Goal: Task Accomplishment & Management: Complete application form

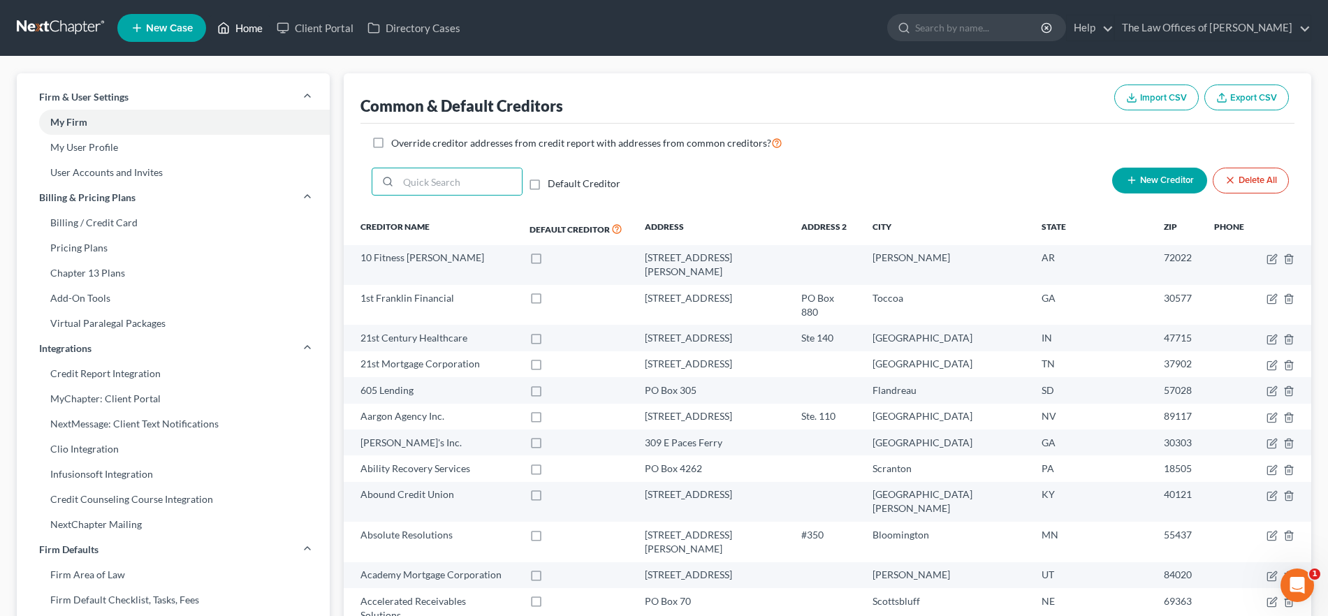
click at [254, 25] on link "Home" at bounding box center [239, 27] width 59 height 25
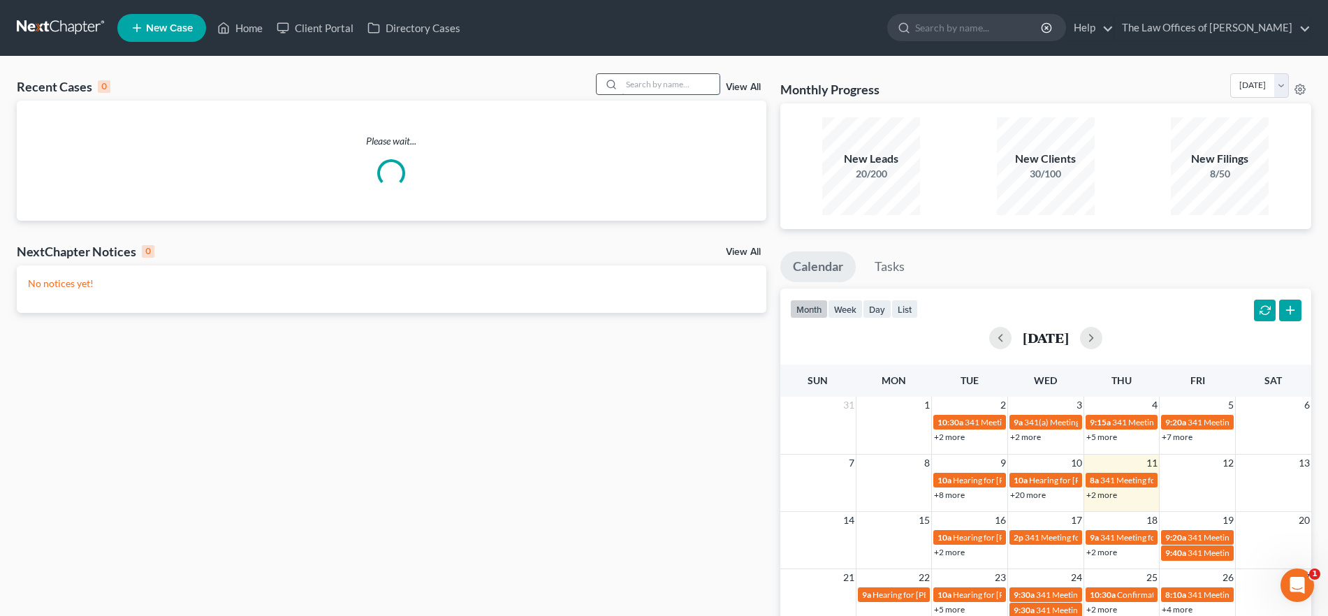
click at [670, 80] on input "search" at bounding box center [671, 84] width 98 height 20
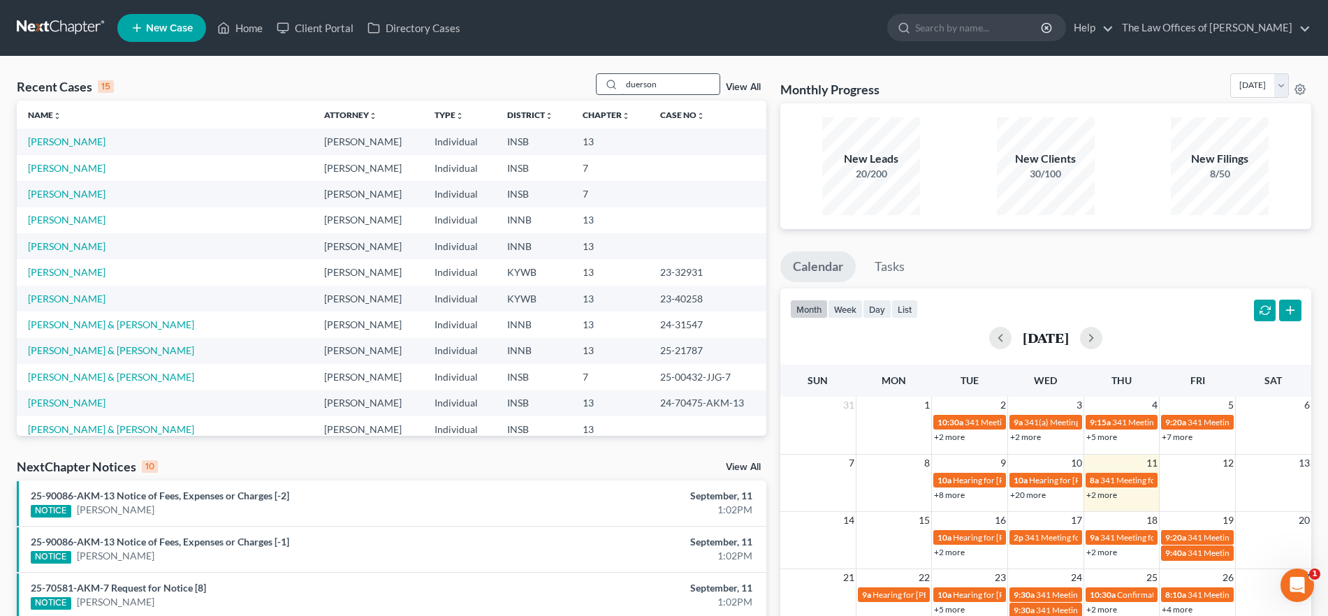
type input "duerson"
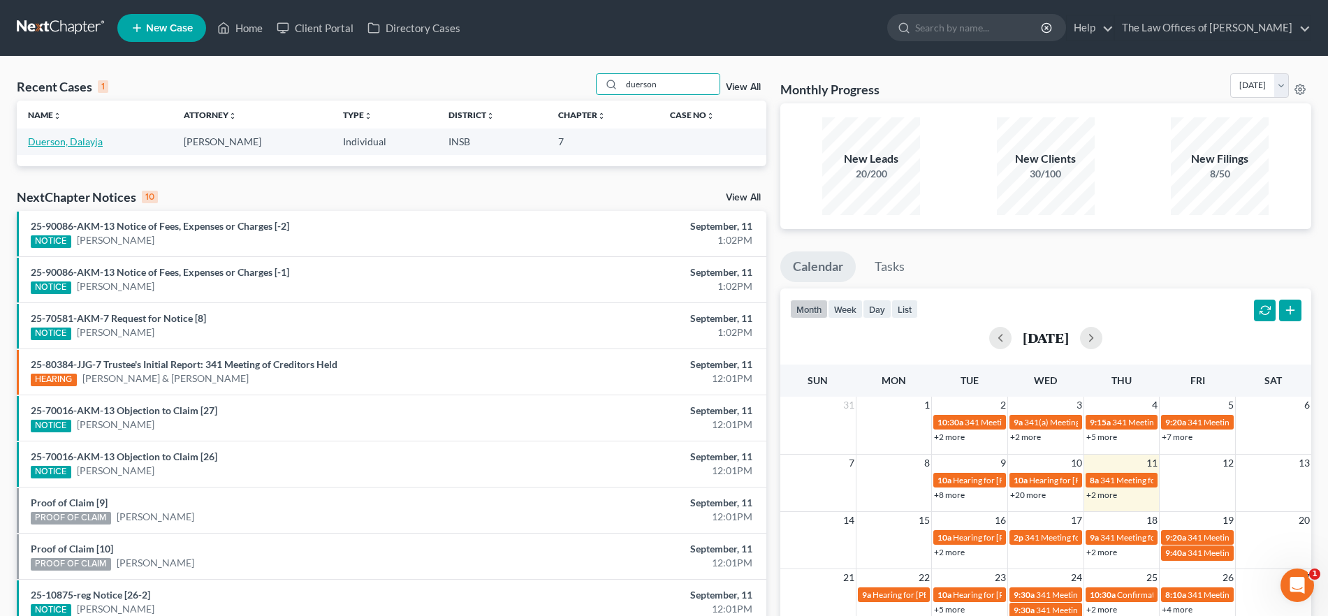
click at [39, 144] on link "Duerson, Dalayja" at bounding box center [65, 142] width 75 height 12
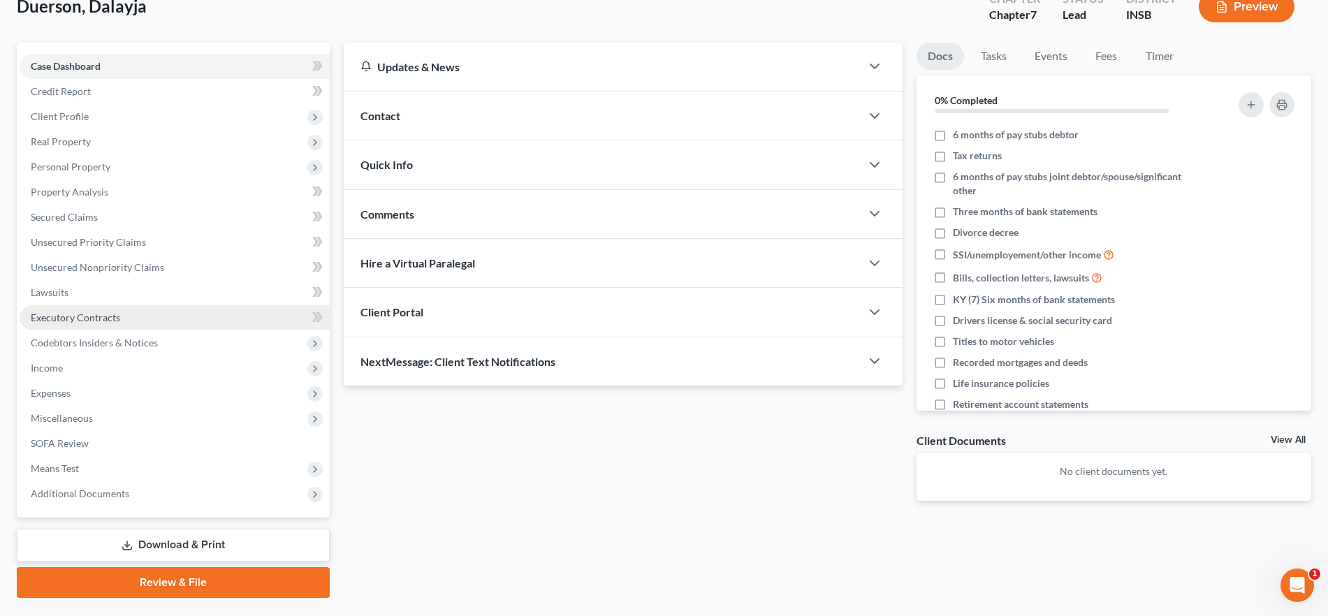
scroll to position [126, 0]
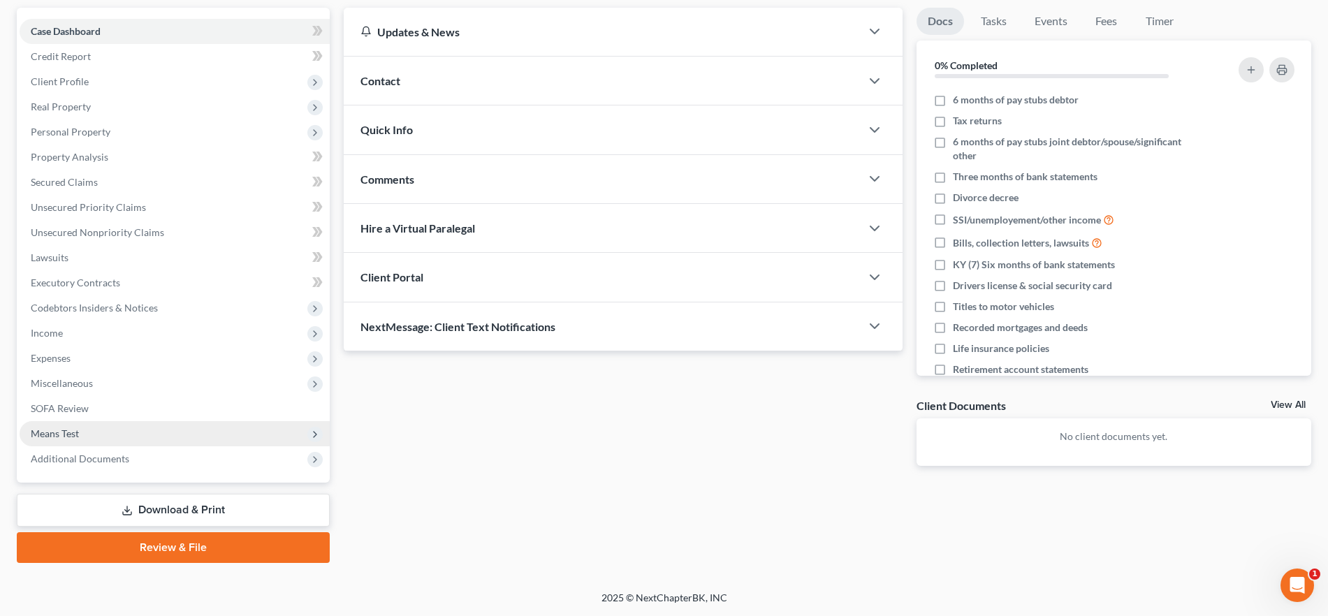
click at [76, 433] on span "Means Test" at bounding box center [55, 434] width 48 height 12
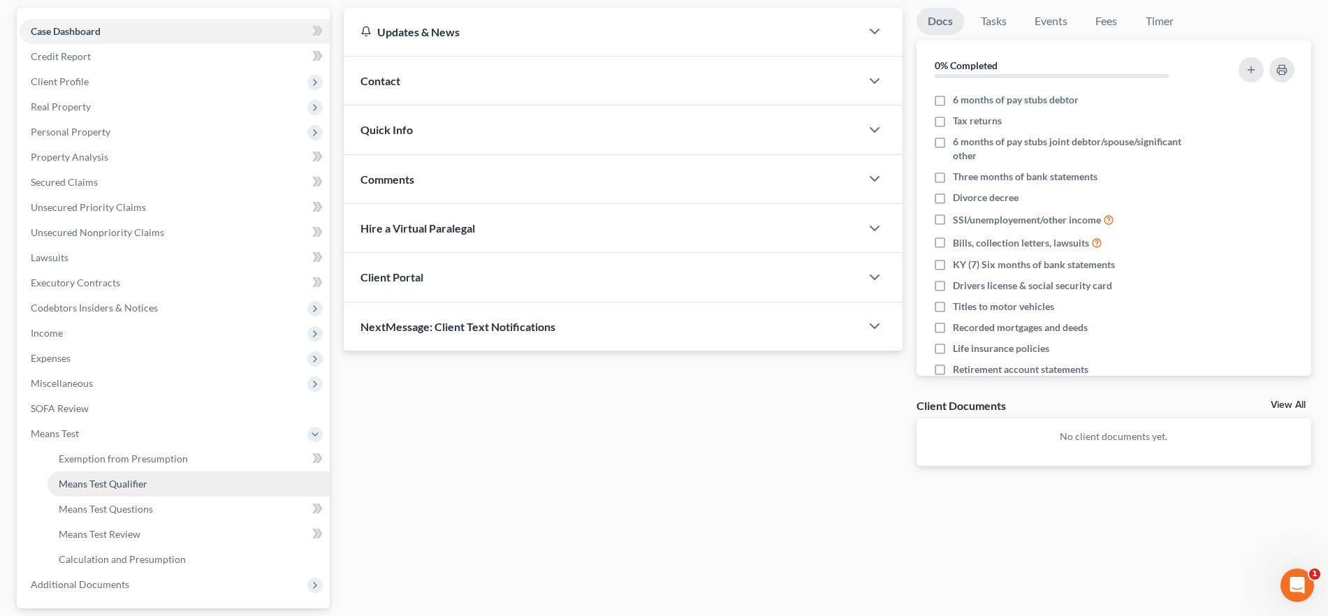
click at [112, 488] on span "Means Test Qualifier" at bounding box center [103, 484] width 89 height 12
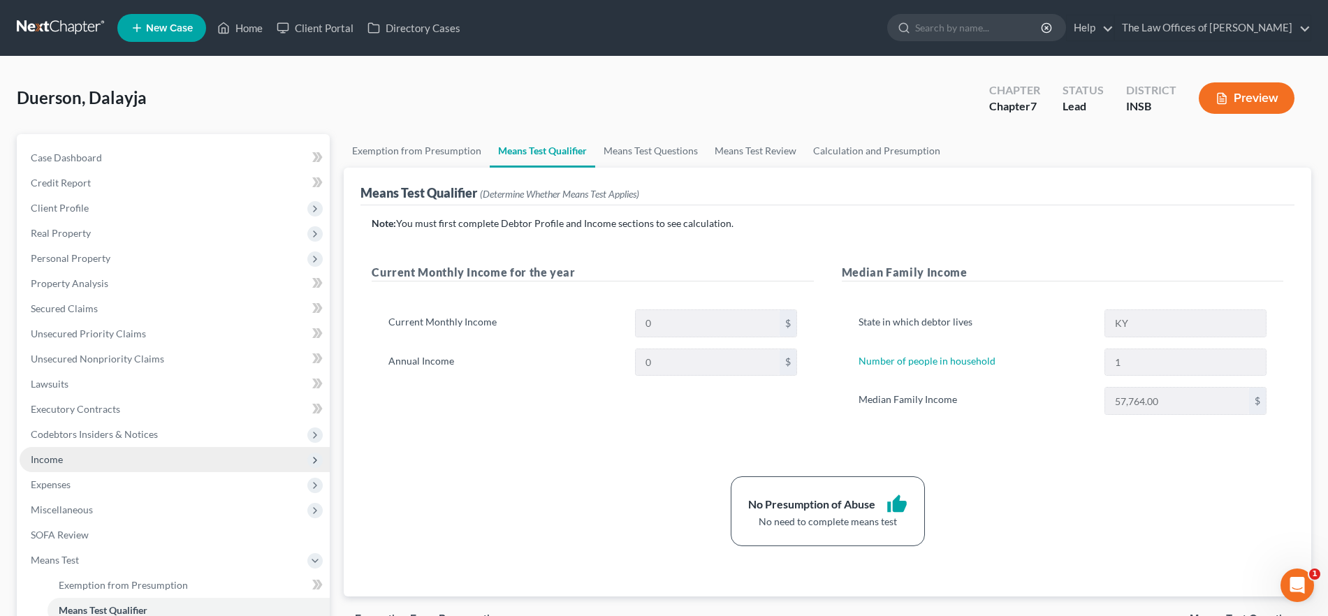
click at [118, 456] on span "Income" at bounding box center [175, 459] width 310 height 25
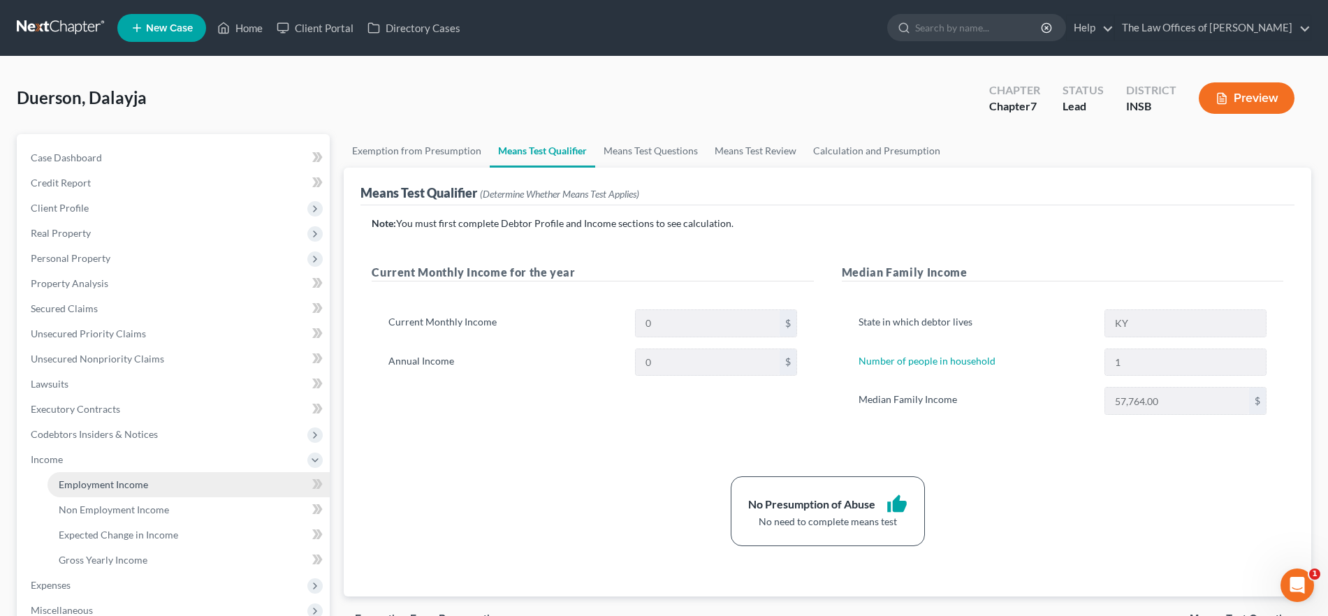
click at [115, 481] on span "Employment Income" at bounding box center [103, 485] width 89 height 12
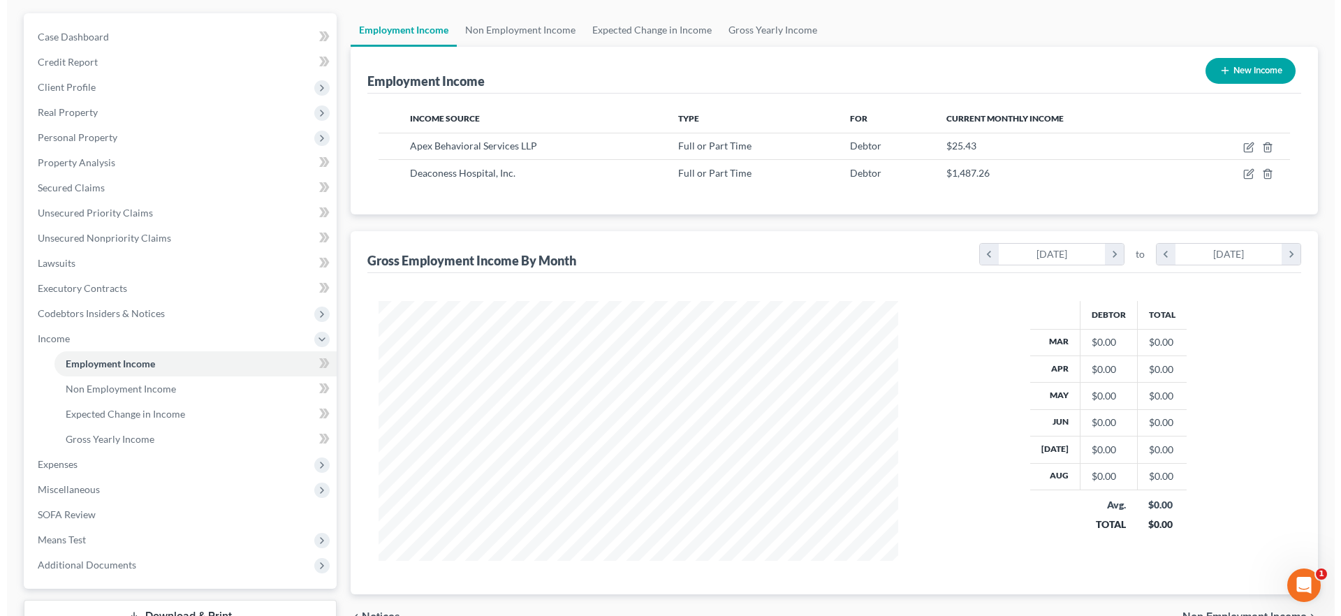
scroll to position [36, 0]
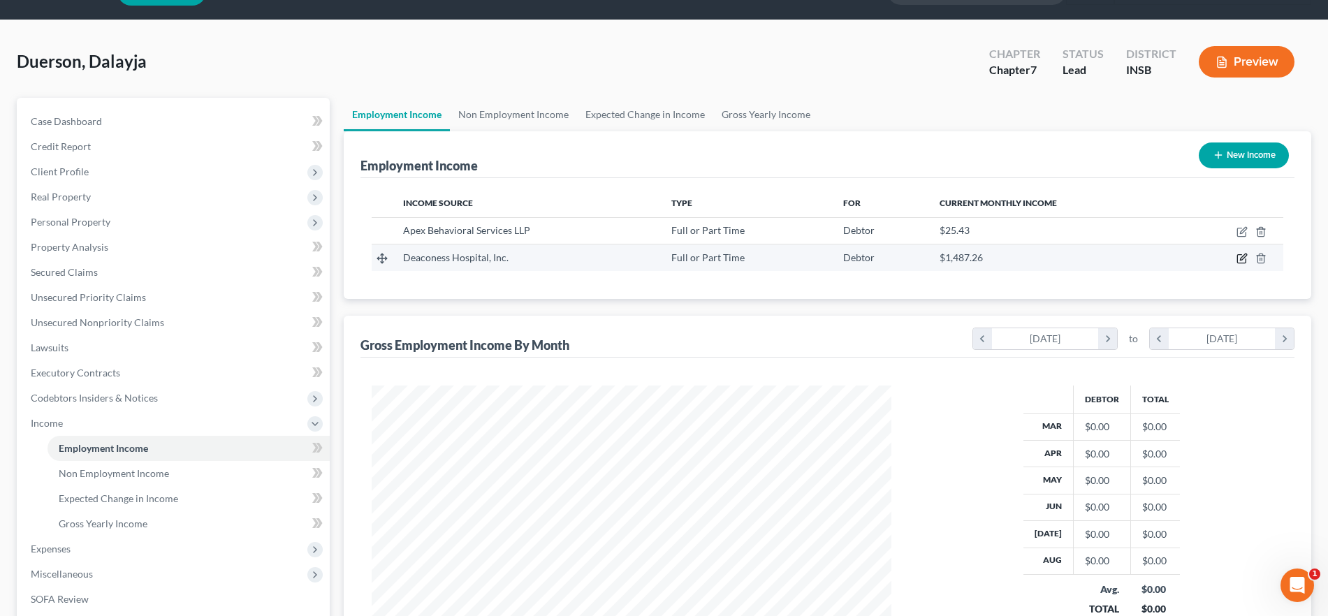
click at [1241, 258] on icon "button" at bounding box center [1243, 257] width 6 height 6
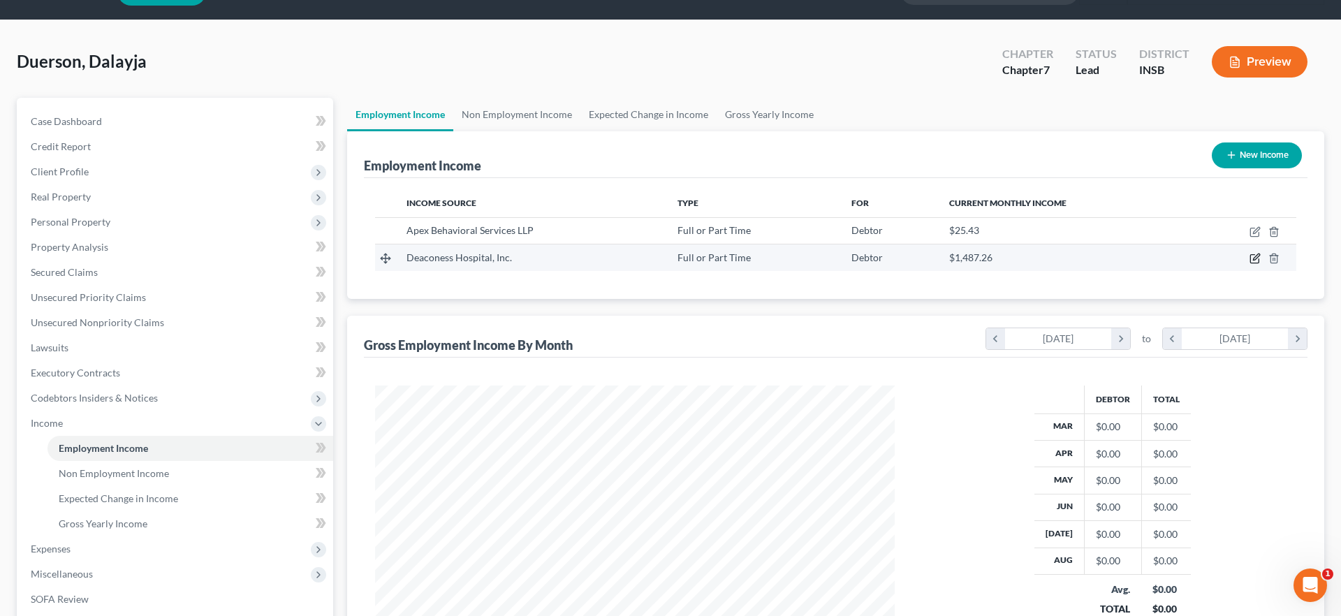
select select "0"
select select "15"
select select "0"
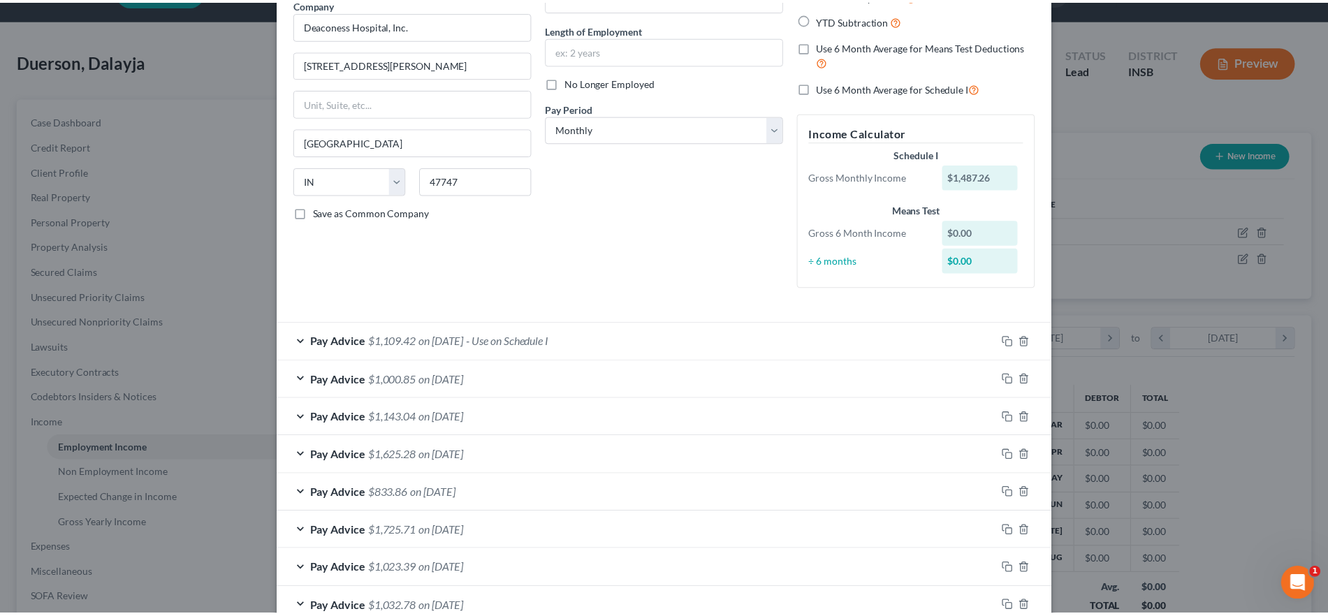
scroll to position [0, 0]
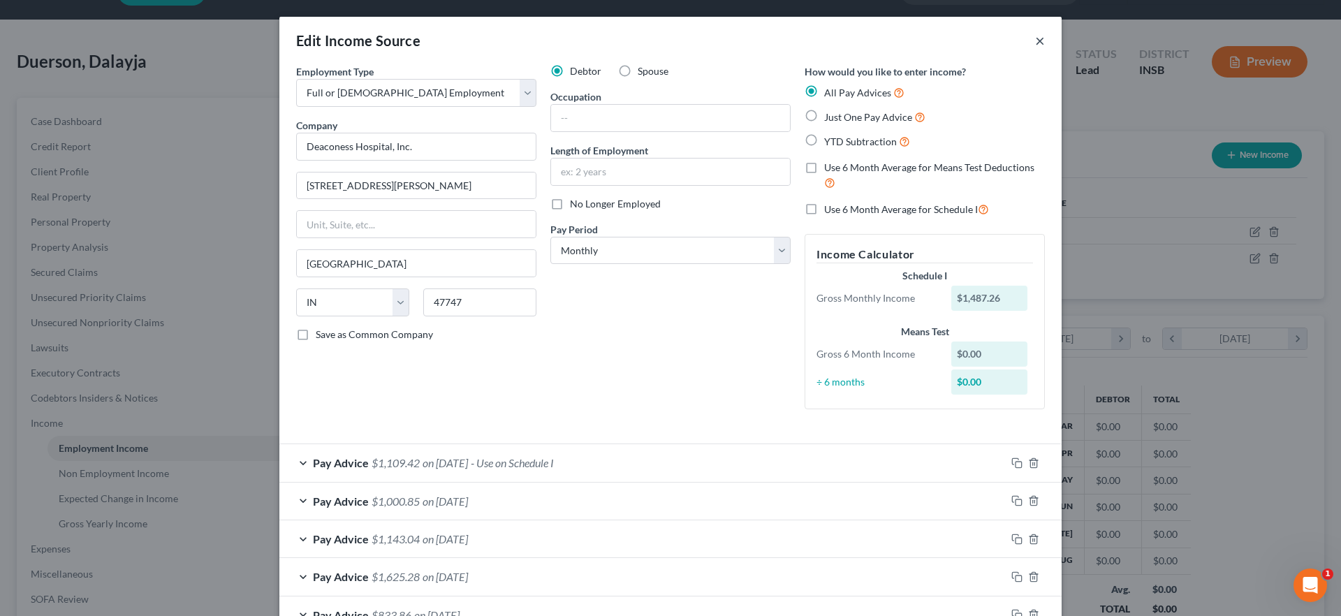
drag, startPoint x: 1034, startPoint y: 38, endPoint x: 426, endPoint y: 134, distance: 615.3
click at [1035, 38] on button "×" at bounding box center [1040, 40] width 10 height 17
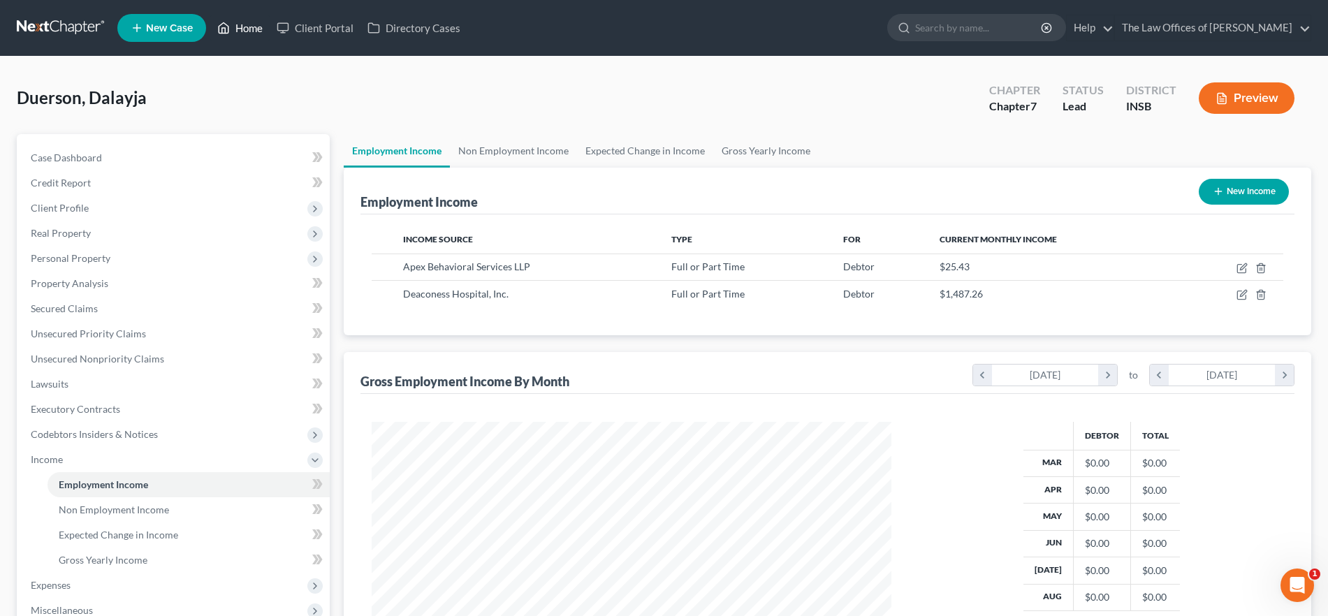
click at [236, 23] on link "Home" at bounding box center [239, 27] width 59 height 25
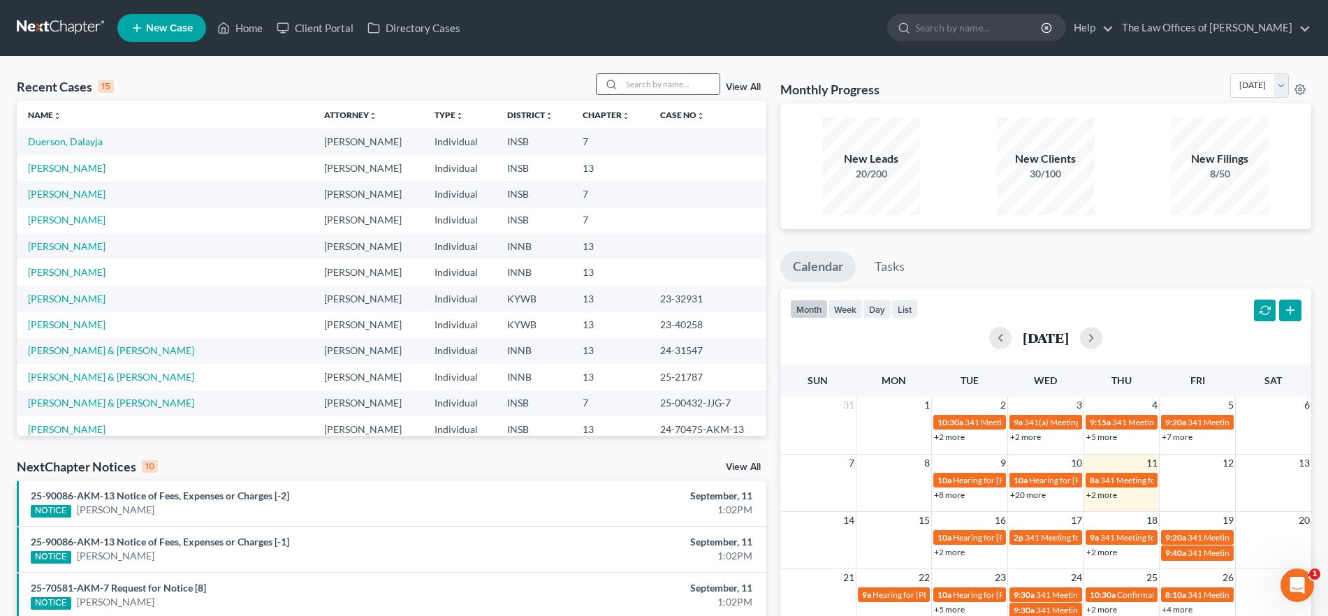
click at [654, 85] on input "search" at bounding box center [671, 84] width 98 height 20
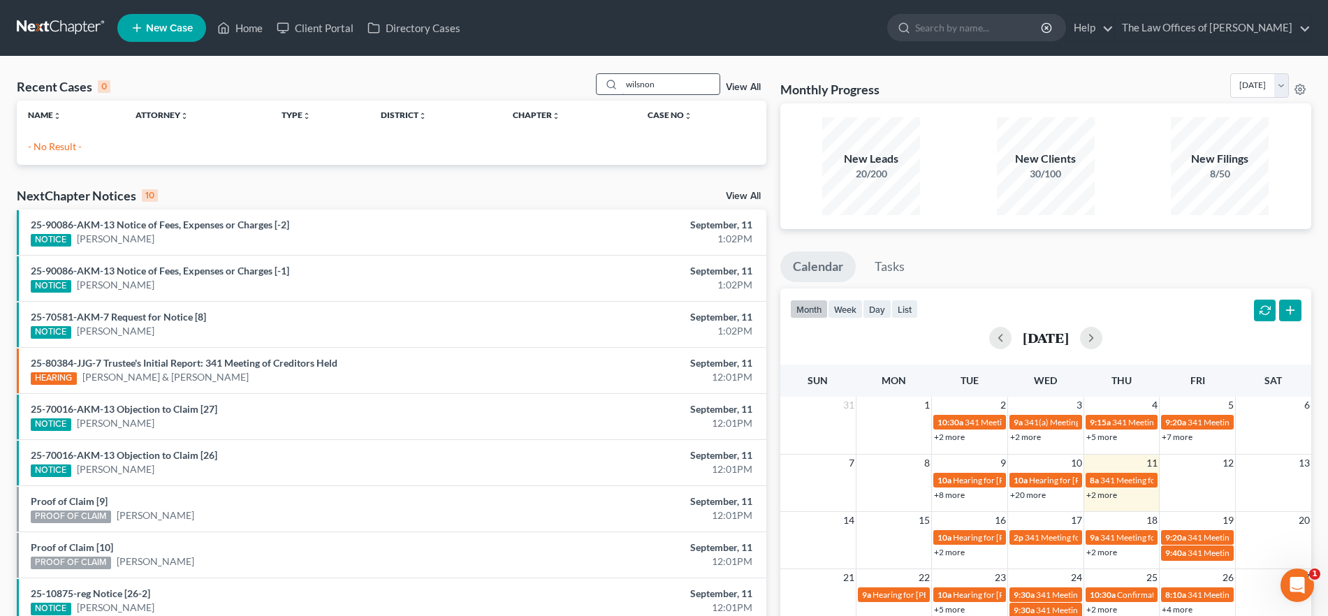
drag, startPoint x: 667, startPoint y: 83, endPoint x: 601, endPoint y: 82, distance: 66.4
click at [601, 82] on div "wilsnon" at bounding box center [658, 84] width 124 height 22
drag, startPoint x: 661, startPoint y: 80, endPoint x: 598, endPoint y: 74, distance: 63.2
click at [598, 74] on div "wlson" at bounding box center [658, 84] width 124 height 22
type input "[PERSON_NAME]"
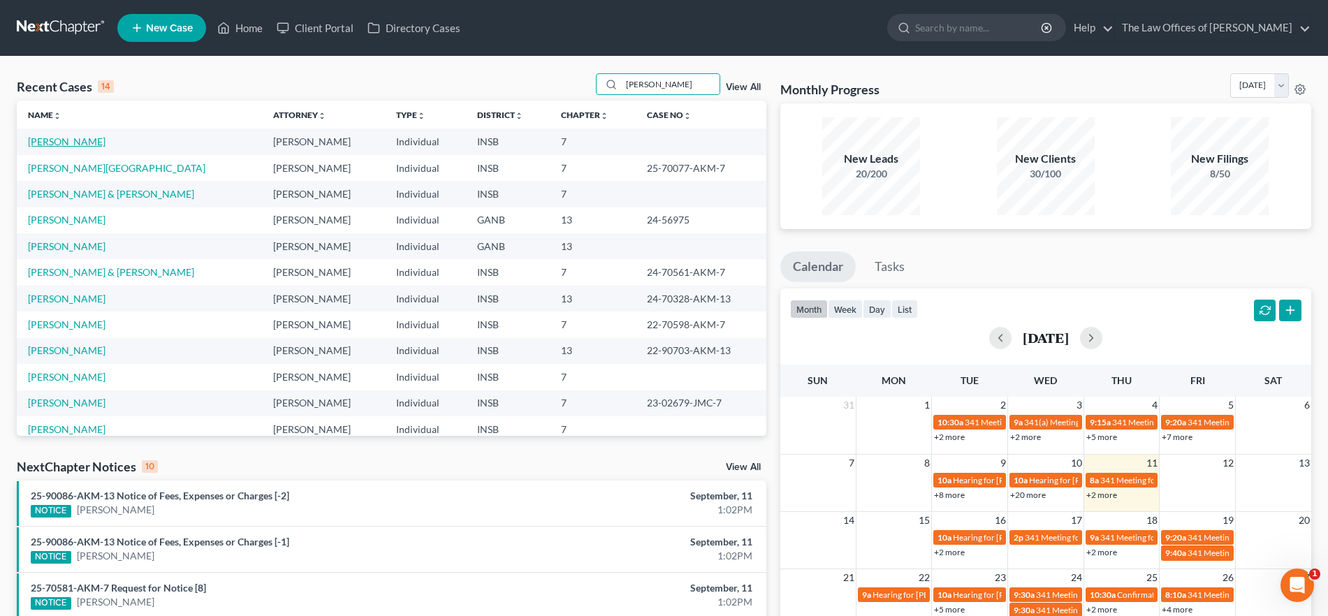
click at [52, 140] on link "[PERSON_NAME]" at bounding box center [67, 142] width 78 height 12
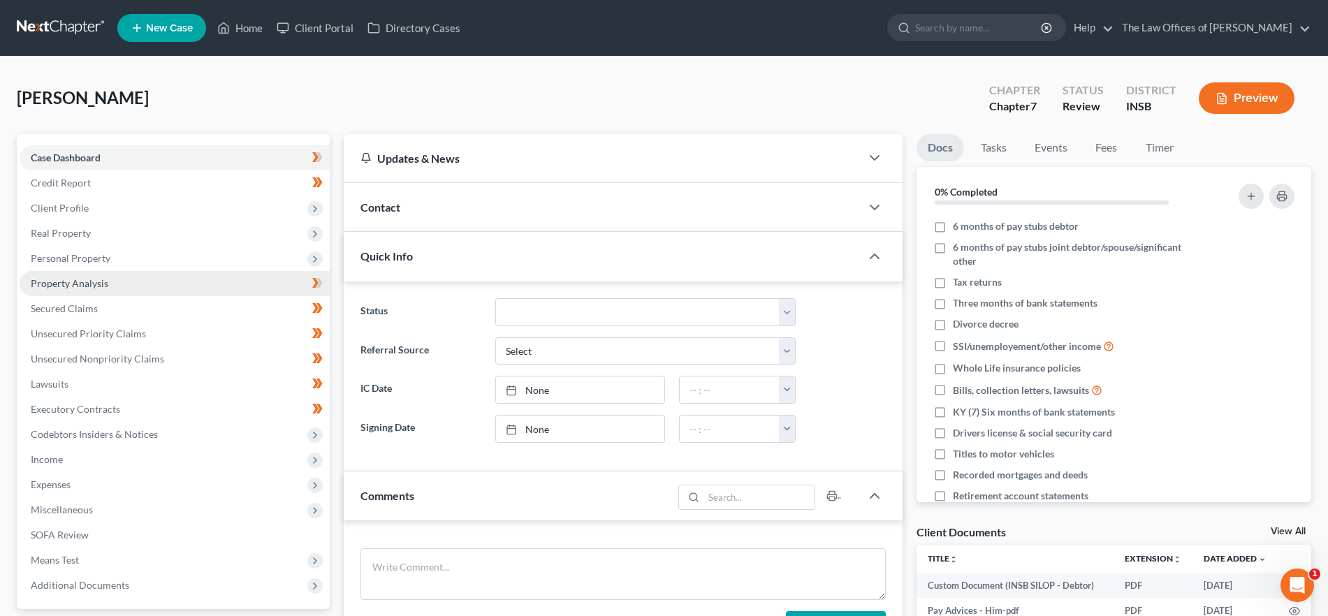
click at [96, 285] on span "Property Analysis" at bounding box center [70, 283] width 78 height 12
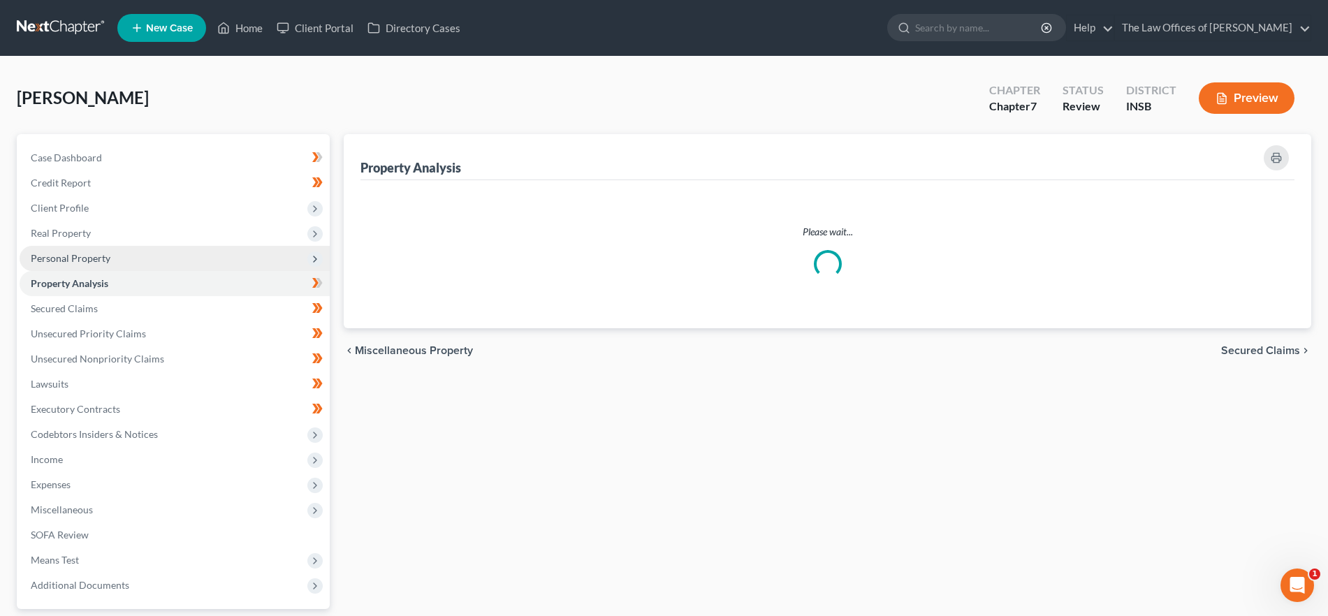
click at [87, 261] on span "Personal Property" at bounding box center [71, 258] width 80 height 12
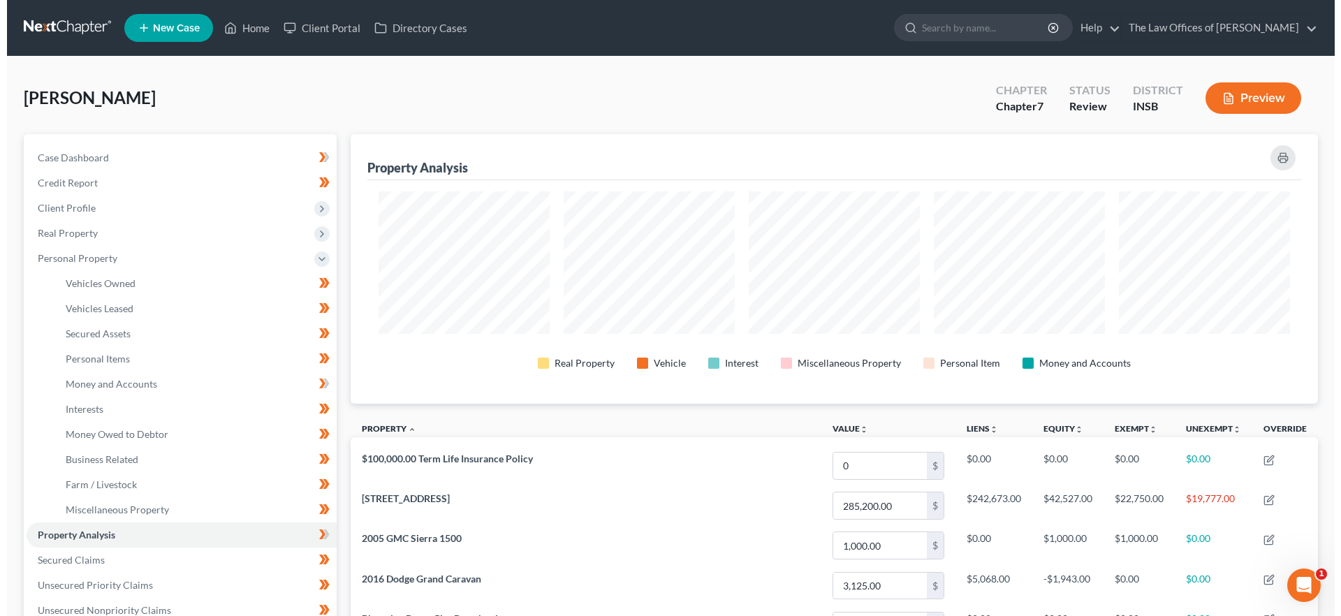
scroll to position [270, 967]
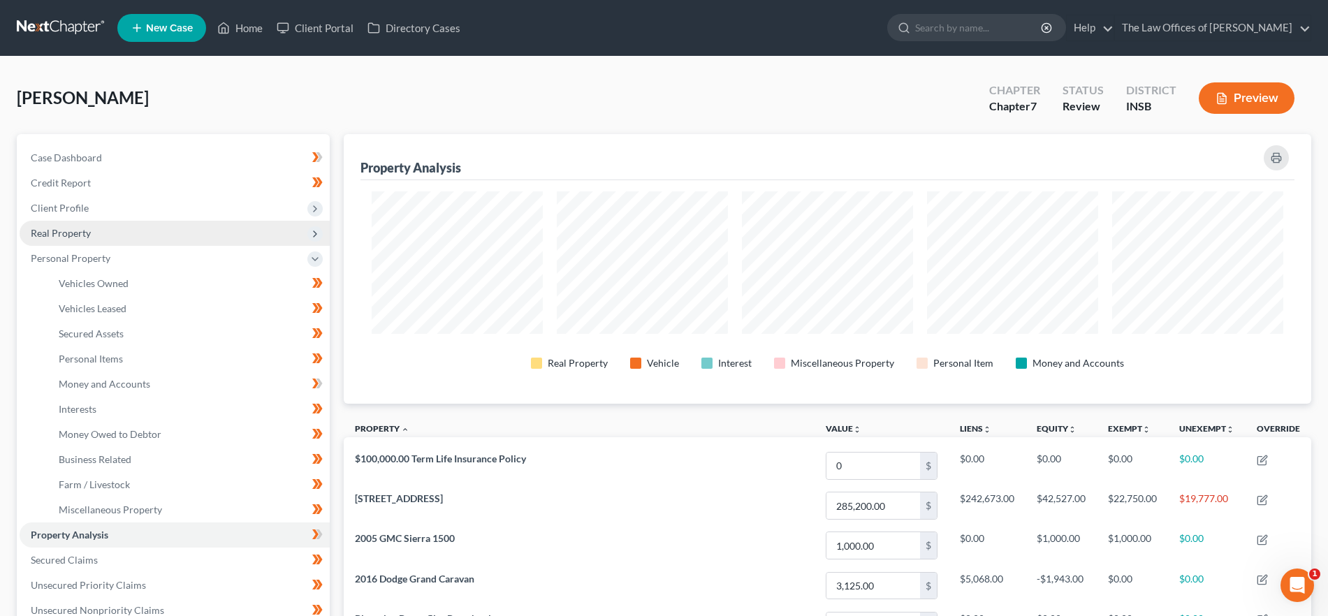
click at [80, 233] on span "Real Property" at bounding box center [61, 233] width 60 height 12
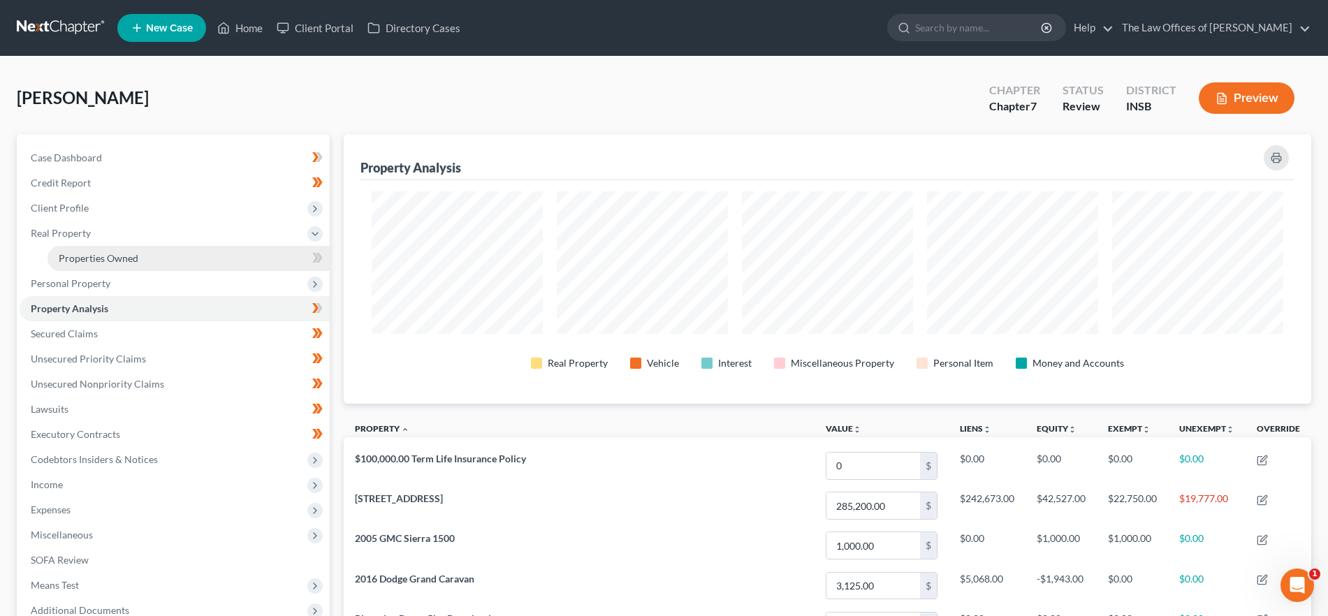
click at [84, 252] on span "Properties Owned" at bounding box center [99, 258] width 80 height 12
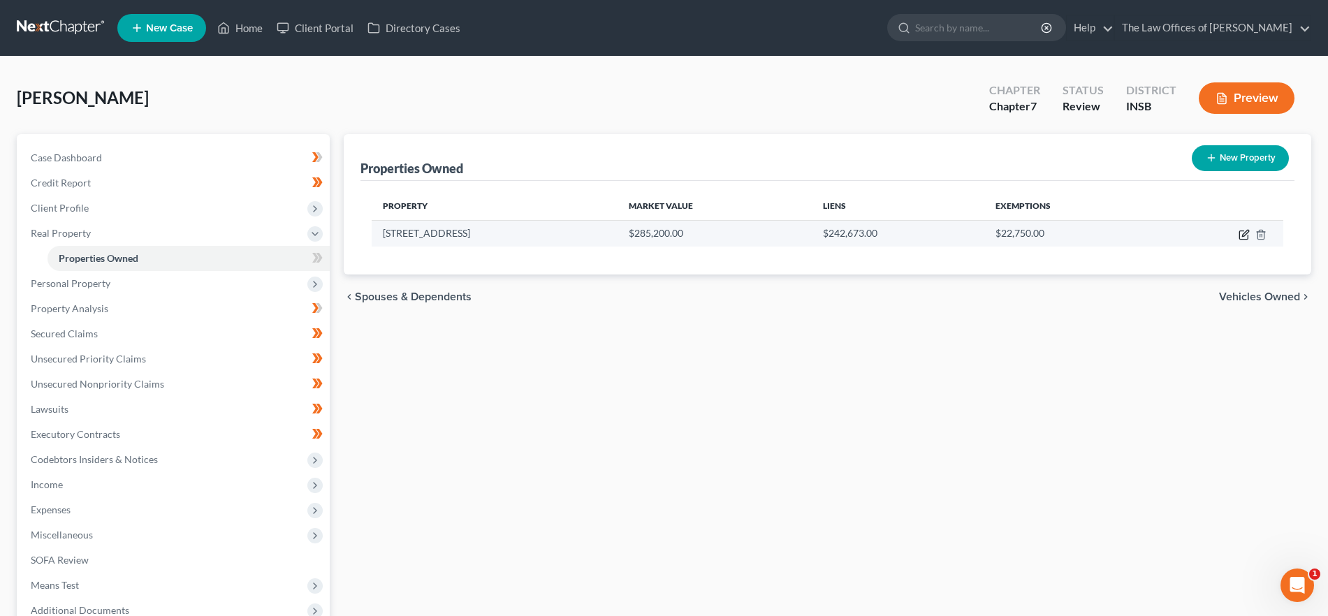
click at [1247, 231] on icon "button" at bounding box center [1245, 233] width 6 height 6
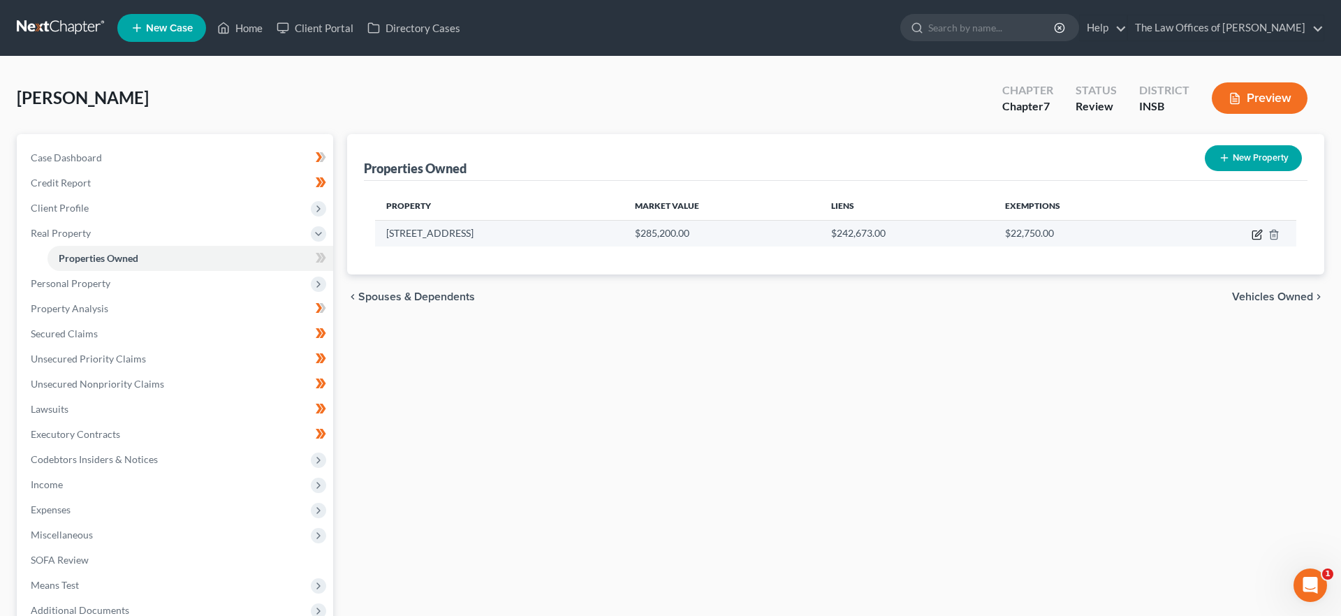
select select "15"
select select "3"
select select "6"
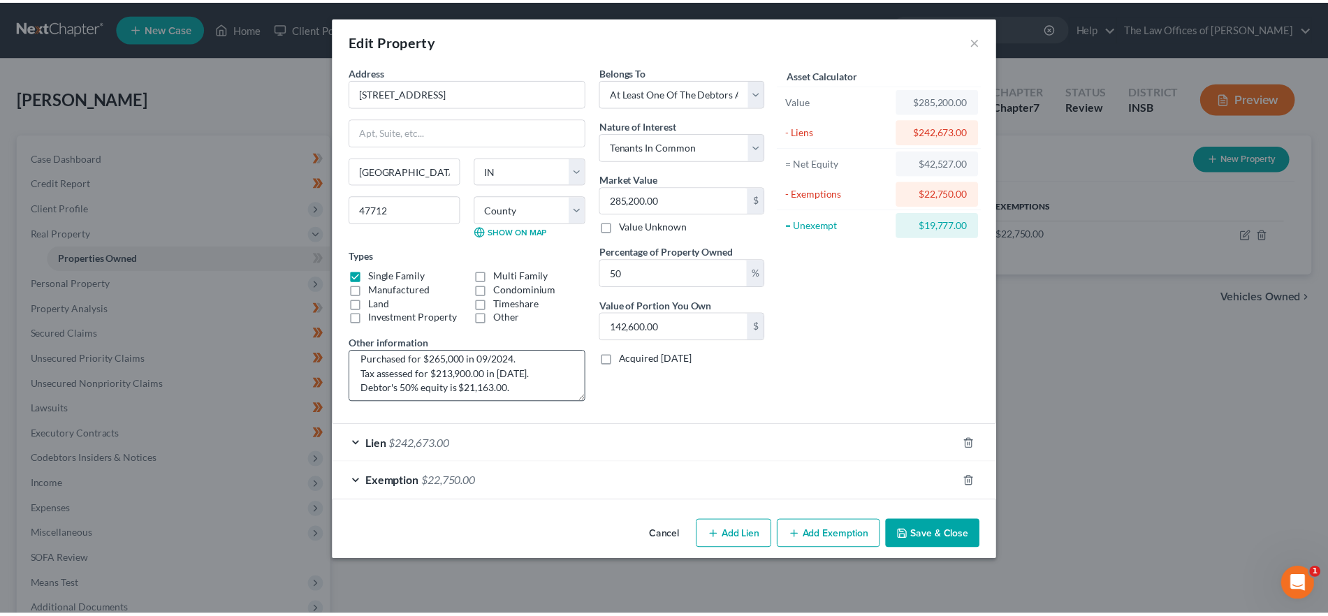
scroll to position [15, 0]
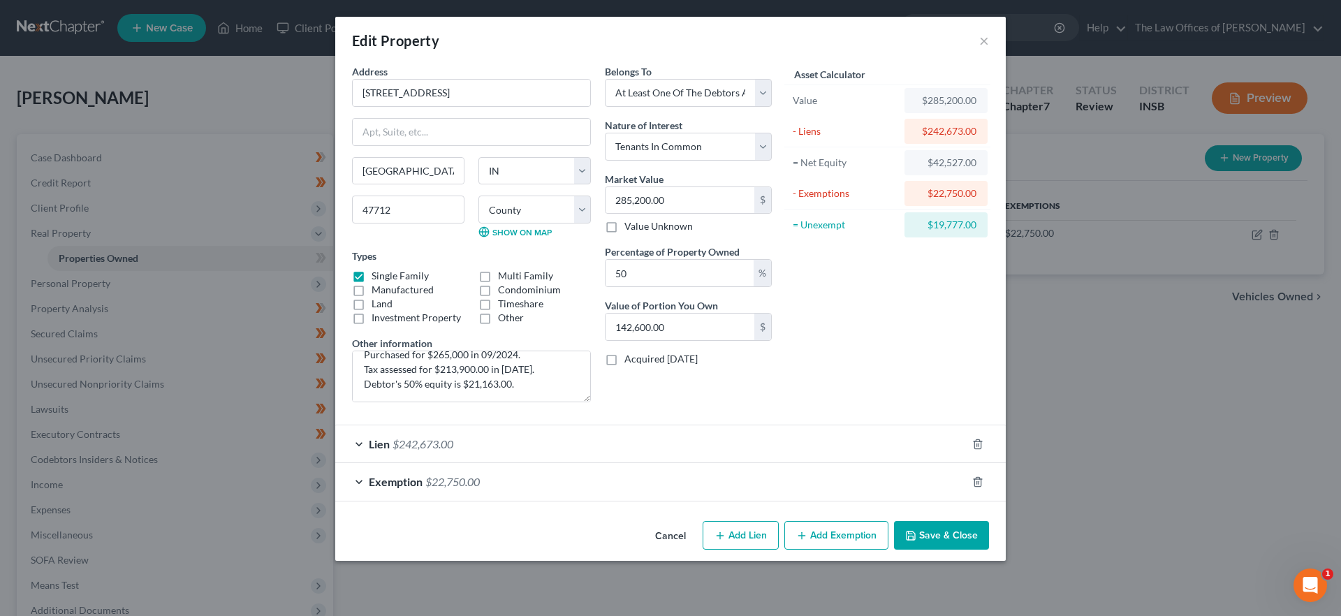
click at [942, 529] on button "Save & Close" at bounding box center [941, 535] width 95 height 29
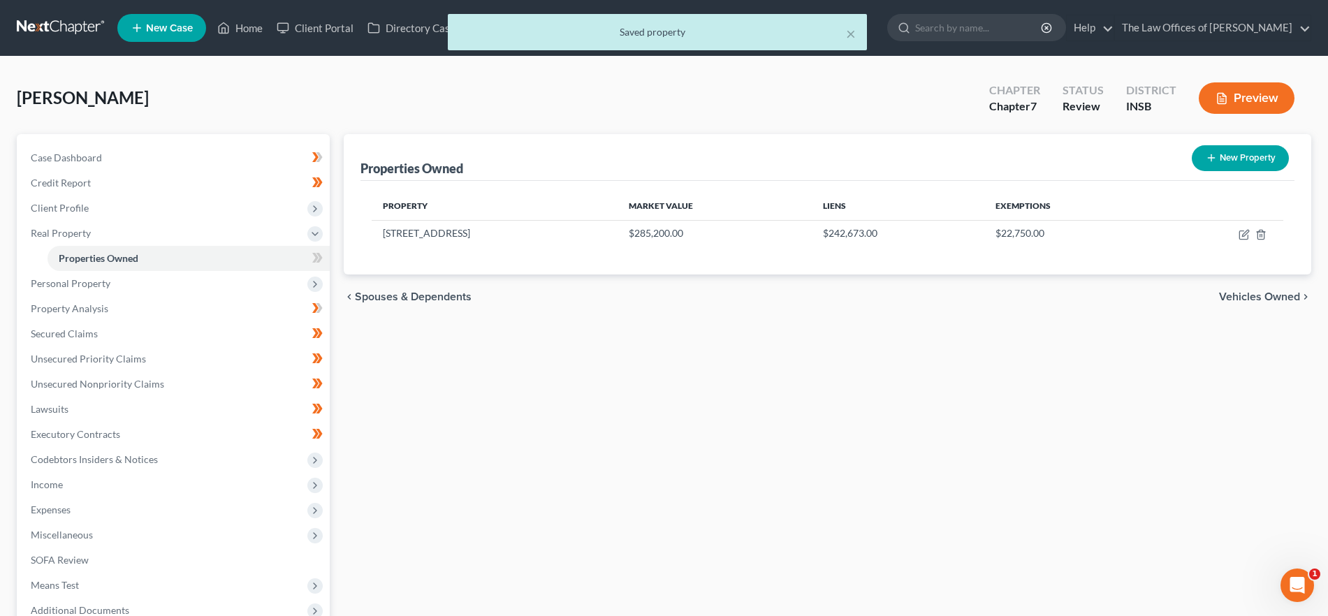
click at [247, 20] on div "× Saved property" at bounding box center [657, 35] width 1328 height 43
click at [125, 201] on span "Client Profile" at bounding box center [175, 208] width 310 height 25
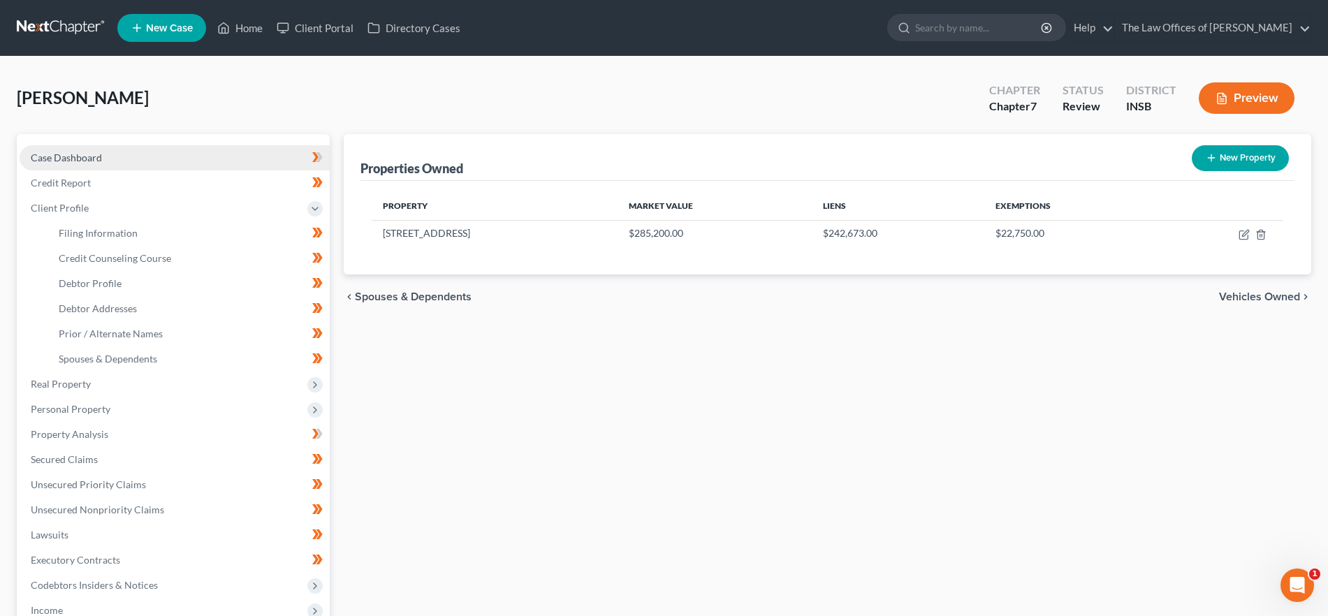
click at [108, 154] on link "Case Dashboard" at bounding box center [175, 157] width 310 height 25
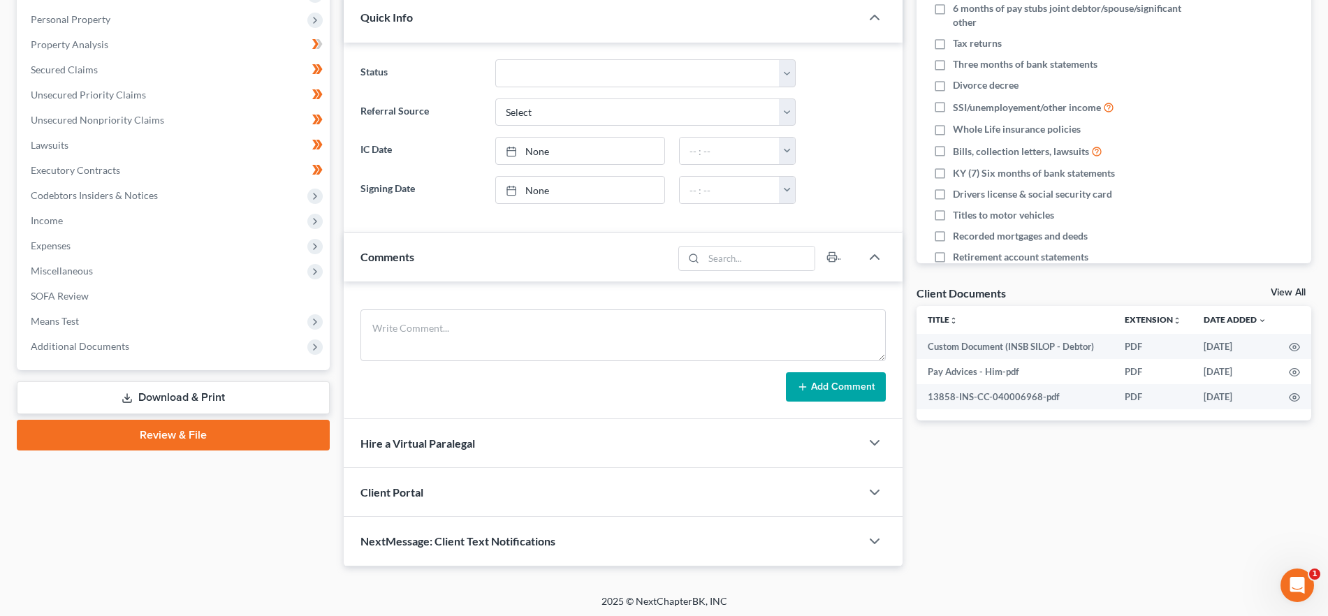
scroll to position [242, 0]
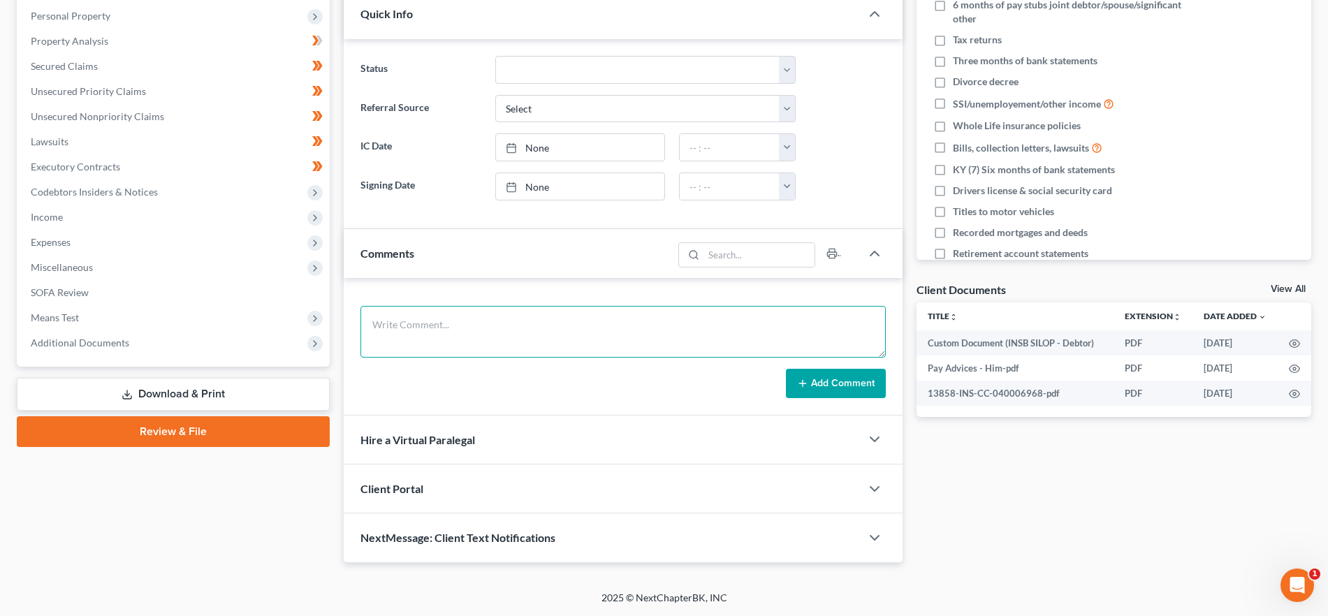
click at [444, 335] on textarea at bounding box center [622, 332] width 525 height 52
paste textarea "the lot, how was that missed? needs to be listed separately in AB and her half …"
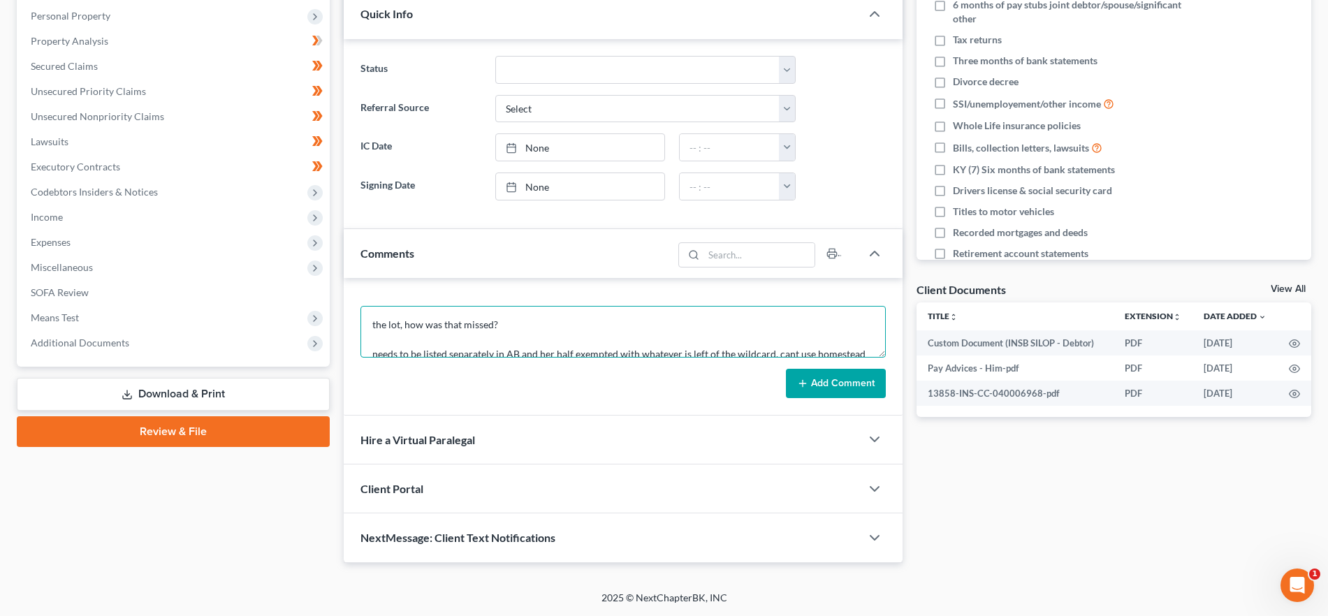
drag, startPoint x: 503, startPoint y: 323, endPoint x: 404, endPoint y: 330, distance: 98.8
click at [397, 330] on textarea "the lot, how was that missed? needs to be listed separately in AB and her half …" at bounding box center [622, 332] width 525 height 52
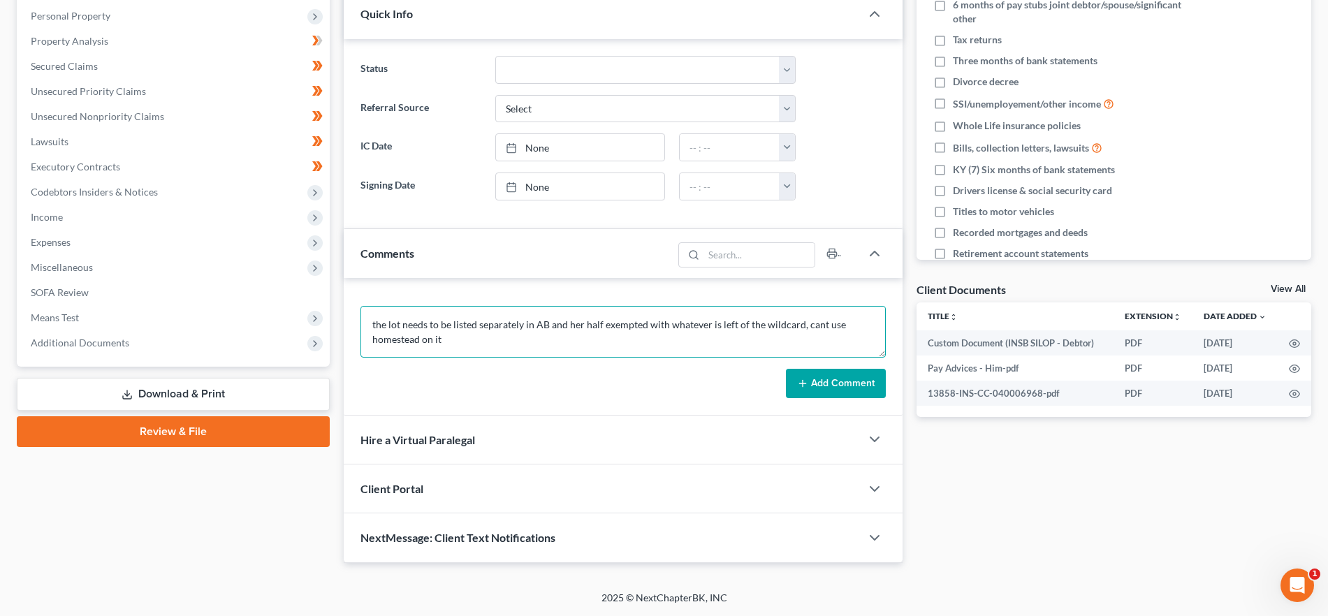
scroll to position [29, 0]
drag, startPoint x: 578, startPoint y: 342, endPoint x: 553, endPoint y: 337, distance: 26.3
click at [553, 337] on textarea "the lot needs to be listed separately in AB and her half exempted with whatever…" at bounding box center [622, 332] width 525 height 52
type textarea "the lot needs to be listed separately in AB and her half exempted with whatever…"
click at [855, 388] on button "Add Comment" at bounding box center [836, 383] width 100 height 29
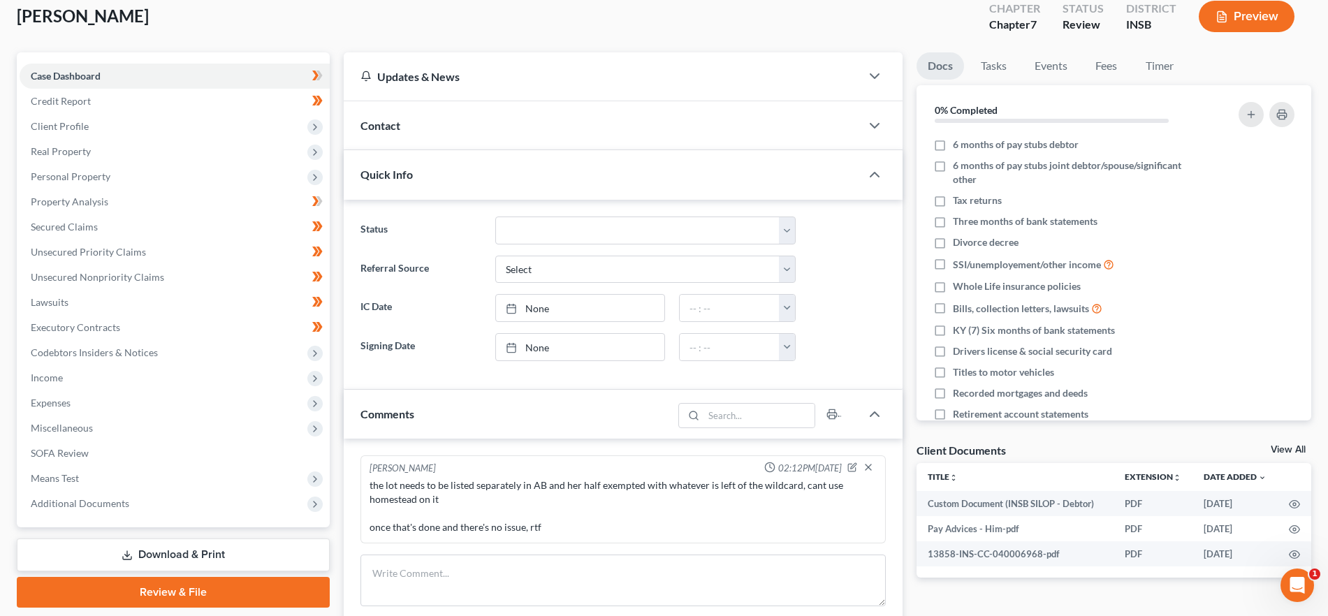
scroll to position [0, 0]
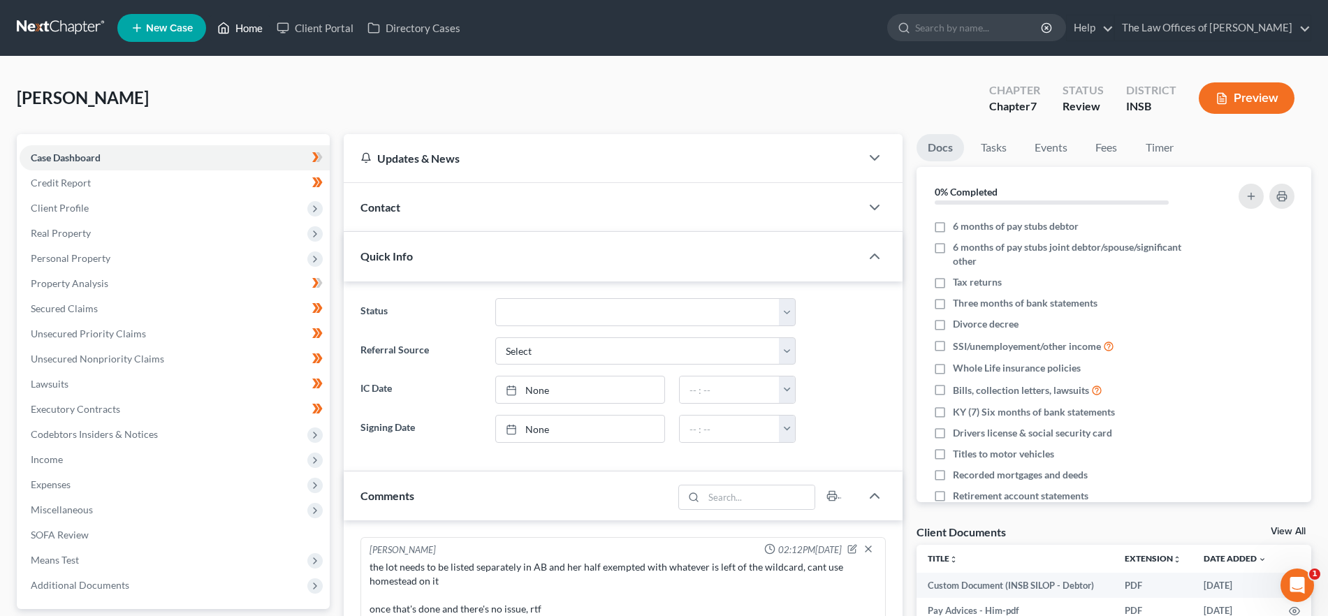
click at [233, 22] on link "Home" at bounding box center [239, 27] width 59 height 25
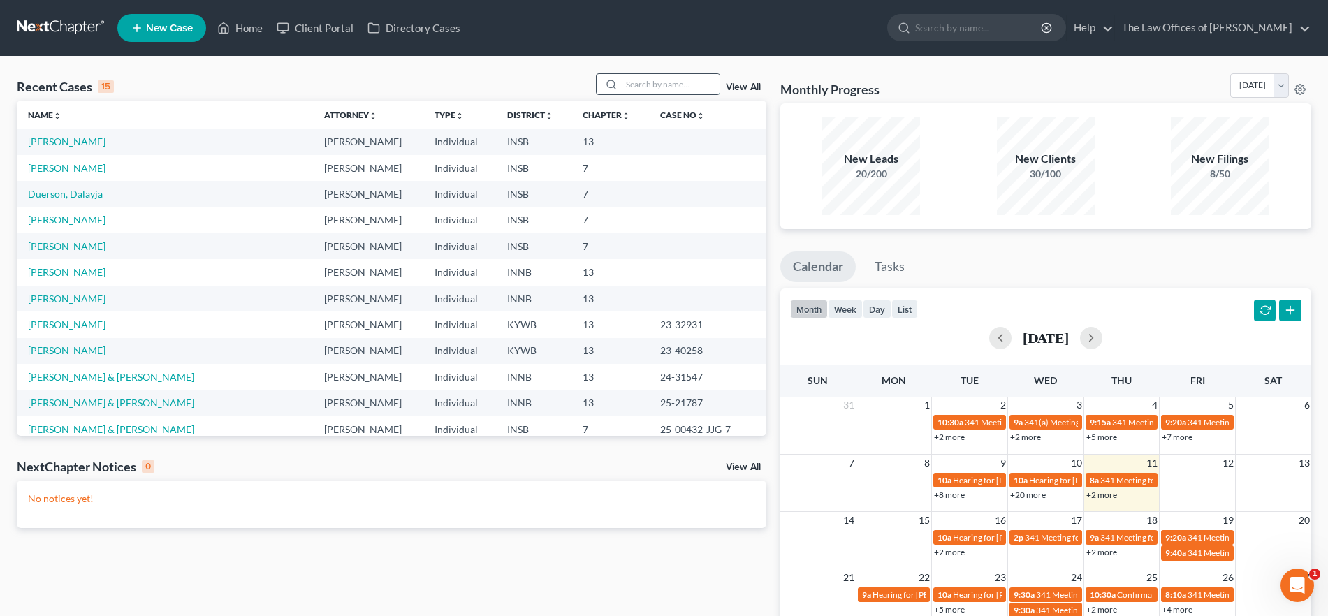
click at [675, 79] on input "search" at bounding box center [671, 84] width 98 height 20
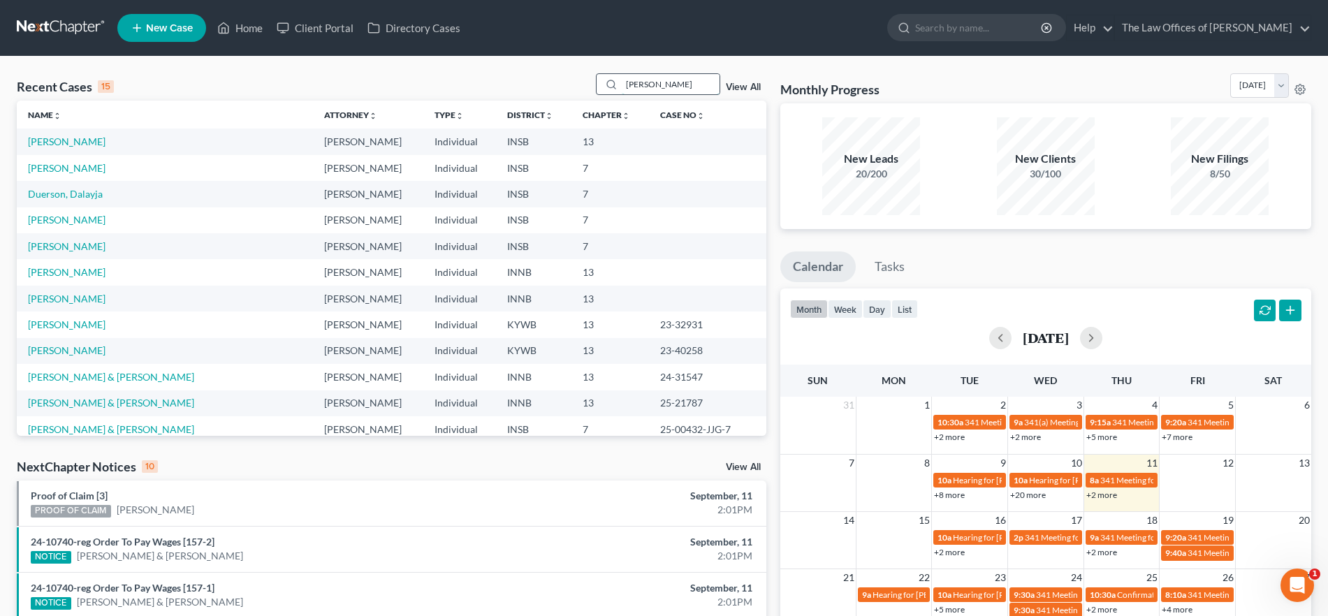
type input "[PERSON_NAME]"
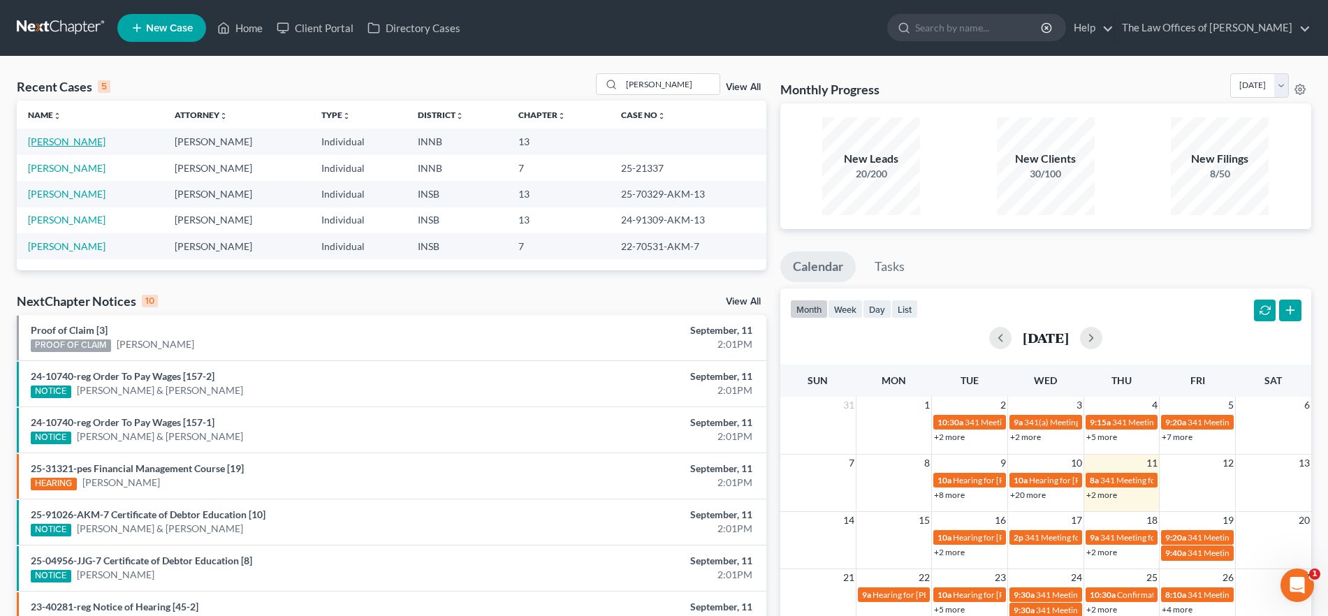
click at [65, 145] on link "[PERSON_NAME]" at bounding box center [67, 142] width 78 height 12
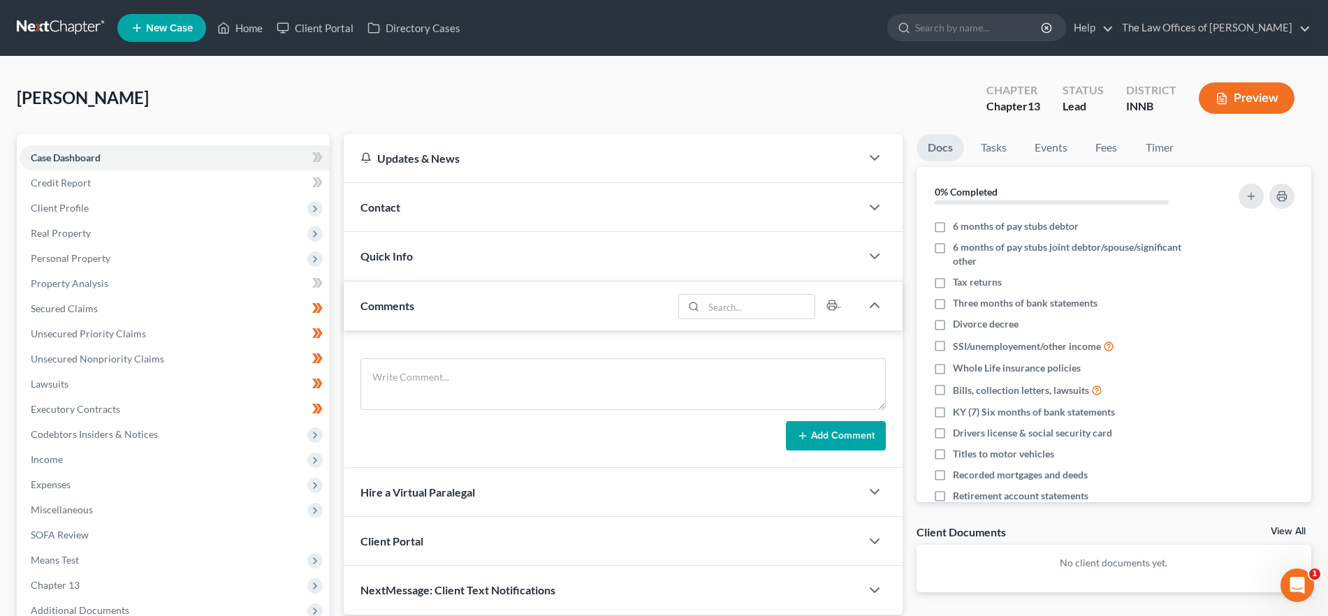
drag, startPoint x: 438, startPoint y: 250, endPoint x: 546, endPoint y: 345, distance: 144.0
click at [438, 251] on div "Quick Info" at bounding box center [602, 256] width 516 height 48
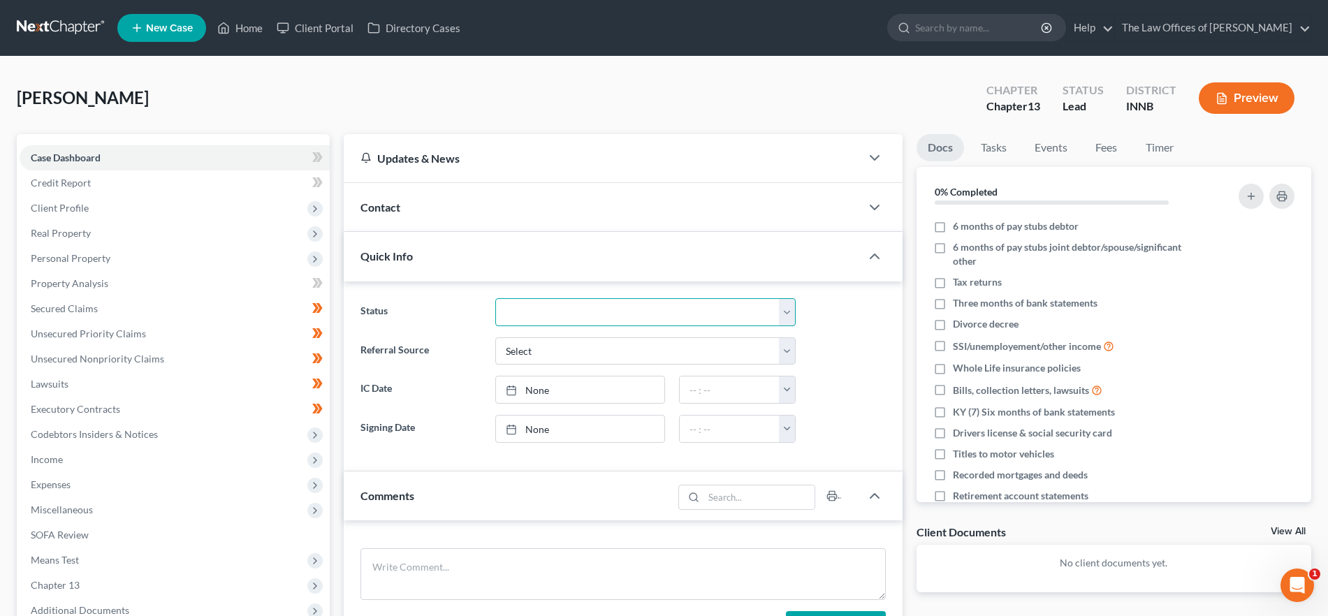
click at [578, 315] on select "Confirmed Discharged Dismissed Filed In Progress Means Test Objection to Confir…" at bounding box center [645, 312] width 300 height 28
select select "10"
click at [495, 298] on select "Confirmed Discharged Dismissed Filed In Progress Means Test Objection to Confir…" at bounding box center [645, 312] width 300 height 28
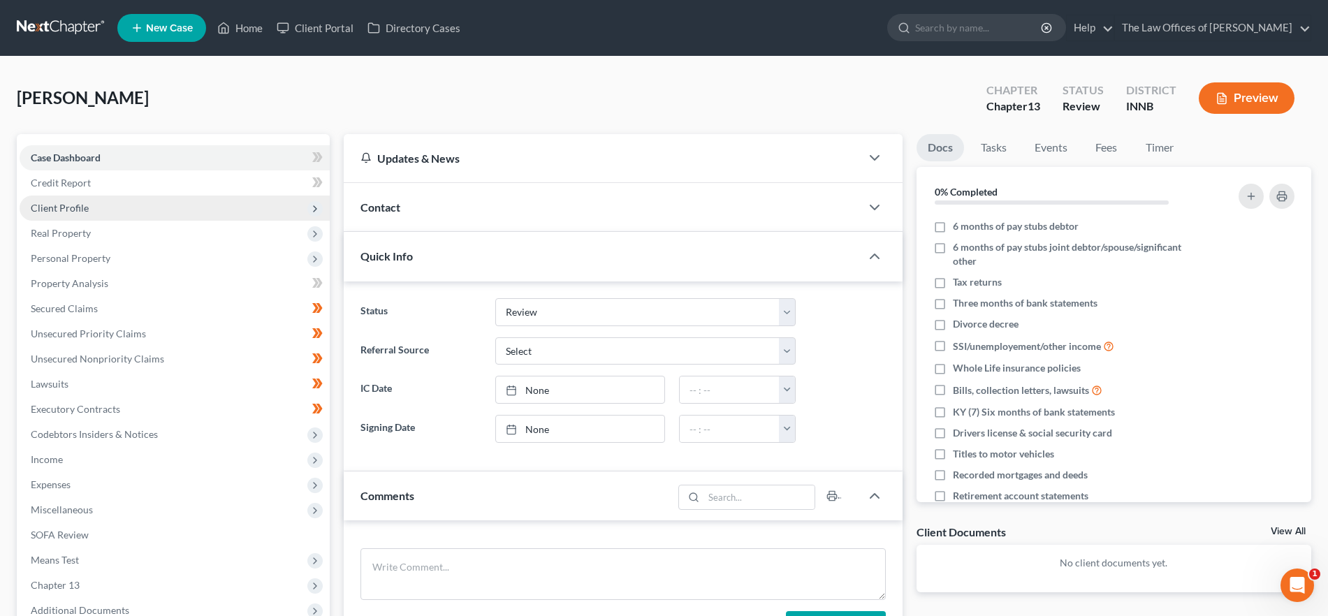
click at [136, 207] on span "Client Profile" at bounding box center [175, 208] width 310 height 25
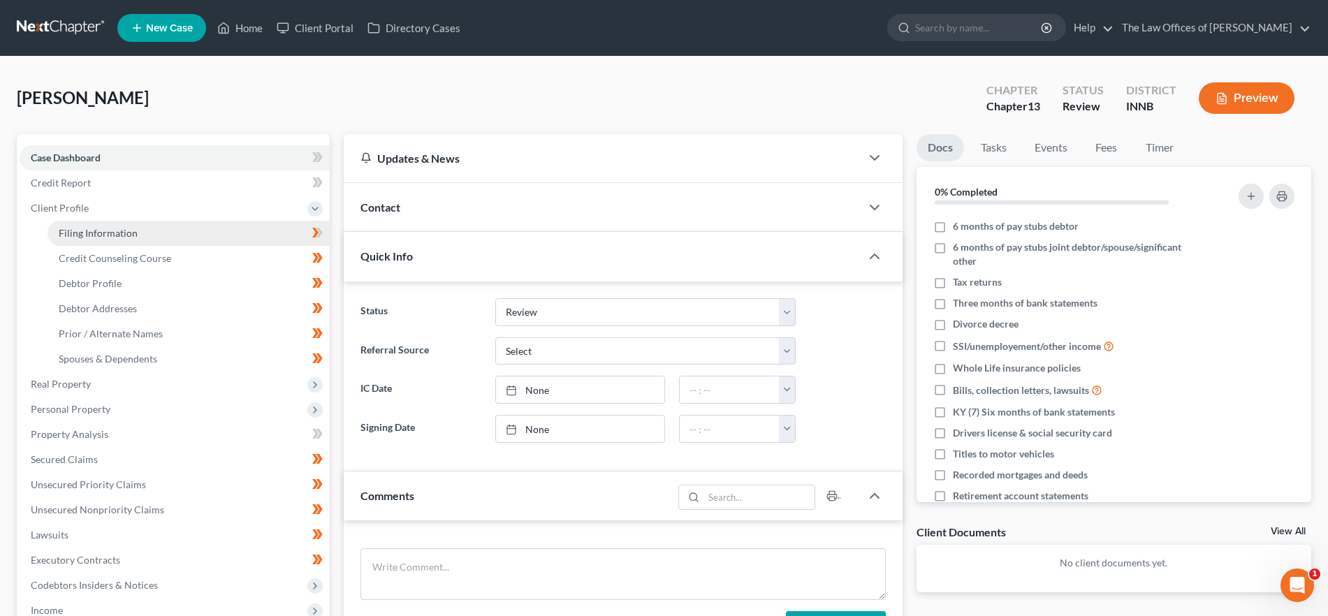
click at [135, 232] on span "Filing Information" at bounding box center [98, 233] width 79 height 12
select select "1"
select select "0"
select select "3"
select select "27"
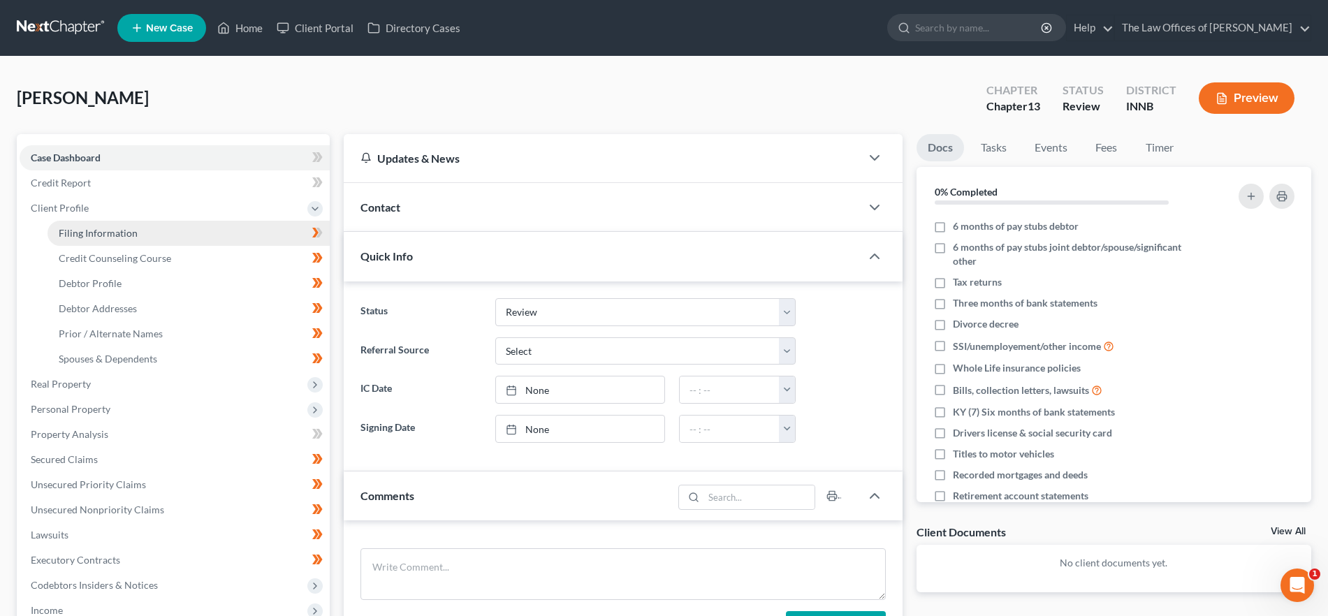
select select "15"
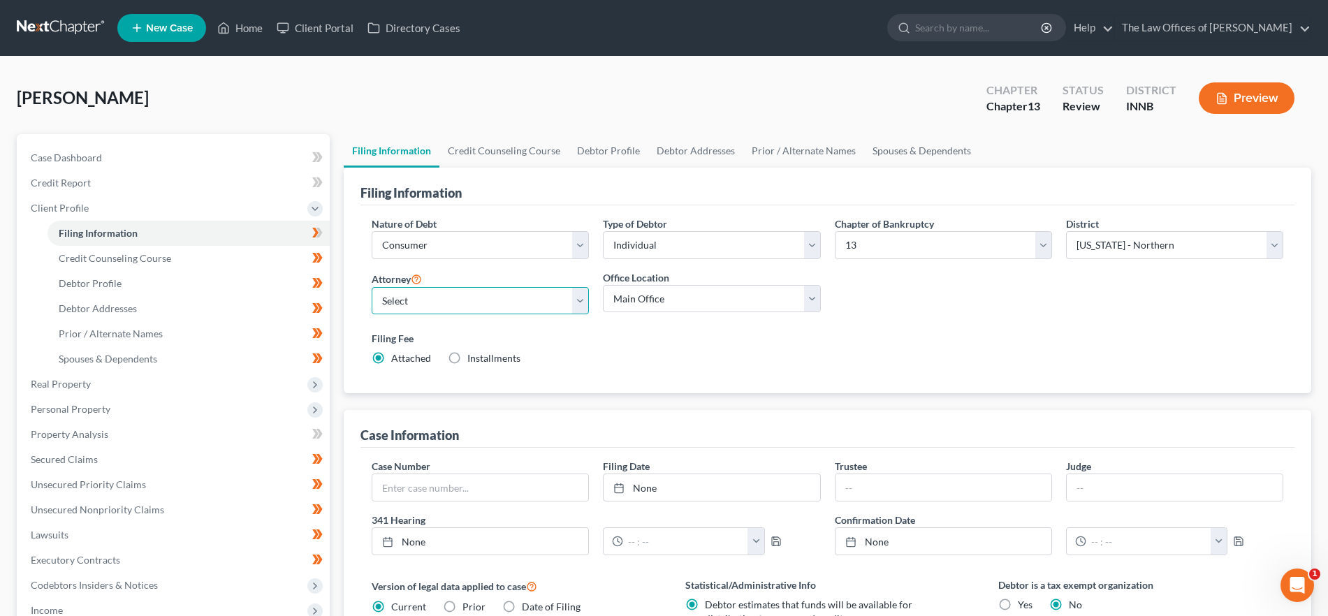
click at [481, 299] on select "Select [PERSON_NAME] - INSB [PERSON_NAME] - INSB [PERSON_NAME] [PERSON_NAME] - …" at bounding box center [480, 301] width 217 height 28
select select "7"
click at [372, 287] on select "Select [PERSON_NAME] - INSB [PERSON_NAME] - INSB [PERSON_NAME] [PERSON_NAME] - …" at bounding box center [480, 301] width 217 height 28
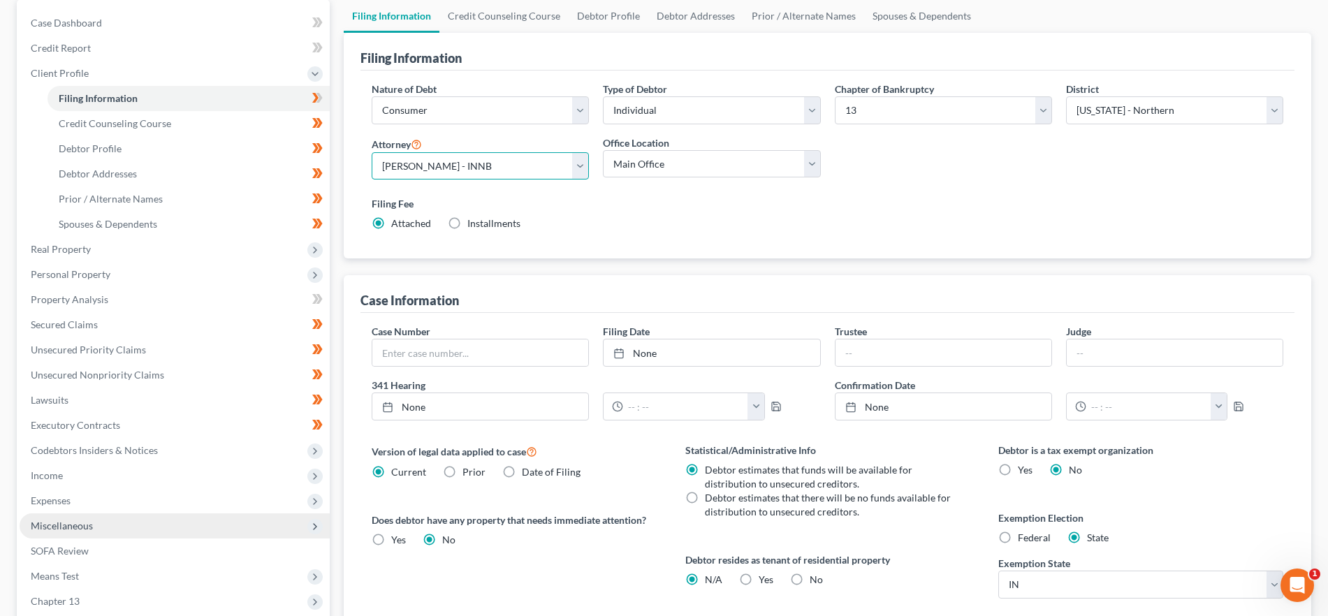
scroll to position [132, 0]
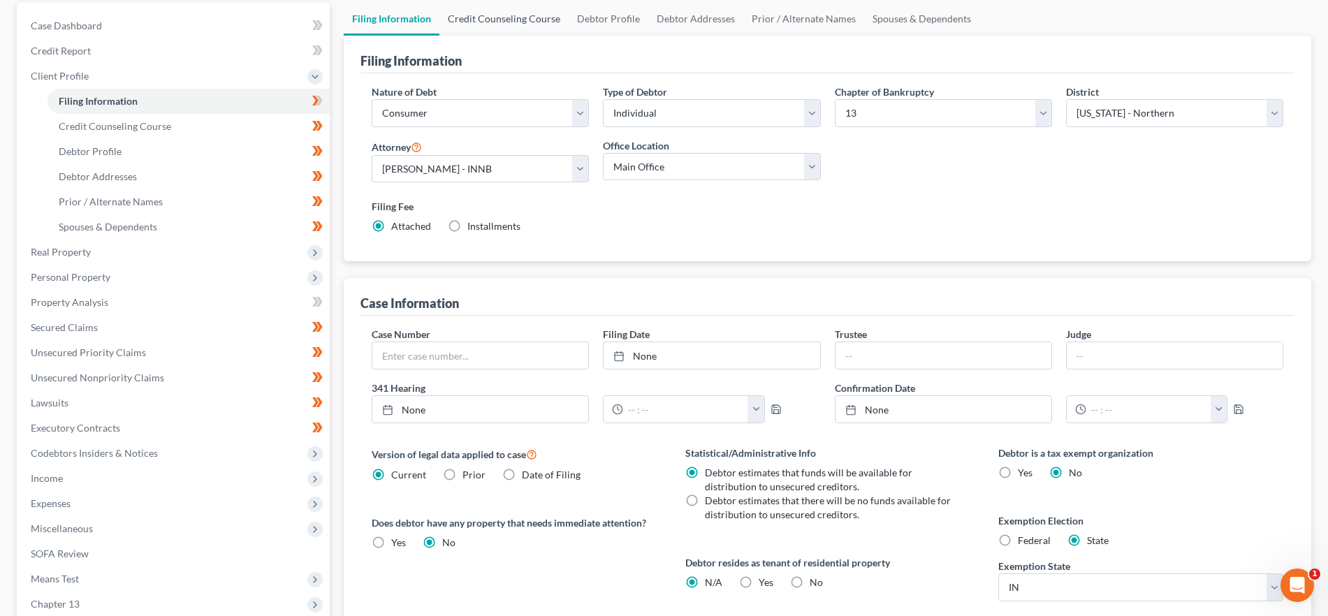
drag, startPoint x: 506, startPoint y: 20, endPoint x: 523, endPoint y: 21, distance: 16.1
click at [507, 20] on link "Credit Counseling Course" at bounding box center [503, 19] width 129 height 34
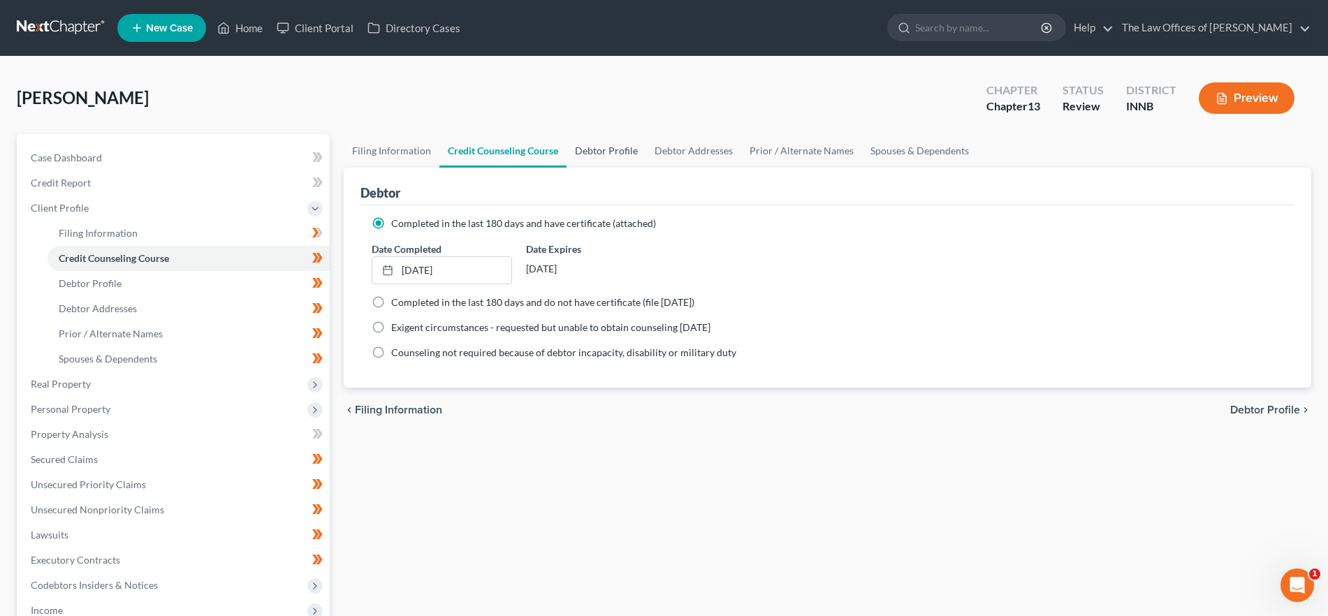
click at [606, 149] on link "Debtor Profile" at bounding box center [607, 151] width 80 height 34
select select "0"
select select "1"
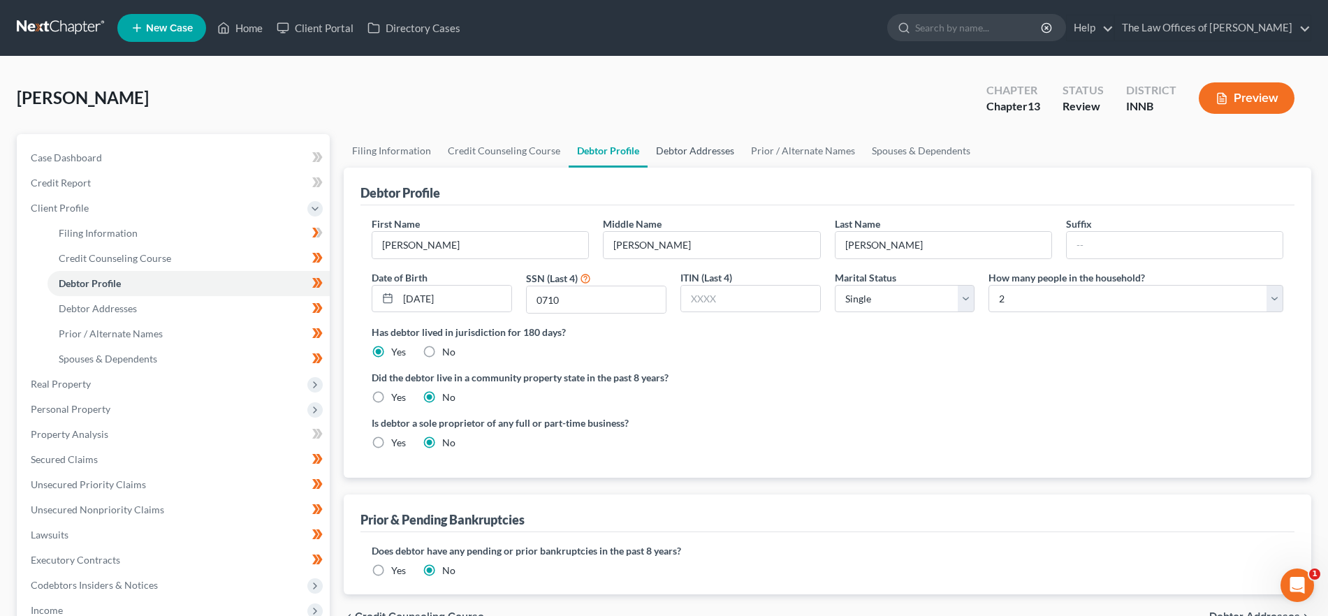
click at [703, 147] on link "Debtor Addresses" at bounding box center [695, 151] width 95 height 34
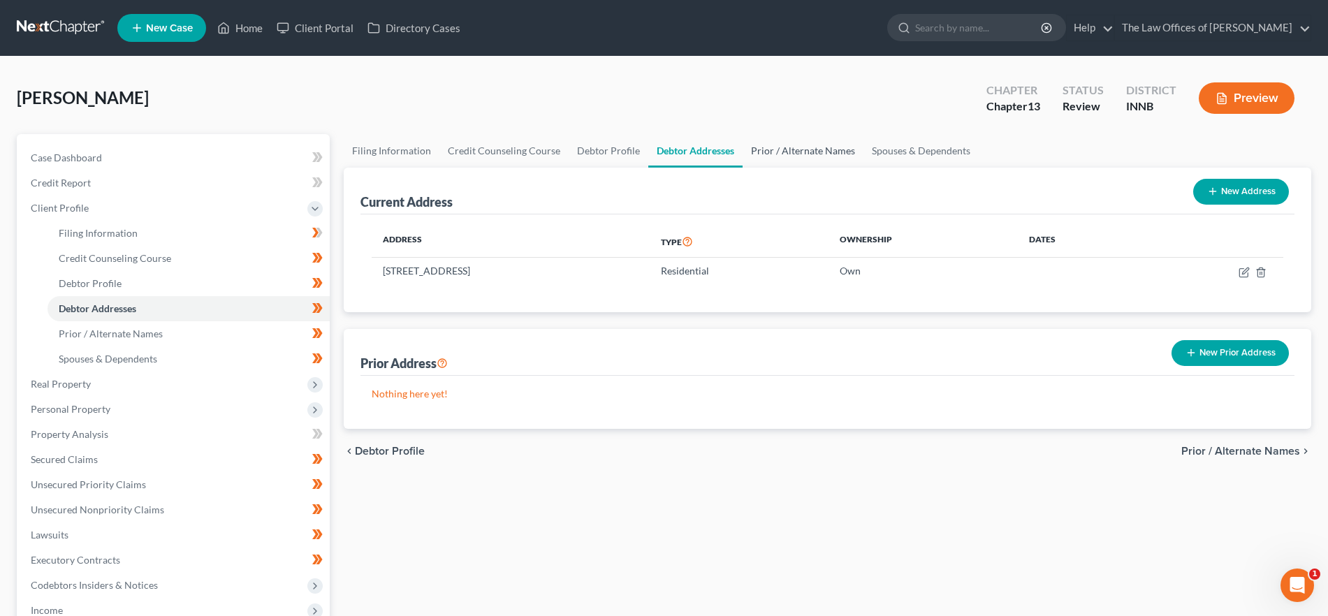
click at [772, 157] on link "Prior / Alternate Names" at bounding box center [803, 151] width 121 height 34
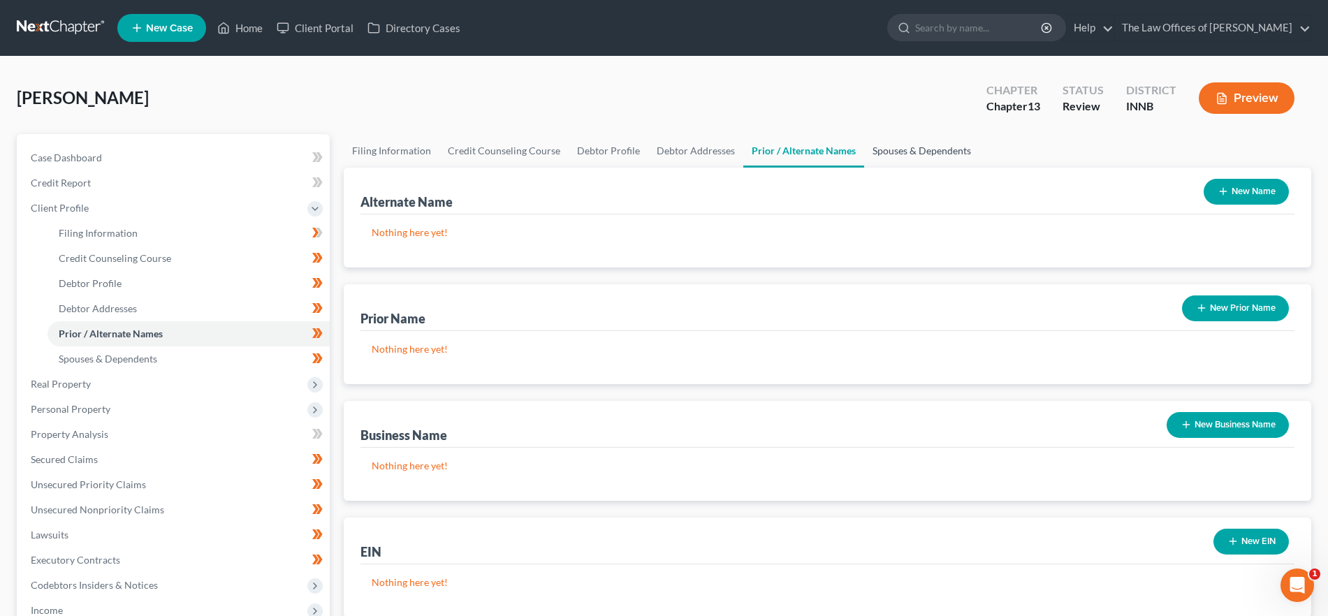
click at [904, 152] on link "Spouses & Dependents" at bounding box center [921, 151] width 115 height 34
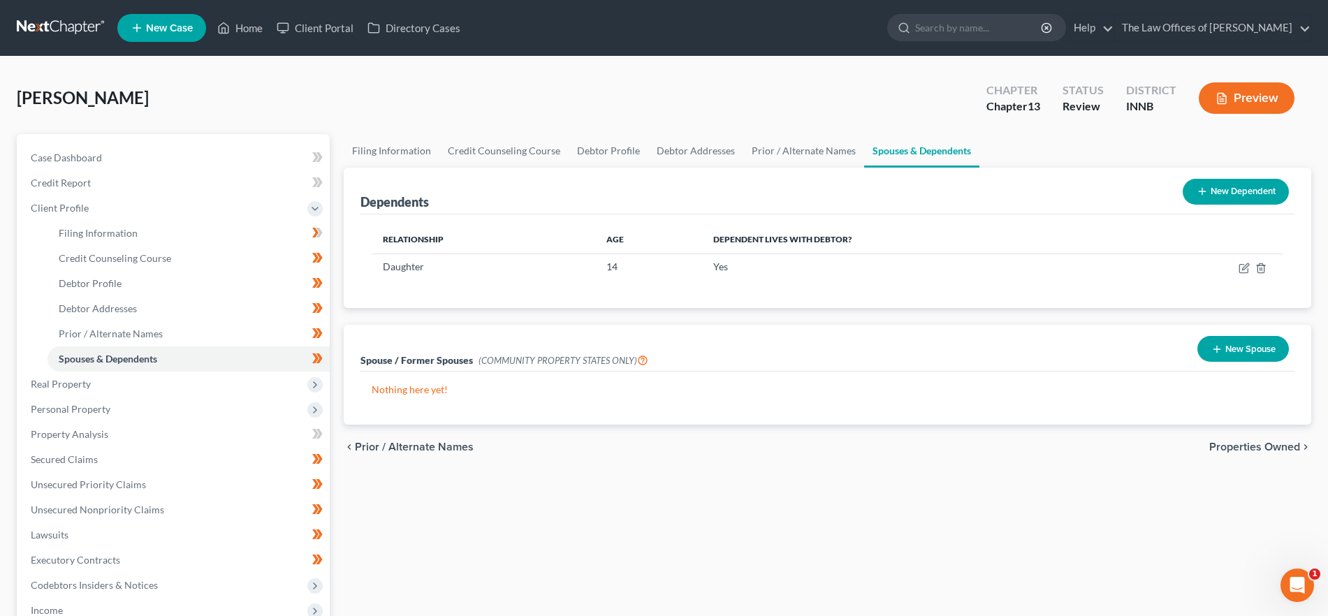
click at [1235, 450] on span "Properties Owned" at bounding box center [1254, 446] width 91 height 11
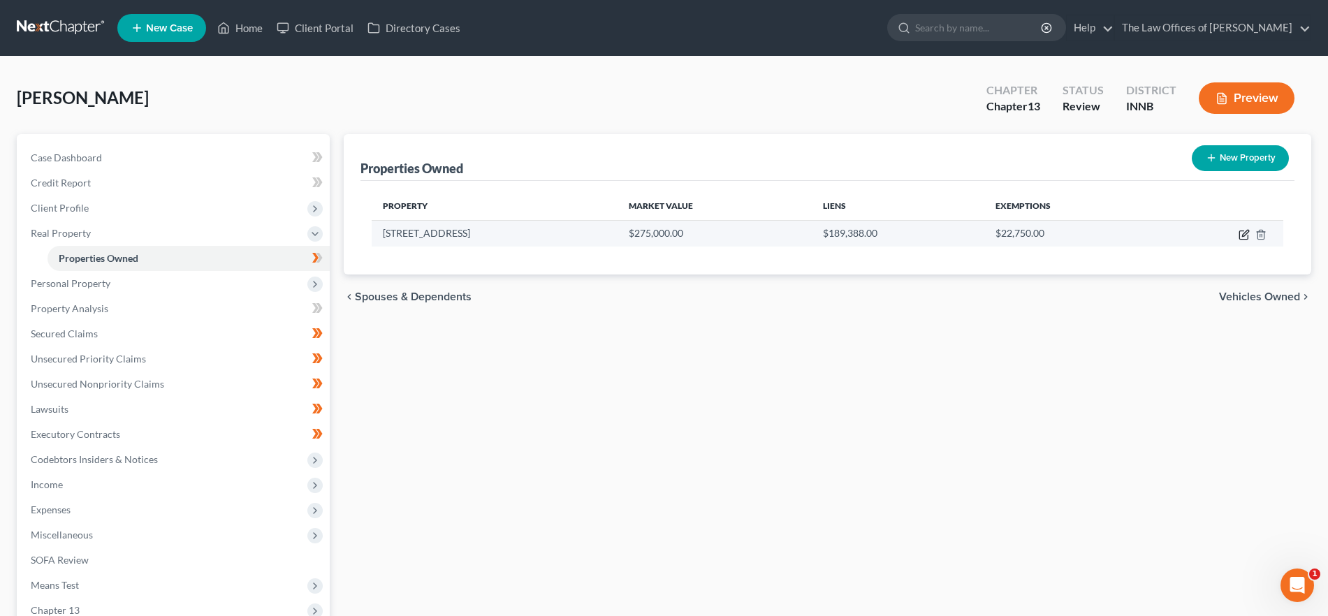
click at [1240, 230] on icon "button" at bounding box center [1244, 234] width 11 height 11
select select "15"
select select "1"
select select "0"
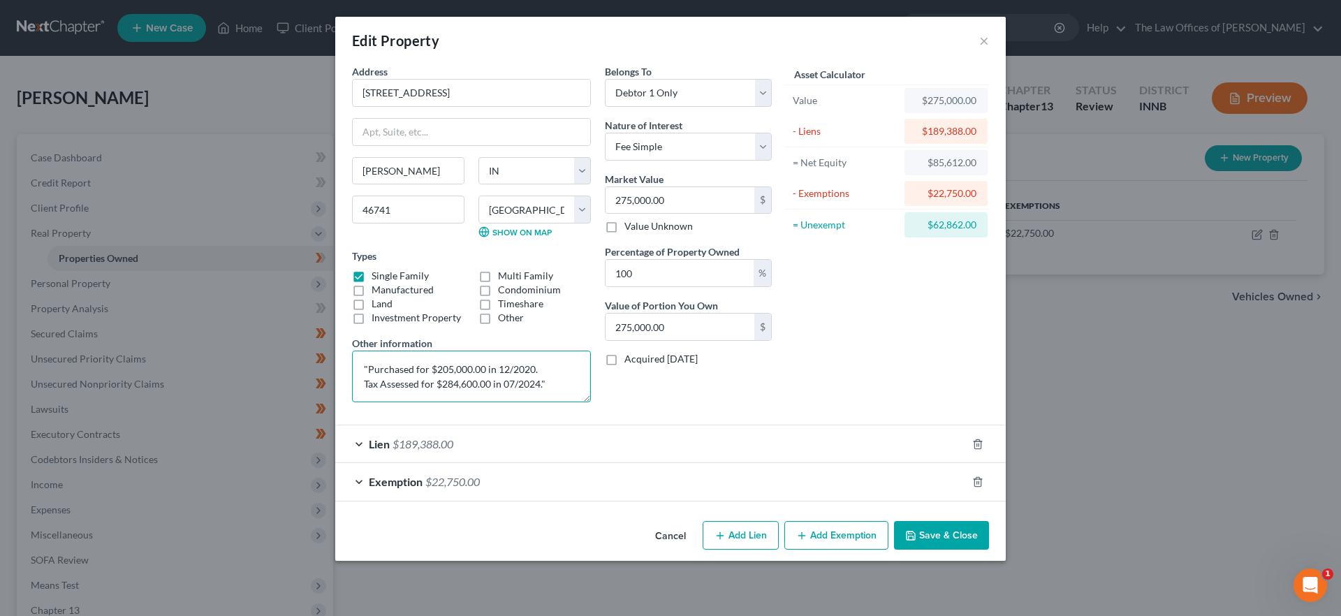
click at [372, 373] on textarea ""Purchased for $205,000.00 in 12/2020. Tax Assessed for $284,600.00 in 07/2024."" at bounding box center [471, 377] width 239 height 52
click at [555, 383] on textarea "Purchased for $205,000.00 in 12/2020. Tax Assessed for $284,600.00 in 07/2024."" at bounding box center [471, 377] width 239 height 52
type textarea "Purchased for $205,000.00 in 12/2020. Tax Assessed for $284,600.00 in 07/2024."
click at [437, 451] on div "Lien $189,388.00" at bounding box center [650, 443] width 631 height 37
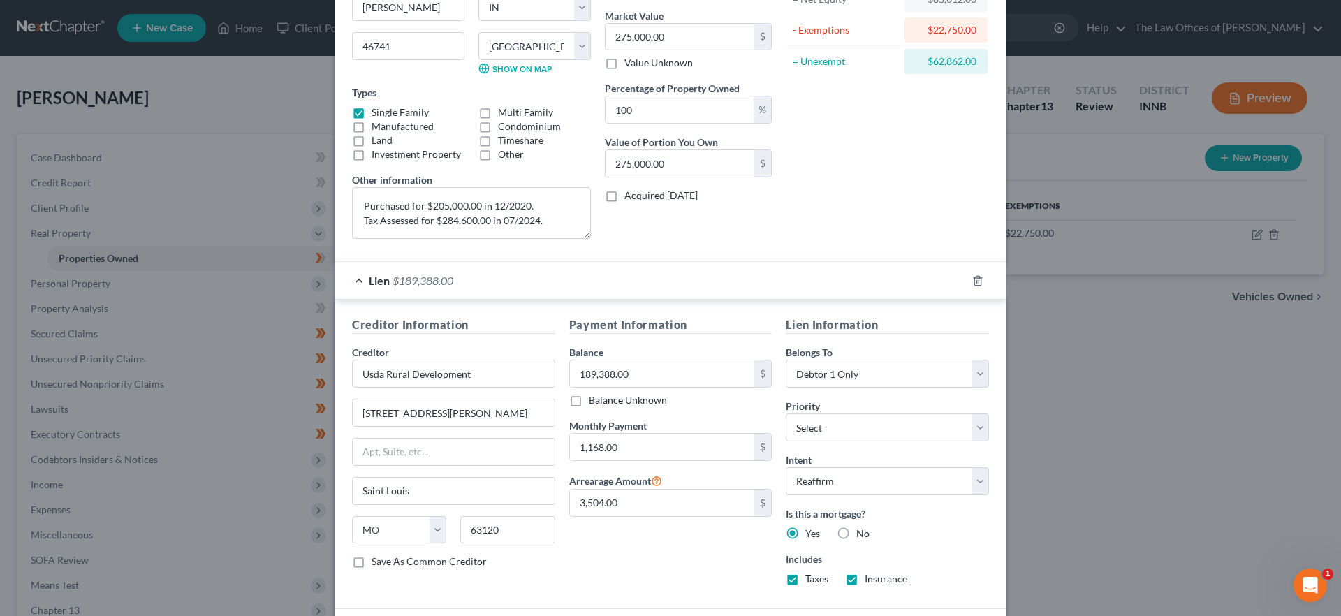
scroll to position [166, 0]
drag, startPoint x: 380, startPoint y: 373, endPoint x: 358, endPoint y: 370, distance: 22.6
click at [358, 370] on input "Usda Rural Development" at bounding box center [453, 371] width 203 height 28
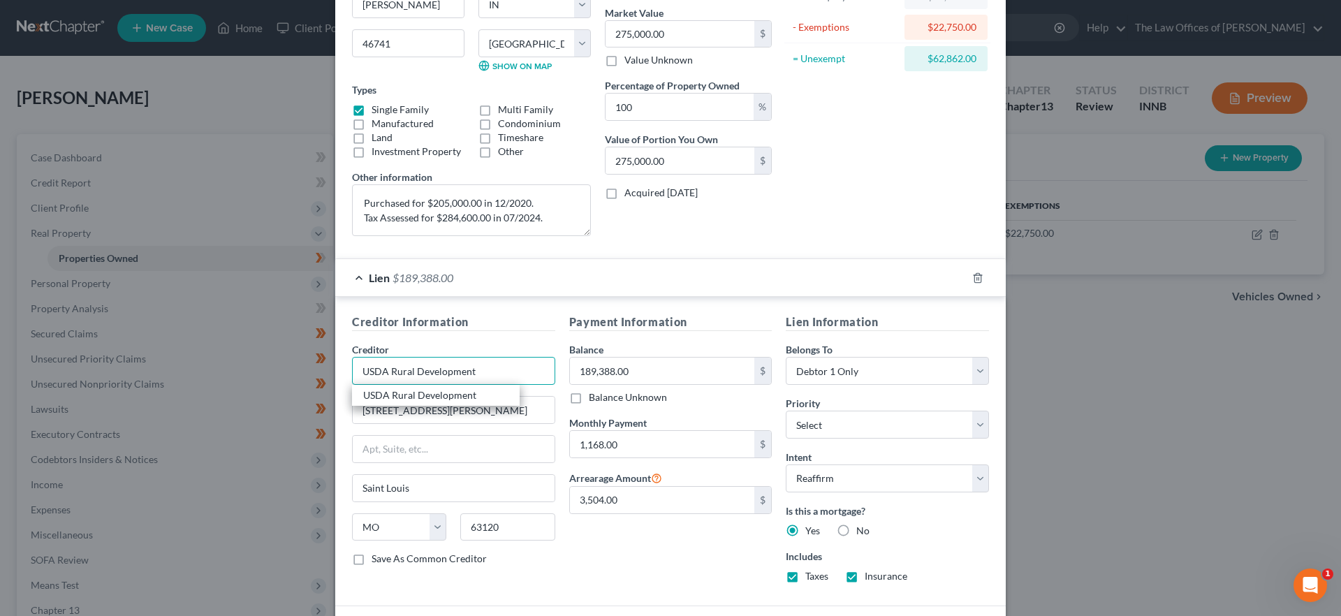
type input "USDA Rural Development"
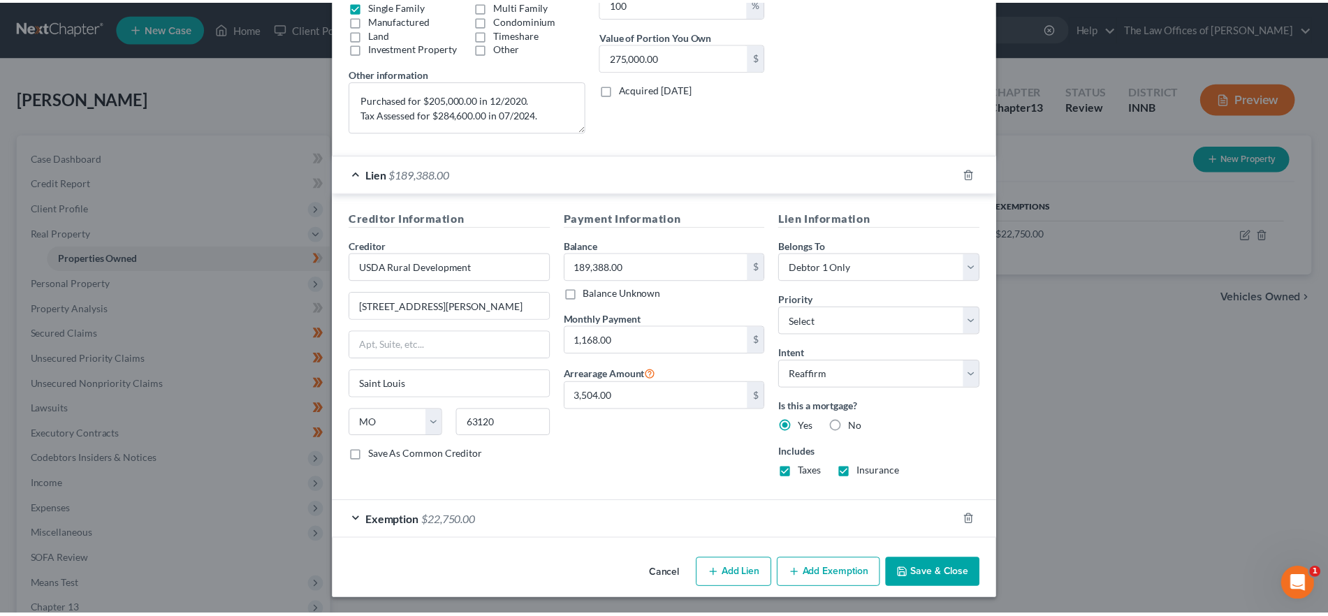
scroll to position [271, 0]
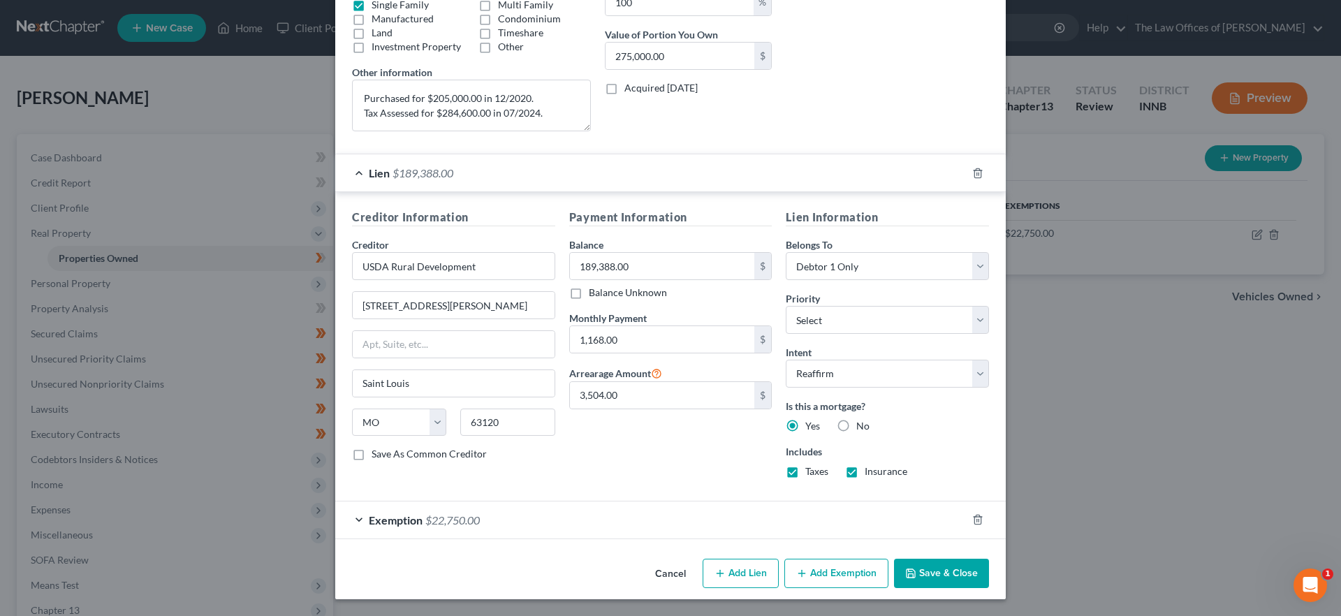
click at [949, 578] on button "Save & Close" at bounding box center [941, 573] width 95 height 29
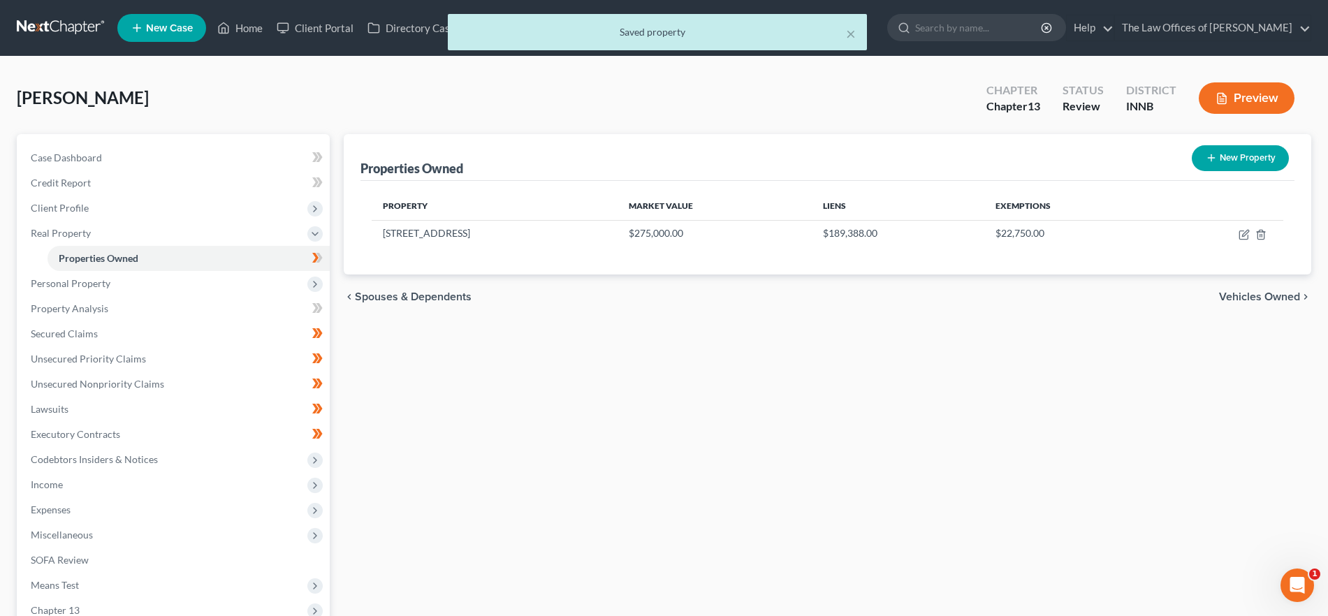
click at [1239, 299] on span "Vehicles Owned" at bounding box center [1259, 296] width 81 height 11
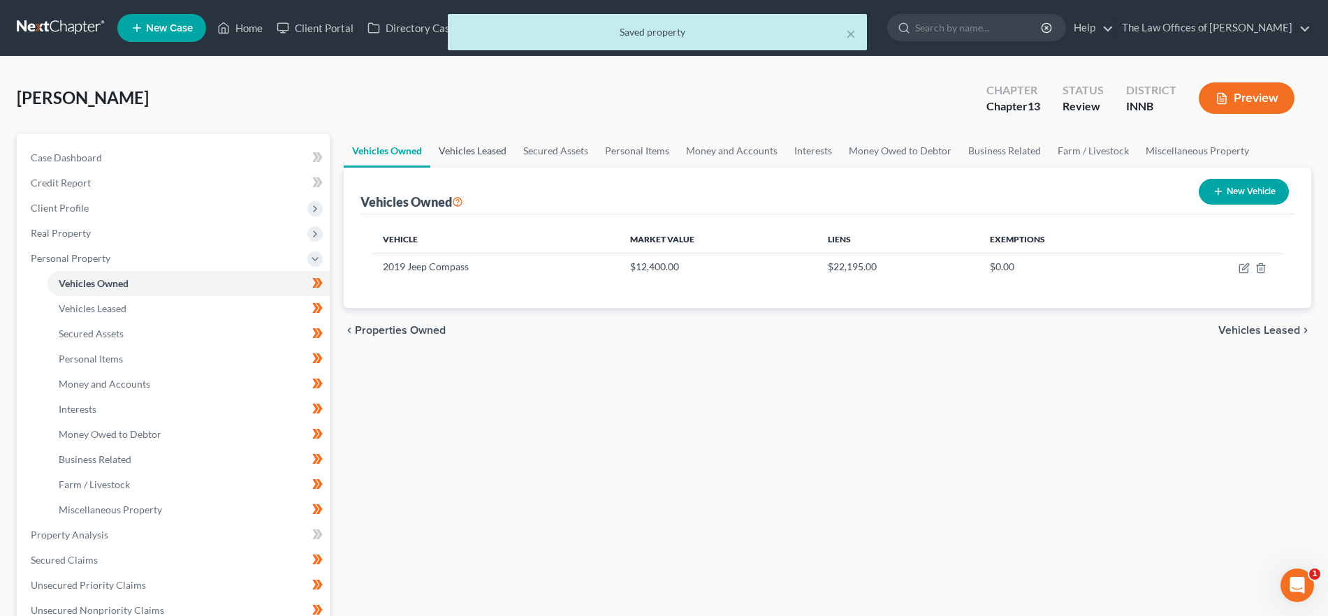
click at [457, 146] on link "Vehicles Leased" at bounding box center [472, 151] width 85 height 34
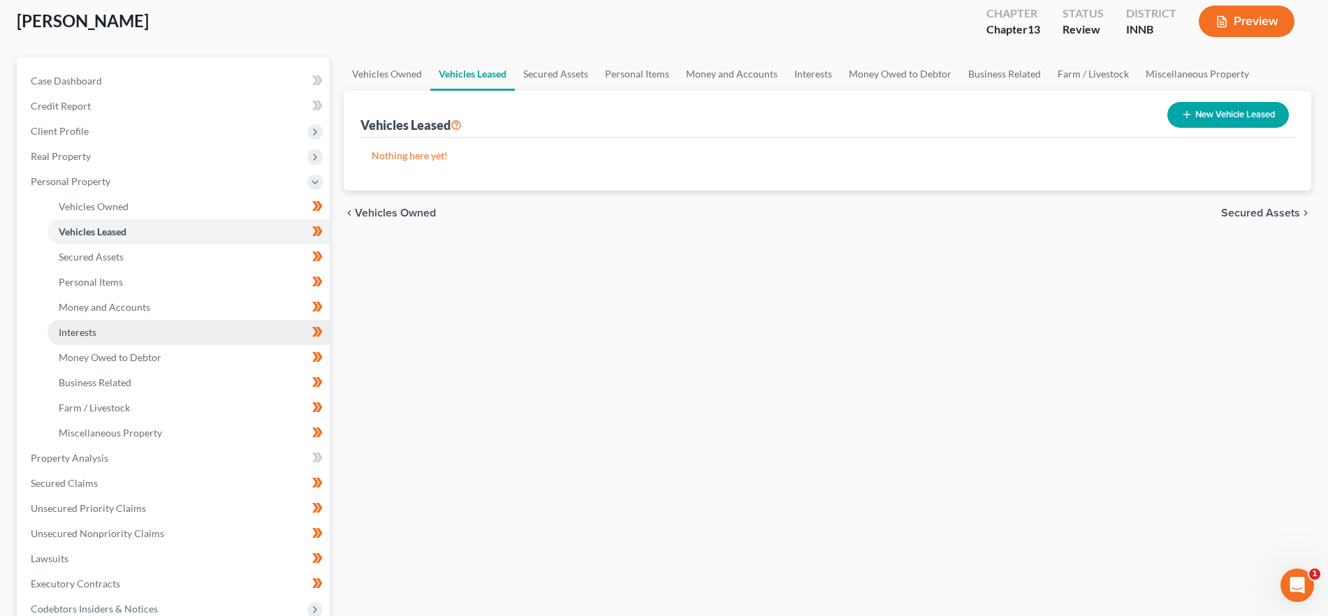
scroll to position [82, 0]
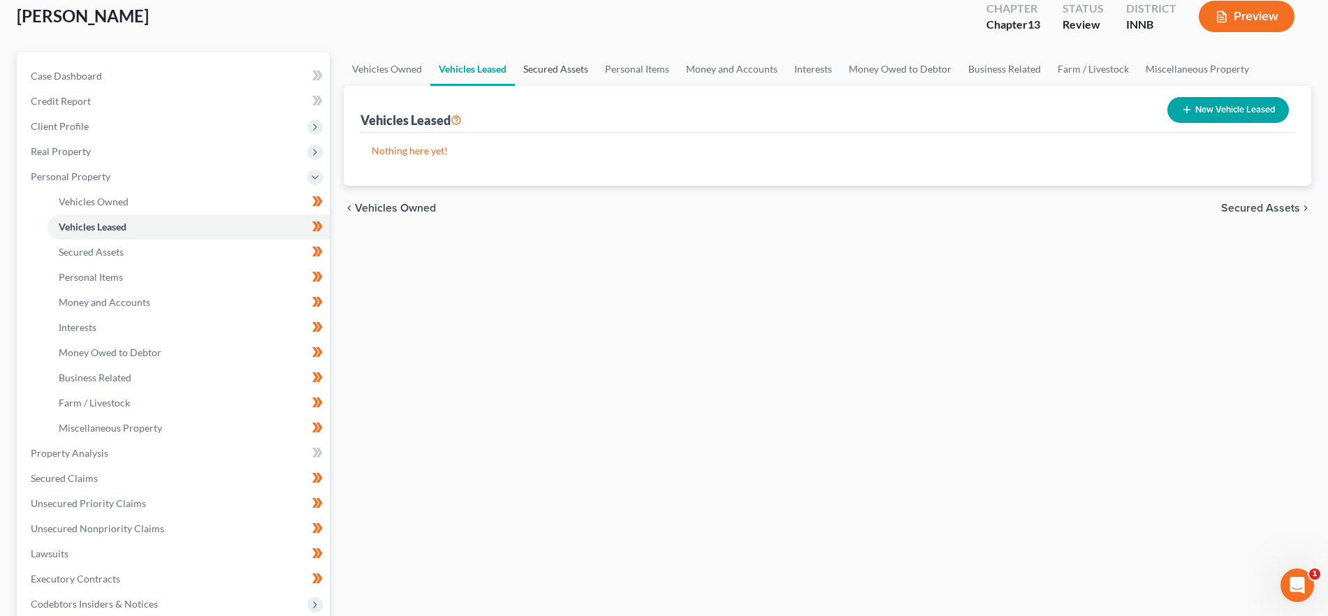
click at [558, 68] on link "Secured Assets" at bounding box center [556, 69] width 82 height 34
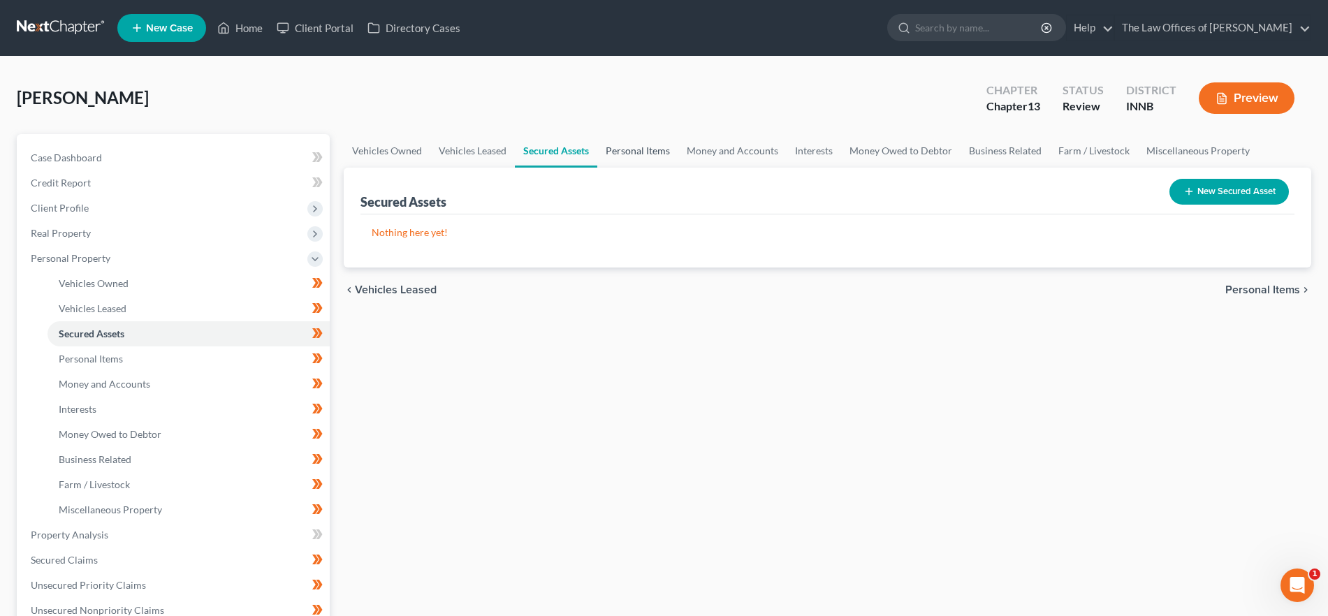
click at [653, 147] on link "Personal Items" at bounding box center [637, 151] width 81 height 34
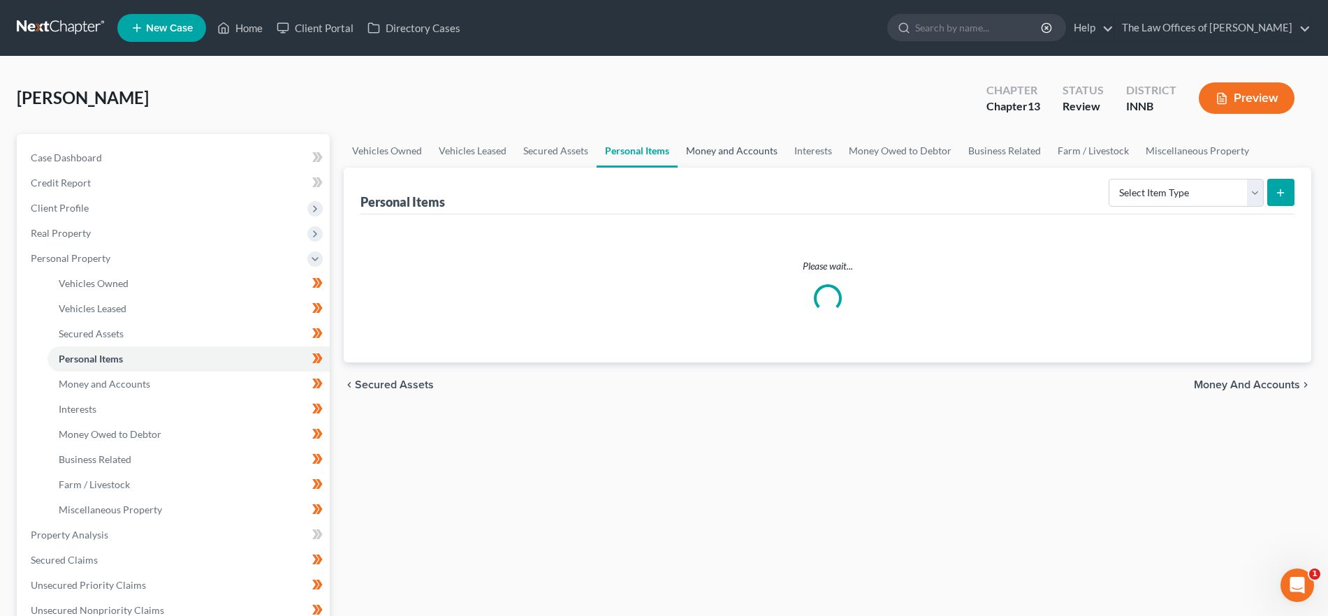
click at [736, 149] on link "Money and Accounts" at bounding box center [732, 151] width 108 height 34
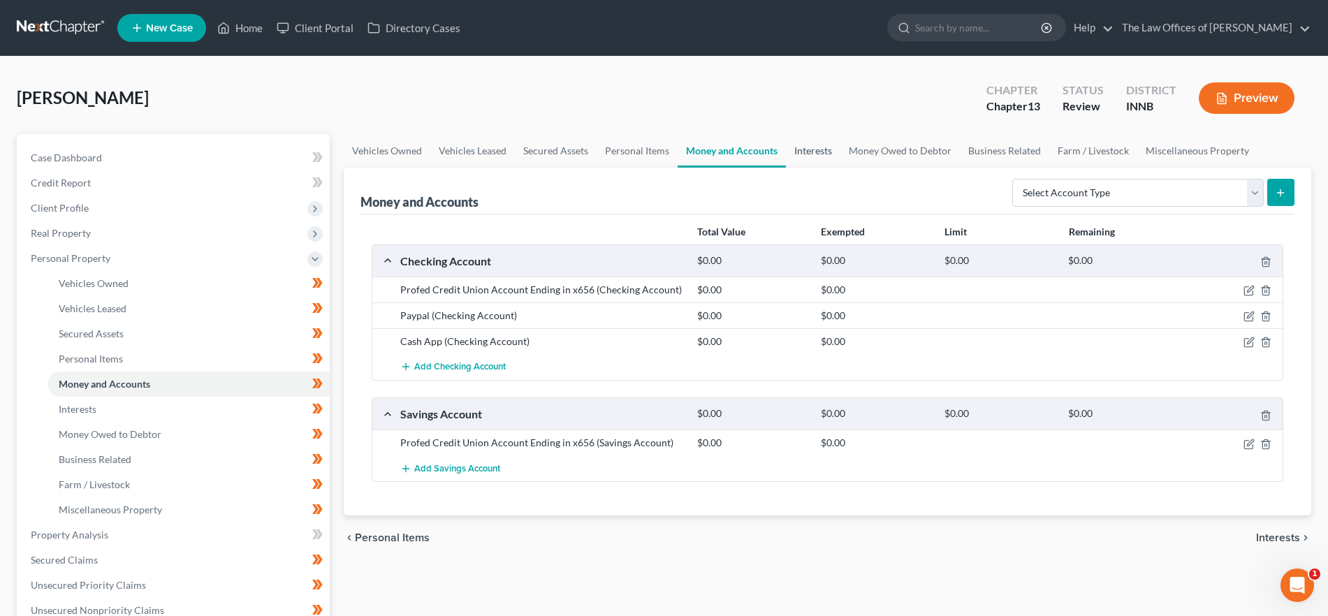
click at [834, 159] on link "Interests" at bounding box center [813, 151] width 54 height 34
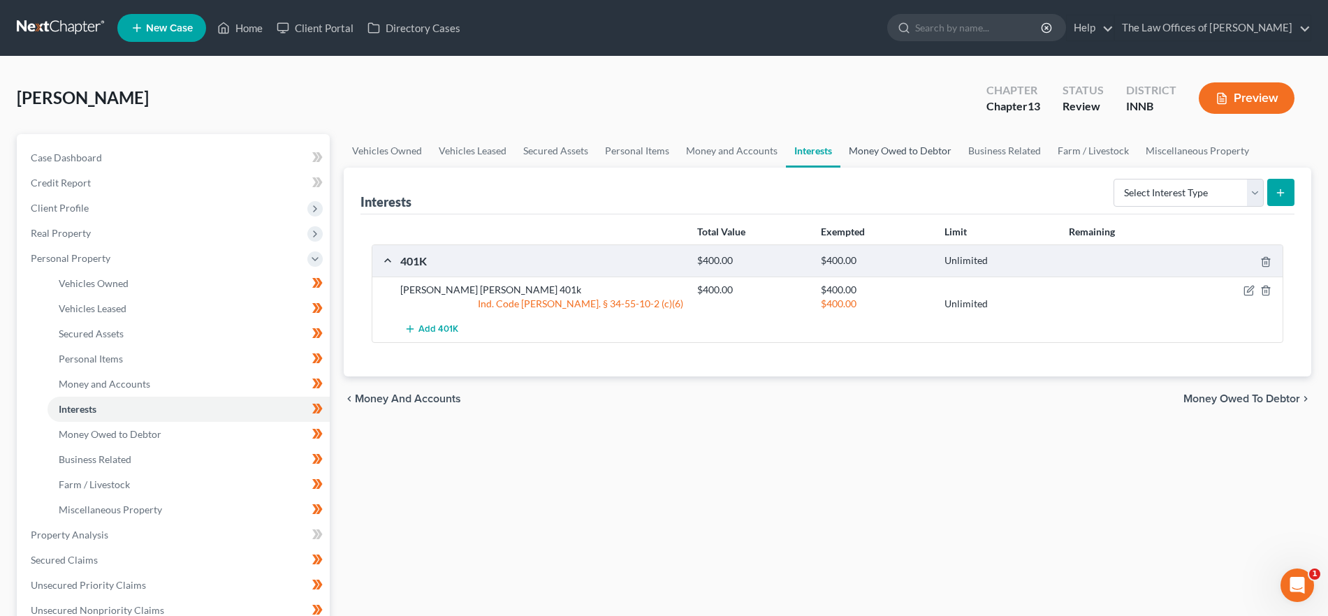
click at [924, 147] on link "Money Owed to Debtor" at bounding box center [899, 151] width 119 height 34
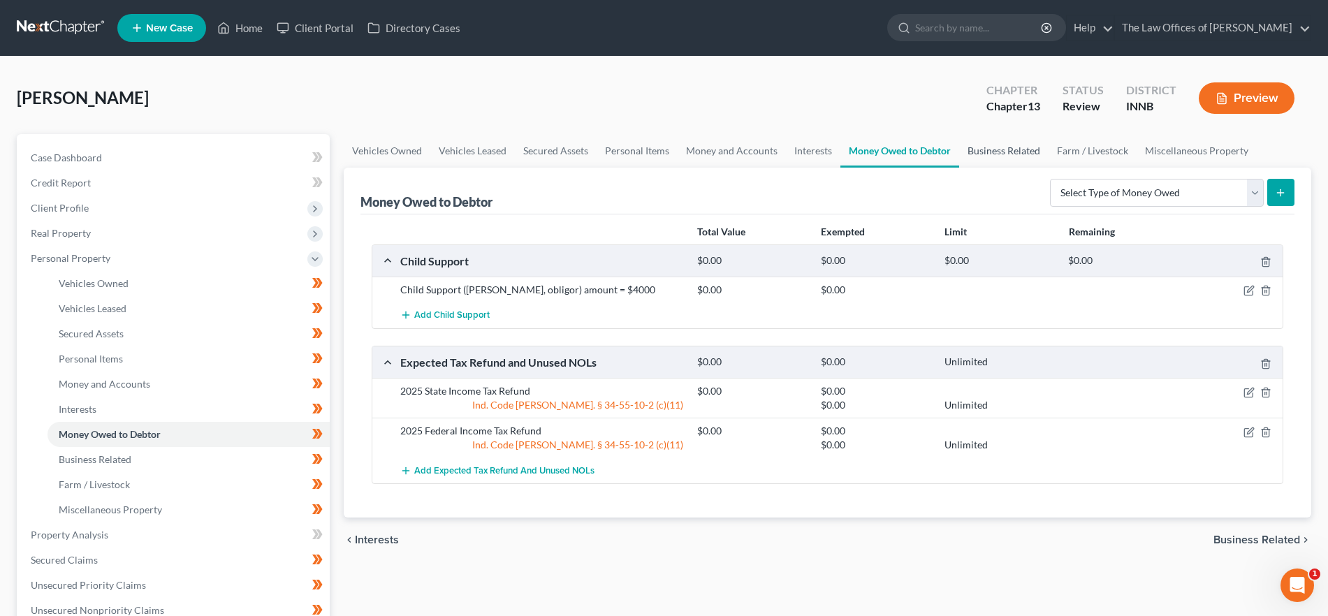
click at [1025, 156] on link "Business Related" at bounding box center [1003, 151] width 89 height 34
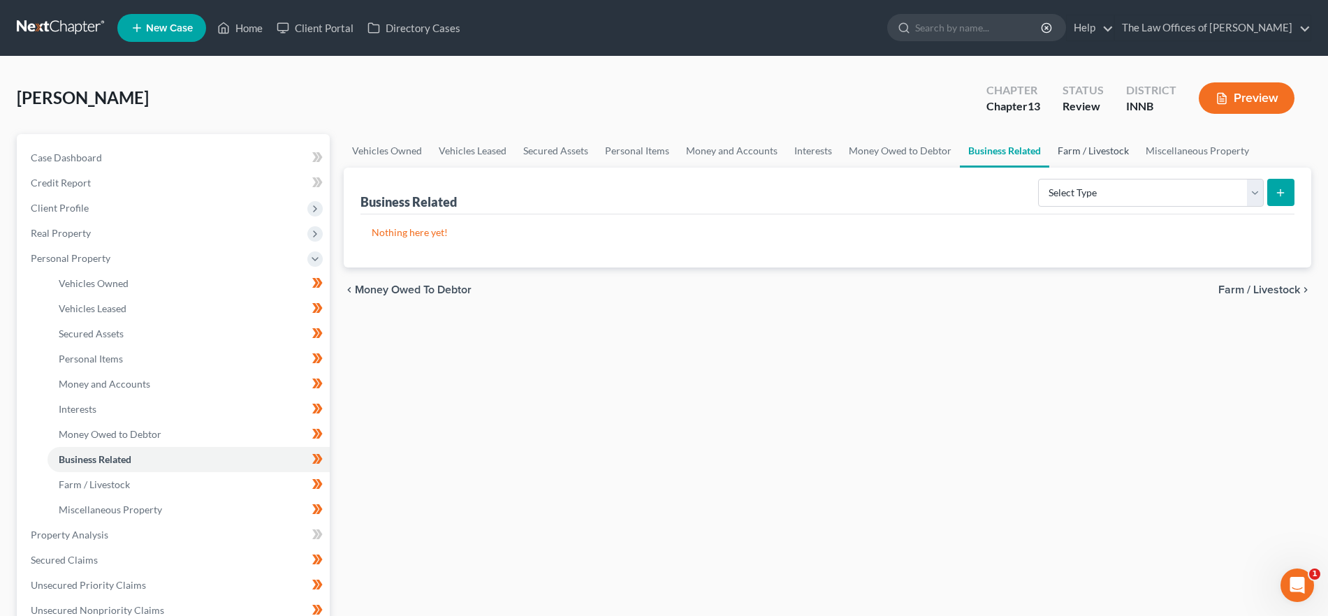
click at [1106, 154] on link "Farm / Livestock" at bounding box center [1093, 151] width 88 height 34
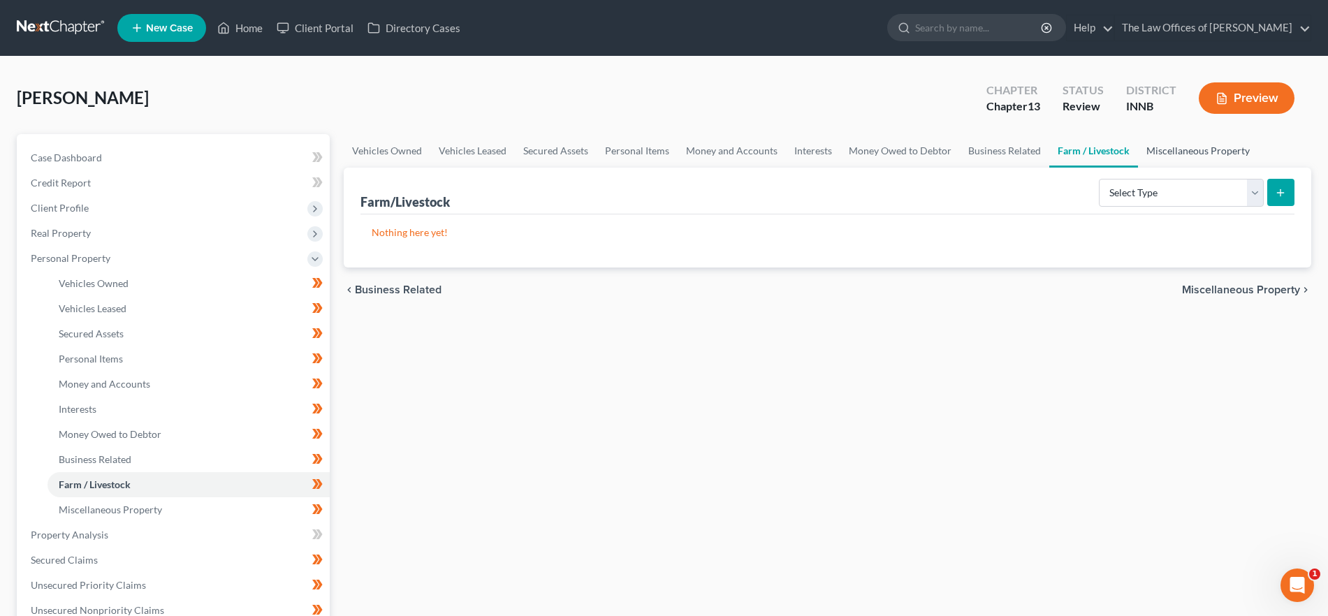
click at [1221, 148] on link "Miscellaneous Property" at bounding box center [1198, 151] width 120 height 34
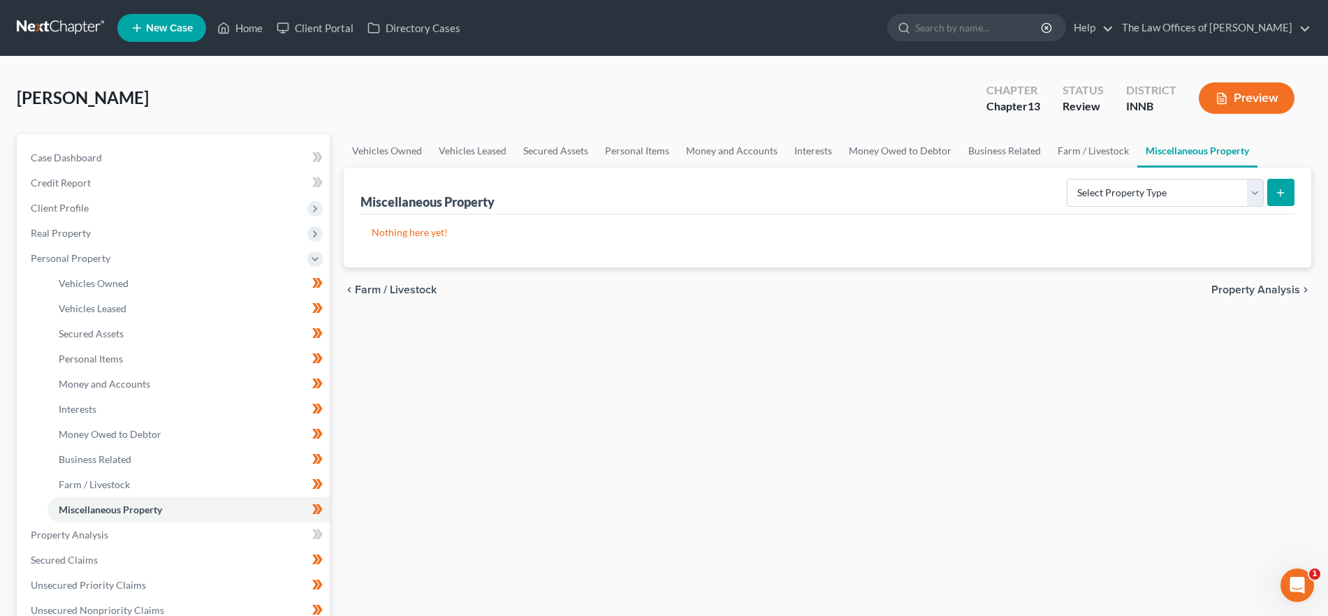
click at [1275, 288] on span "Property Analysis" at bounding box center [1255, 289] width 89 height 11
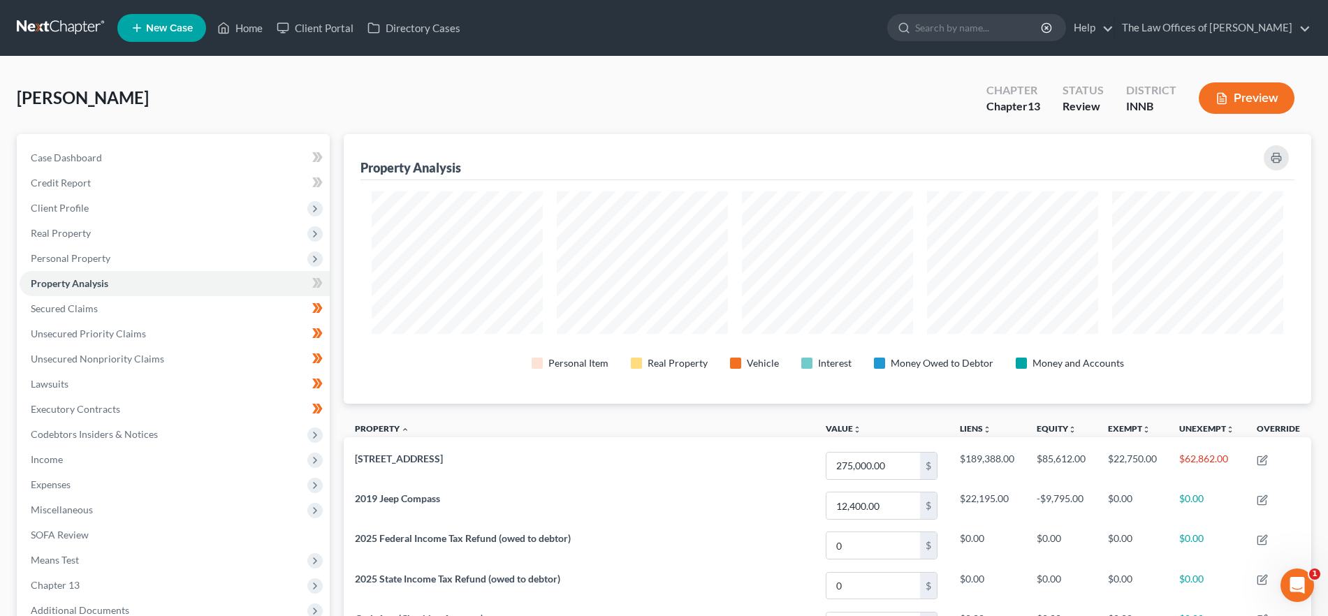
scroll to position [270, 967]
click at [118, 306] on link "Secured Claims" at bounding box center [175, 308] width 310 height 25
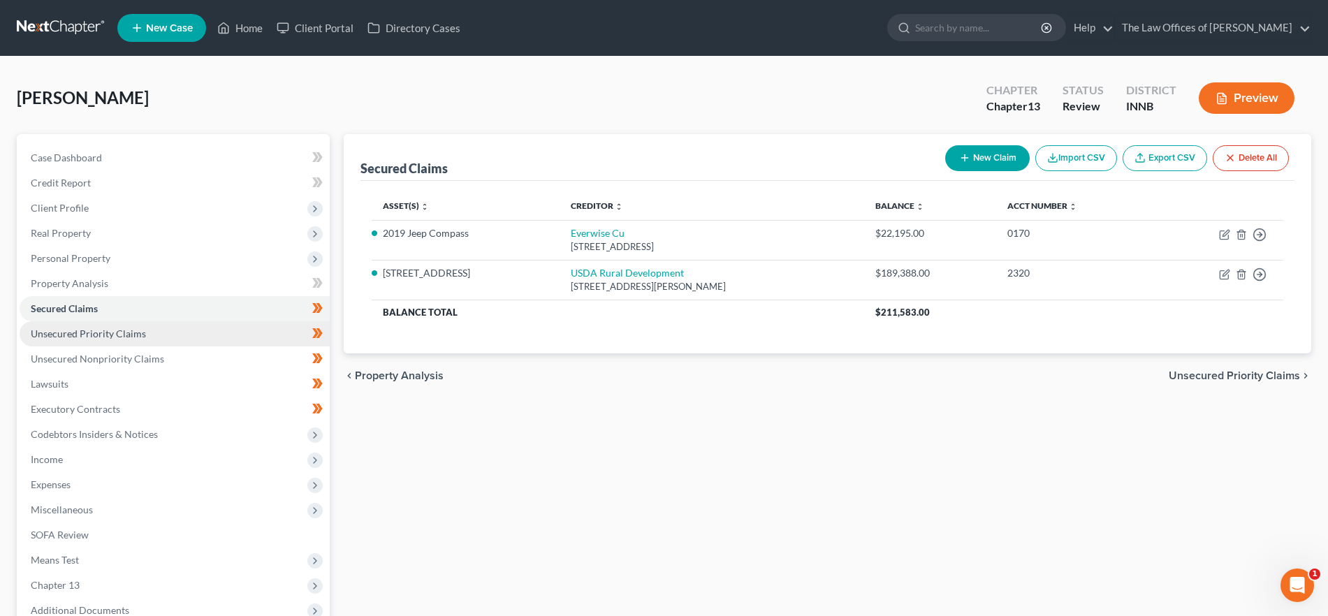
click at [124, 329] on span "Unsecured Priority Claims" at bounding box center [88, 334] width 115 height 12
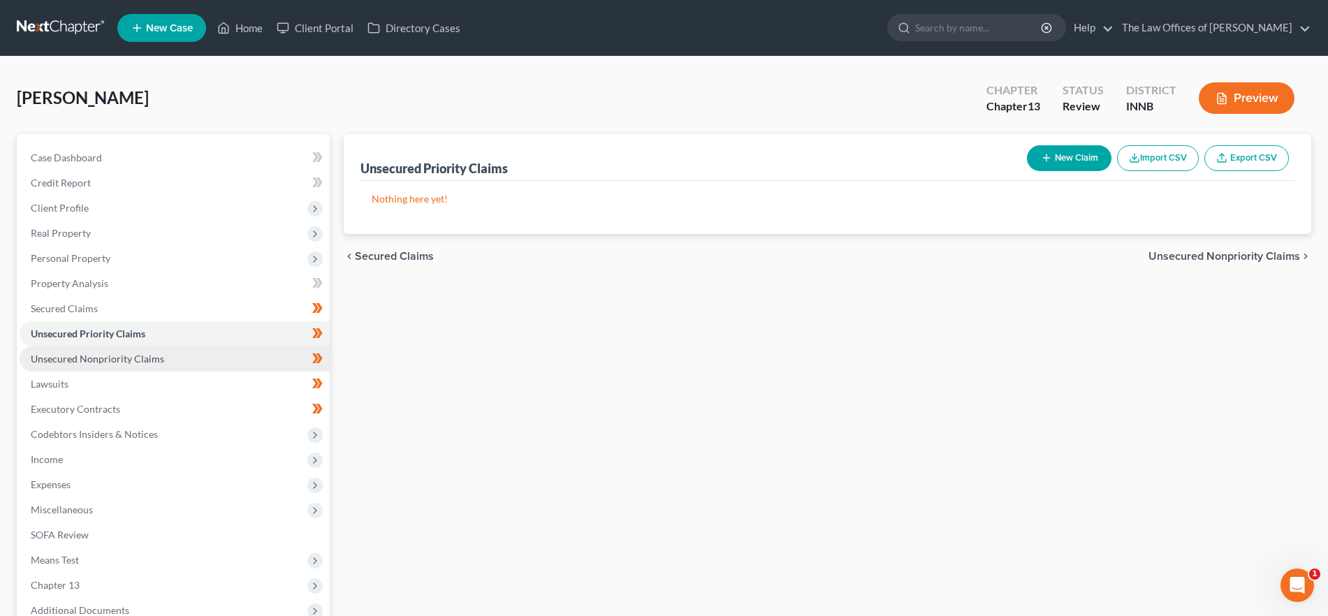
click at [132, 356] on span "Unsecured Nonpriority Claims" at bounding box center [97, 359] width 133 height 12
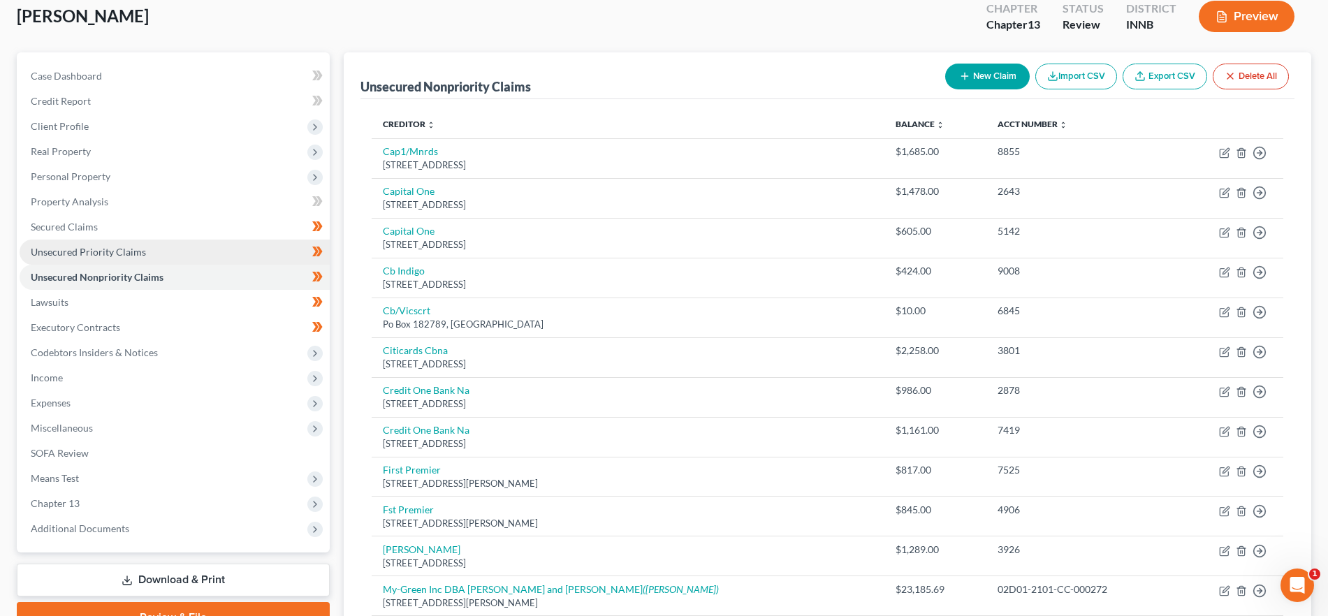
scroll to position [78, 0]
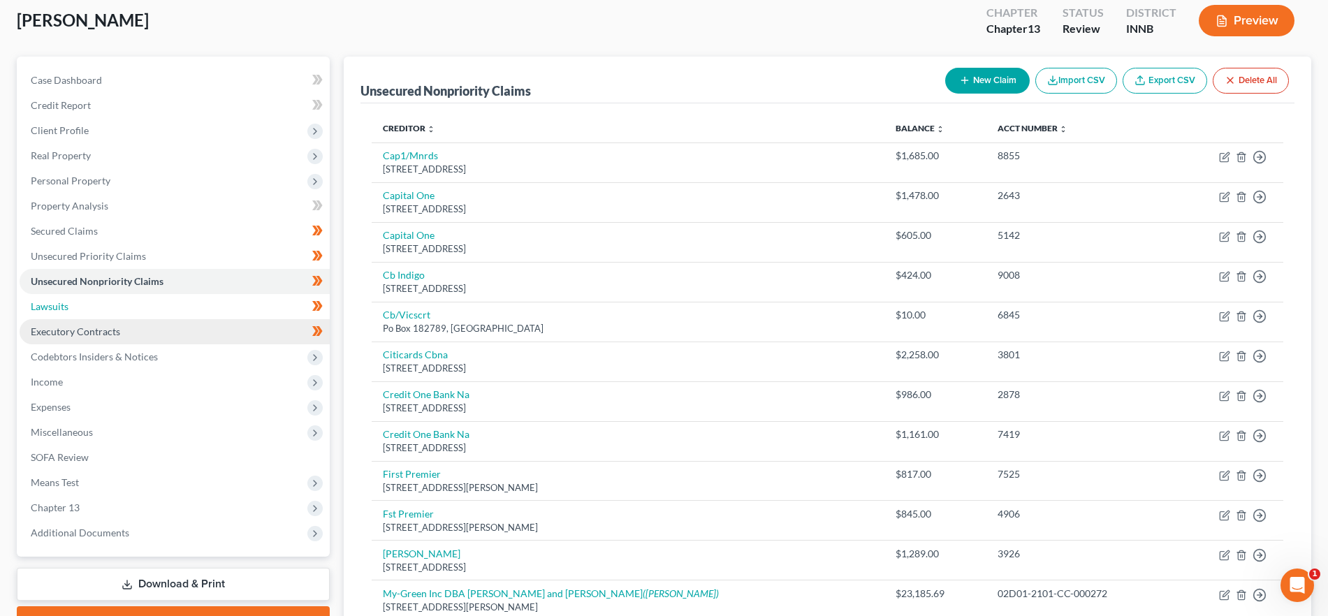
drag, startPoint x: 168, startPoint y: 306, endPoint x: 161, endPoint y: 322, distance: 17.5
click at [168, 306] on link "Lawsuits" at bounding box center [175, 306] width 310 height 25
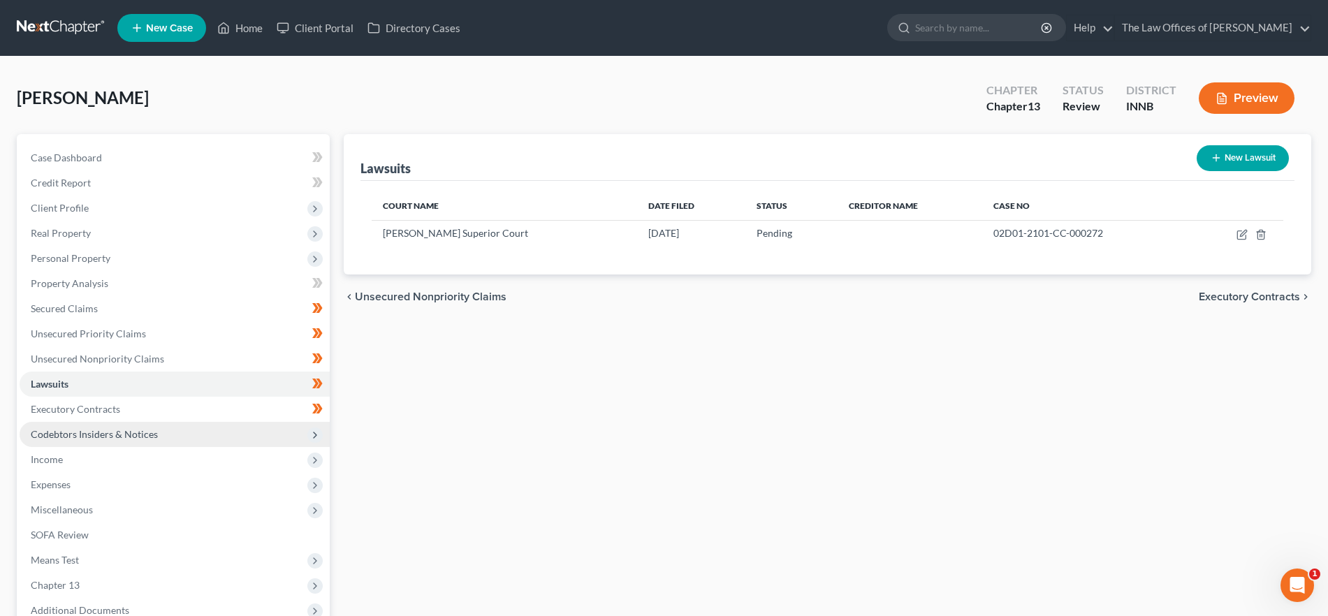
click at [104, 423] on span "Codebtors Insiders & Notices" at bounding box center [175, 434] width 310 height 25
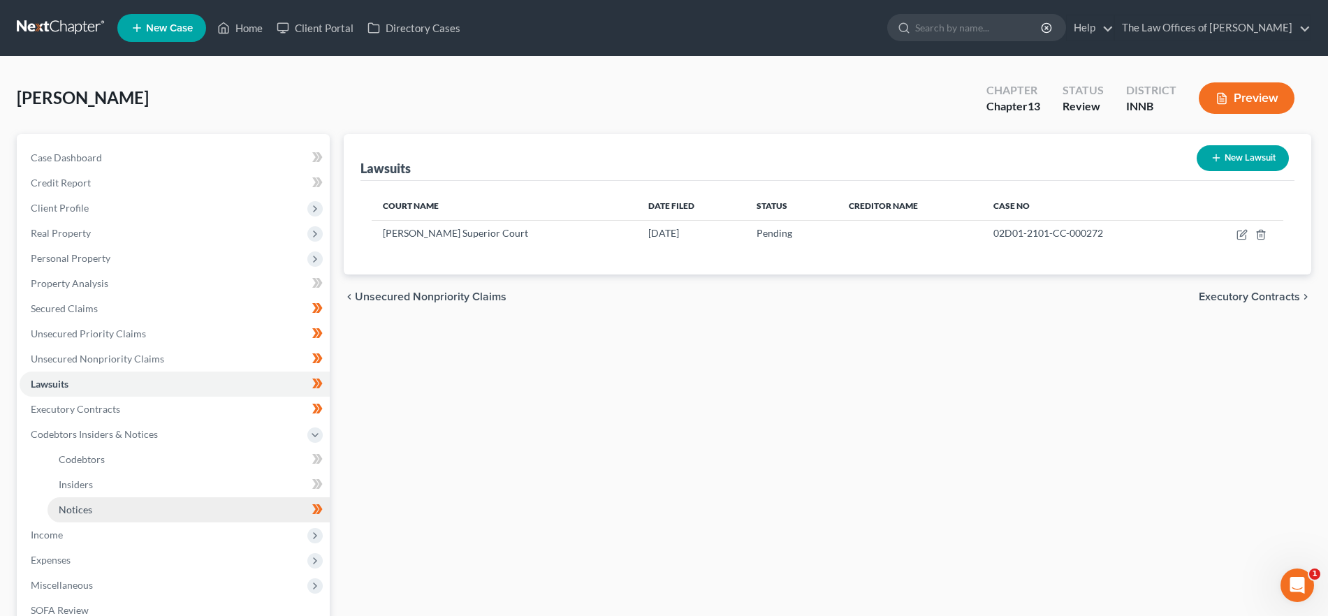
click at [95, 506] on link "Notices" at bounding box center [189, 509] width 282 height 25
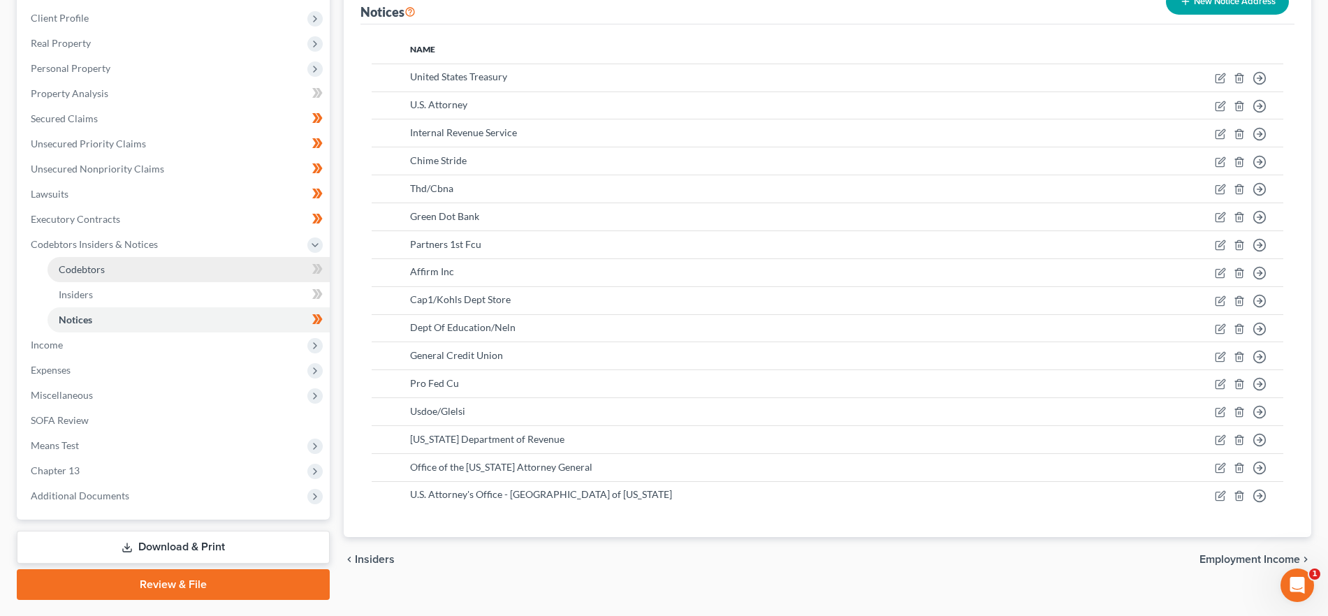
scroll to position [204, 0]
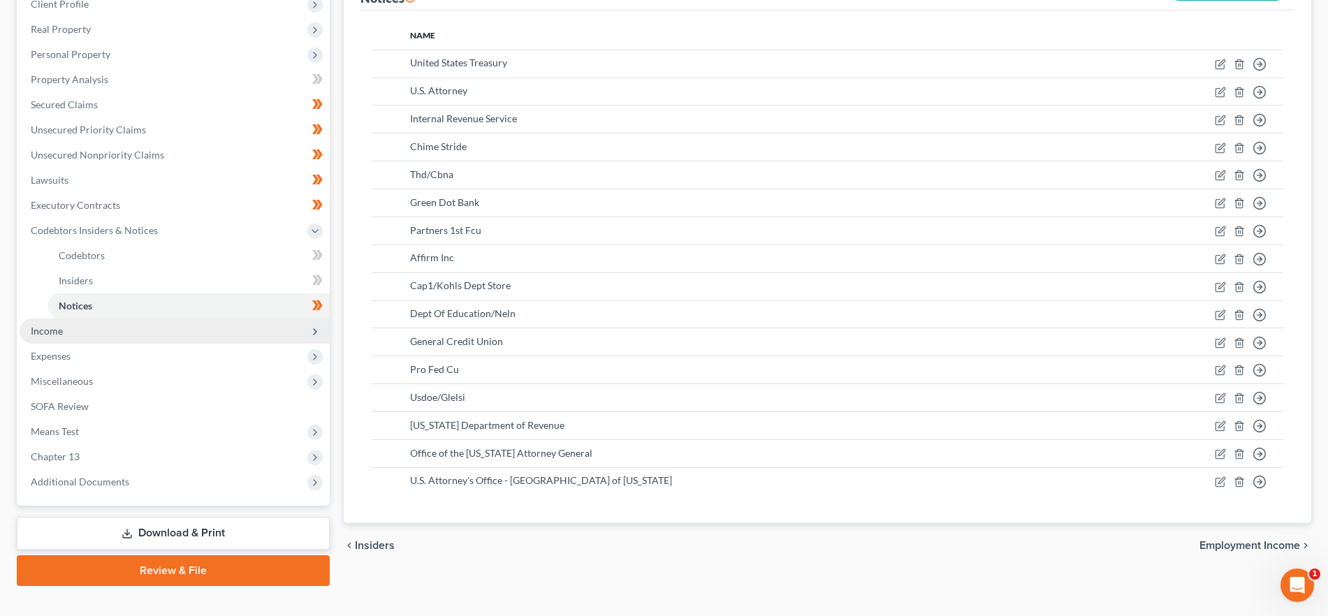
click at [103, 339] on span "Income" at bounding box center [175, 331] width 310 height 25
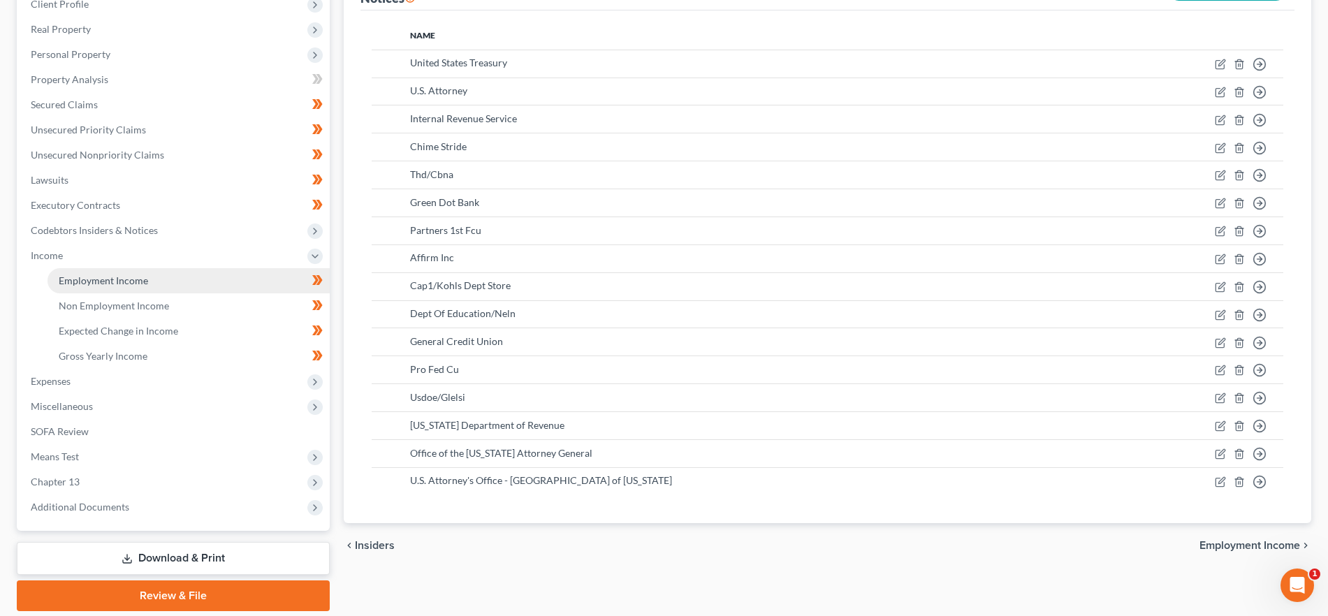
click at [192, 284] on link "Employment Income" at bounding box center [189, 280] width 282 height 25
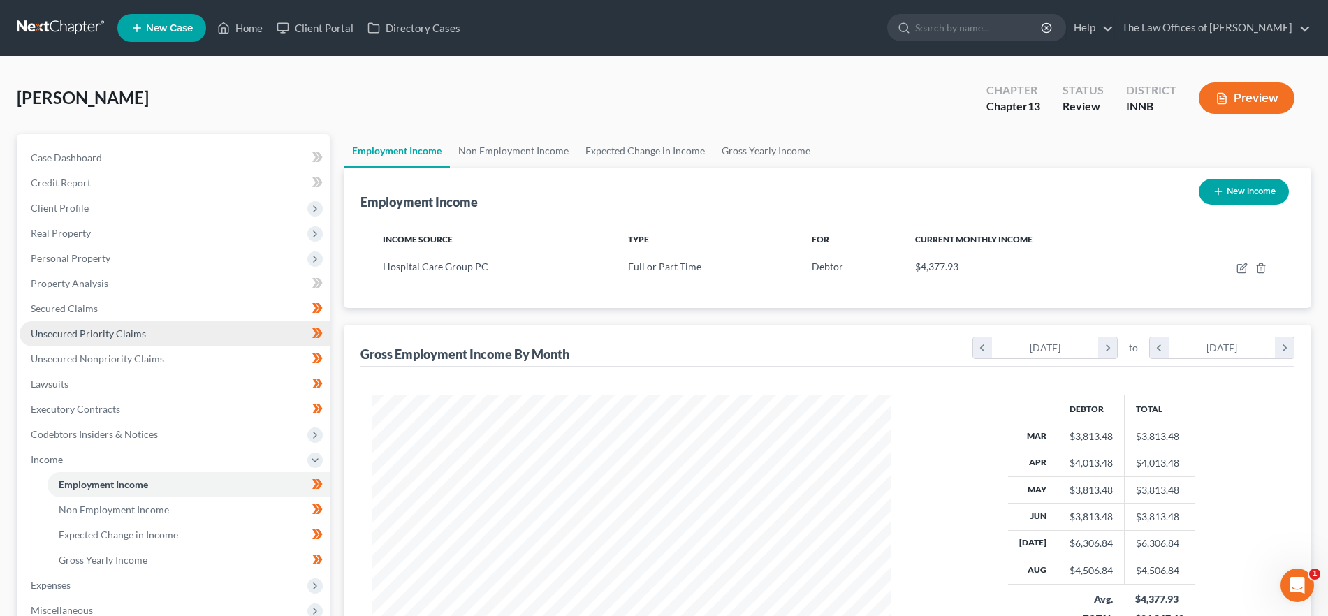
scroll to position [260, 548]
click at [504, 149] on link "Non Employment Income" at bounding box center [513, 151] width 127 height 34
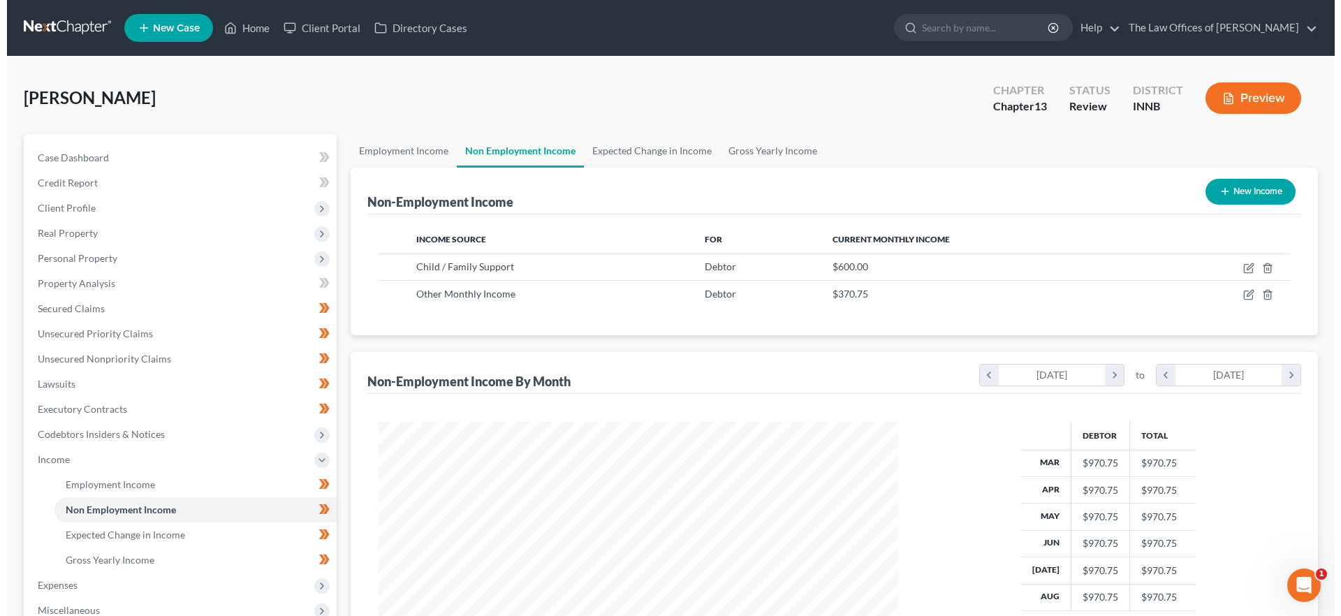
scroll to position [260, 548]
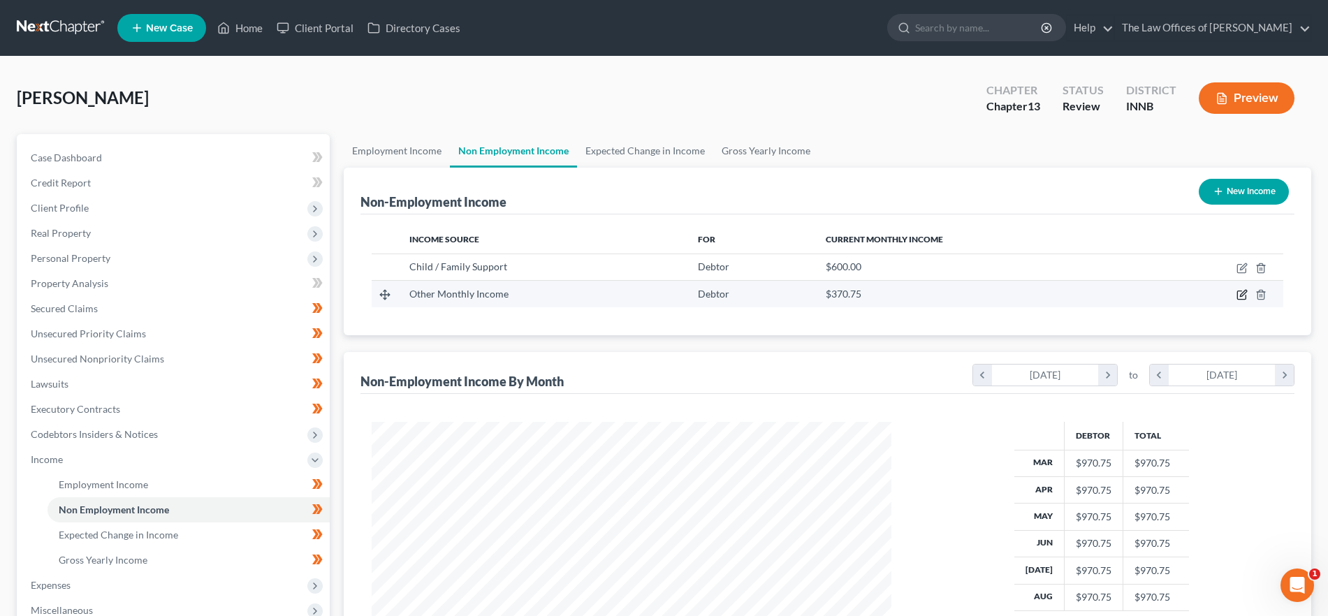
click at [1243, 295] on icon "button" at bounding box center [1243, 294] width 6 height 6
select select "13"
select select "0"
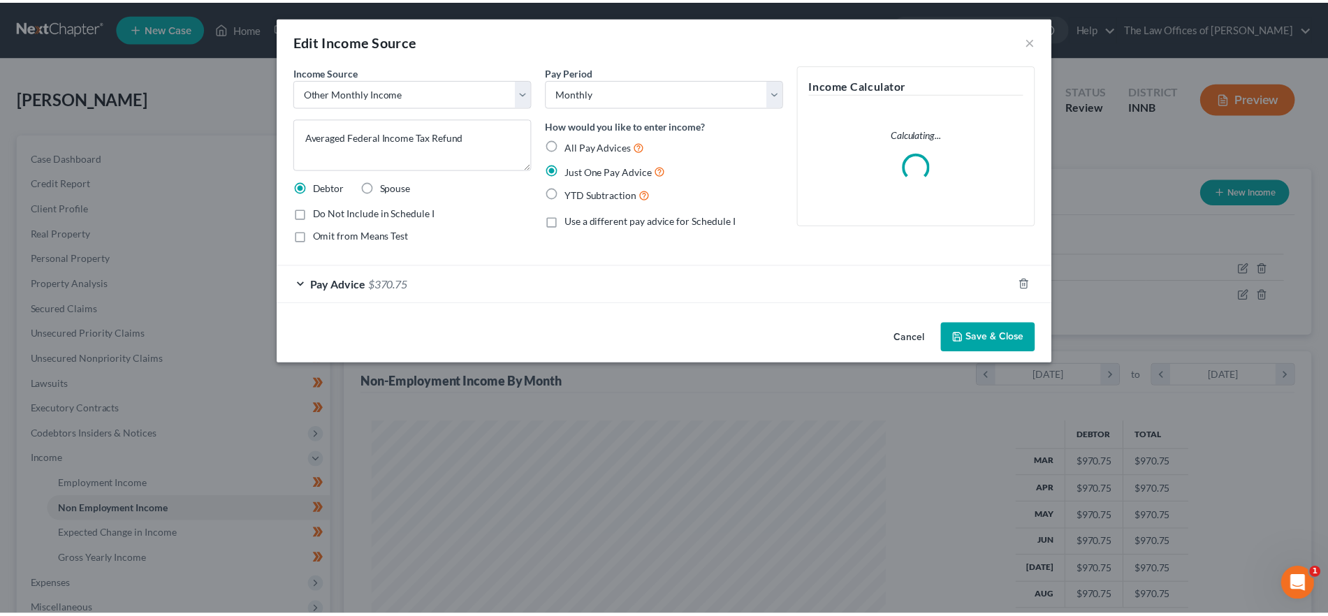
scroll to position [263, 554]
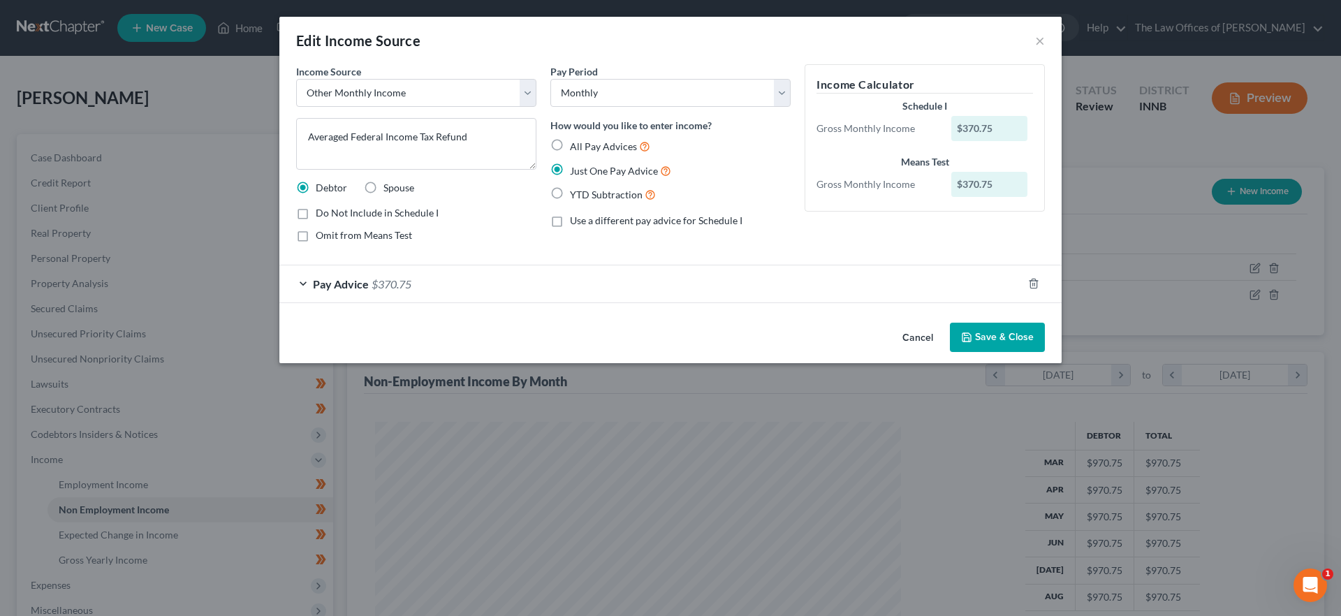
click at [1034, 333] on button "Save & Close" at bounding box center [997, 337] width 95 height 29
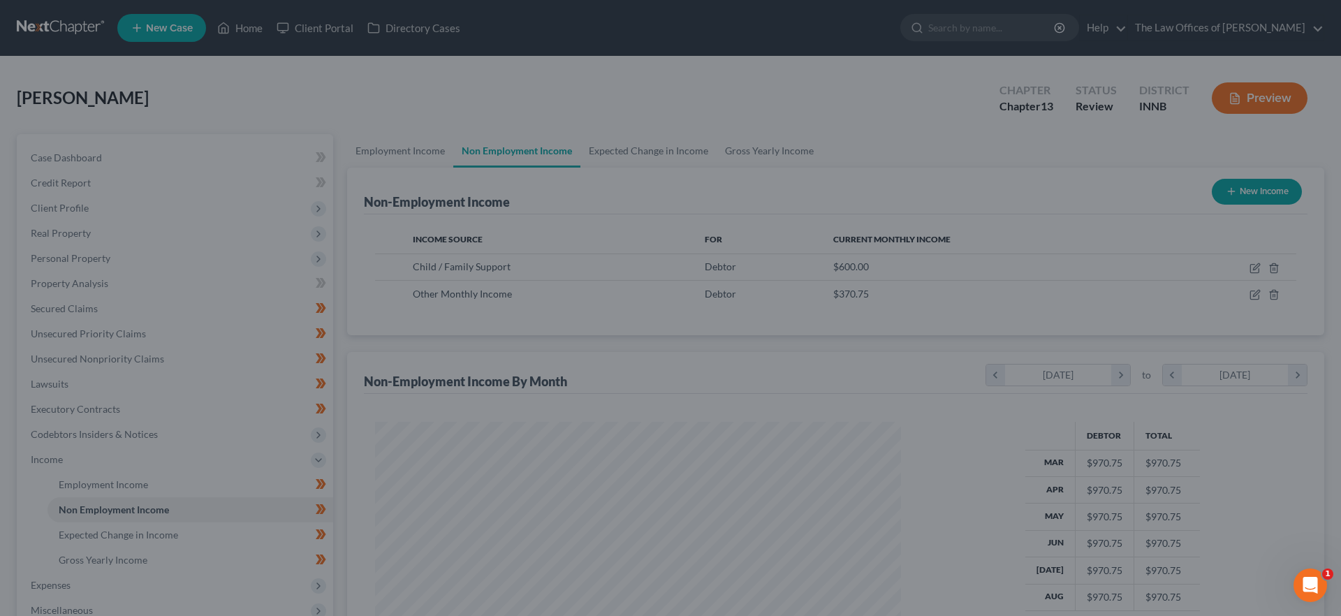
scroll to position [698283, 697995]
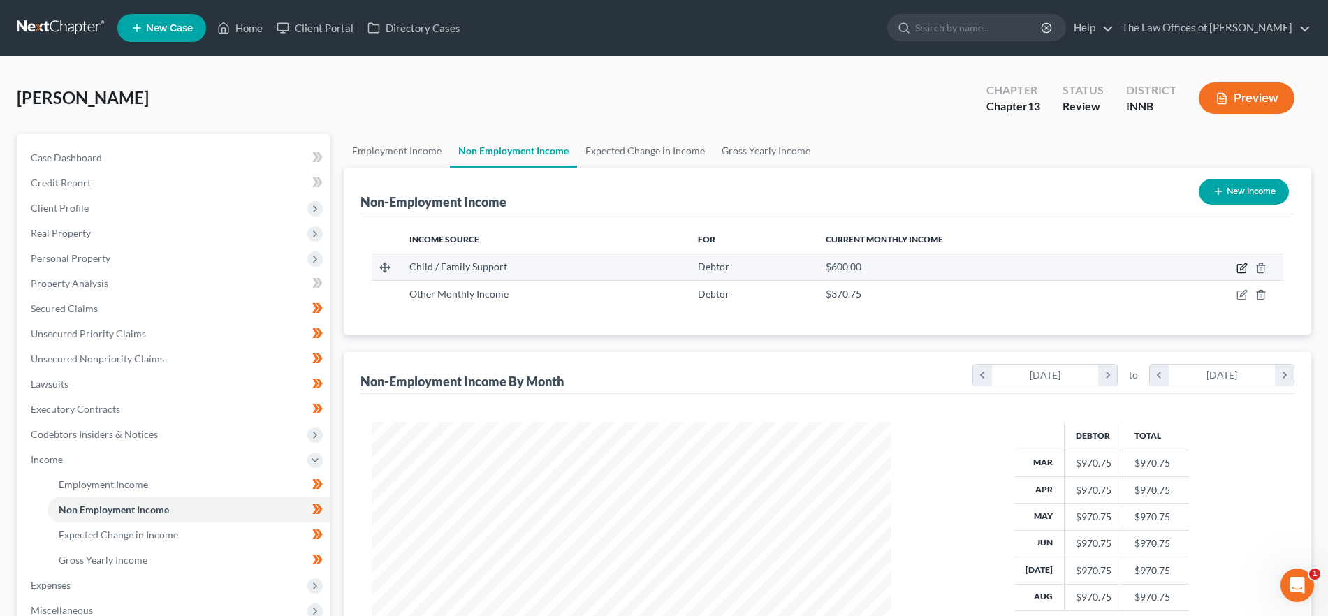
click at [1239, 267] on icon "button" at bounding box center [1241, 268] width 11 height 11
select select "7"
select select "0"
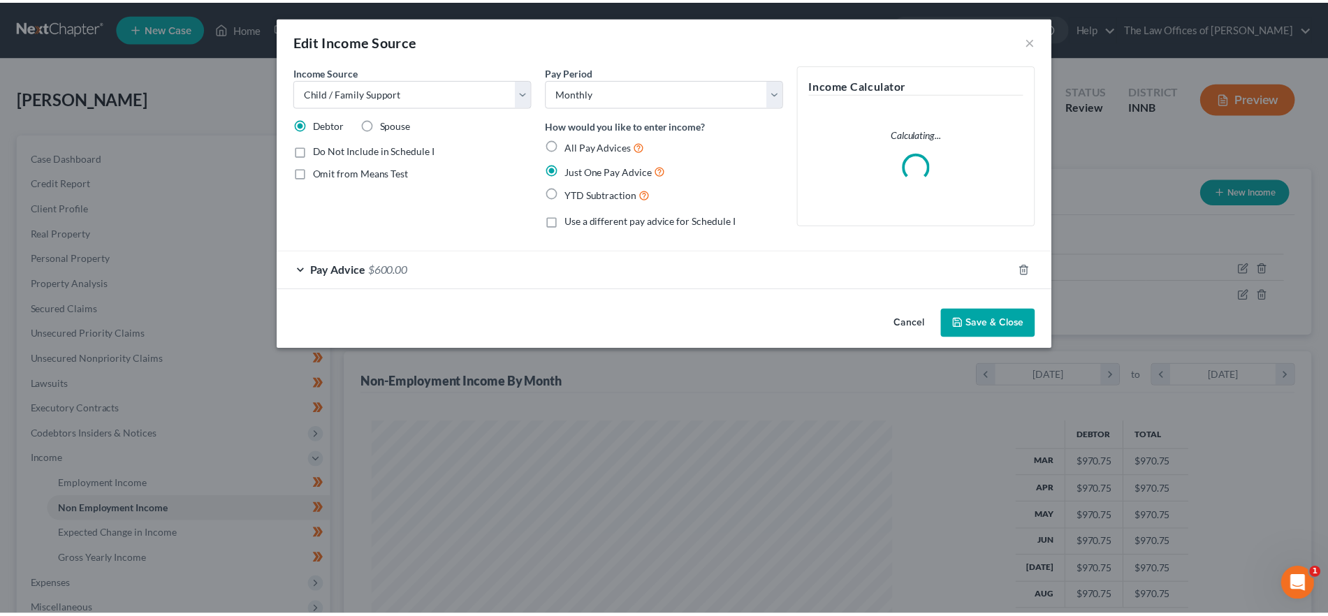
scroll to position [263, 554]
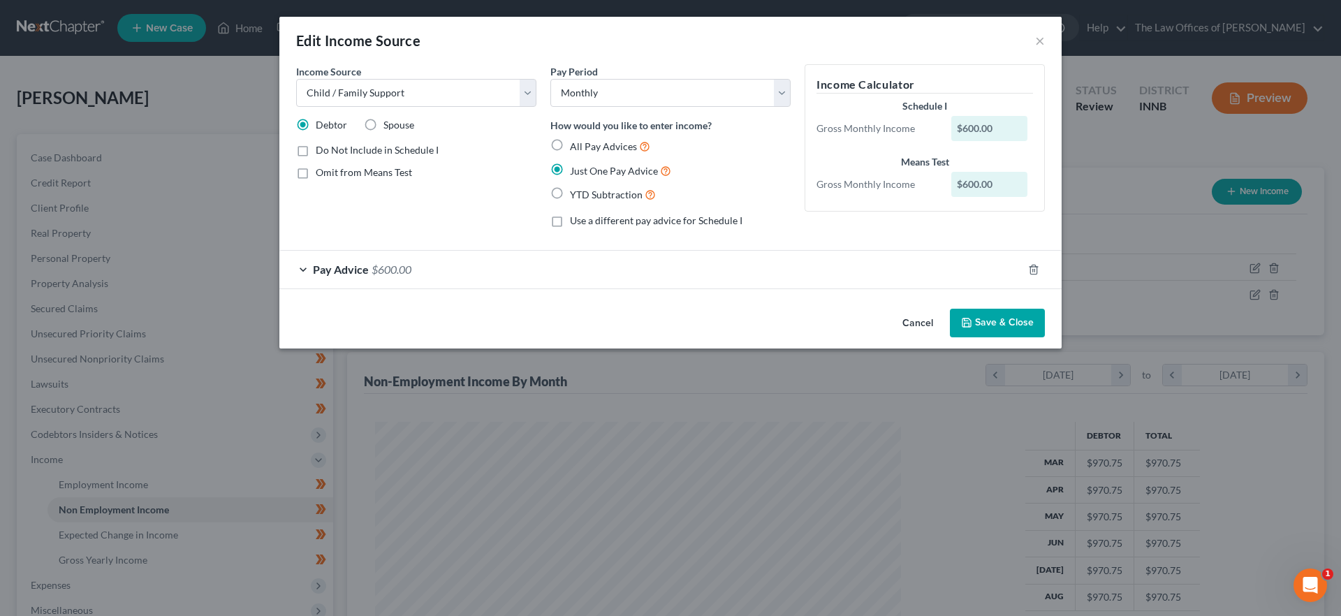
click at [1045, 41] on div "Edit Income Source ×" at bounding box center [670, 41] width 782 height 48
click at [1040, 37] on button "×" at bounding box center [1040, 40] width 10 height 17
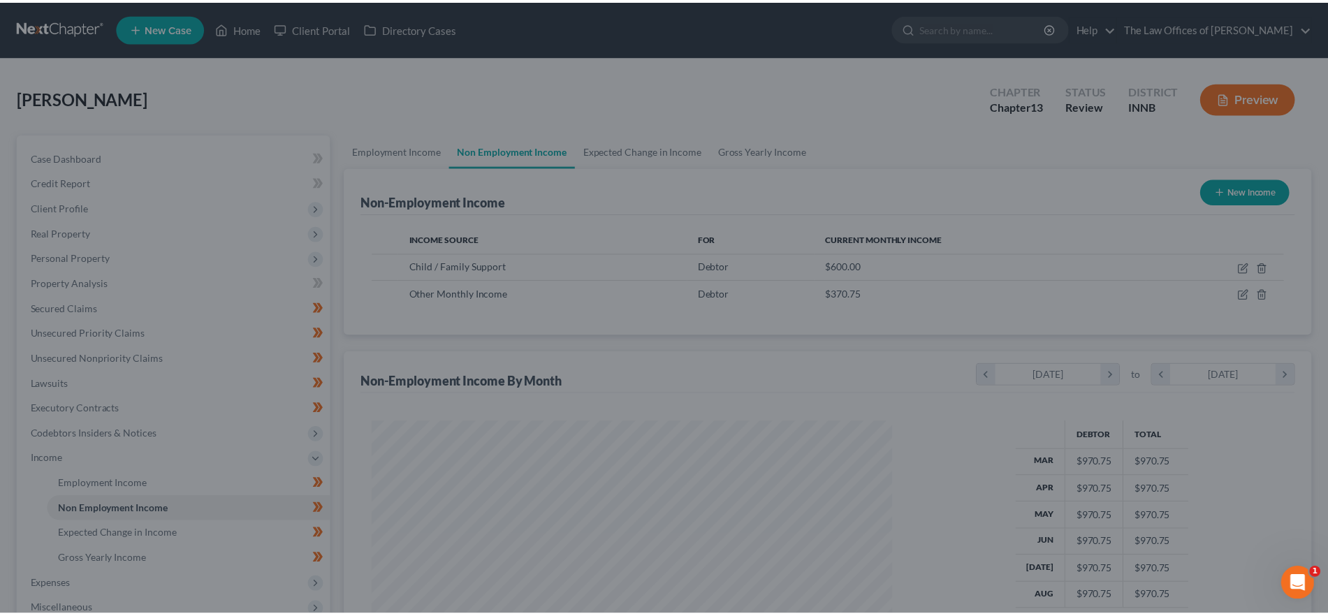
scroll to position [698283, 697995]
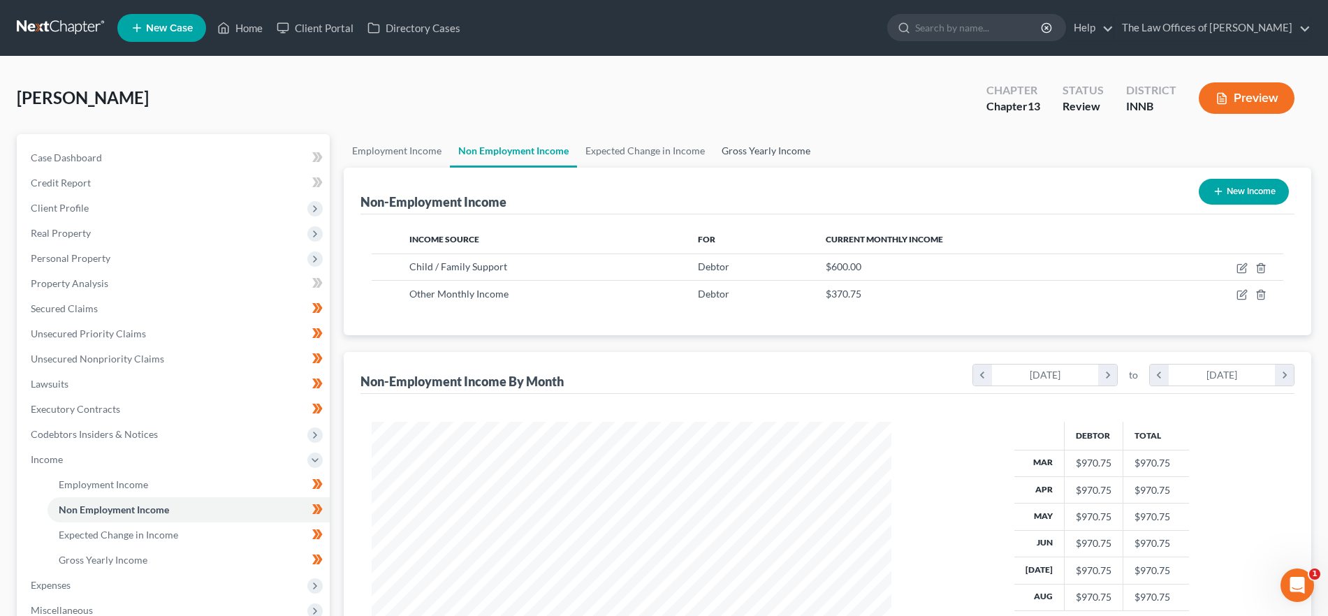
drag, startPoint x: 781, startPoint y: 149, endPoint x: 823, endPoint y: 169, distance: 46.3
click at [781, 149] on link "Gross Yearly Income" at bounding box center [765, 151] width 105 height 34
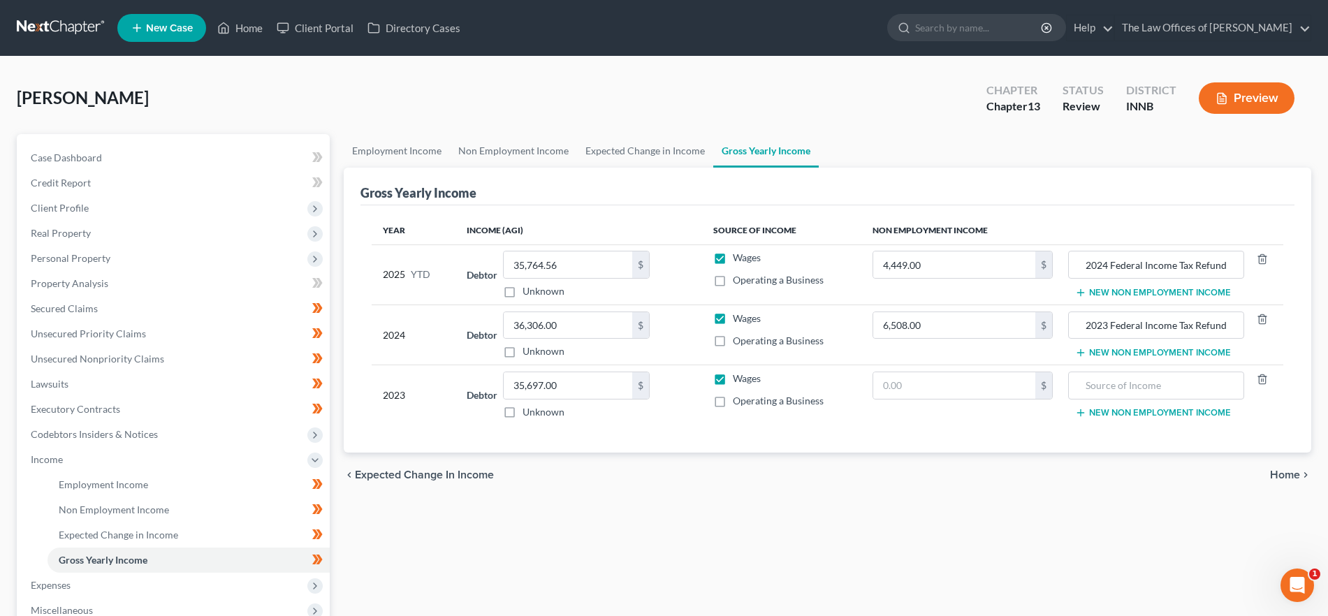
click at [1293, 474] on span "Home" at bounding box center [1285, 474] width 30 height 11
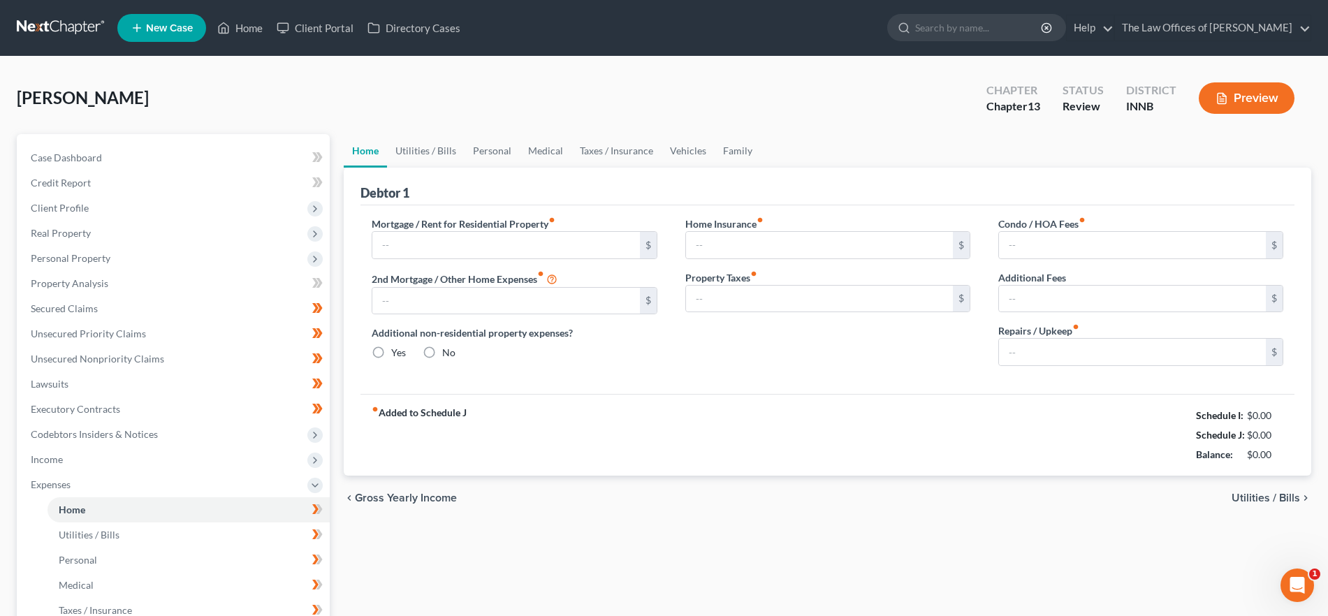
type input "0.00"
radio input "true"
type input "0.00"
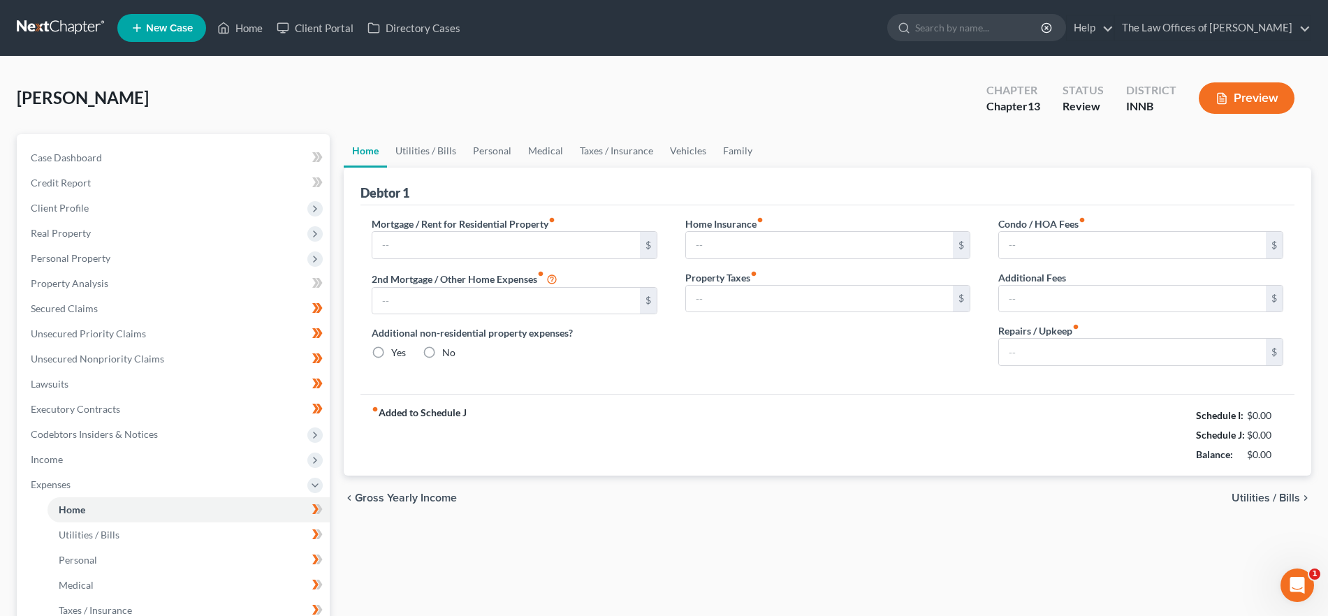
type input "0.00"
type input "15.00"
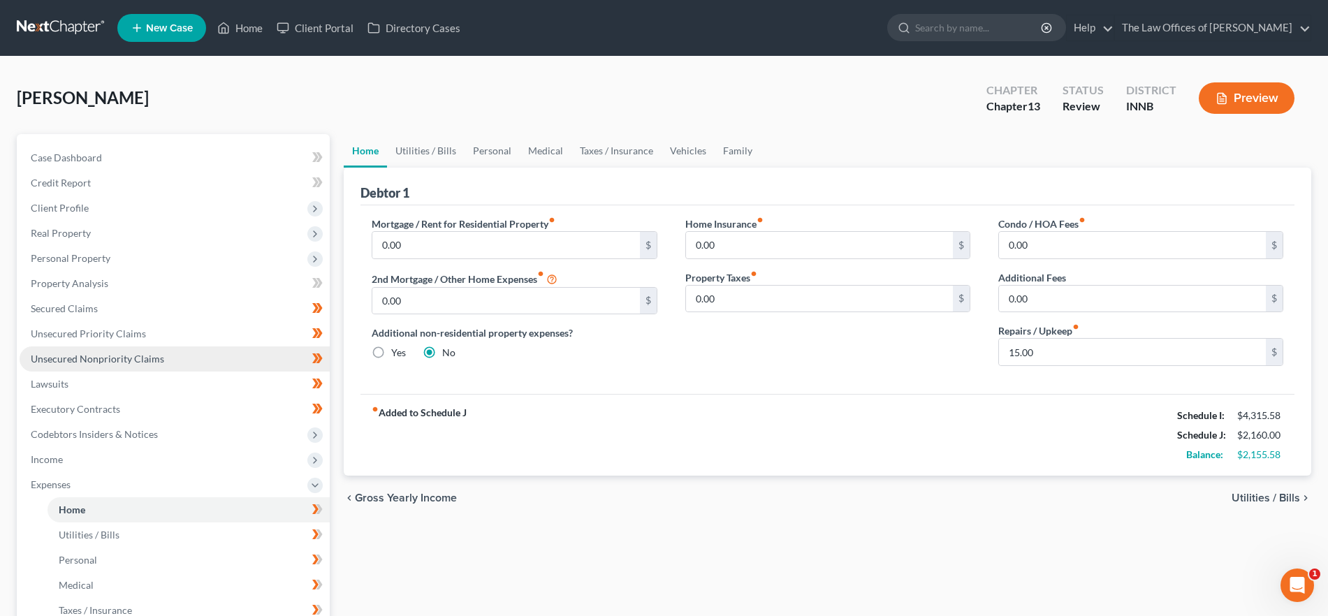
click at [268, 367] on link "Unsecured Nonpriority Claims" at bounding box center [175, 358] width 310 height 25
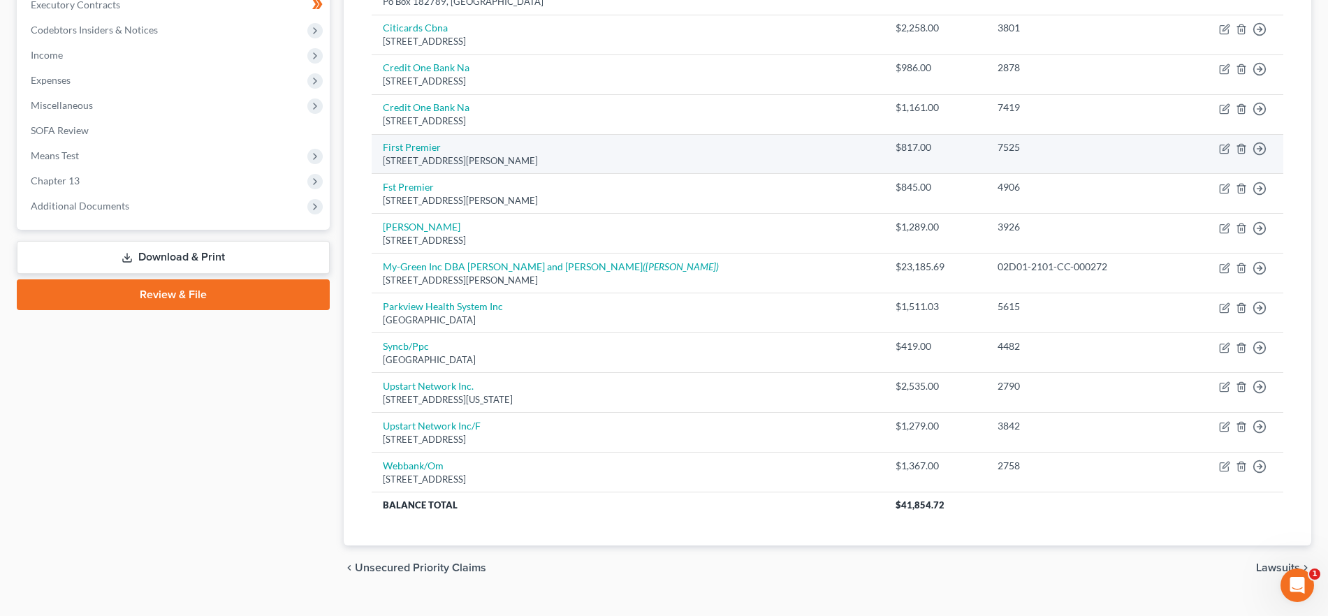
scroll to position [432, 0]
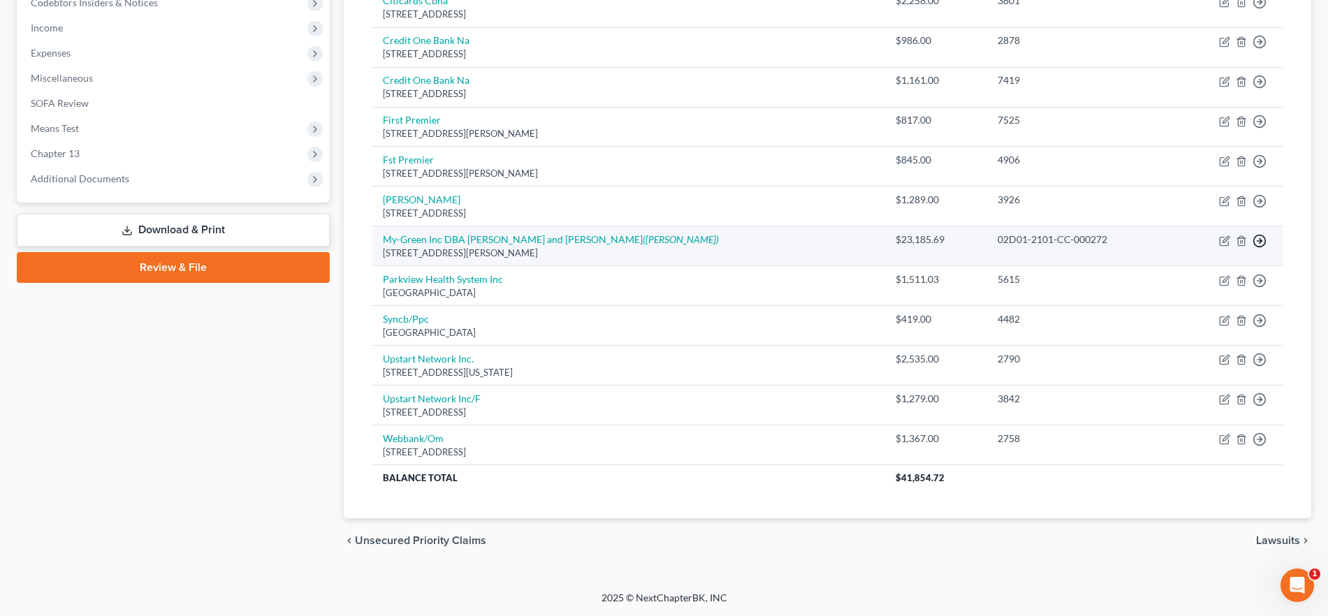
click at [1259, 238] on polyline "button" at bounding box center [1260, 240] width 2 height 5
click at [1206, 255] on link "Move to D" at bounding box center [1195, 251] width 117 height 24
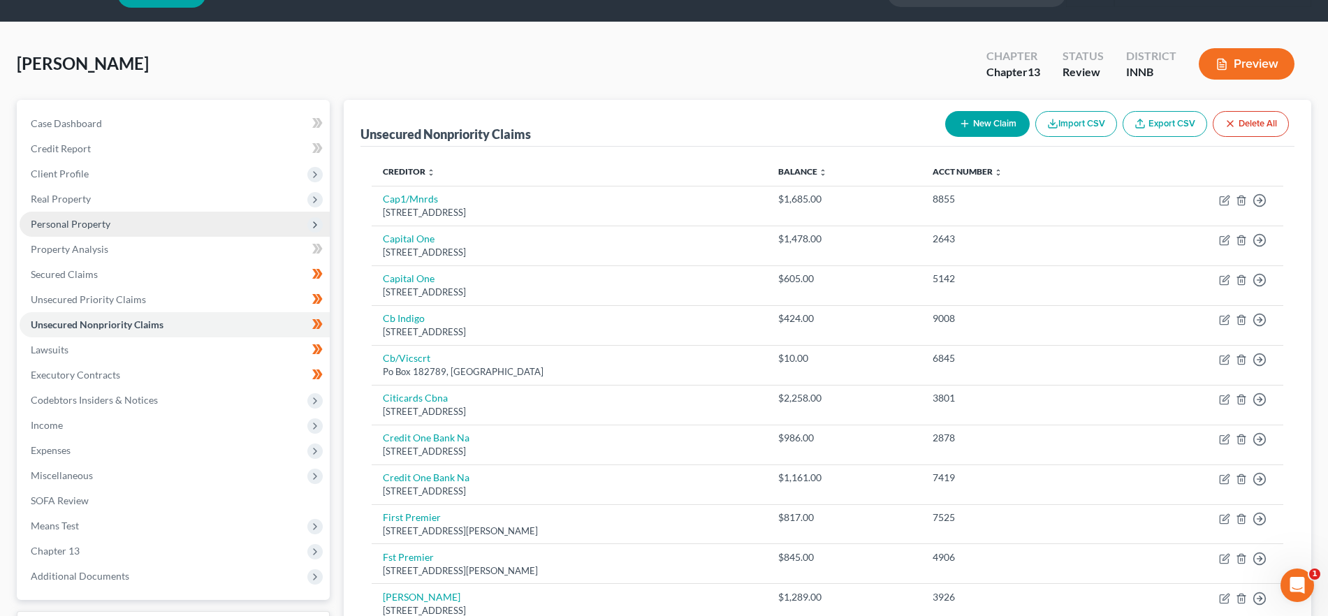
scroll to position [33, 0]
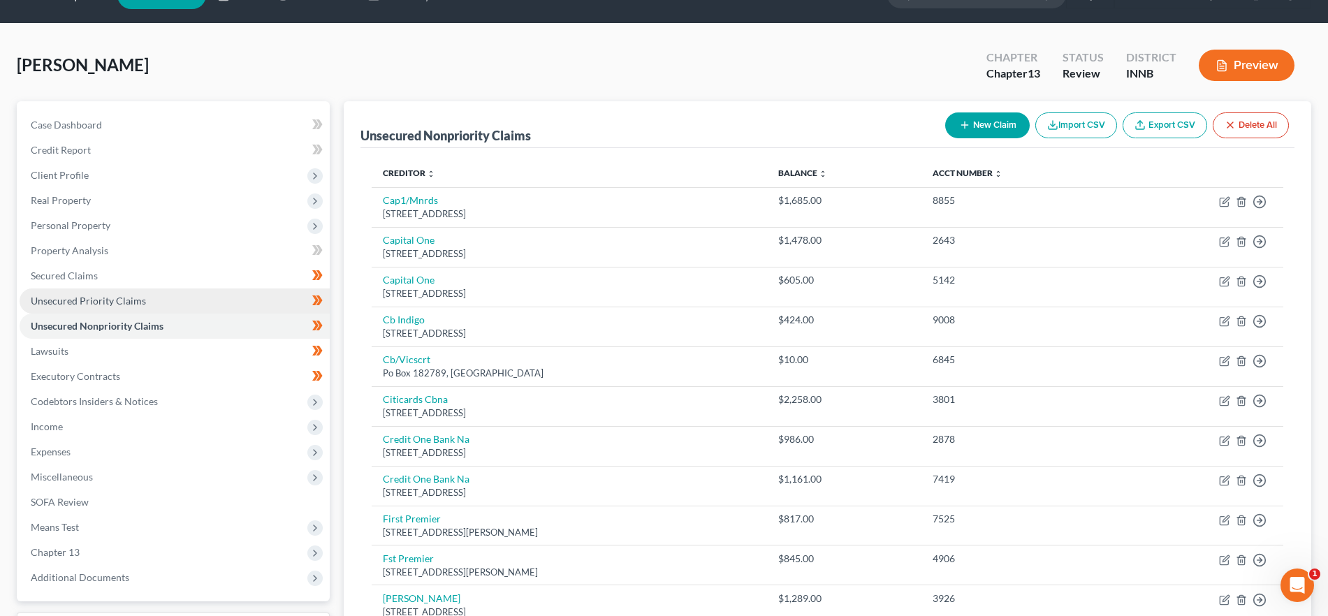
click at [149, 298] on link "Unsecured Priority Claims" at bounding box center [175, 300] width 310 height 25
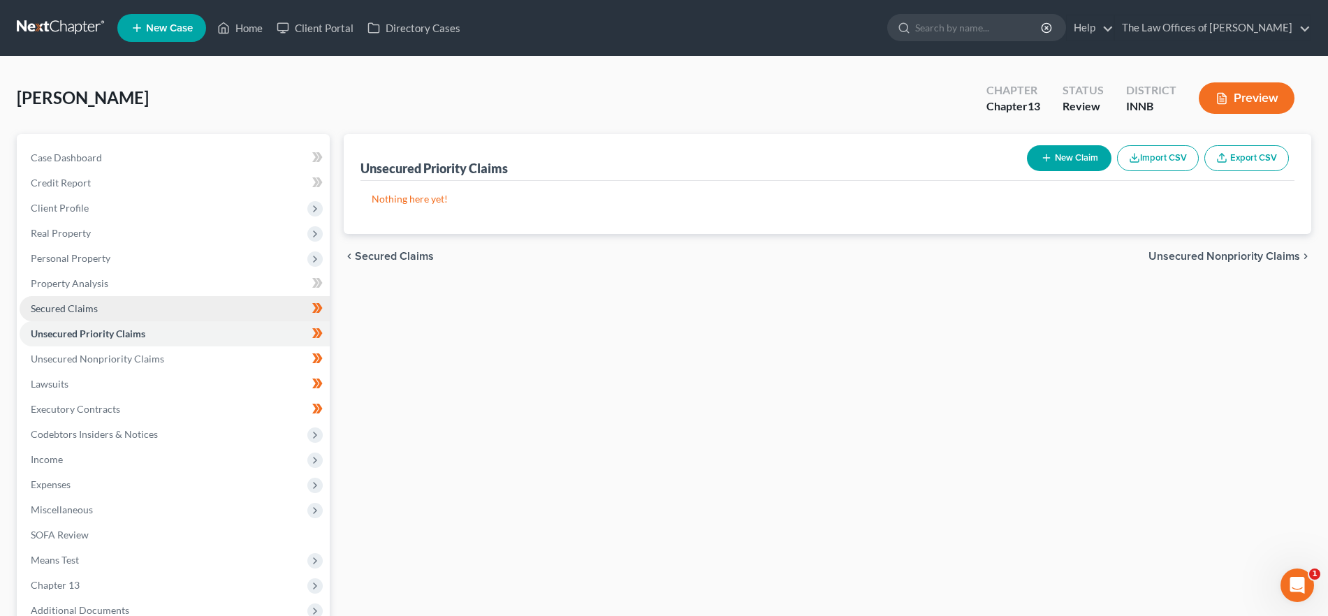
click at [109, 305] on link "Secured Claims" at bounding box center [175, 308] width 310 height 25
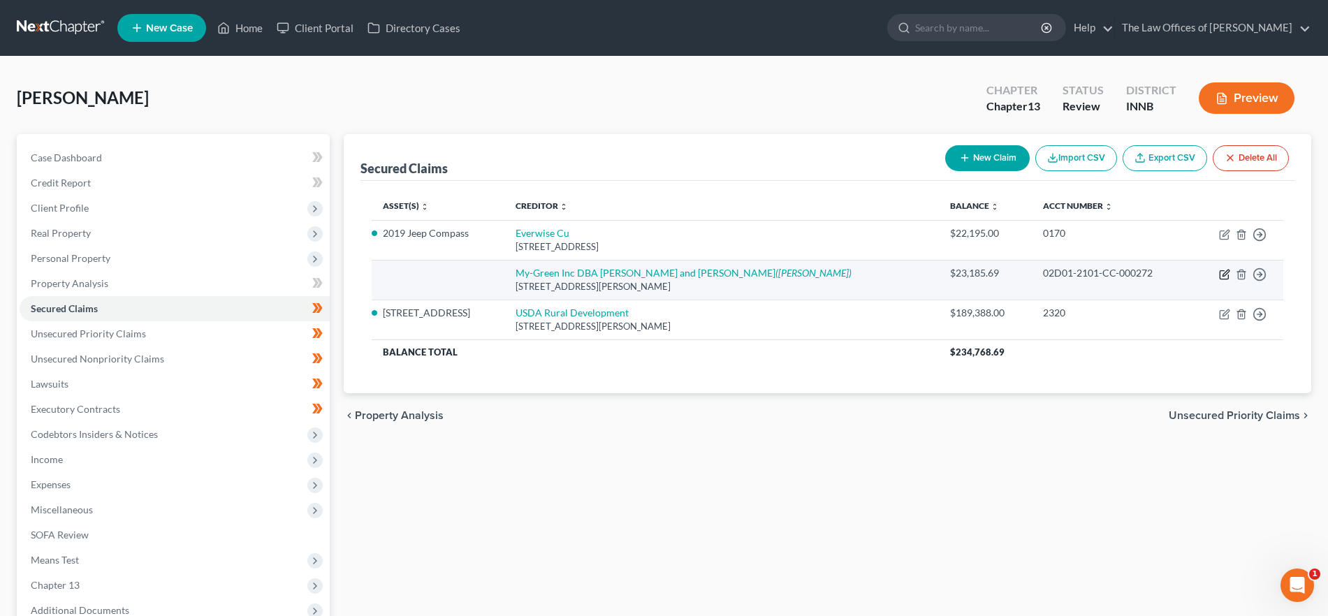
click at [1225, 275] on icon "button" at bounding box center [1224, 274] width 11 height 11
select select "15"
select select "0"
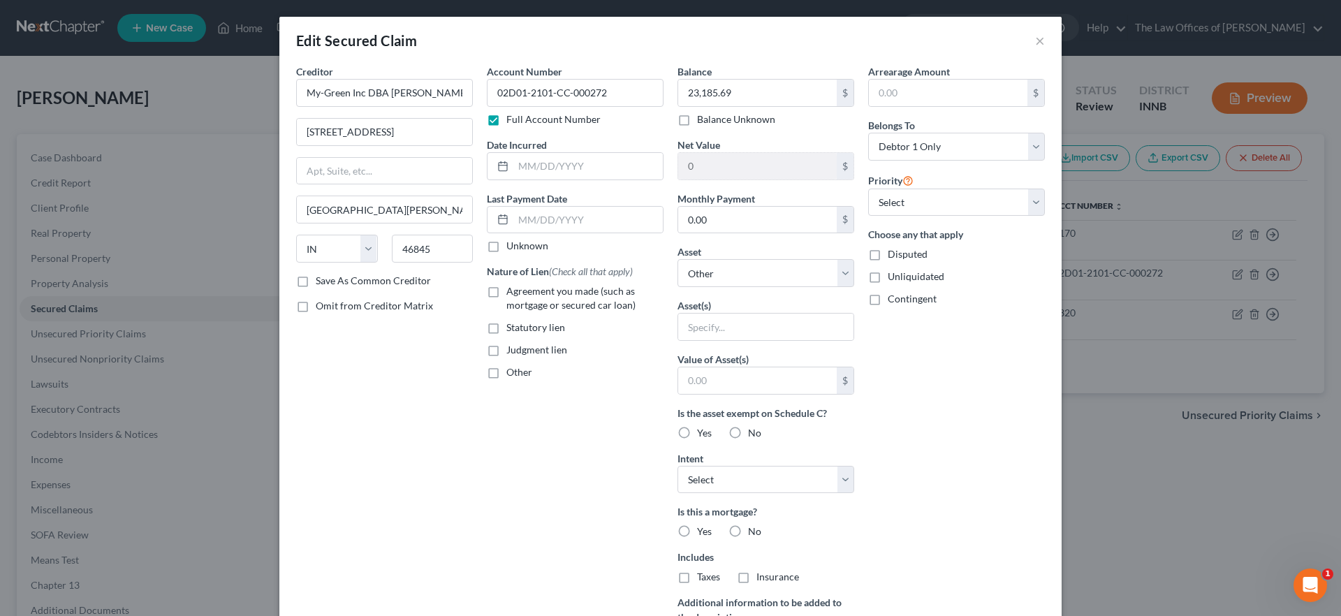
click at [506, 349] on label "Judgment lien" at bounding box center [536, 350] width 61 height 14
click at [512, 349] on input "Judgment lien" at bounding box center [516, 347] width 9 height 9
checkbox input "true"
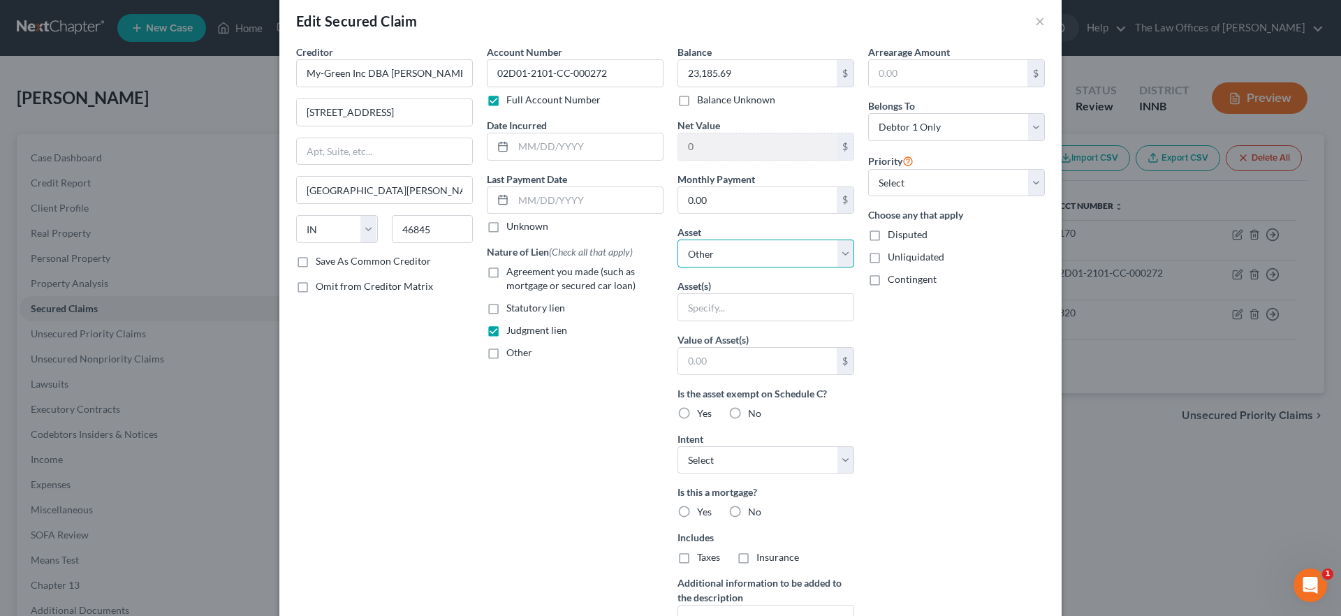
click at [726, 251] on select "Select Other Multiple Assets Sports & Hobby Equipment - Treadmill (1), Elliptic…" at bounding box center [766, 254] width 177 height 28
select select "3"
click at [678, 240] on select "Select Other Multiple Assets Sports & Hobby Equipment - Treadmill (1), Elliptic…" at bounding box center [766, 254] width 177 height 28
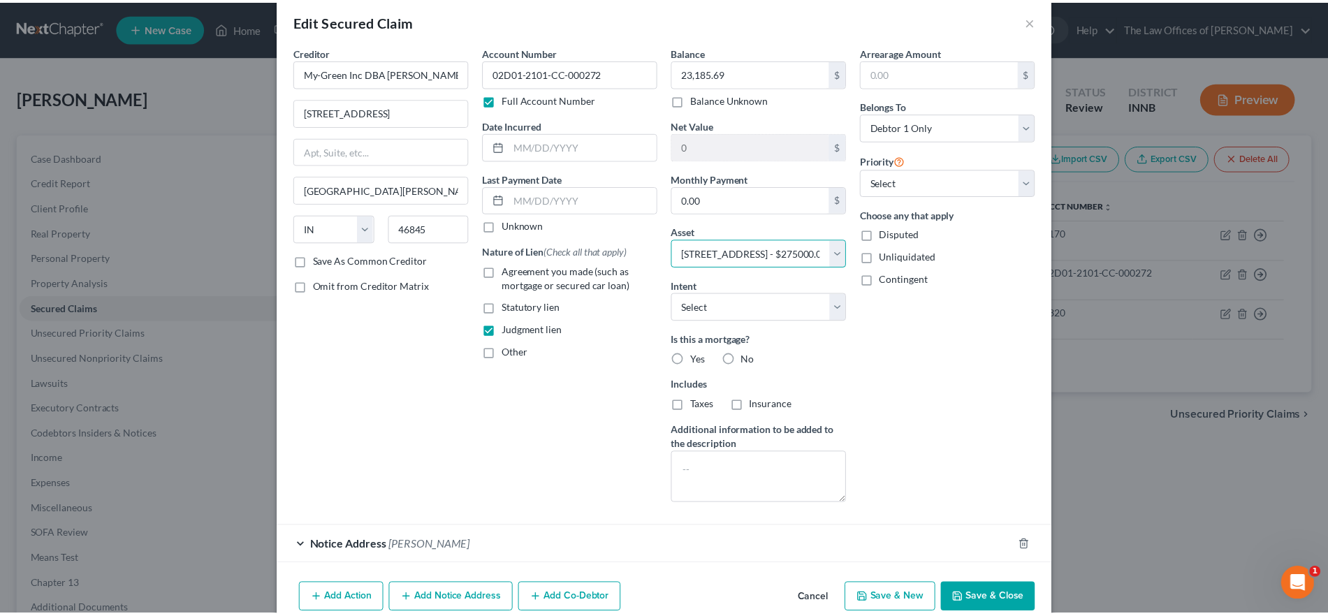
scroll to position [85, 0]
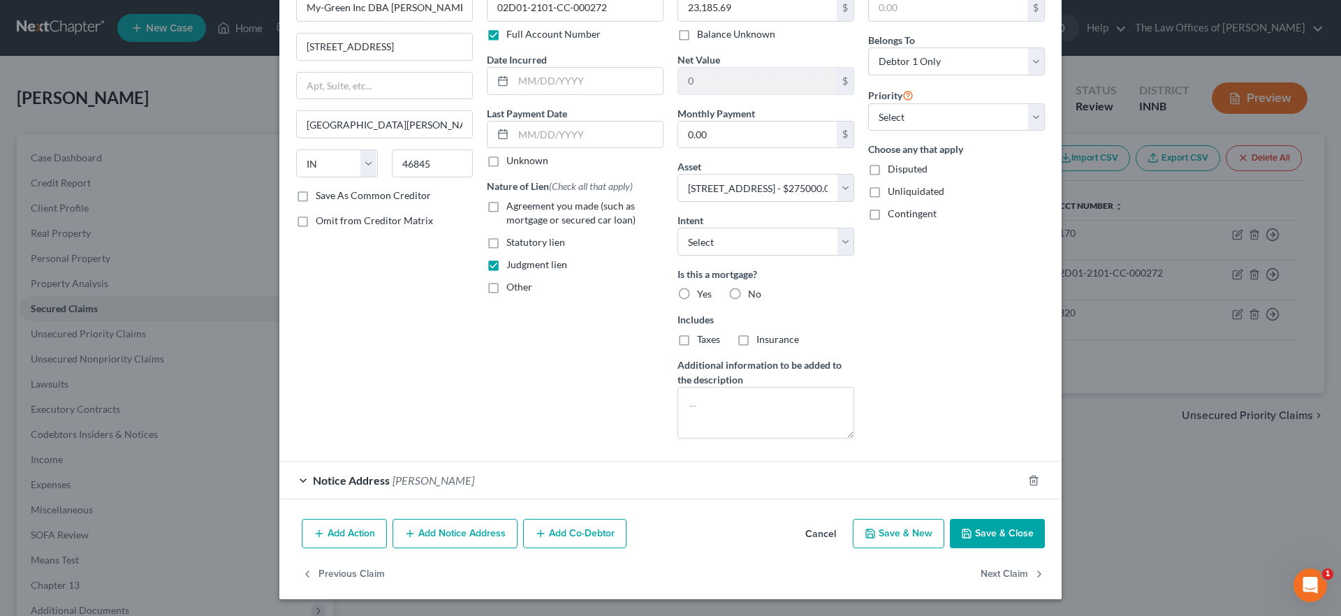
click at [988, 533] on button "Save & Close" at bounding box center [997, 533] width 95 height 29
select select
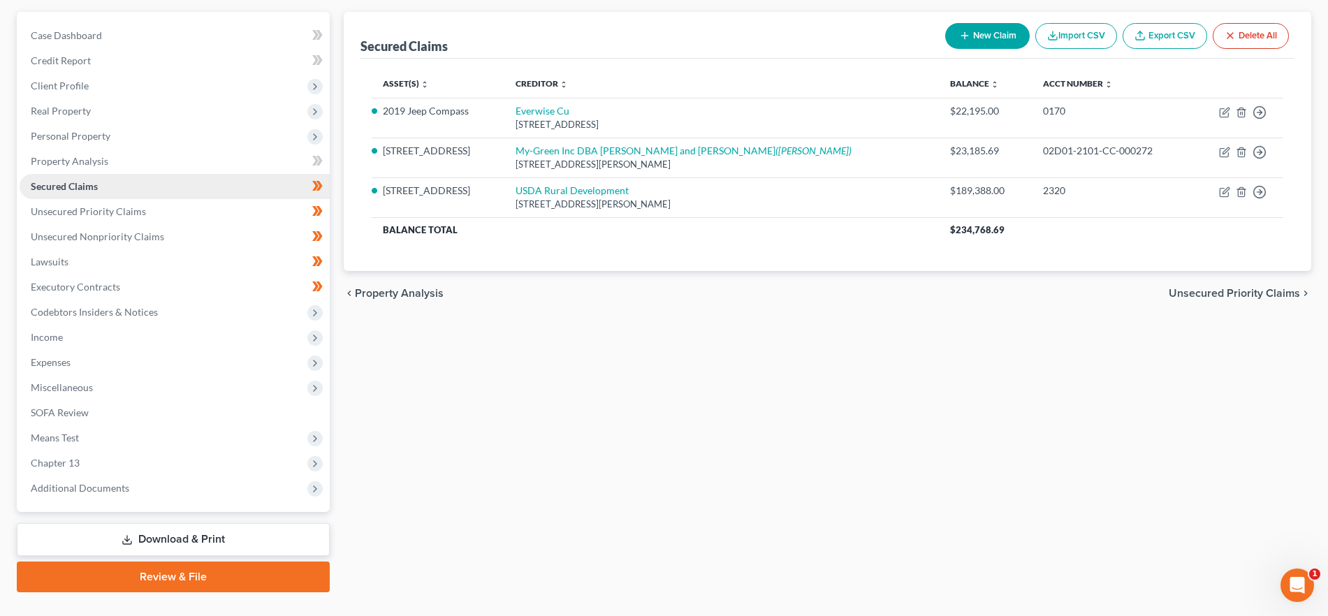
scroll to position [152, 0]
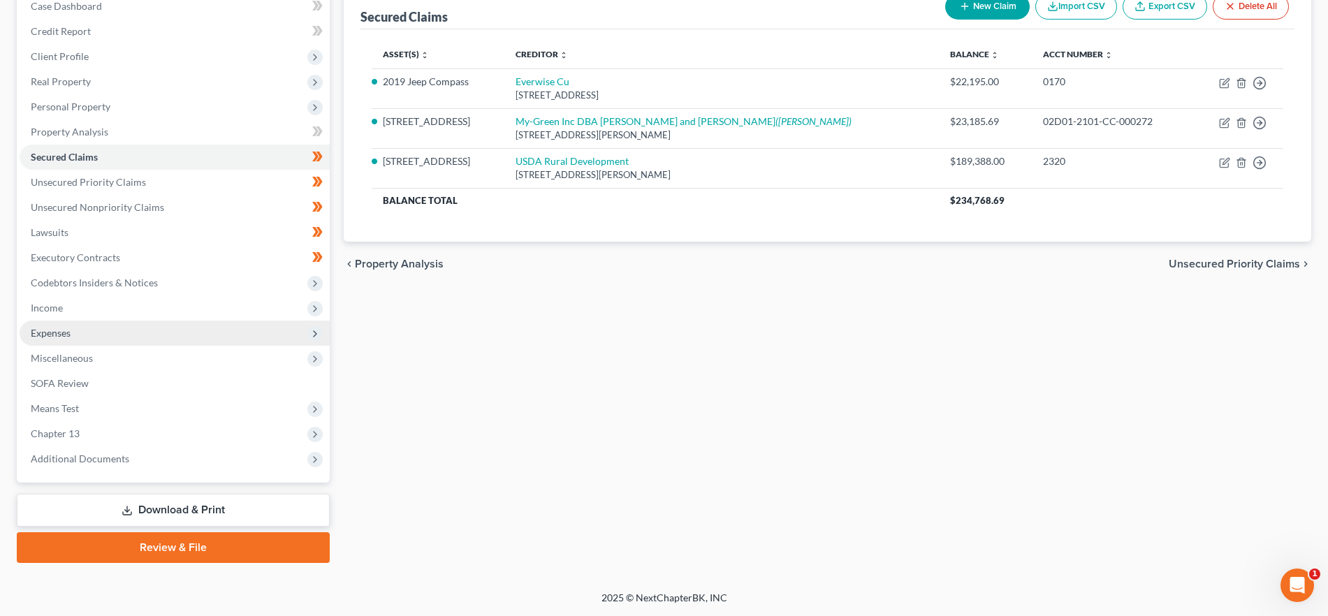
click at [92, 340] on span "Expenses" at bounding box center [175, 333] width 310 height 25
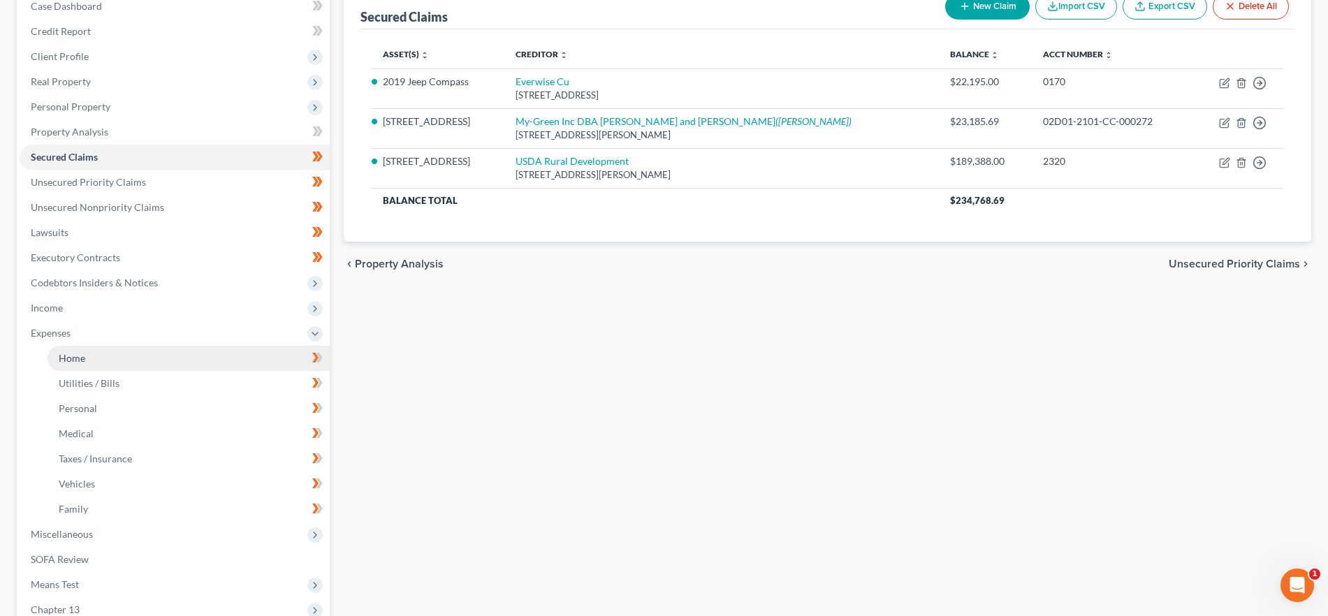
click at [94, 363] on link "Home" at bounding box center [189, 358] width 282 height 25
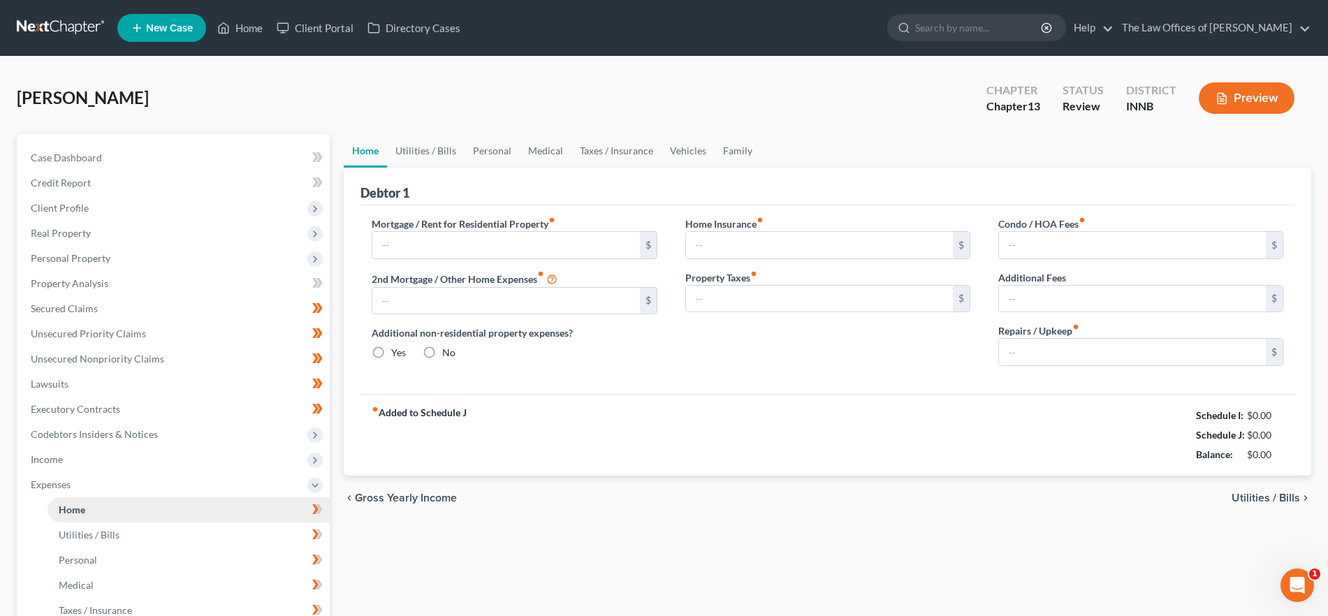
type input "0.00"
radio input "true"
type input "0.00"
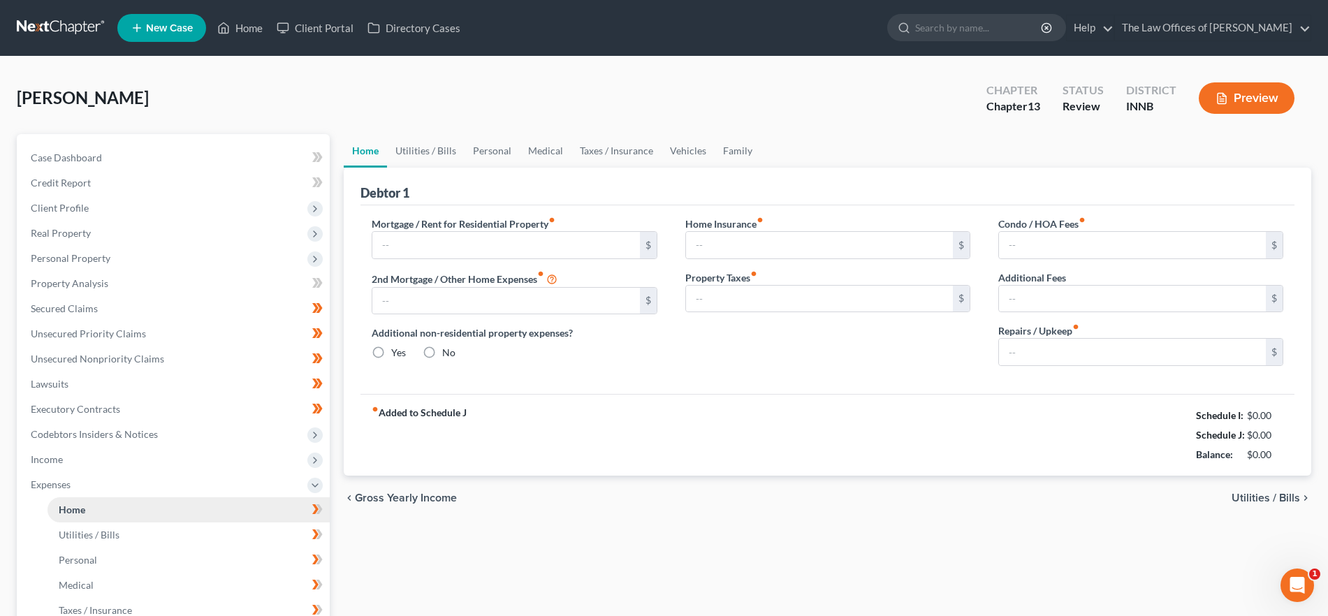
type input "0.00"
type input "15.00"
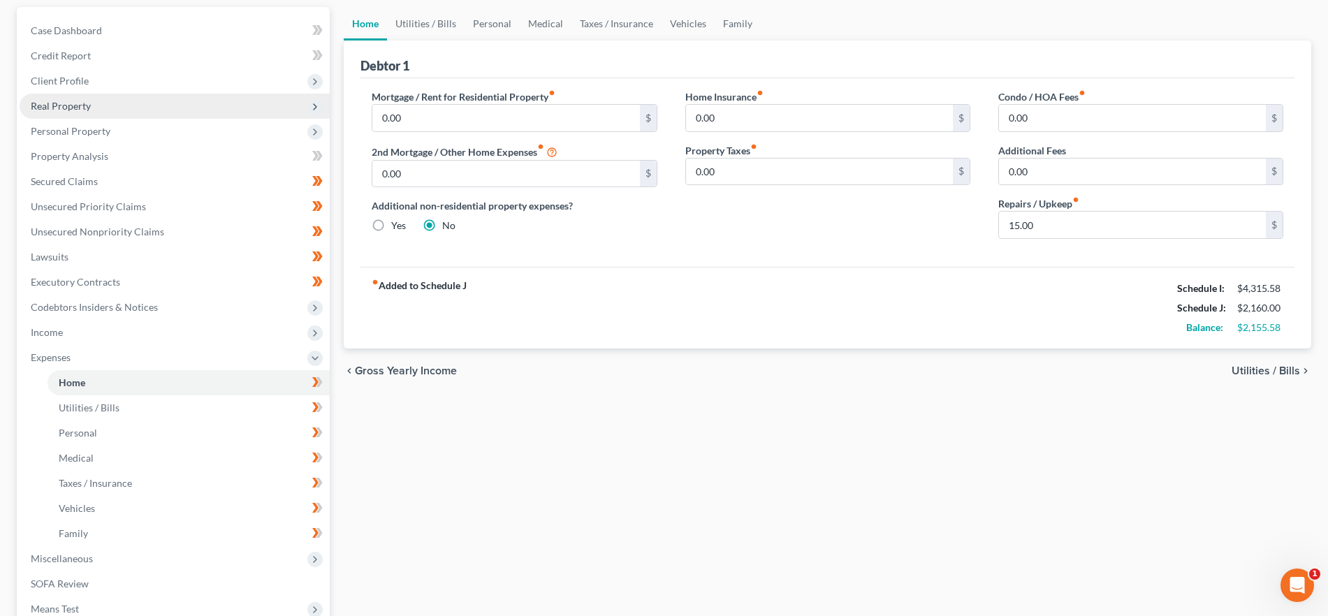
click at [73, 115] on span "Real Property" at bounding box center [175, 106] width 310 height 25
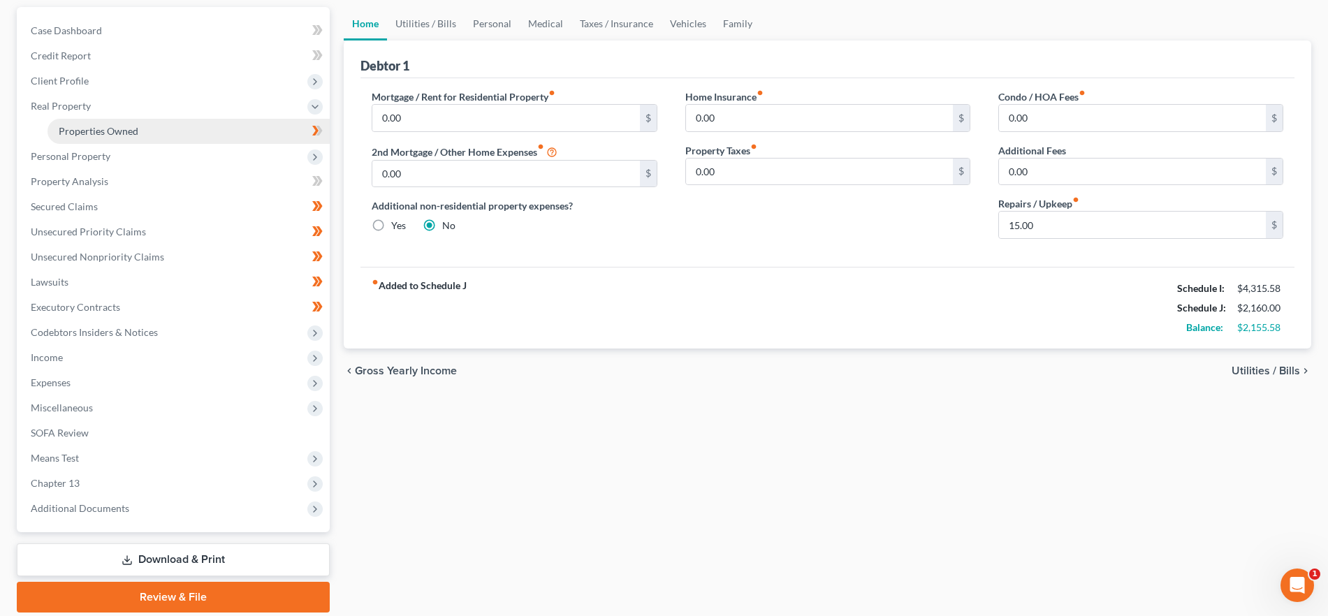
click at [204, 140] on link "Properties Owned" at bounding box center [189, 131] width 282 height 25
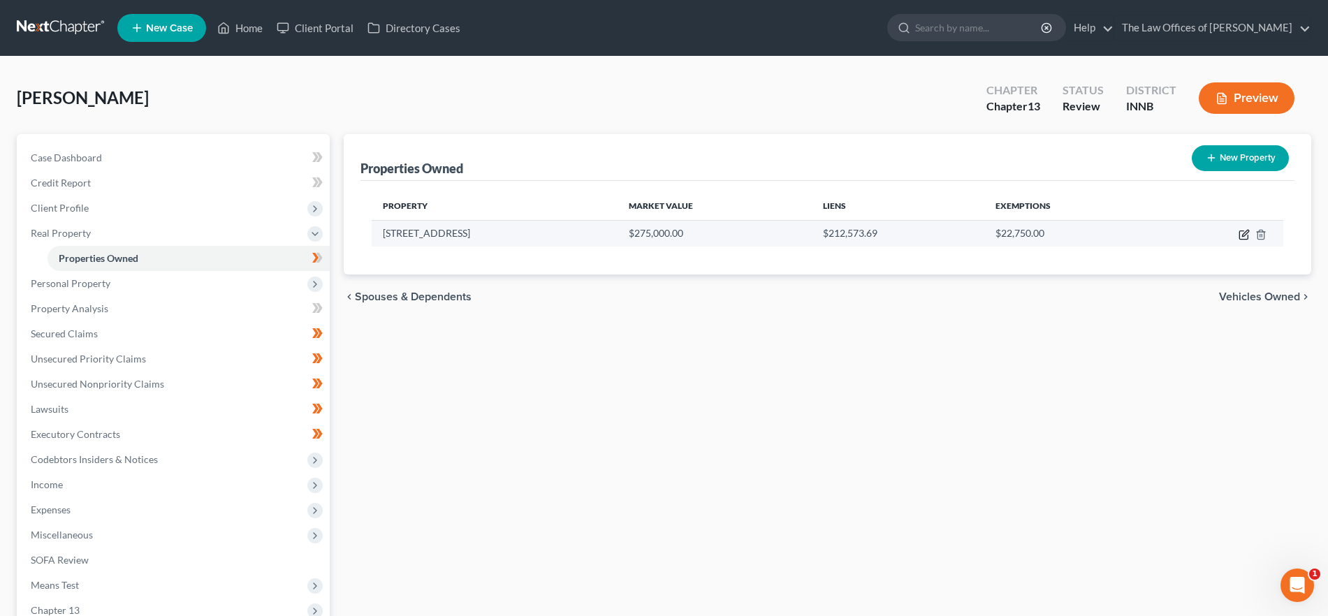
click at [1246, 233] on icon "button" at bounding box center [1244, 234] width 11 height 11
select select "15"
select select "1"
select select "0"
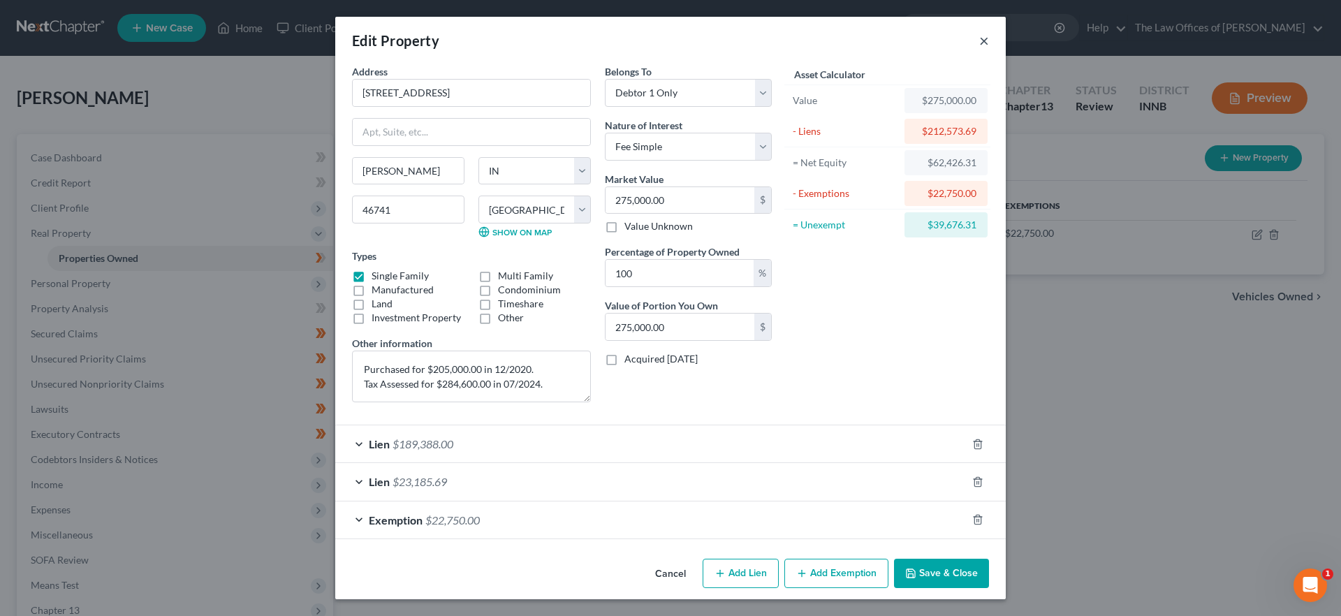
drag, startPoint x: 986, startPoint y: 41, endPoint x: 328, endPoint y: 436, distance: 767.3
click at [985, 41] on button "×" at bounding box center [984, 40] width 10 height 17
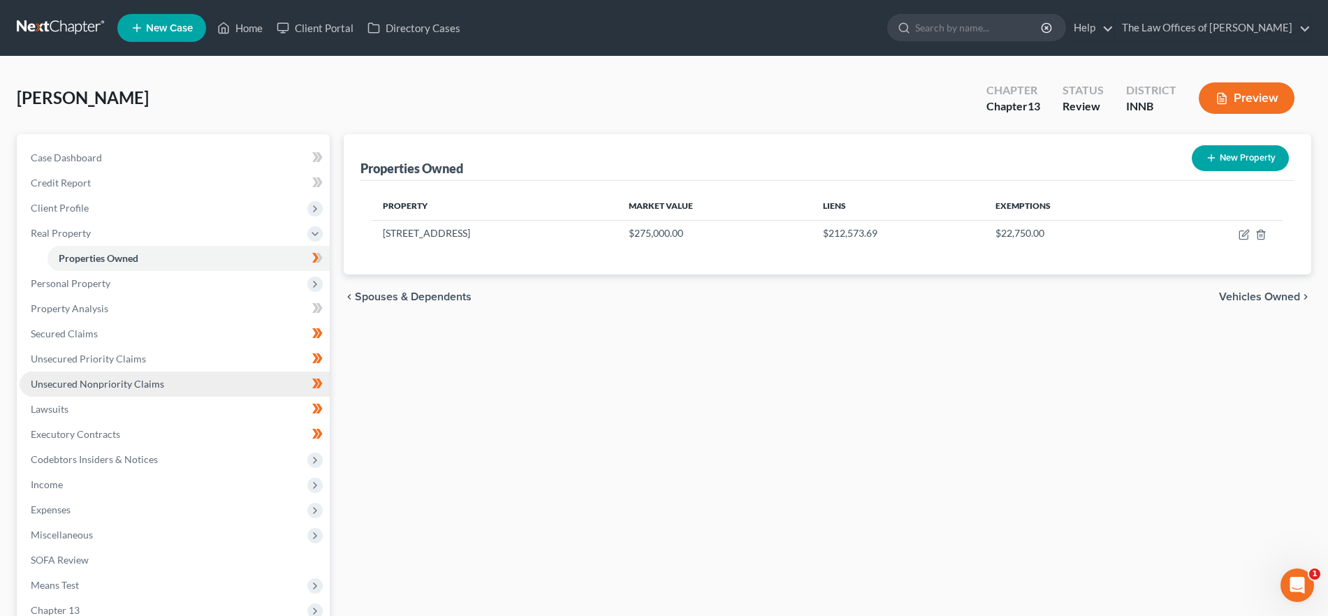
click at [170, 379] on link "Unsecured Nonpriority Claims" at bounding box center [175, 384] width 310 height 25
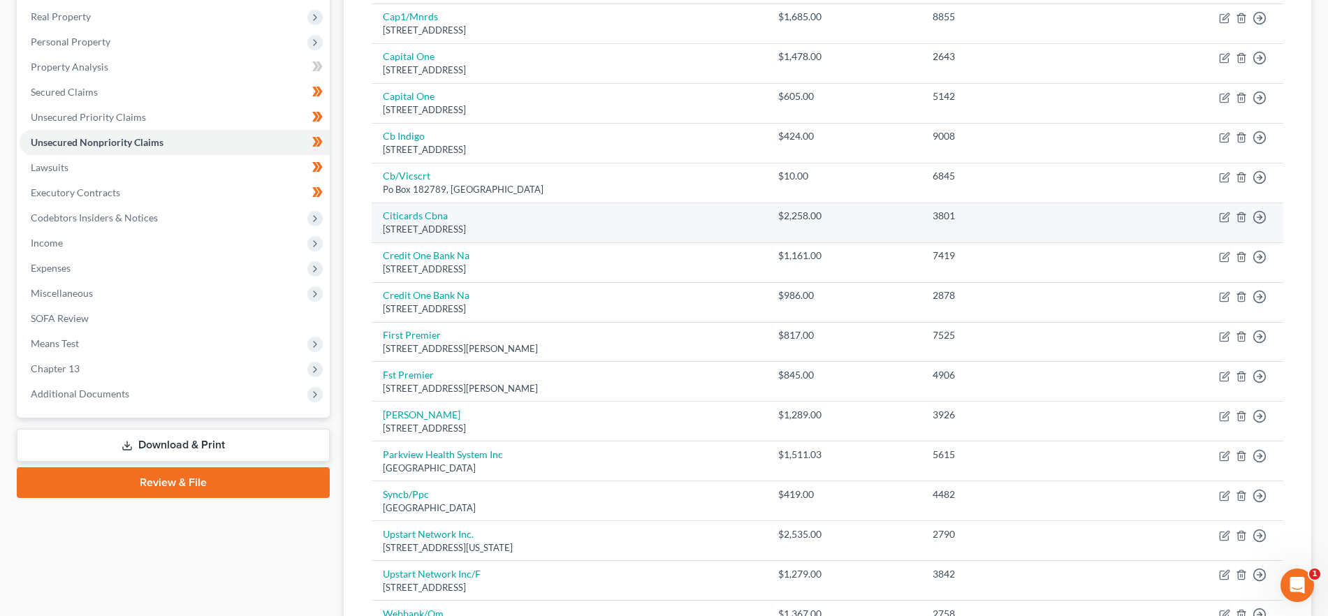
scroll to position [392, 0]
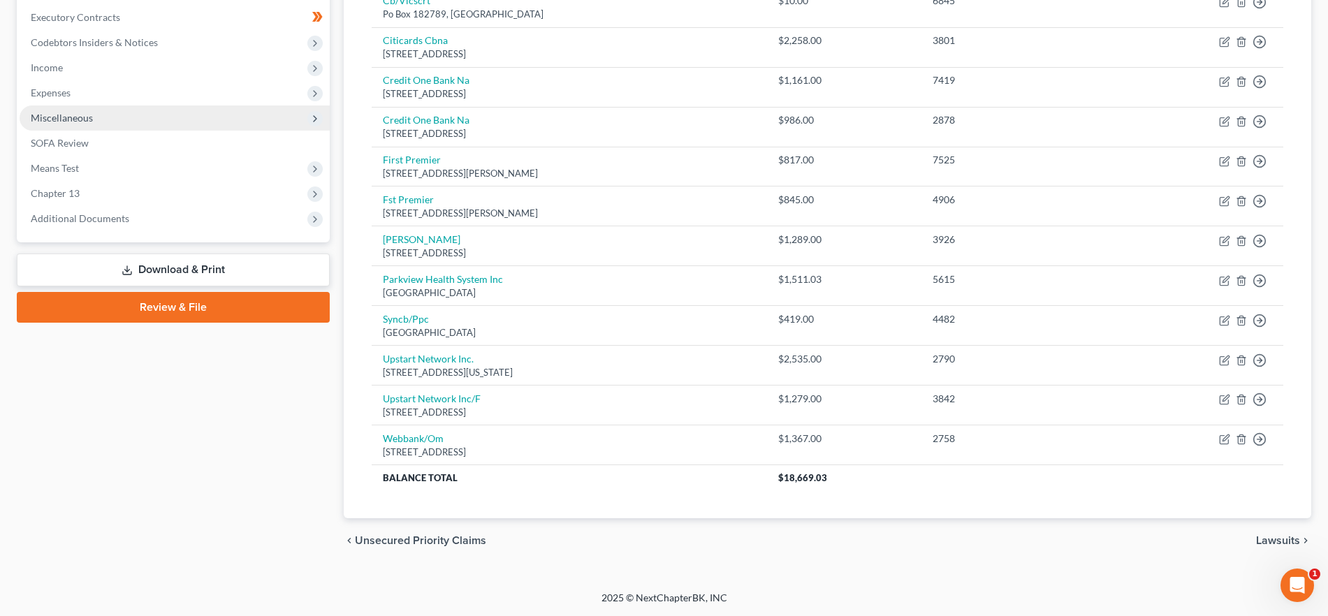
click at [126, 122] on span "Miscellaneous" at bounding box center [175, 117] width 310 height 25
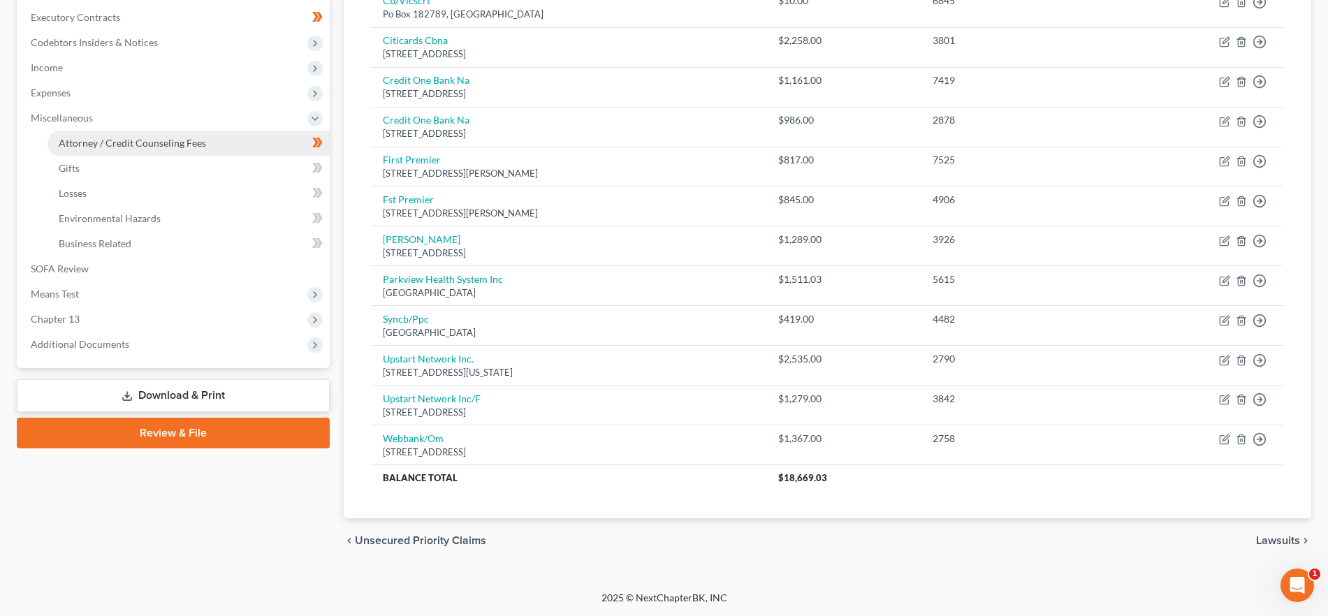
click at [130, 145] on span "Attorney / Credit Counseling Fees" at bounding box center [132, 143] width 147 height 12
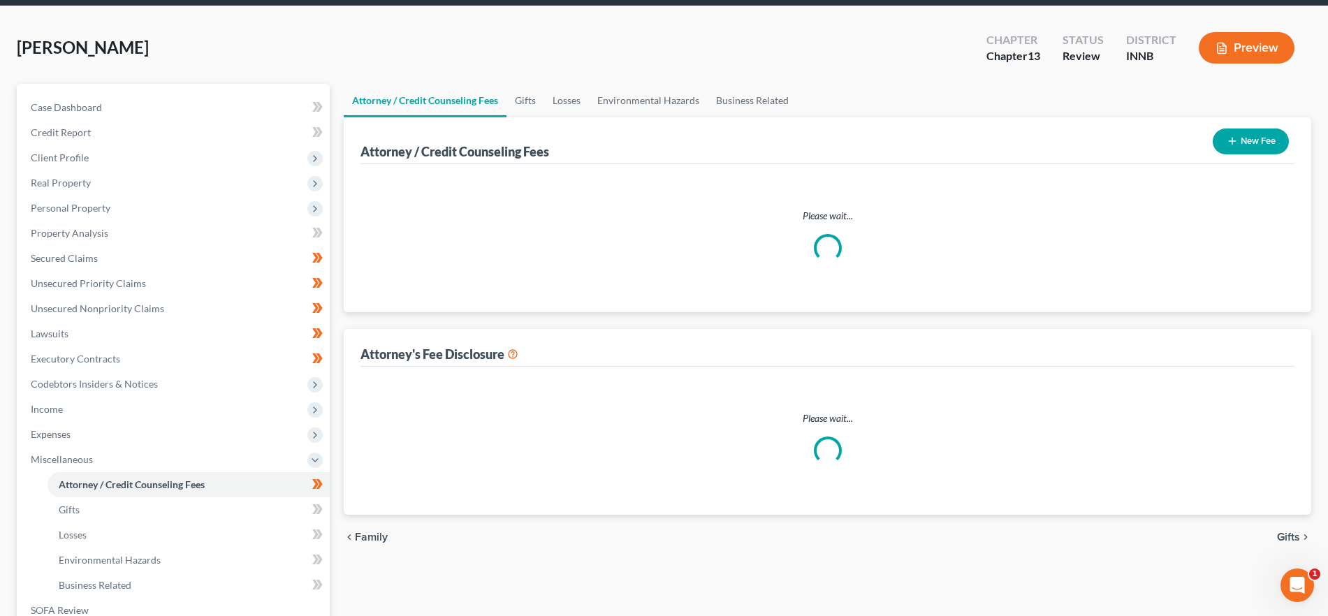
scroll to position [7, 0]
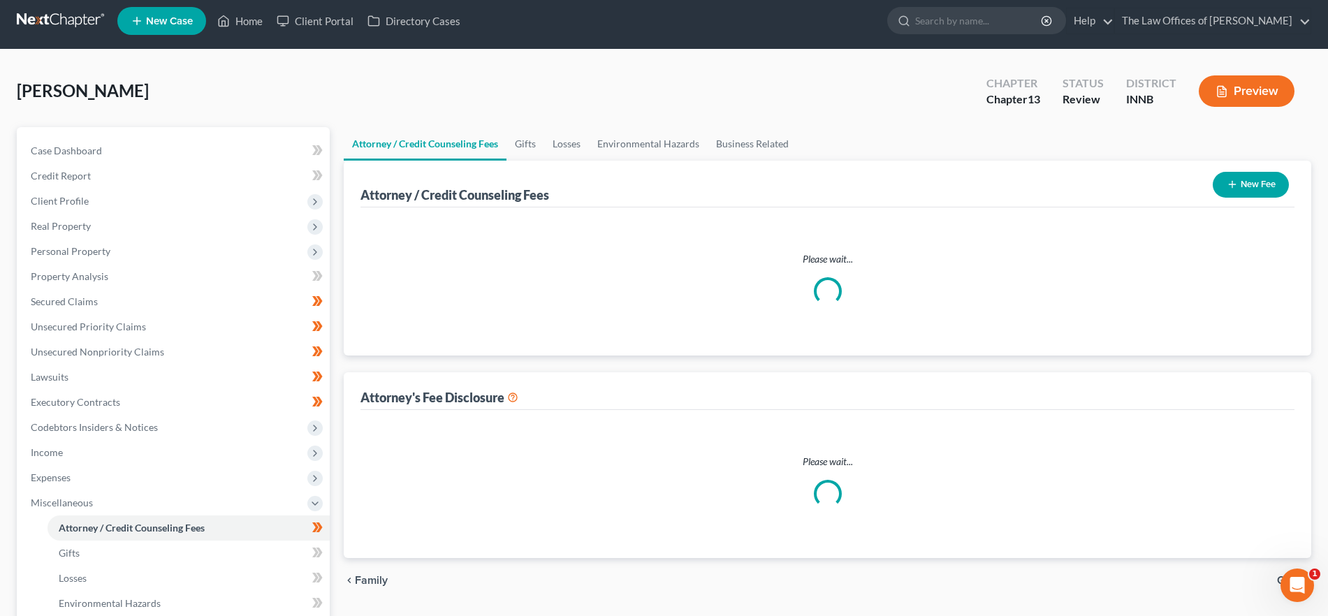
select select "3"
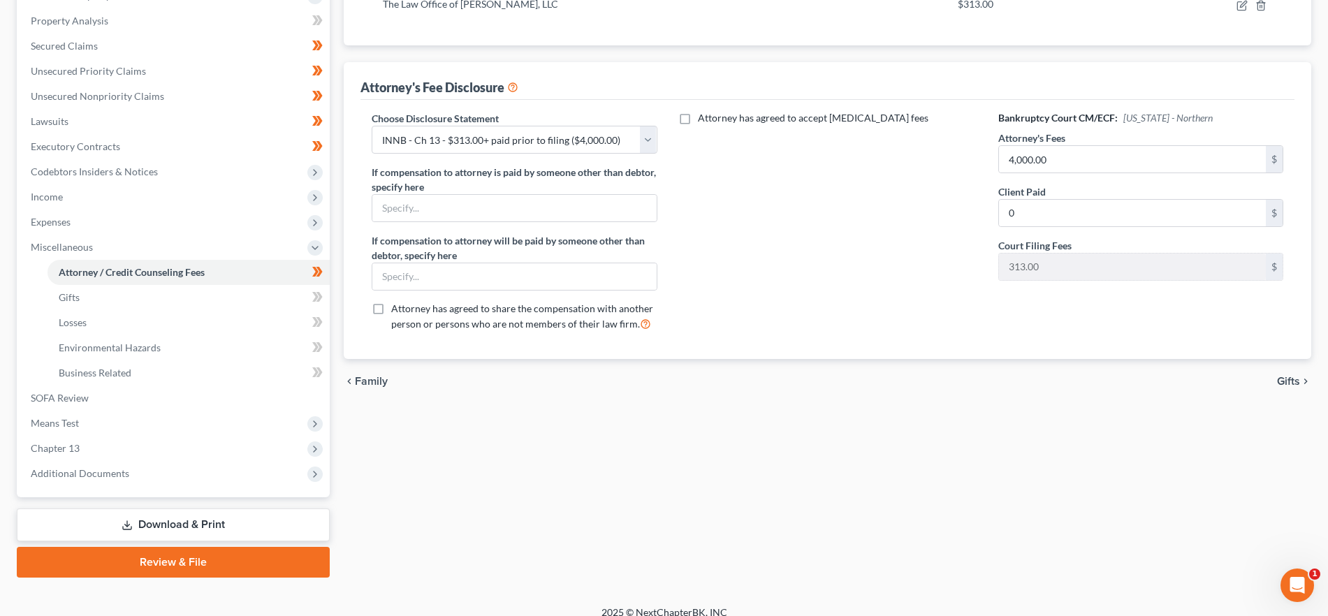
scroll to position [277, 0]
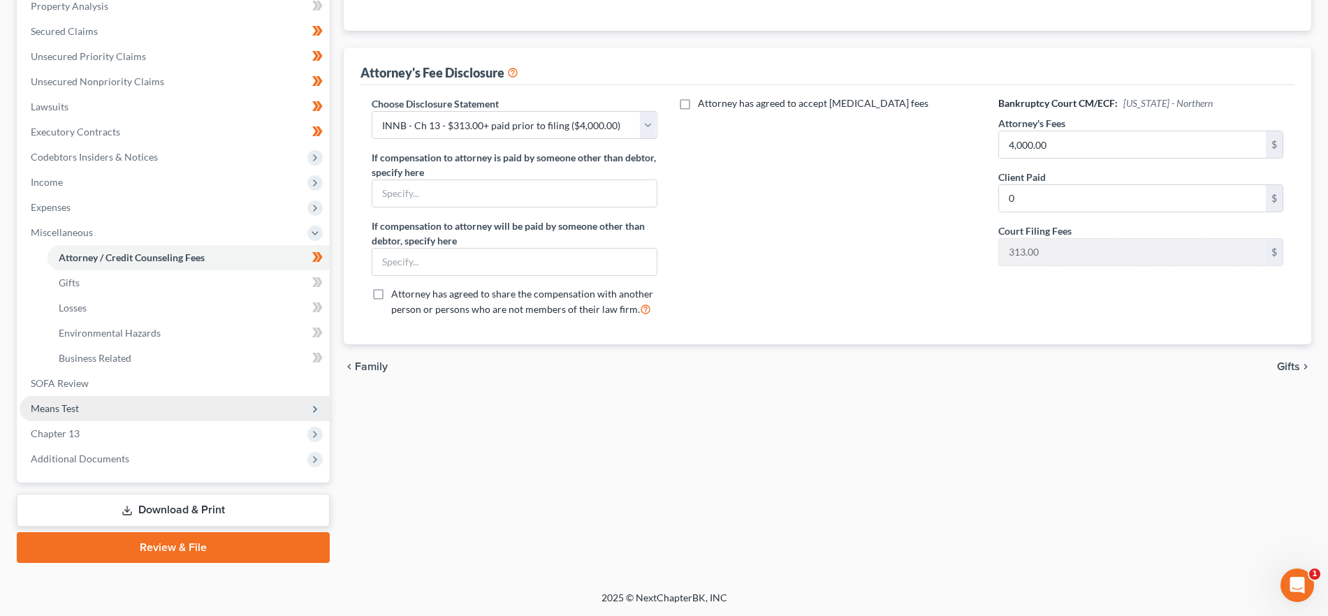
click at [92, 407] on span "Means Test" at bounding box center [175, 408] width 310 height 25
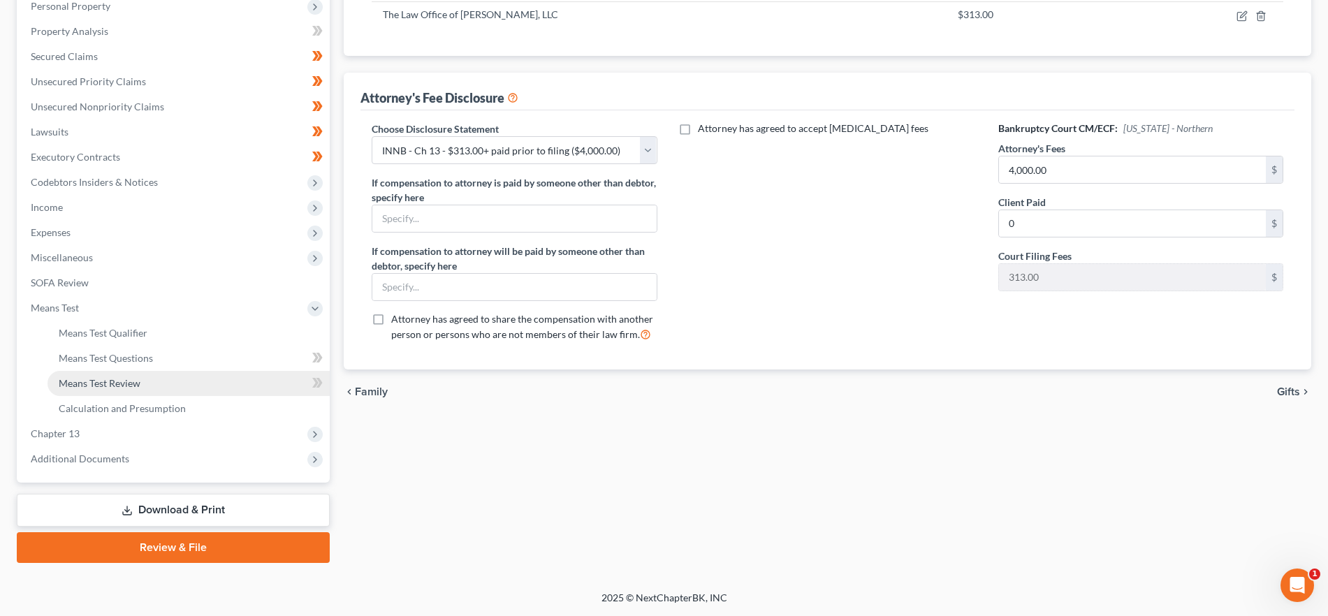
scroll to position [252, 0]
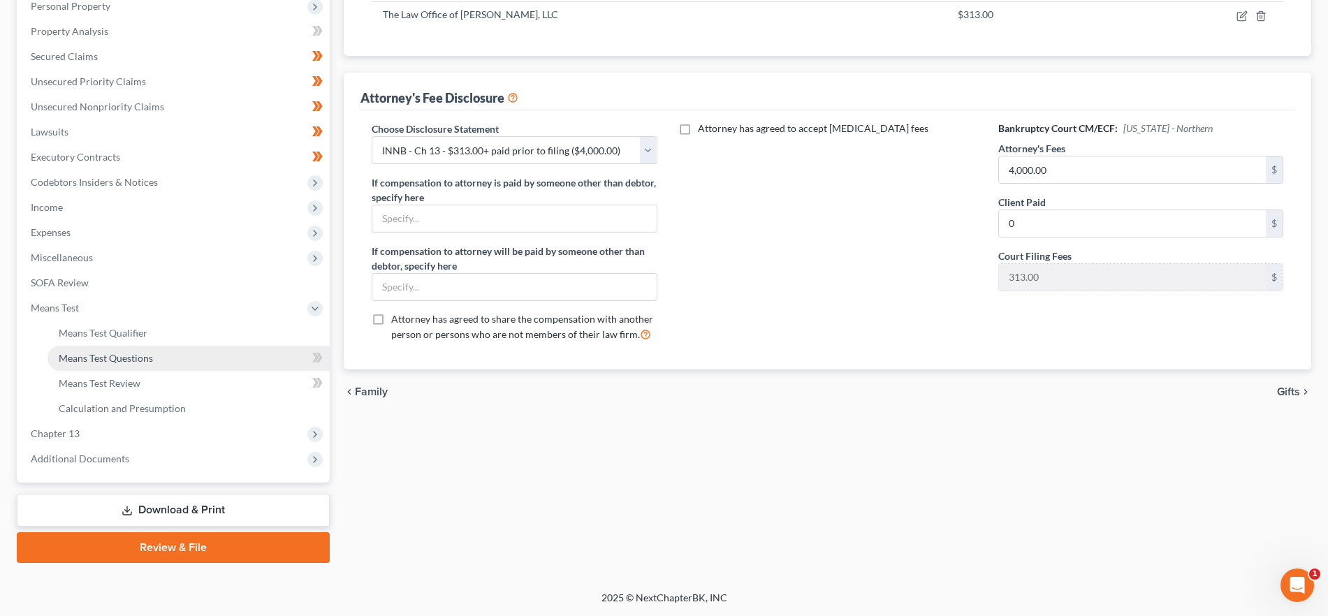
click at [105, 356] on span "Means Test Questions" at bounding box center [106, 358] width 94 height 12
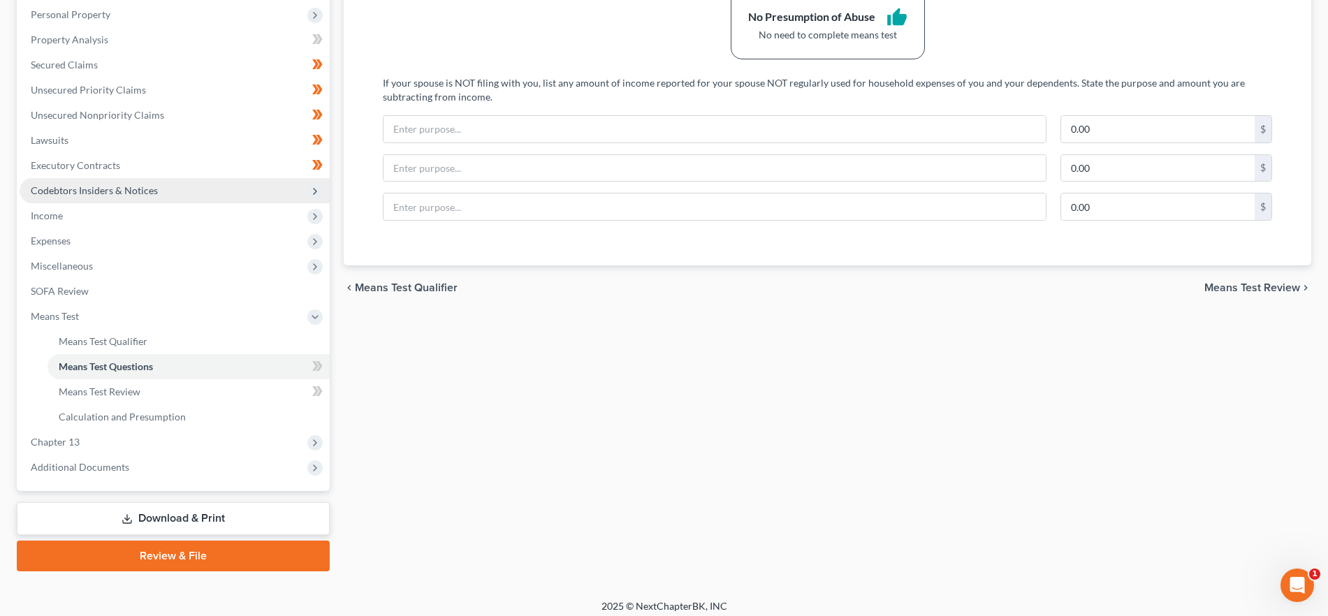
scroll to position [249, 0]
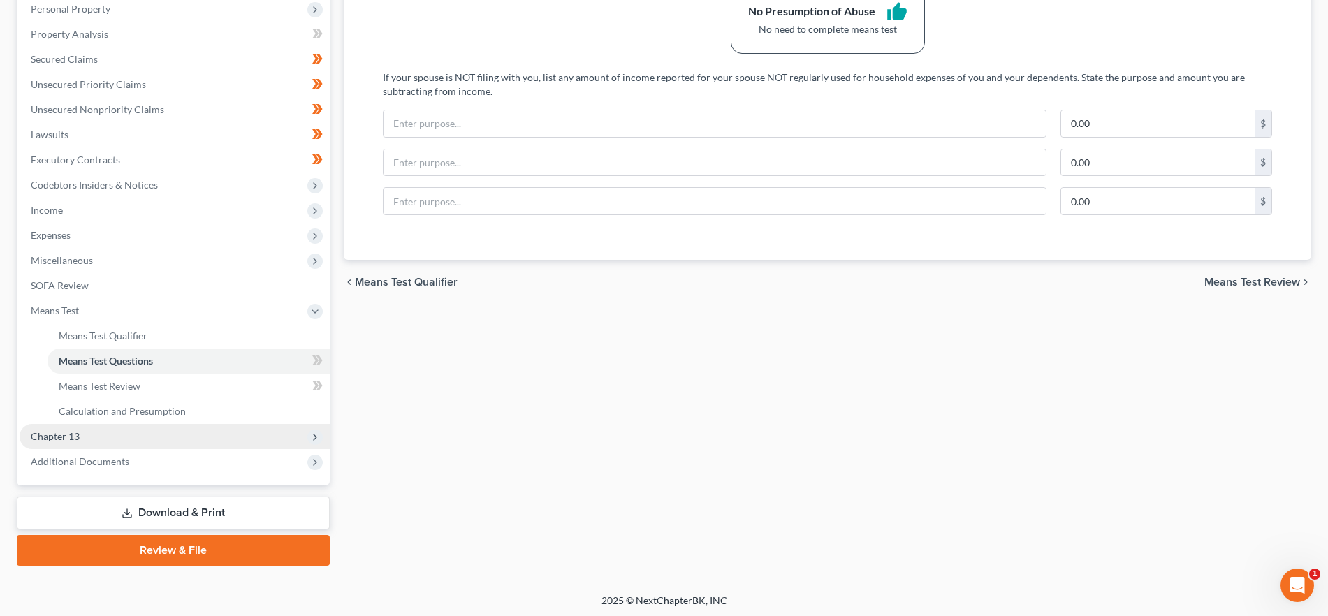
click at [108, 442] on span "Chapter 13" at bounding box center [175, 436] width 310 height 25
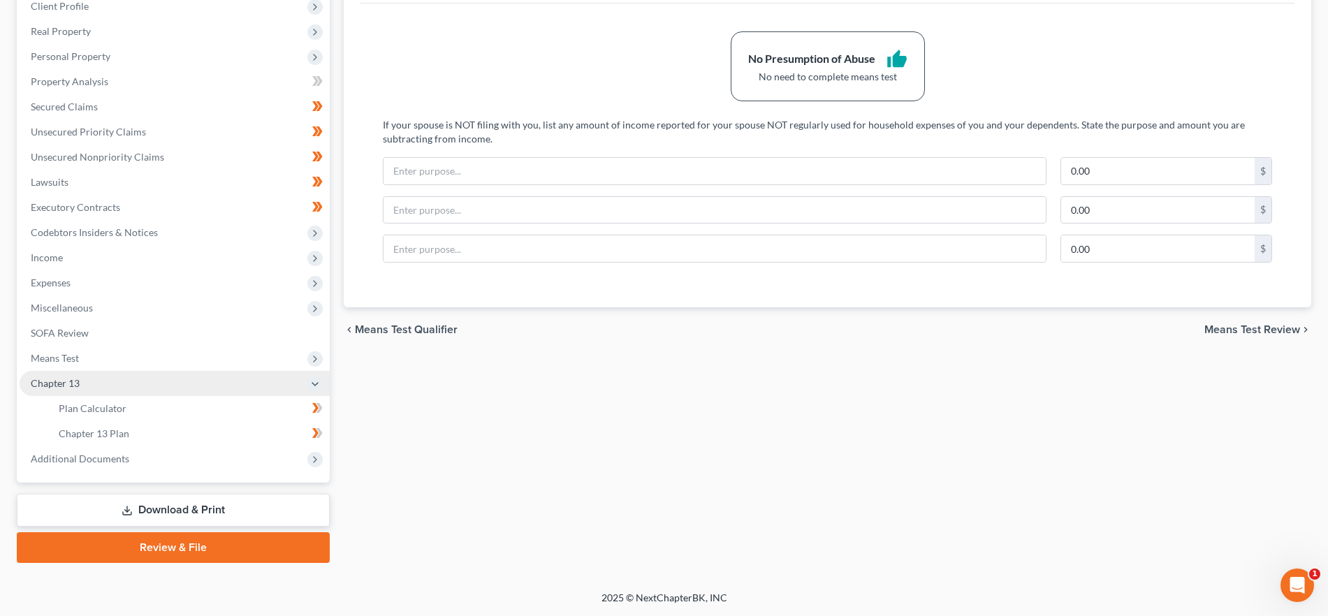
scroll to position [202, 0]
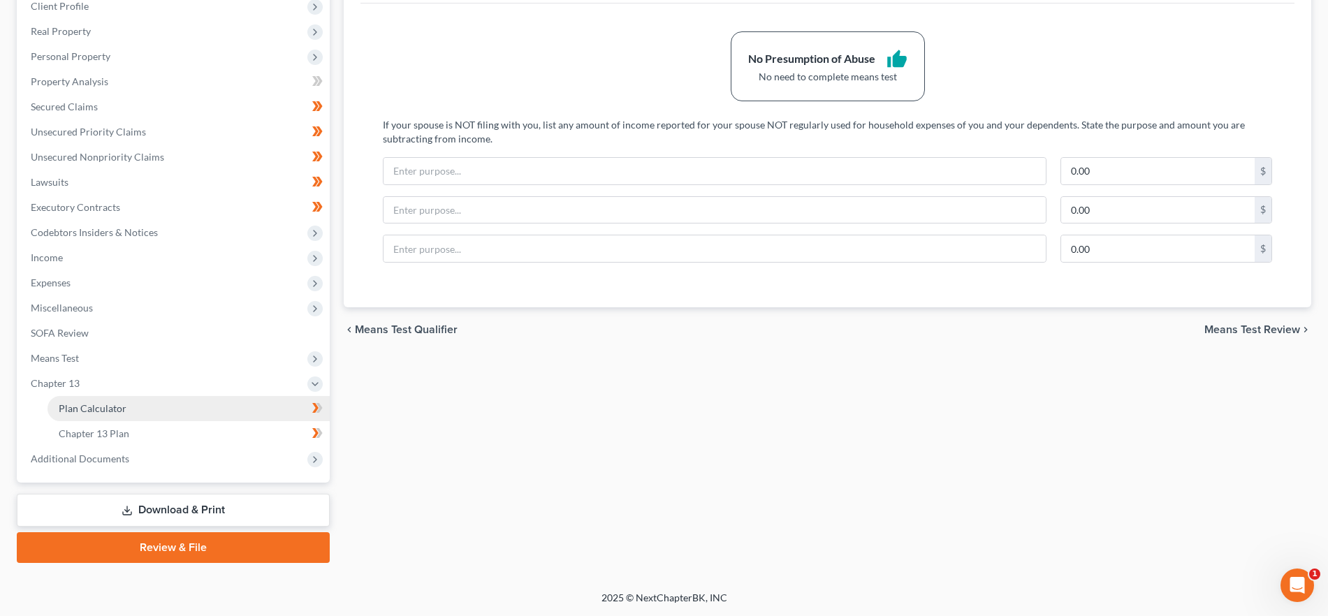
click at [111, 414] on span "Plan Calculator" at bounding box center [93, 408] width 68 height 12
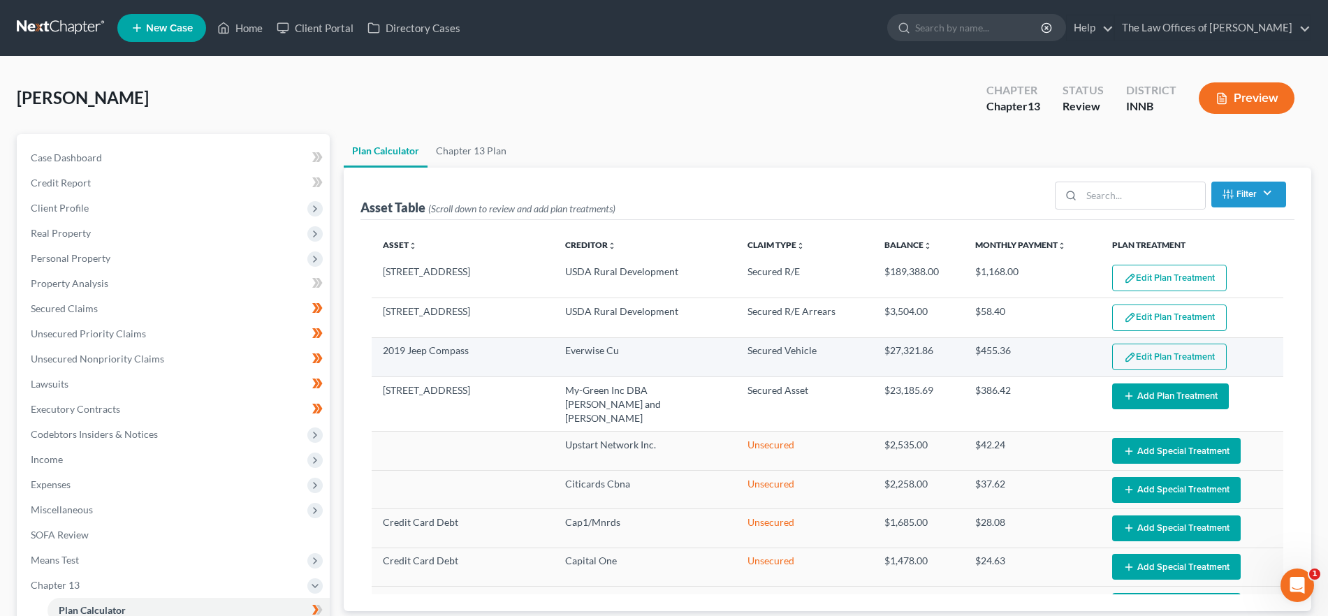
select select "59"
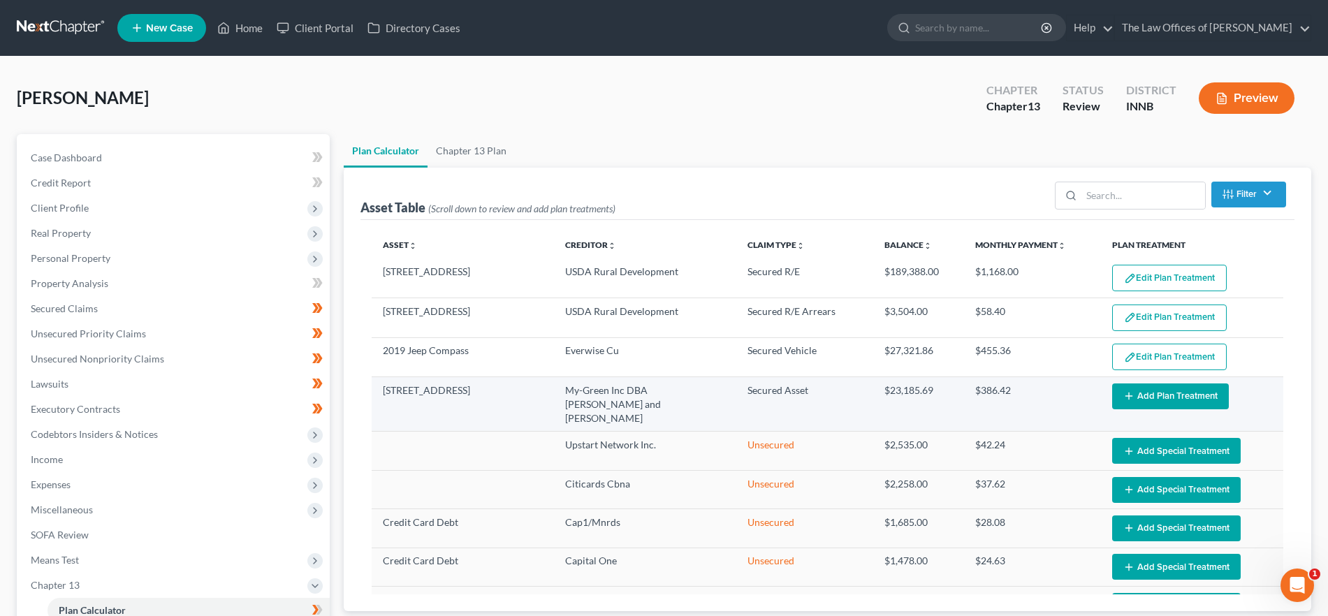
click at [1155, 393] on button "Add Plan Treatment" at bounding box center [1170, 396] width 117 height 26
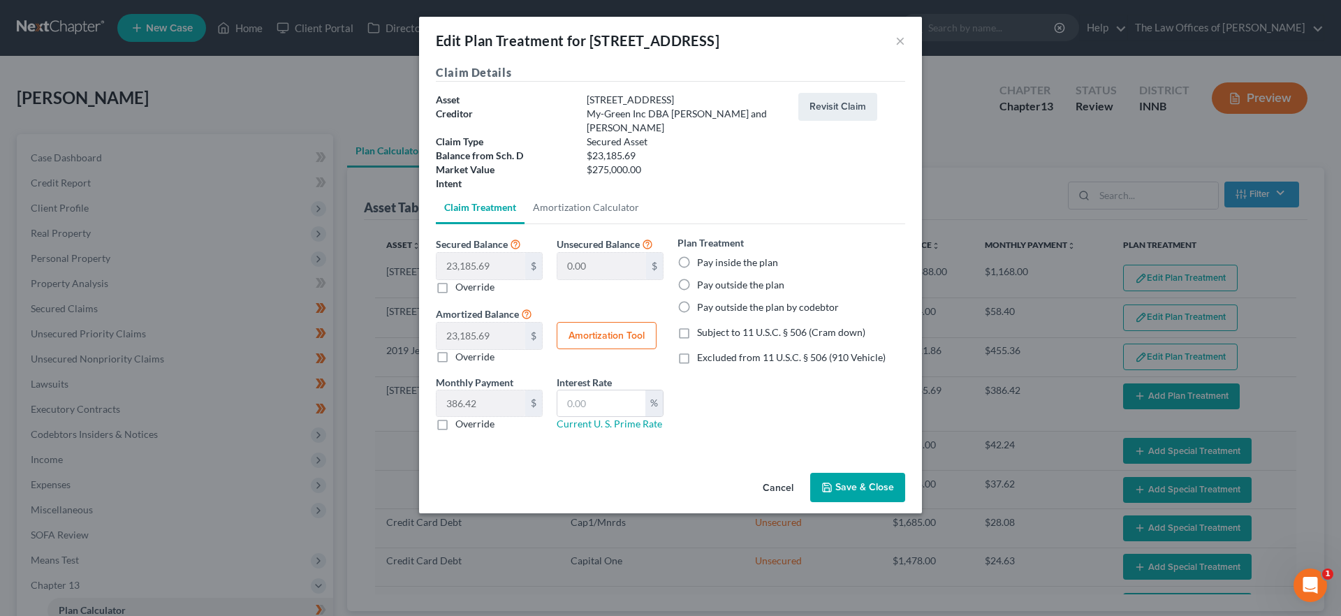
click at [697, 256] on label "Pay inside the plan" at bounding box center [737, 263] width 81 height 14
click at [703, 256] on input "Pay inside the plan" at bounding box center [707, 260] width 9 height 9
radio input "true"
click at [594, 322] on button "Amortization Tool" at bounding box center [607, 336] width 100 height 28
type input "23,185.69"
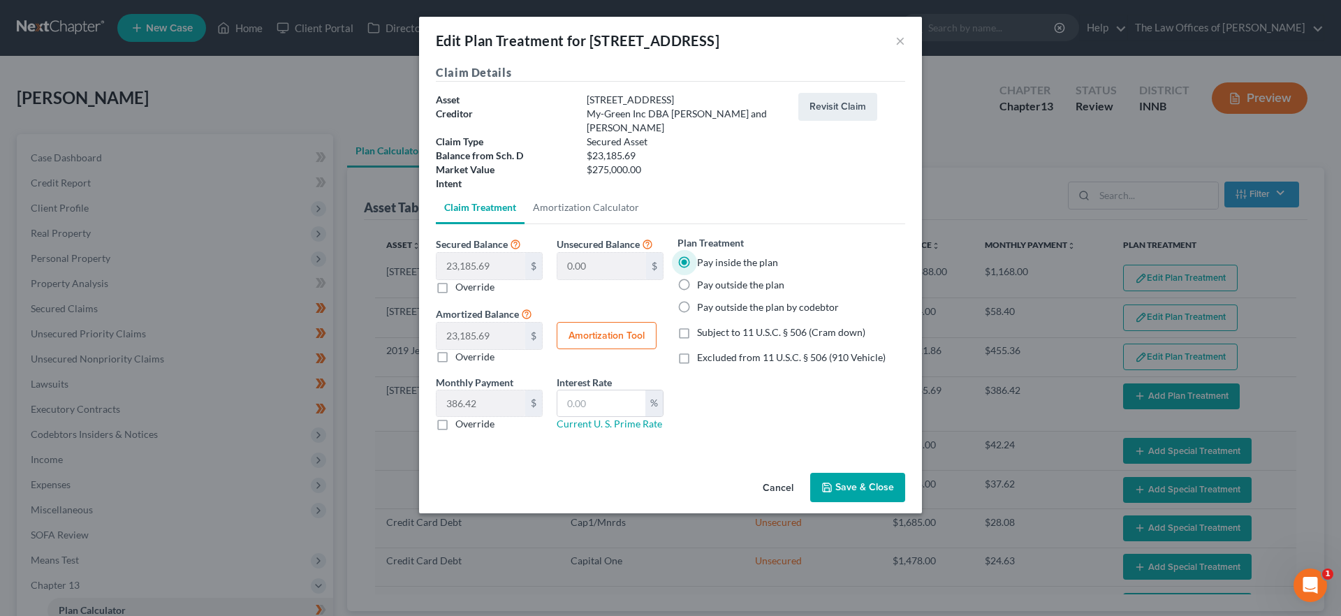
type input "60"
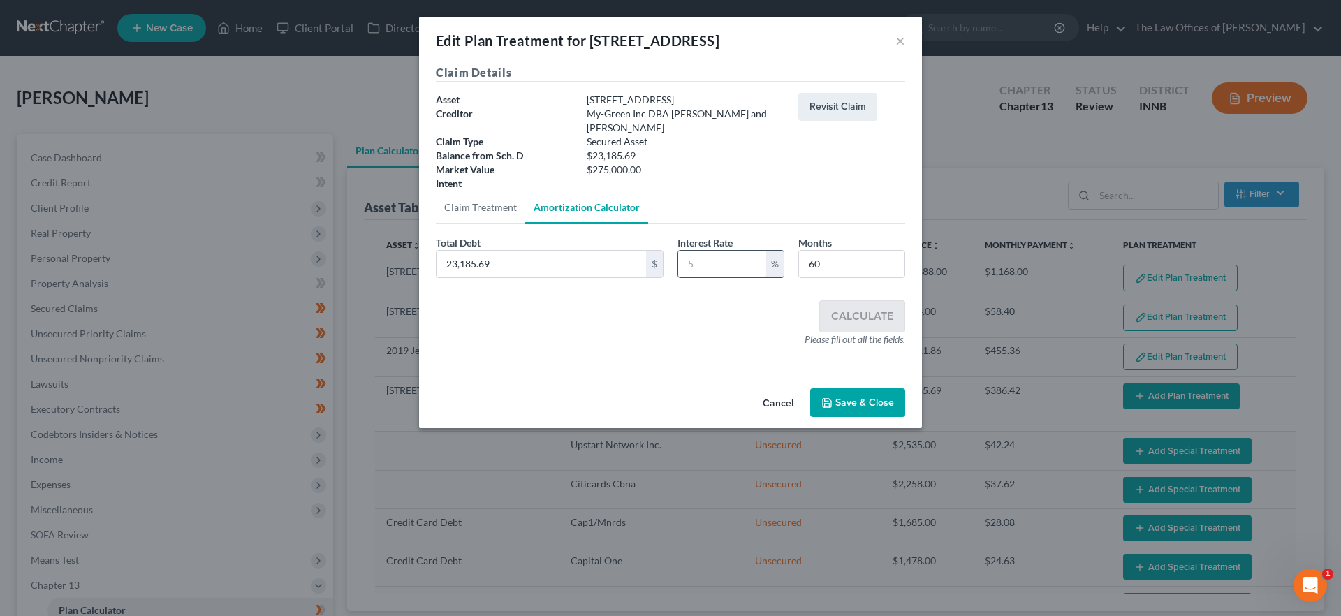
click at [705, 254] on input "text" at bounding box center [722, 264] width 88 height 27
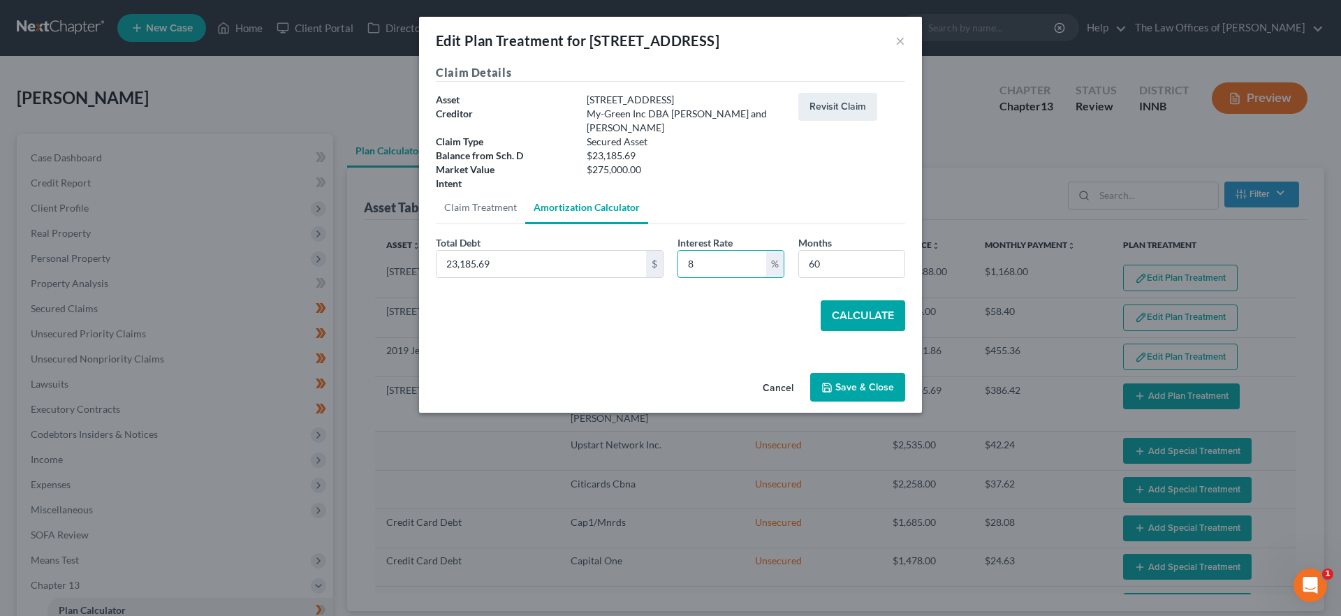
type input "8"
click at [839, 300] on button "Calculate" at bounding box center [863, 315] width 85 height 31
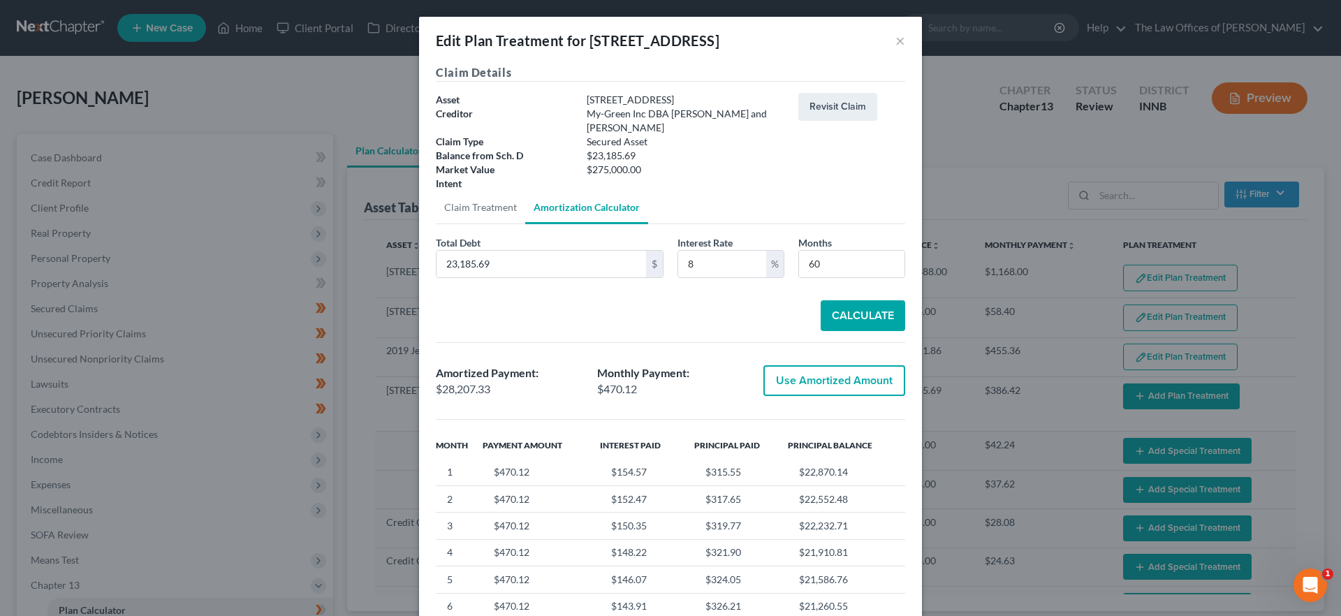
scroll to position [140, 0]
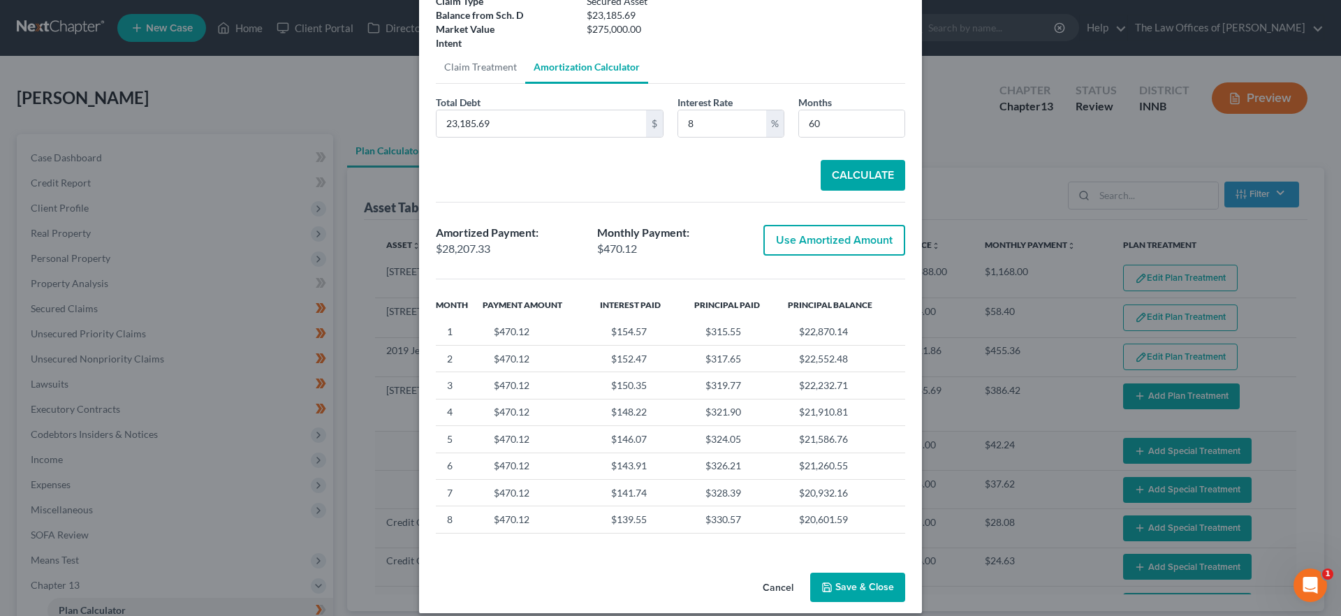
click at [820, 228] on button "Use Amortized Amount" at bounding box center [835, 240] width 142 height 31
type input "28,207.33"
checkbox input "true"
type input "470.12"
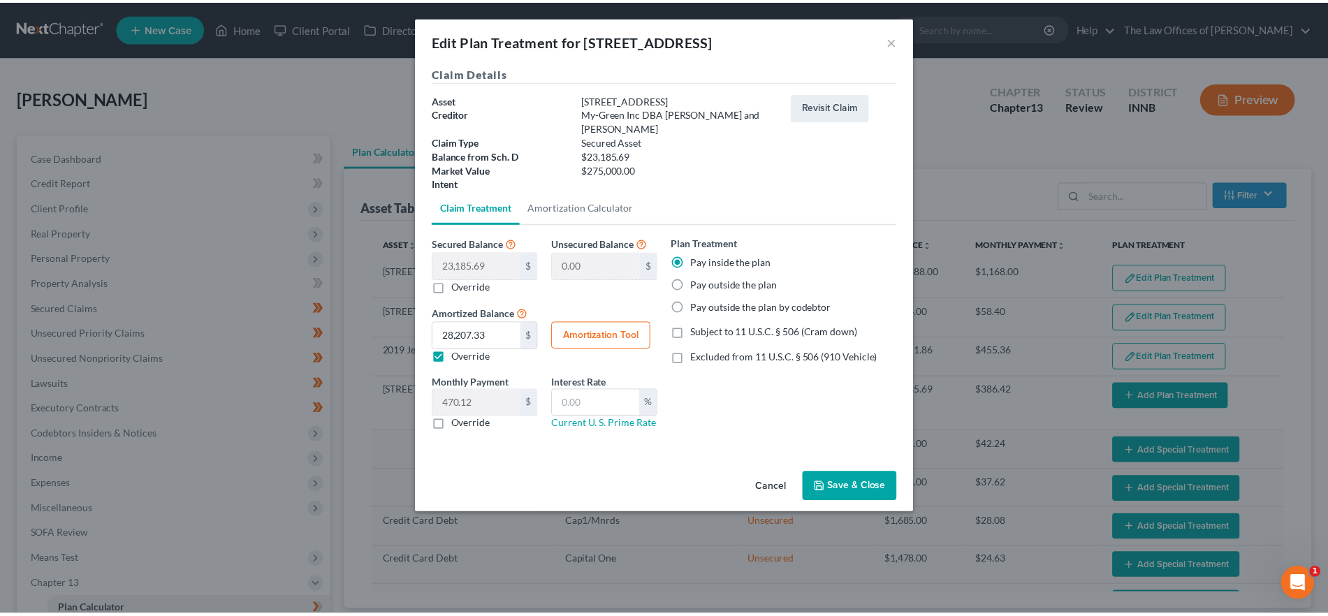
scroll to position [0, 0]
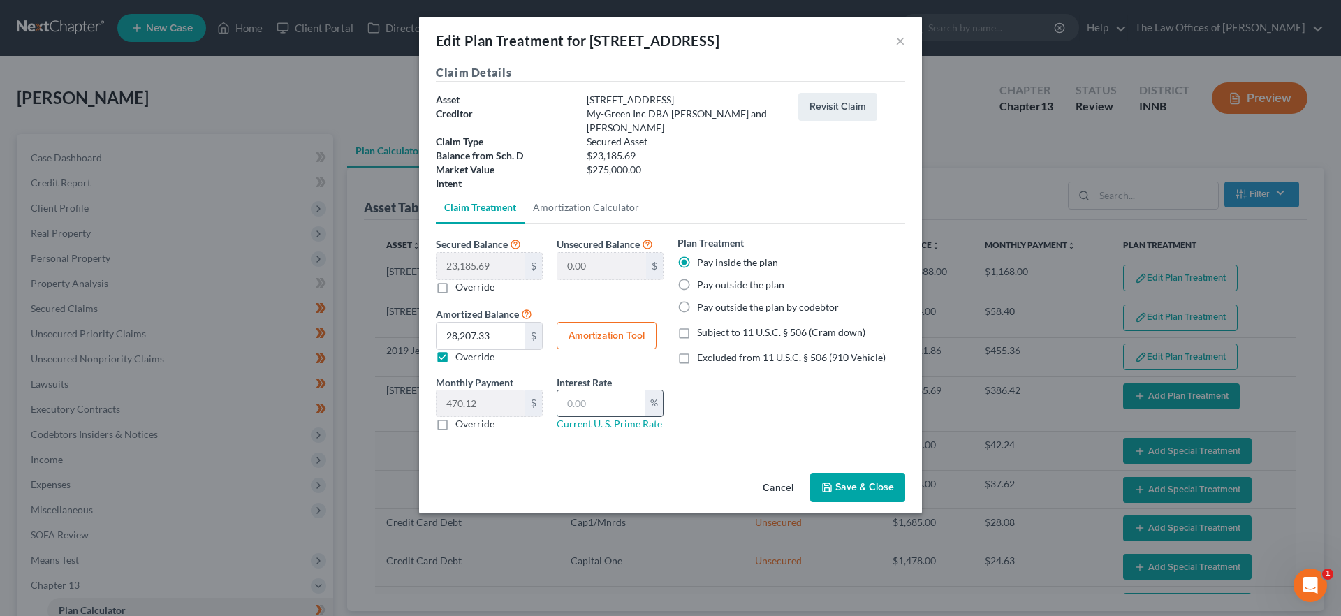
click at [605, 390] on input "text" at bounding box center [601, 403] width 88 height 27
type input "8"
click at [856, 476] on button "Save & Close" at bounding box center [857, 487] width 95 height 29
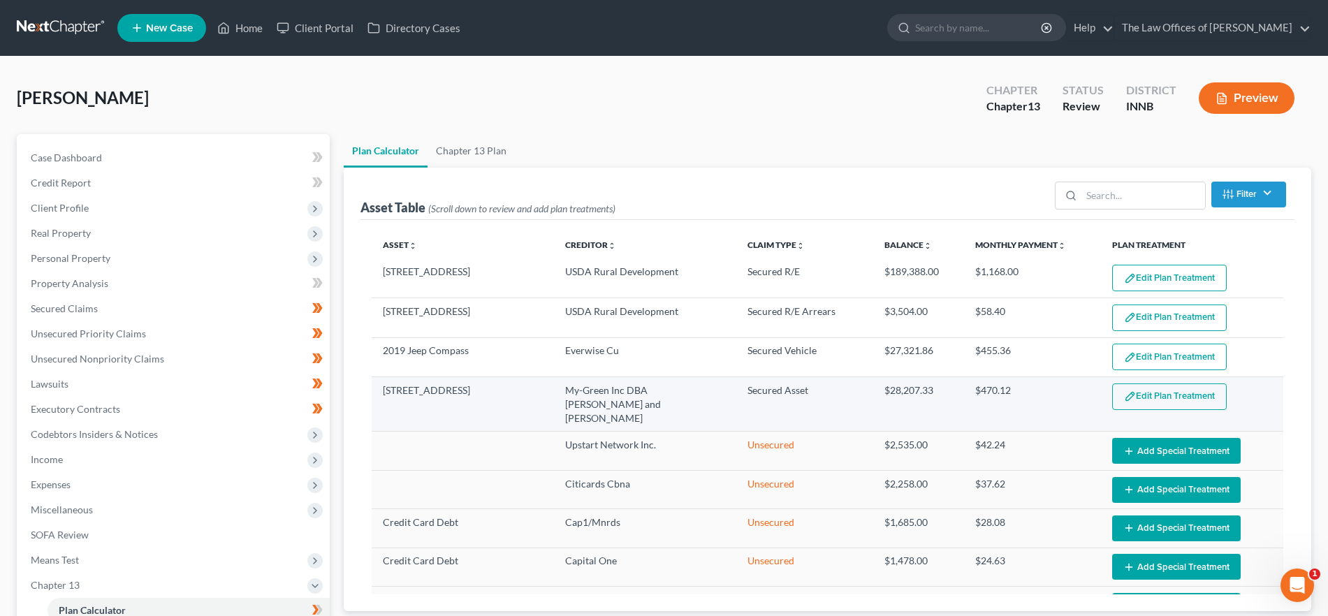
select select "59"
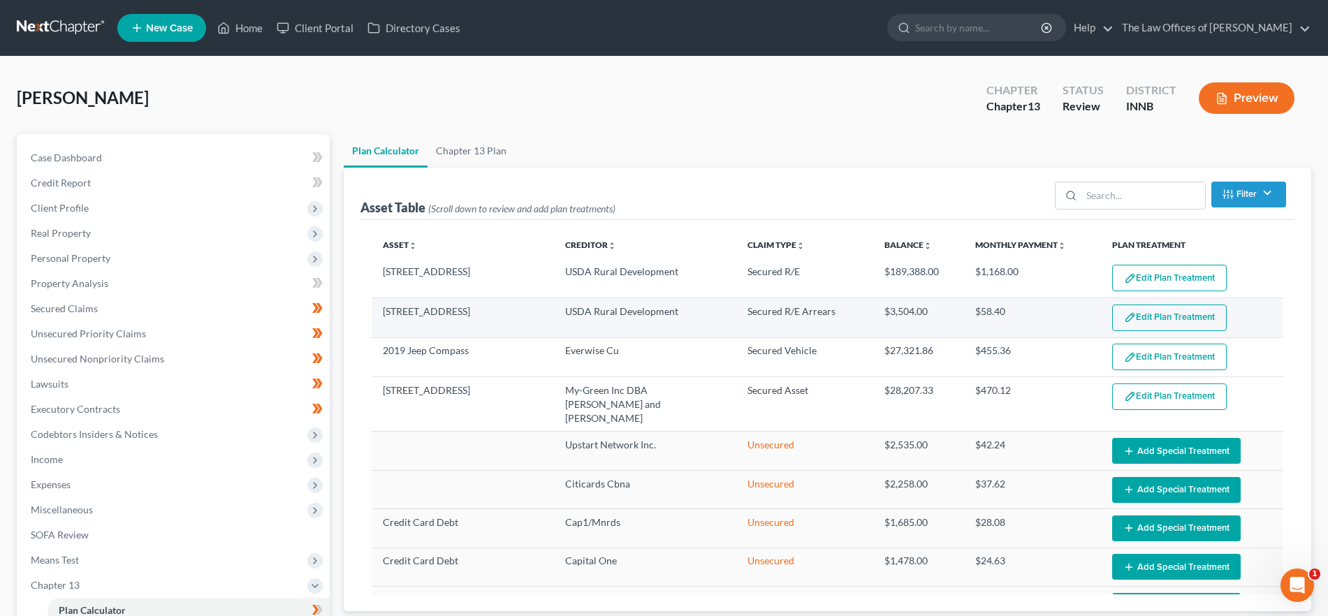
click at [1120, 309] on button "Edit Plan Treatment" at bounding box center [1169, 318] width 115 height 27
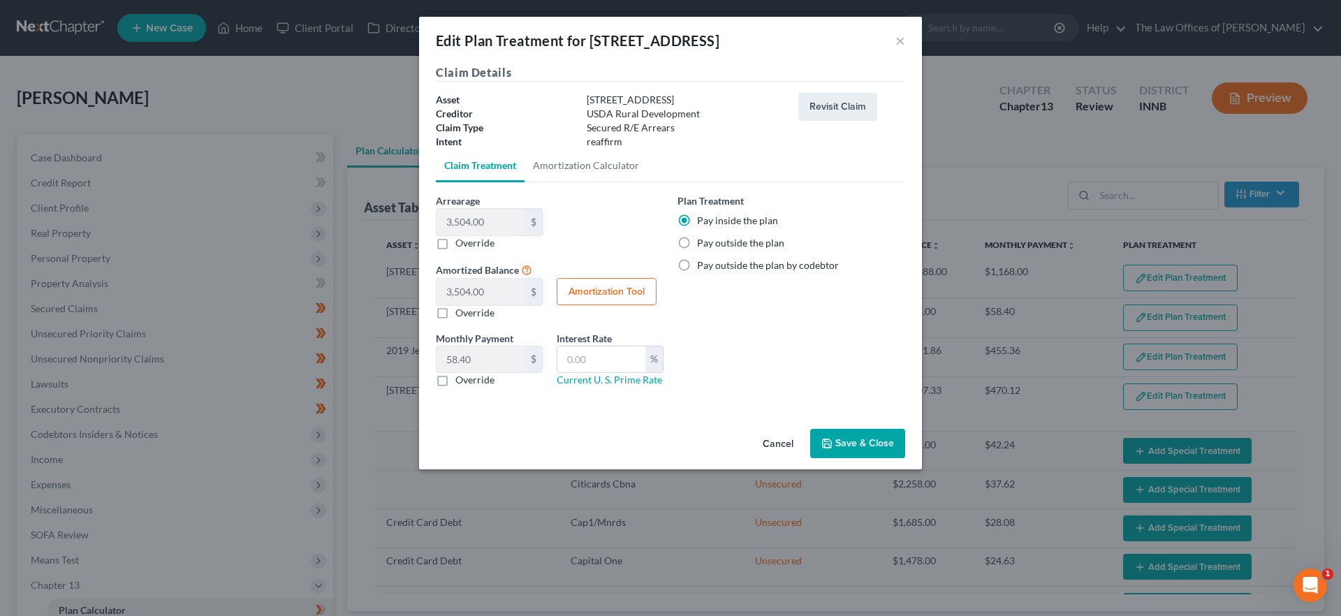
click at [856, 442] on button "Save & Close" at bounding box center [857, 443] width 95 height 29
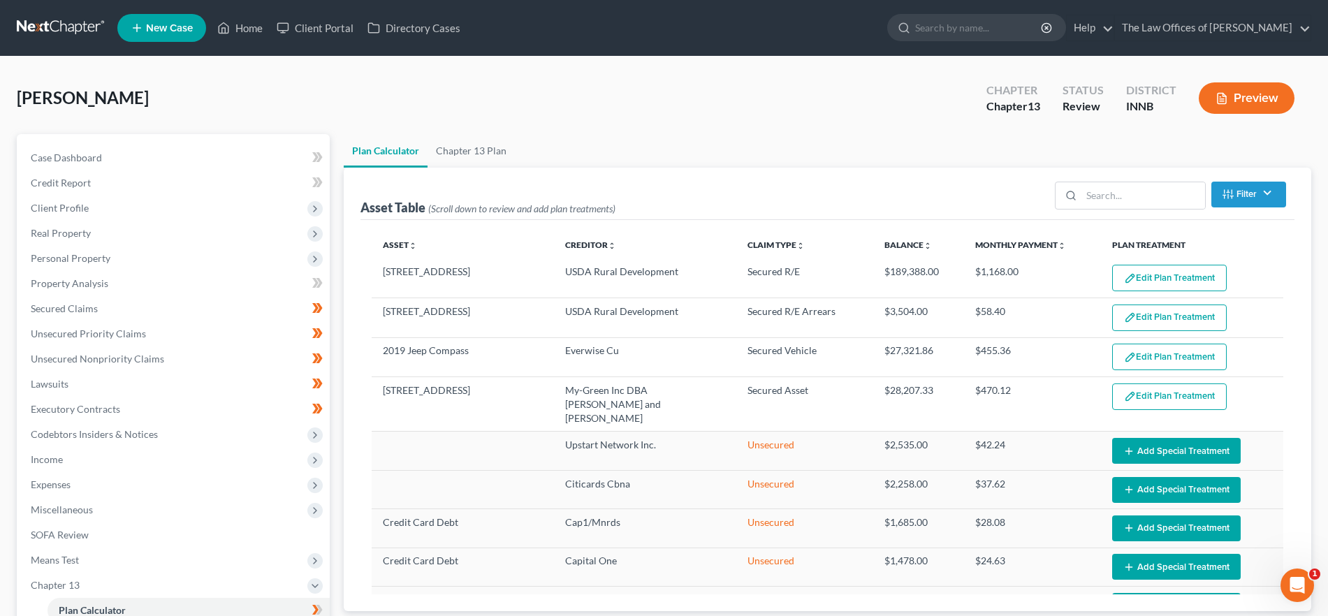
click at [1165, 275] on button "Edit Plan Treatment" at bounding box center [1169, 278] width 115 height 27
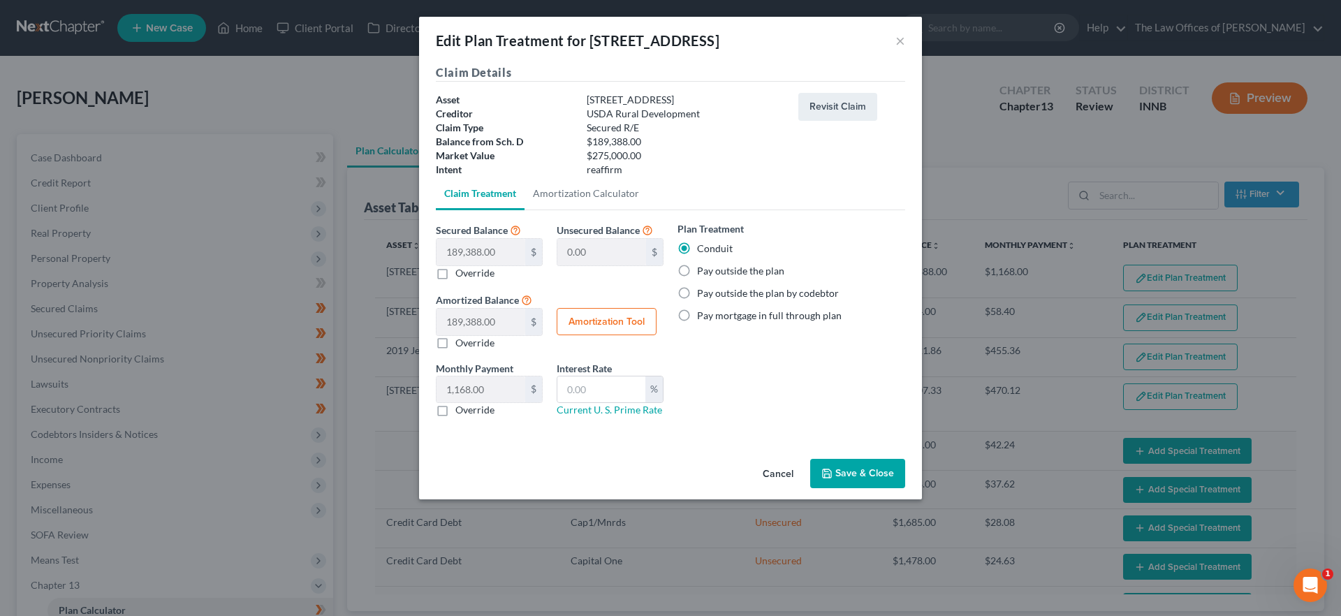
click at [874, 474] on button "Save & Close" at bounding box center [857, 473] width 95 height 29
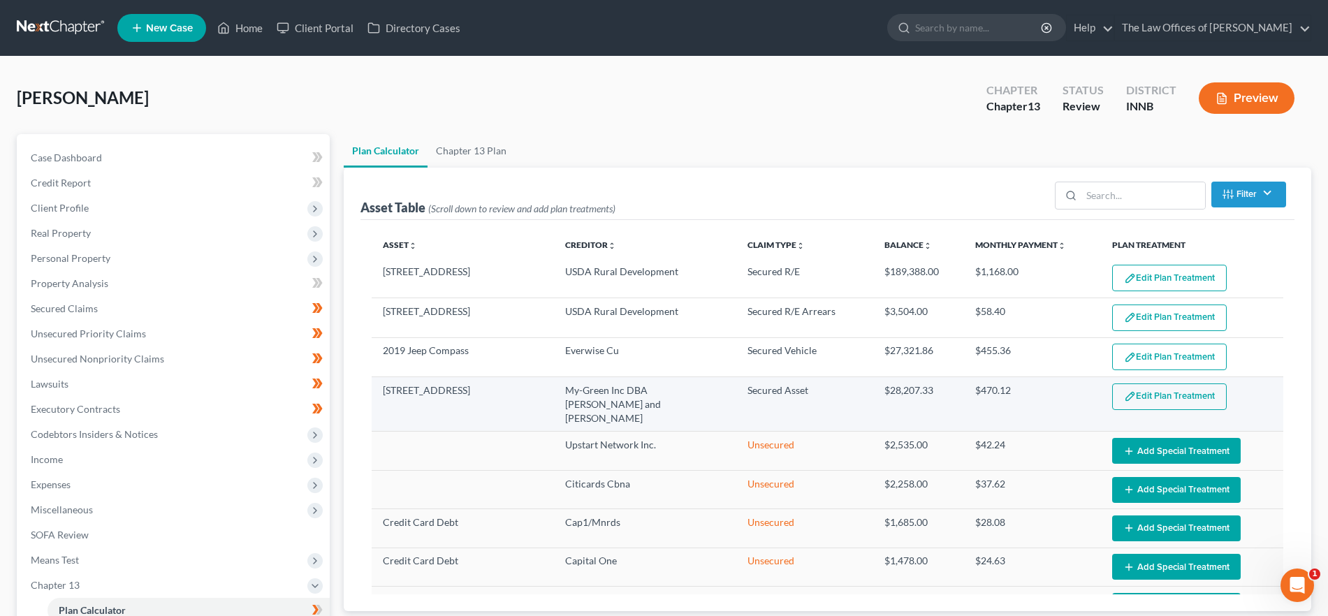
click at [1150, 390] on button "Edit Plan Treatment" at bounding box center [1169, 396] width 115 height 27
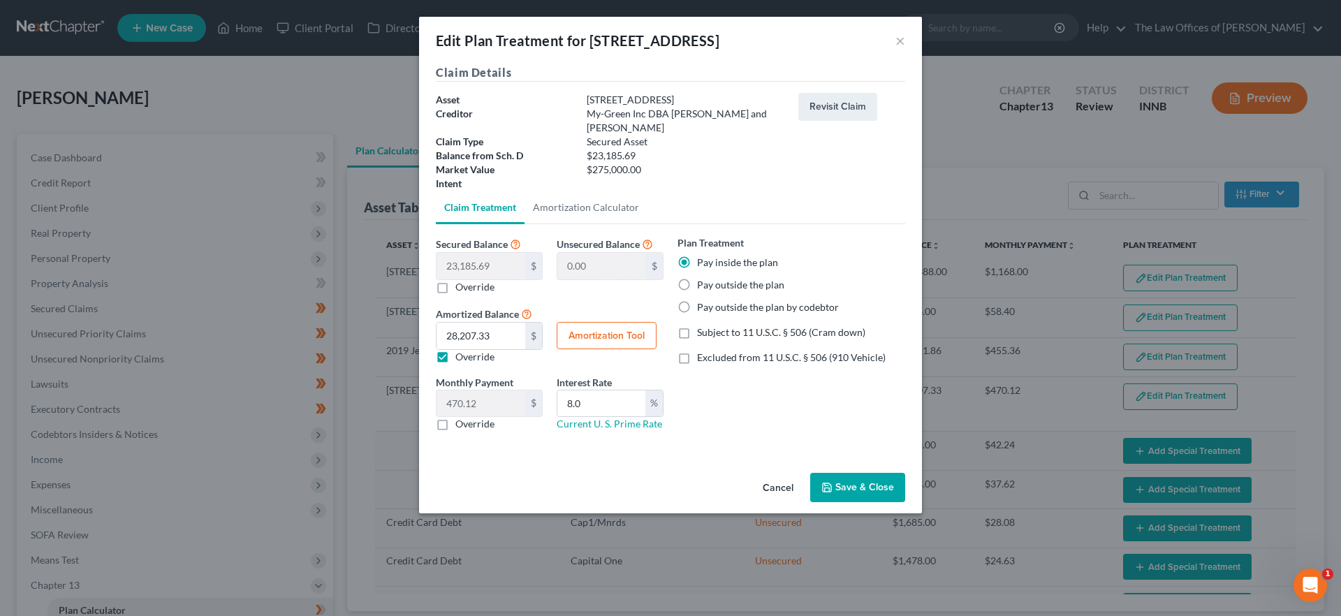
click at [866, 474] on button "Save & Close" at bounding box center [857, 487] width 95 height 29
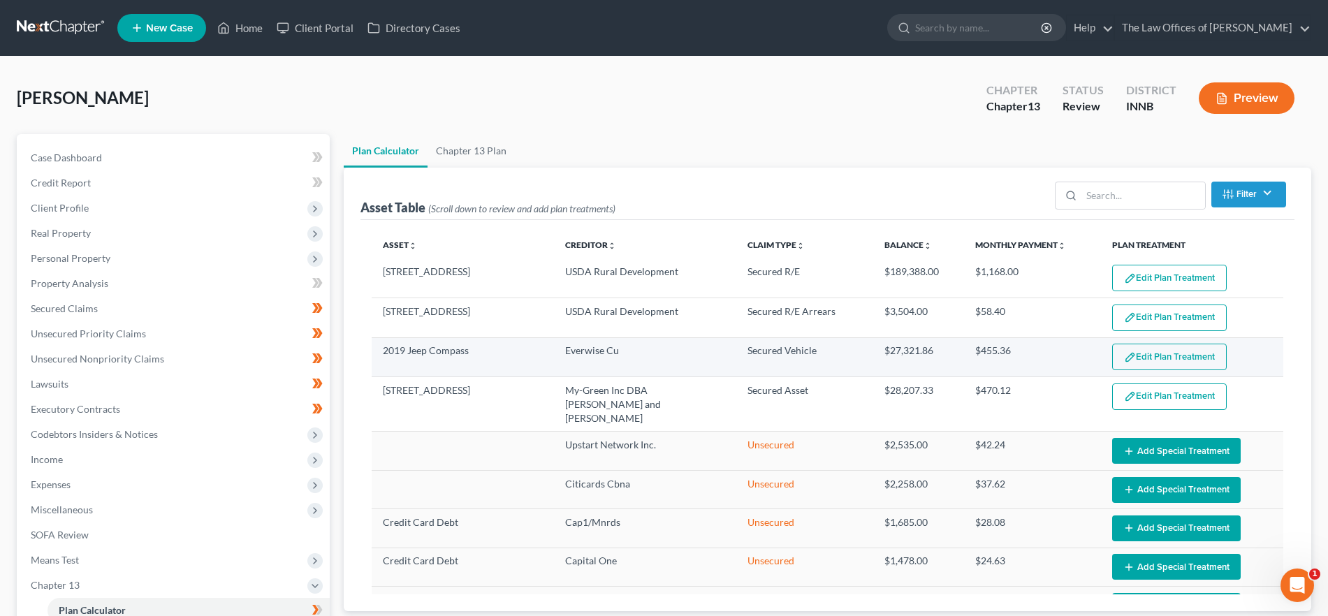
click at [1146, 358] on button "Edit Plan Treatment" at bounding box center [1169, 357] width 115 height 27
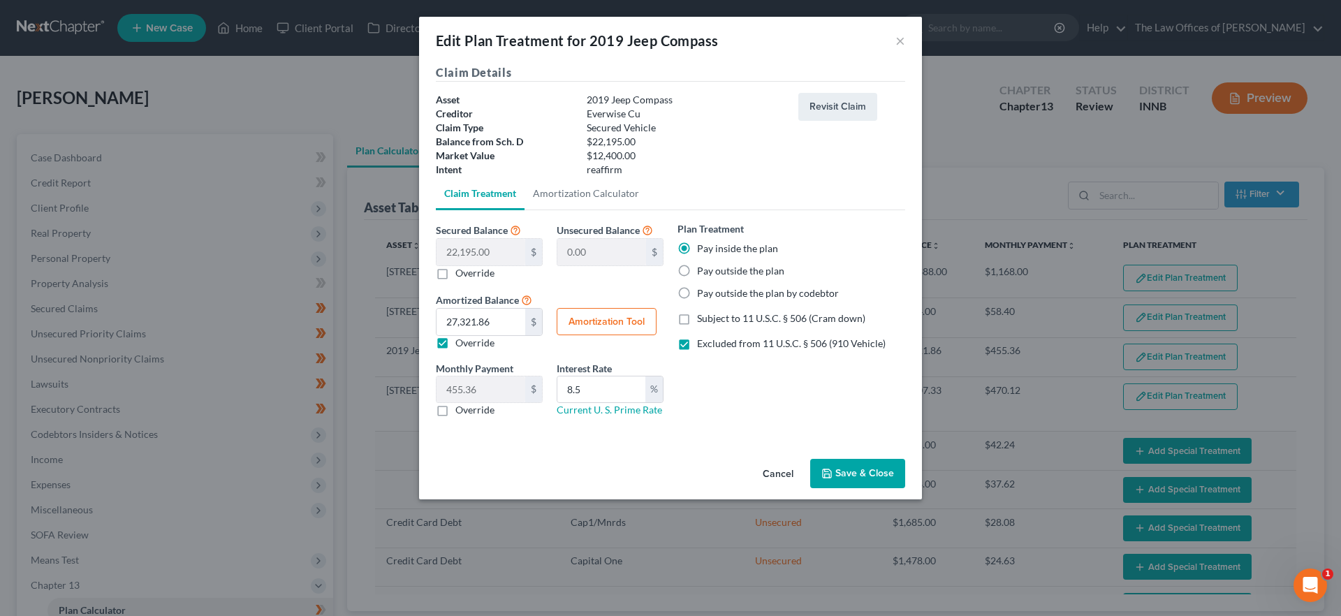
click at [863, 466] on button "Save & Close" at bounding box center [857, 473] width 95 height 29
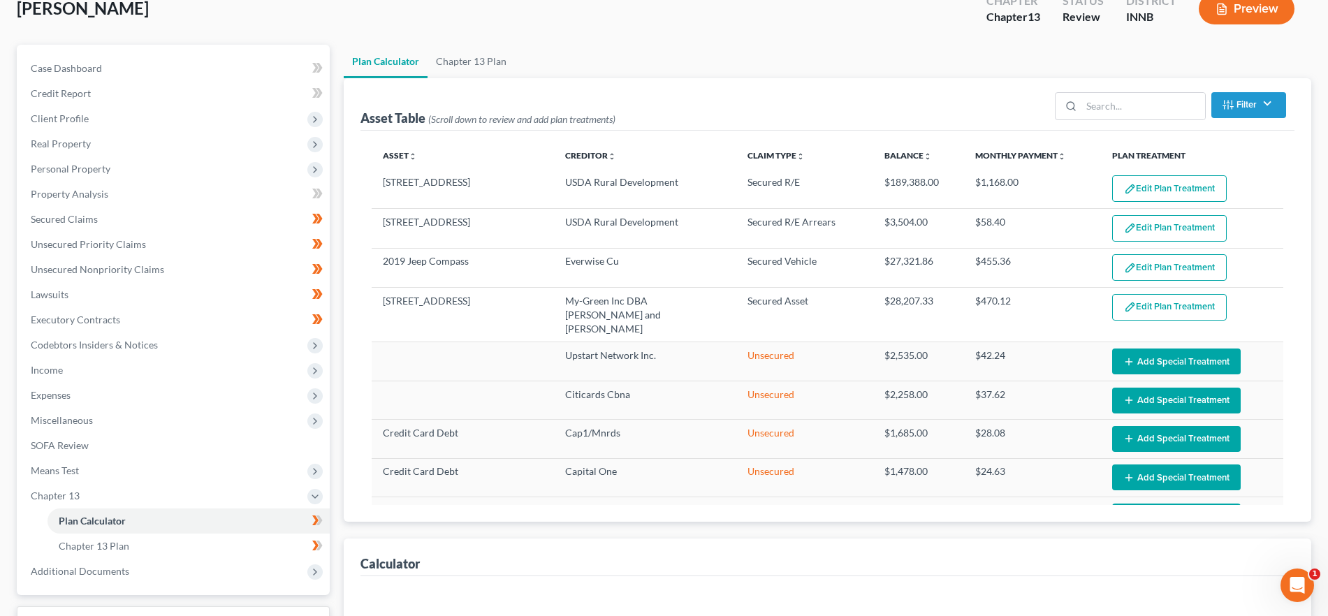
scroll to position [295, 0]
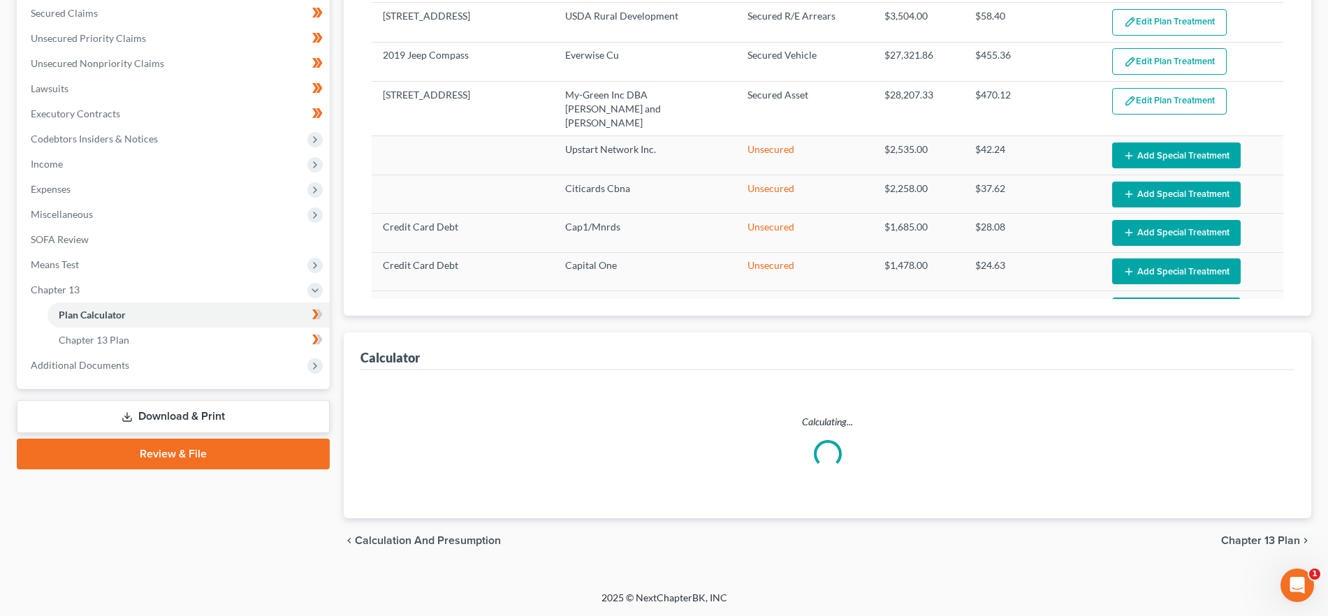
select select "59"
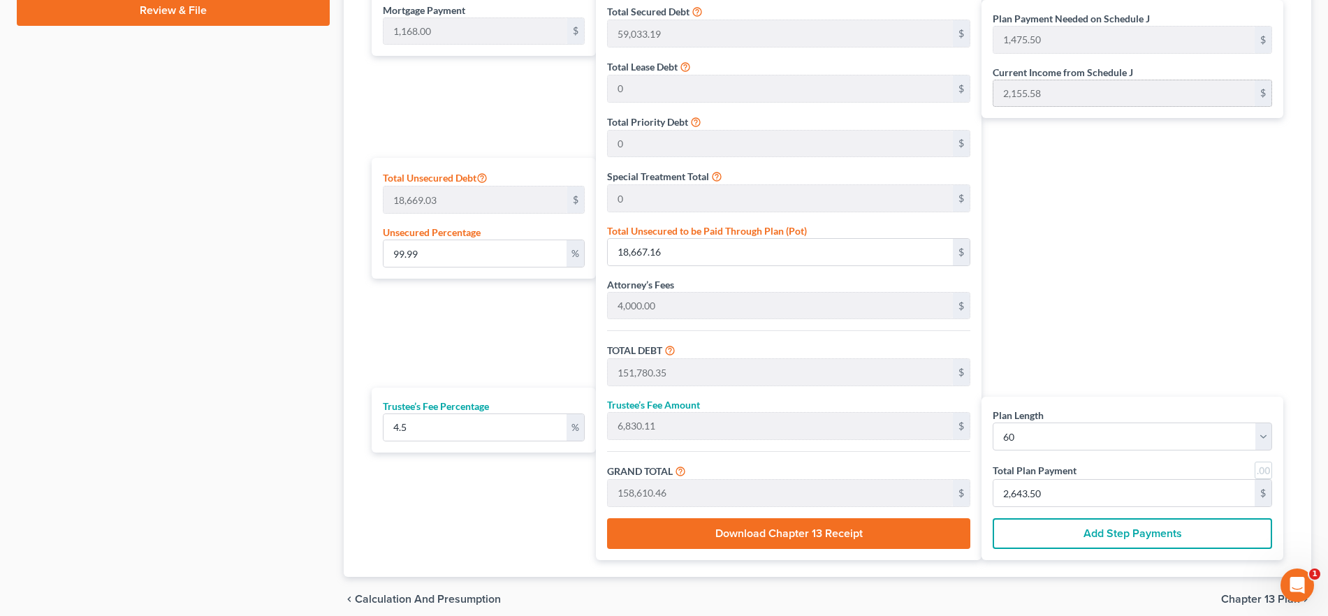
scroll to position [740, 0]
click at [1266, 467] on link at bounding box center [1263, 469] width 17 height 17
type input "1,476.00"
type input "2,644.00"
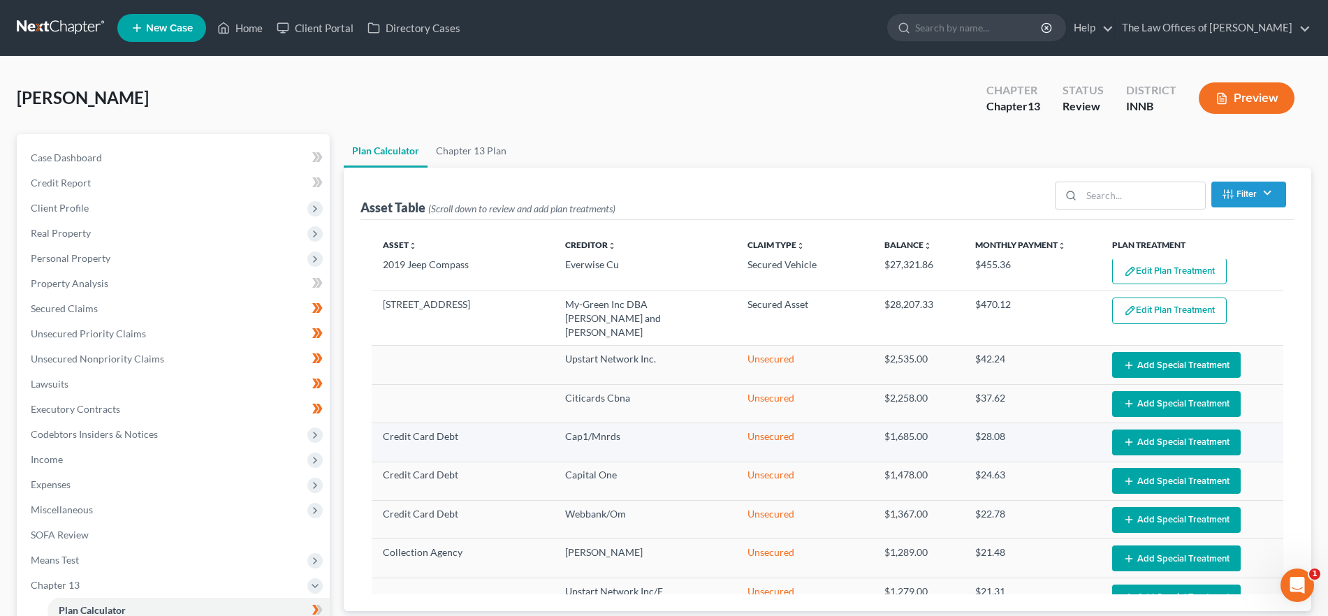
scroll to position [0, 0]
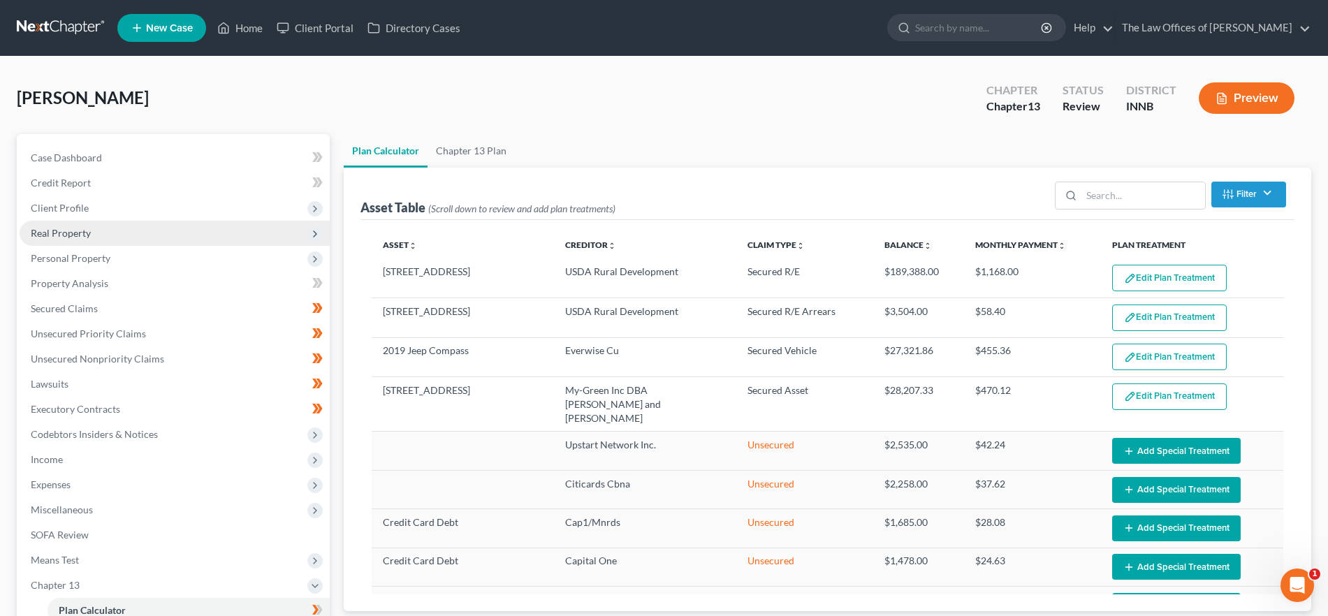
click at [159, 238] on span "Real Property" at bounding box center [175, 233] width 310 height 25
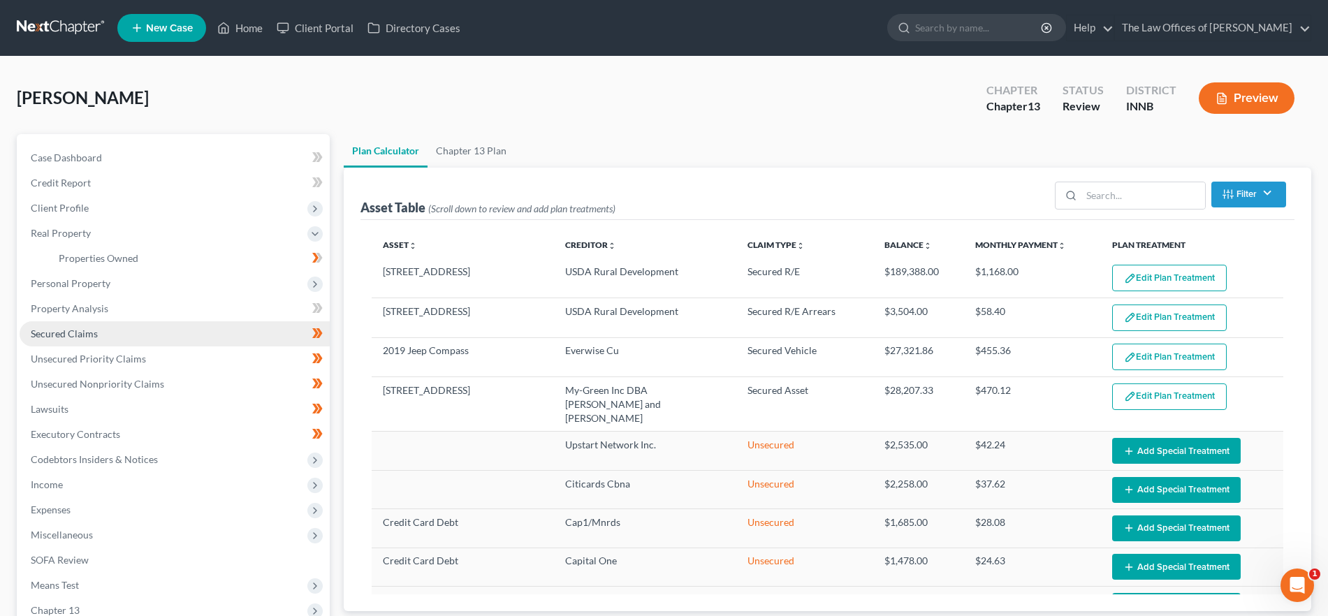
click at [136, 328] on link "Secured Claims" at bounding box center [175, 333] width 310 height 25
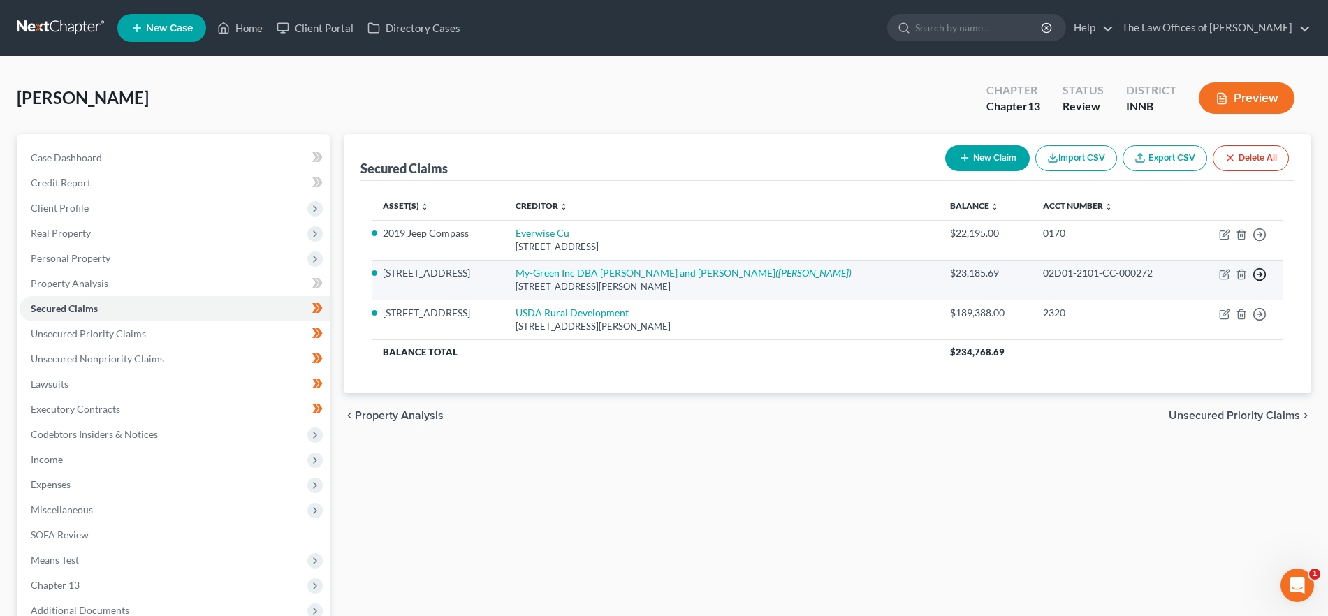
click at [1257, 275] on icon "button" at bounding box center [1259, 275] width 14 height 14
click at [1208, 307] on link "Move to F" at bounding box center [1195, 308] width 117 height 24
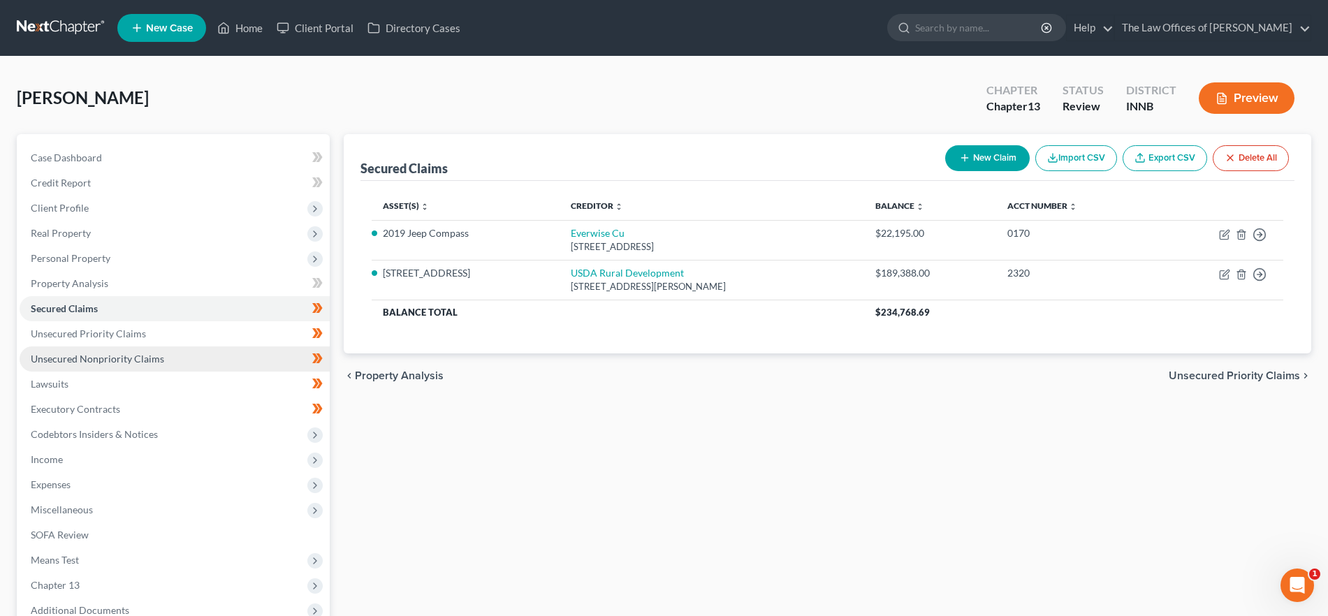
click at [177, 353] on link "Unsecured Nonpriority Claims" at bounding box center [175, 358] width 310 height 25
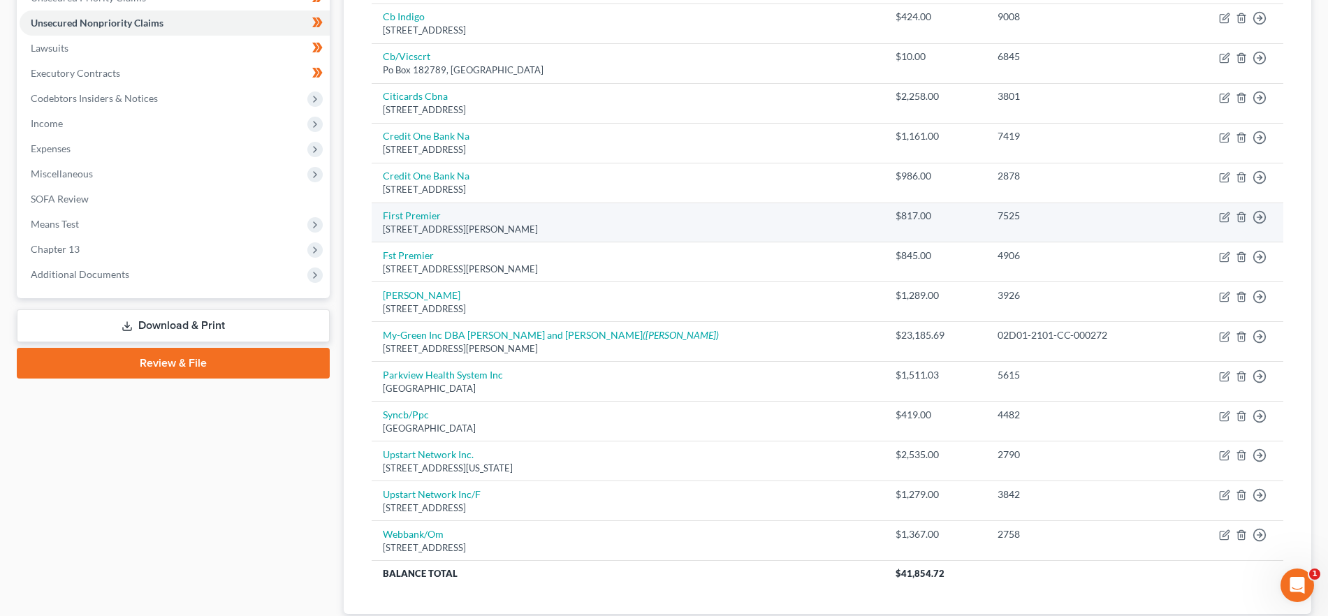
scroll to position [432, 0]
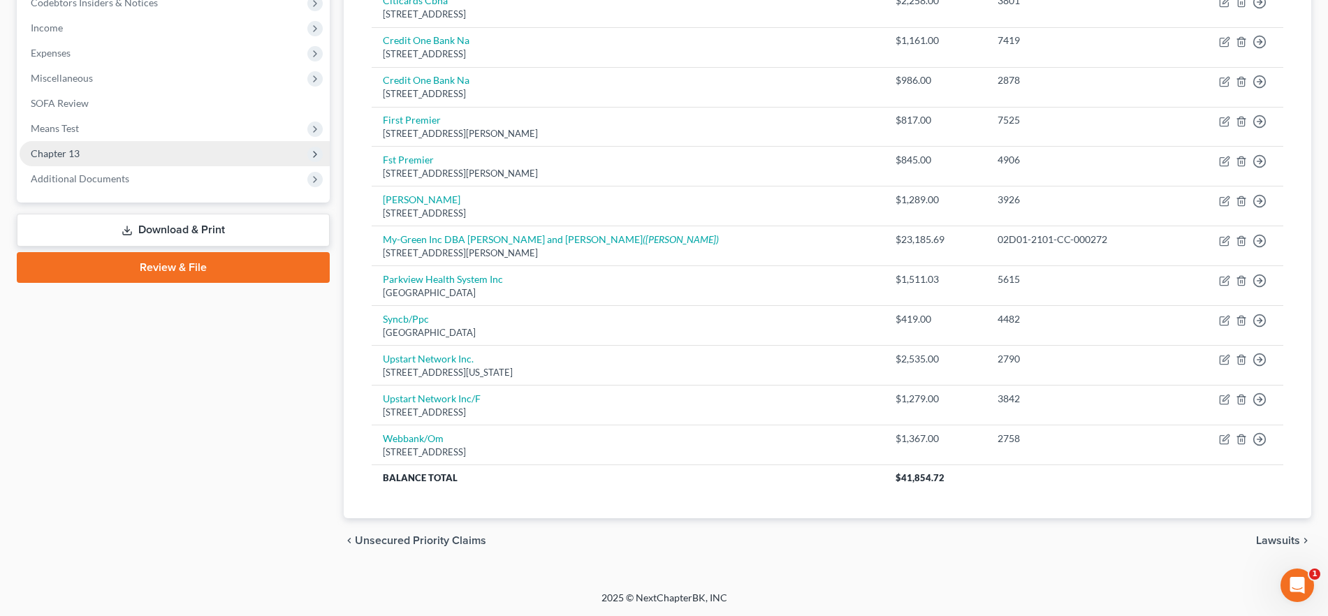
click at [92, 149] on span "Chapter 13" at bounding box center [175, 153] width 310 height 25
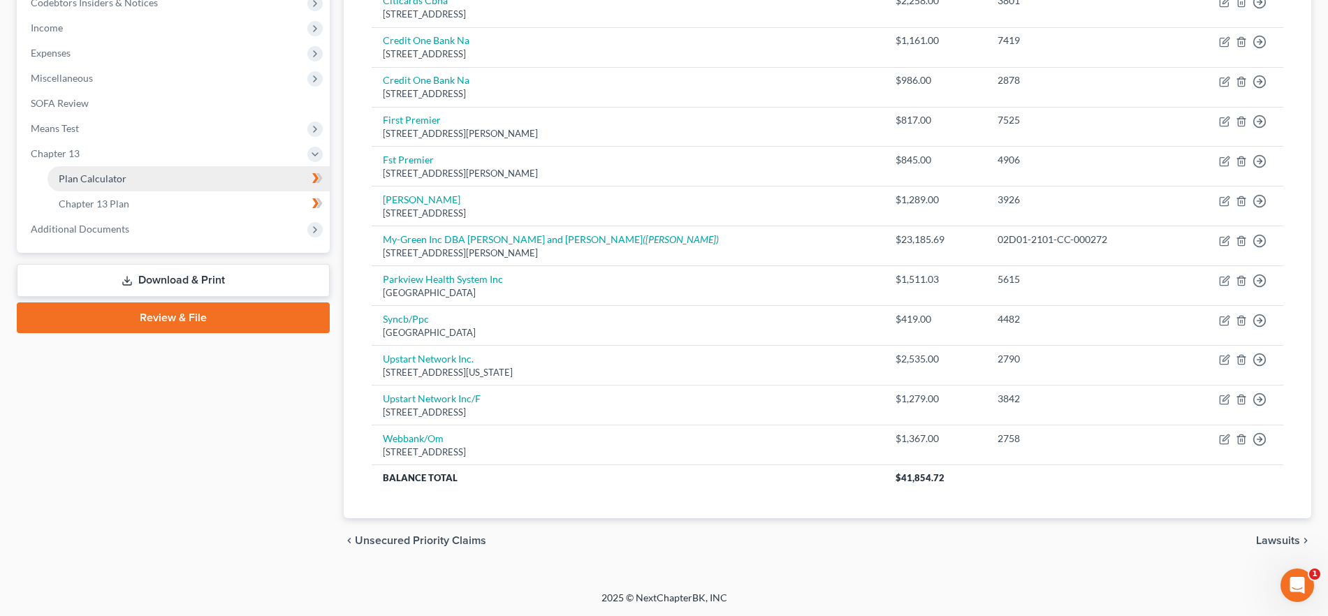
click at [112, 179] on span "Plan Calculator" at bounding box center [93, 179] width 68 height 12
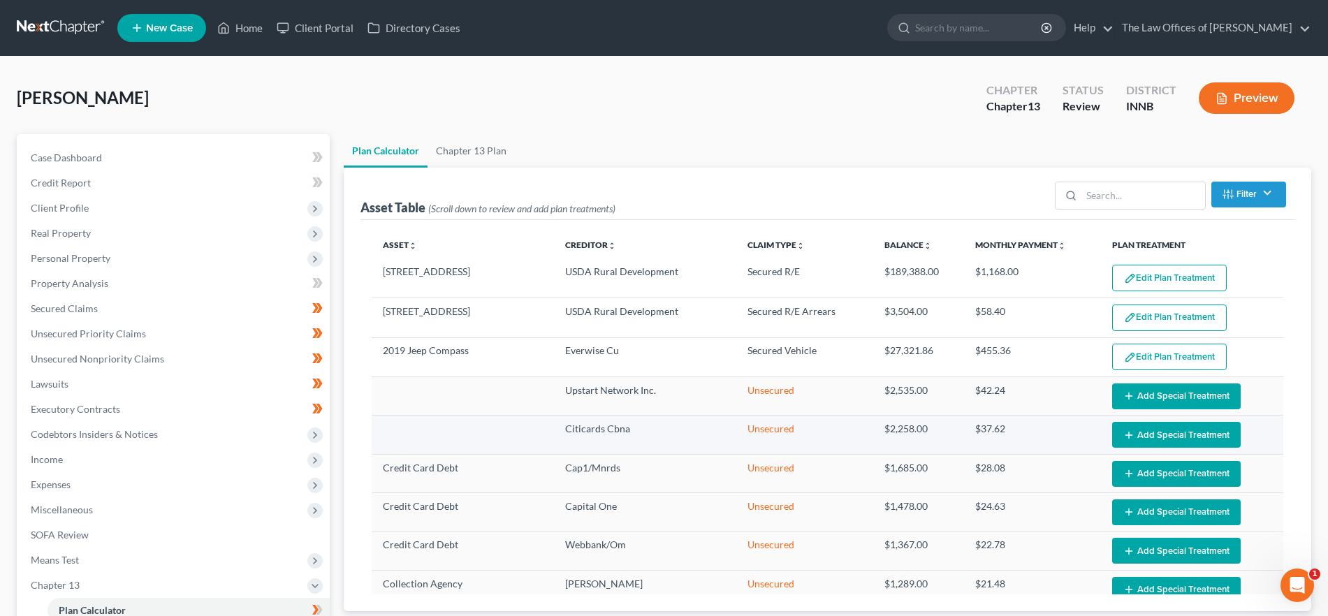
select select "59"
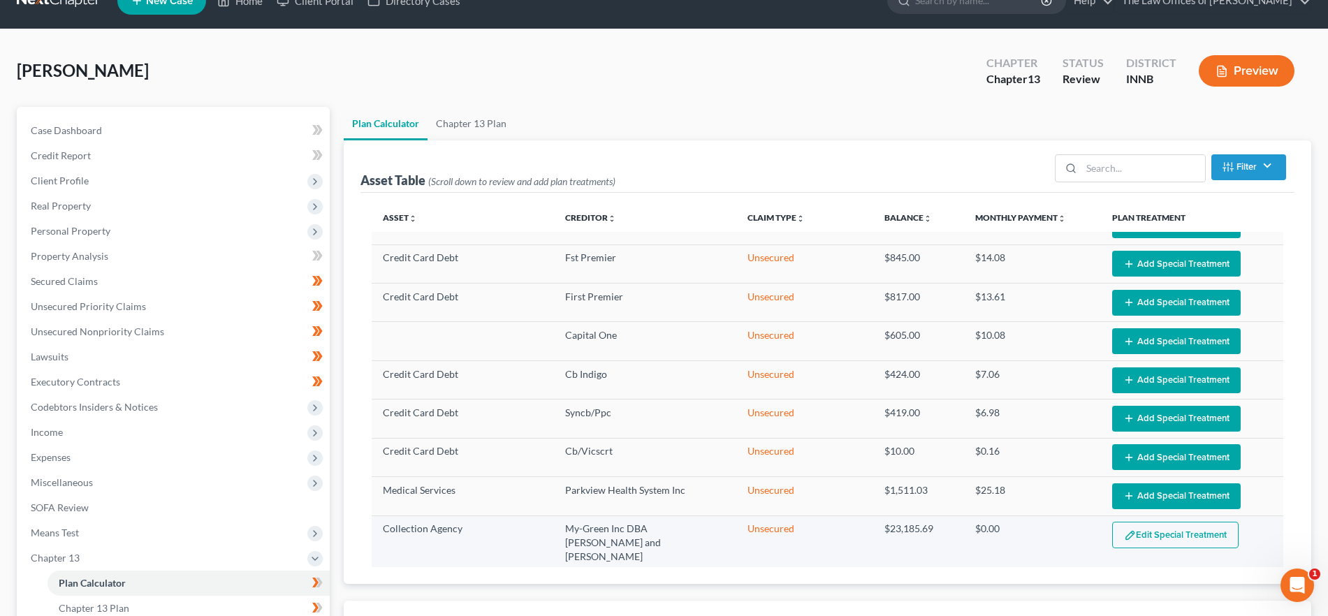
scroll to position [29, 0]
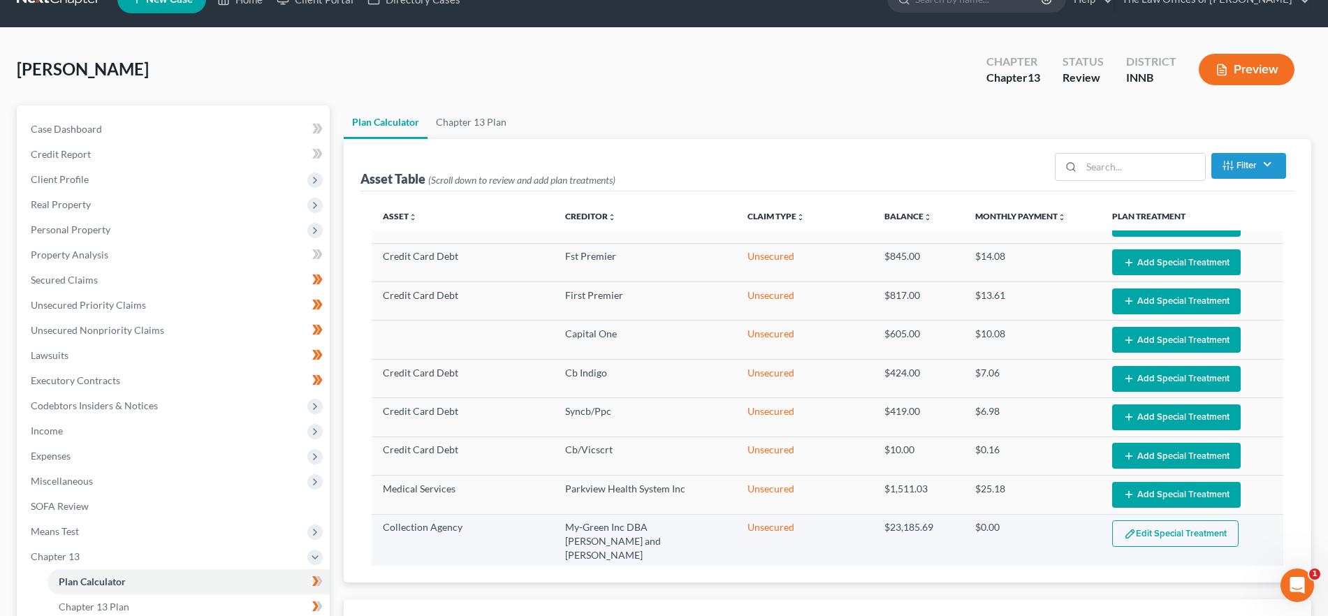
click at [1163, 533] on button "Edit Special Treatment" at bounding box center [1175, 533] width 126 height 27
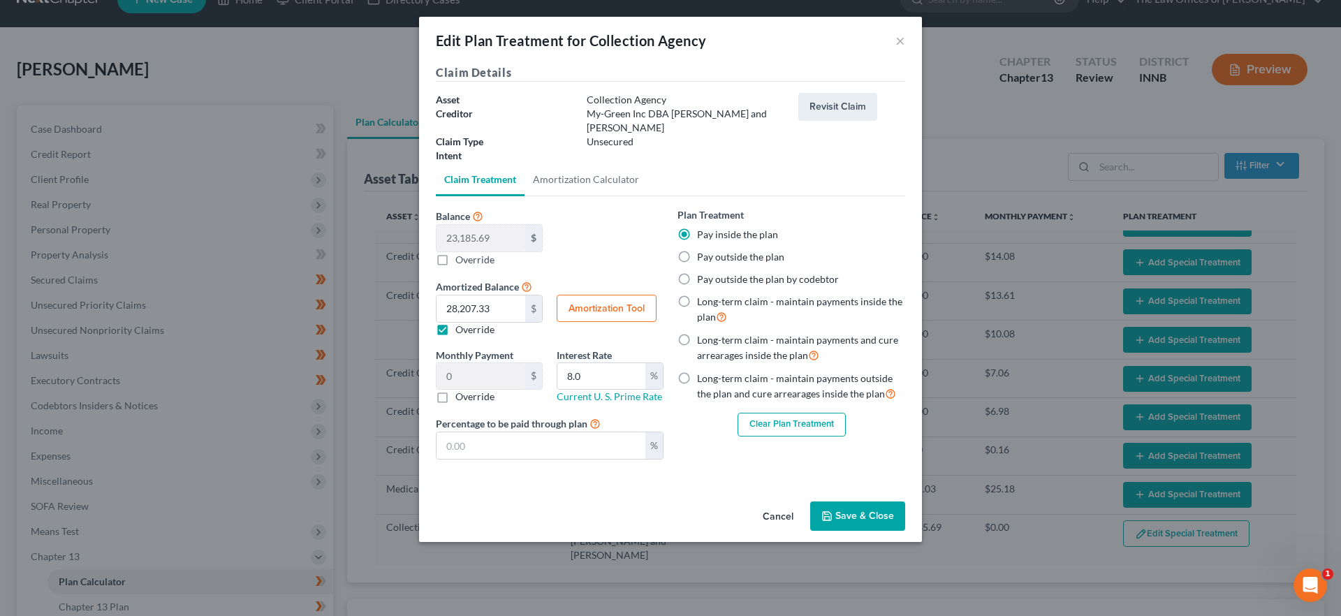
click at [813, 413] on button "Clear Plan Treatment" at bounding box center [792, 425] width 108 height 24
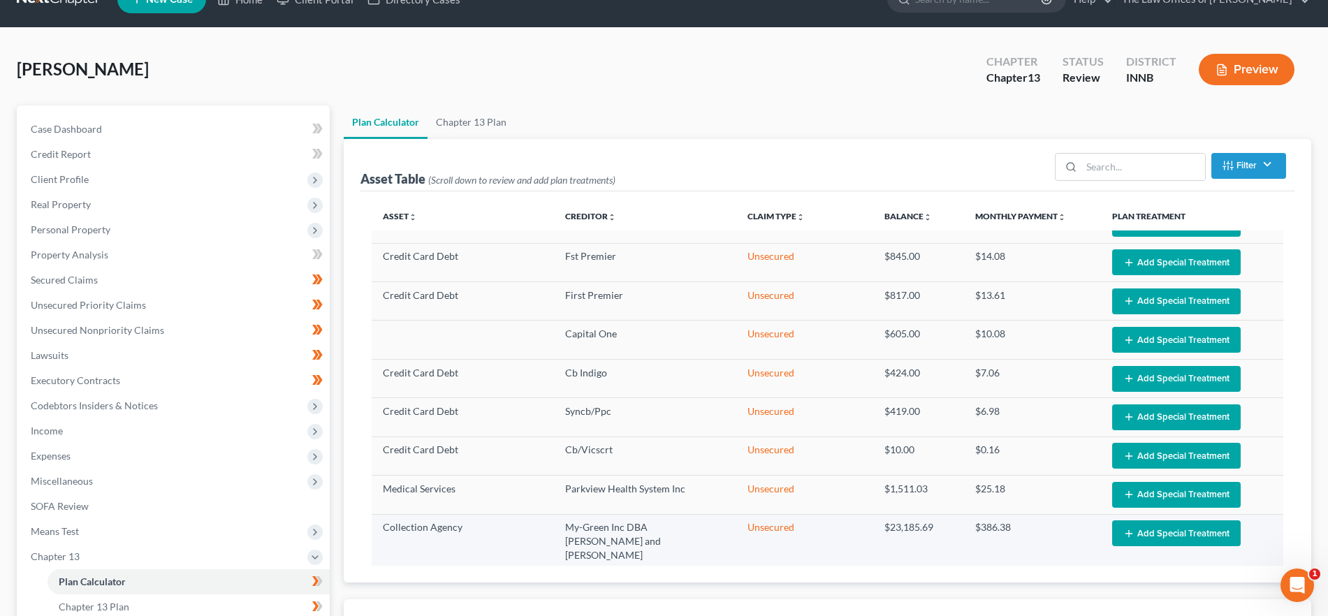
select select "59"
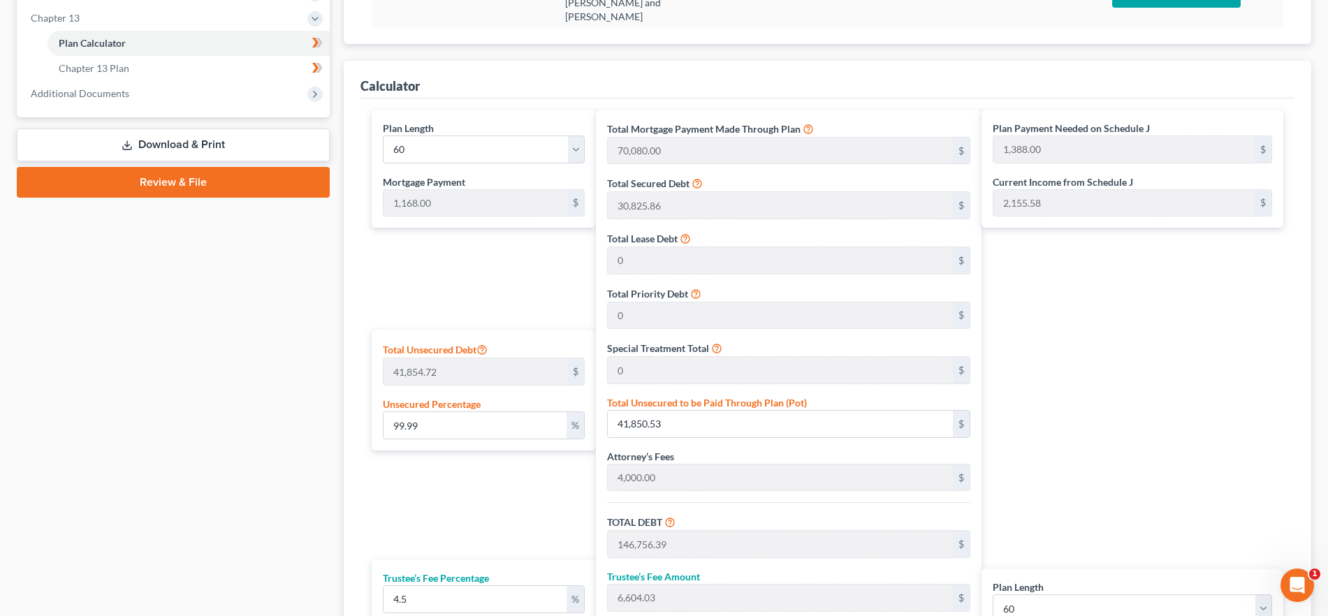
scroll to position [798, 0]
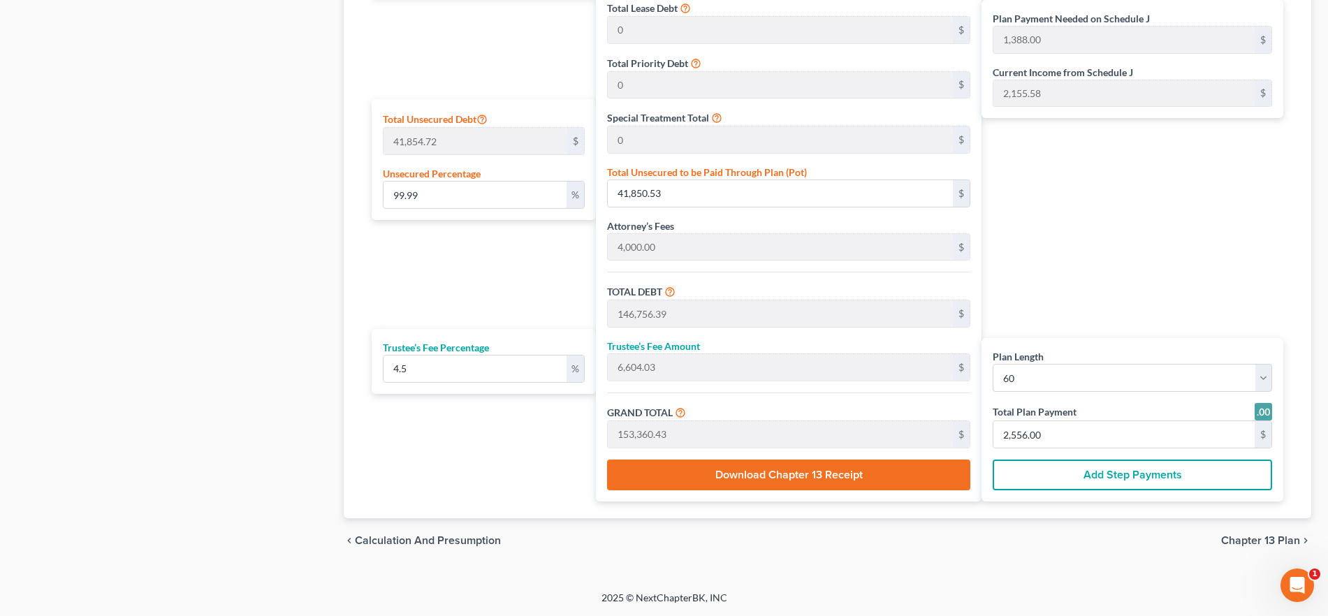
click at [1262, 536] on span "Chapter 13 Plan" at bounding box center [1260, 540] width 79 height 11
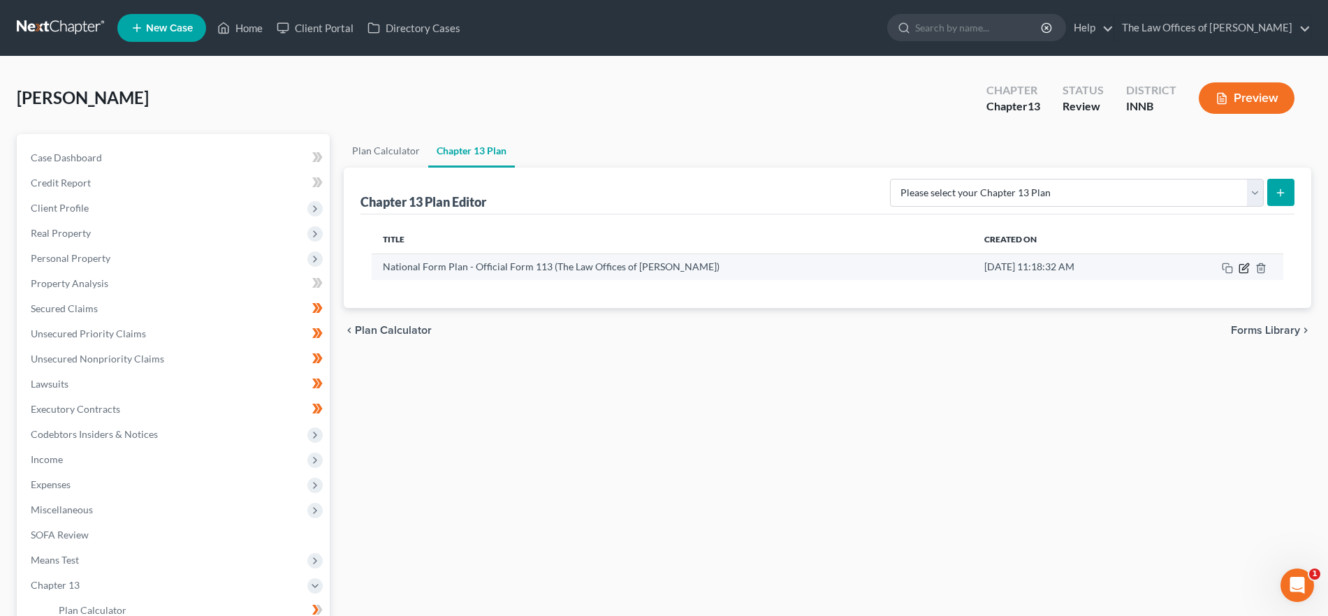
click at [1246, 265] on icon "button" at bounding box center [1244, 268] width 11 height 11
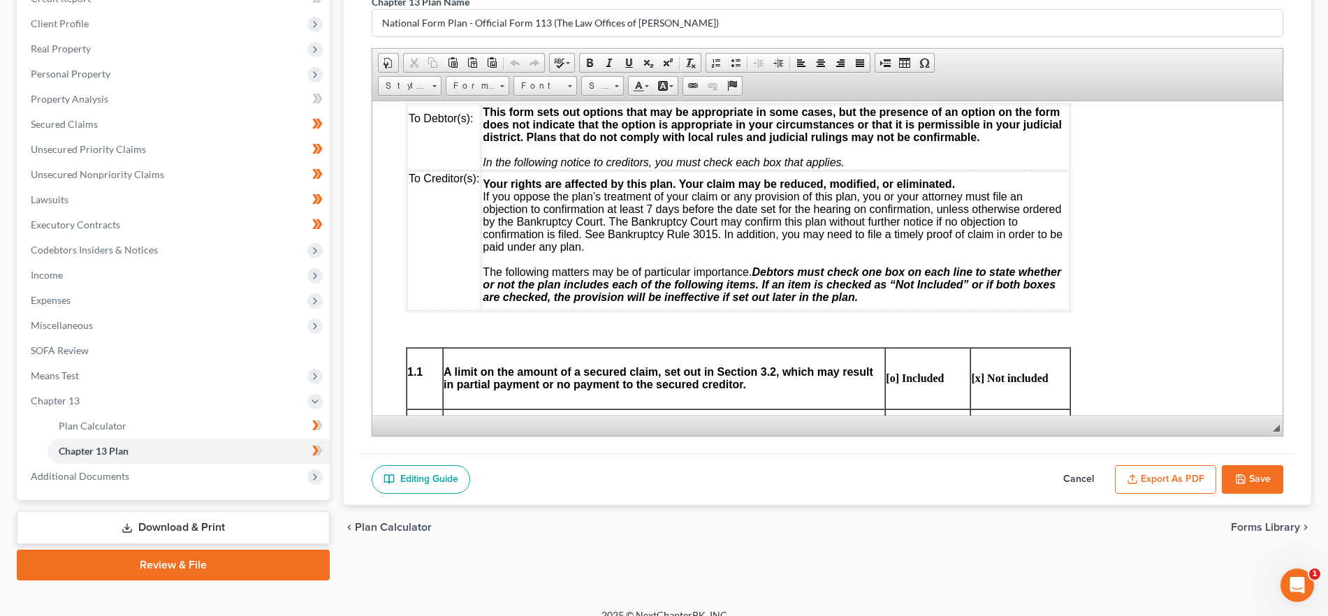
scroll to position [202, 0]
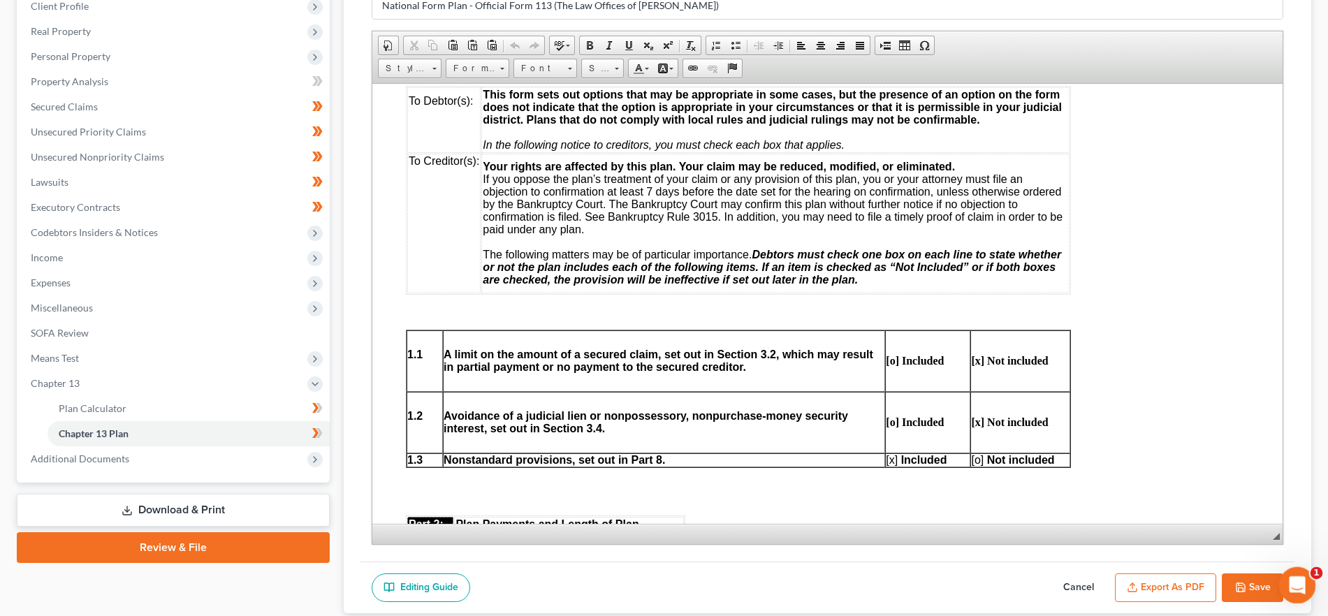
drag, startPoint x: 2552, startPoint y: 977, endPoint x: 1288, endPoint y: 569, distance: 1328.5
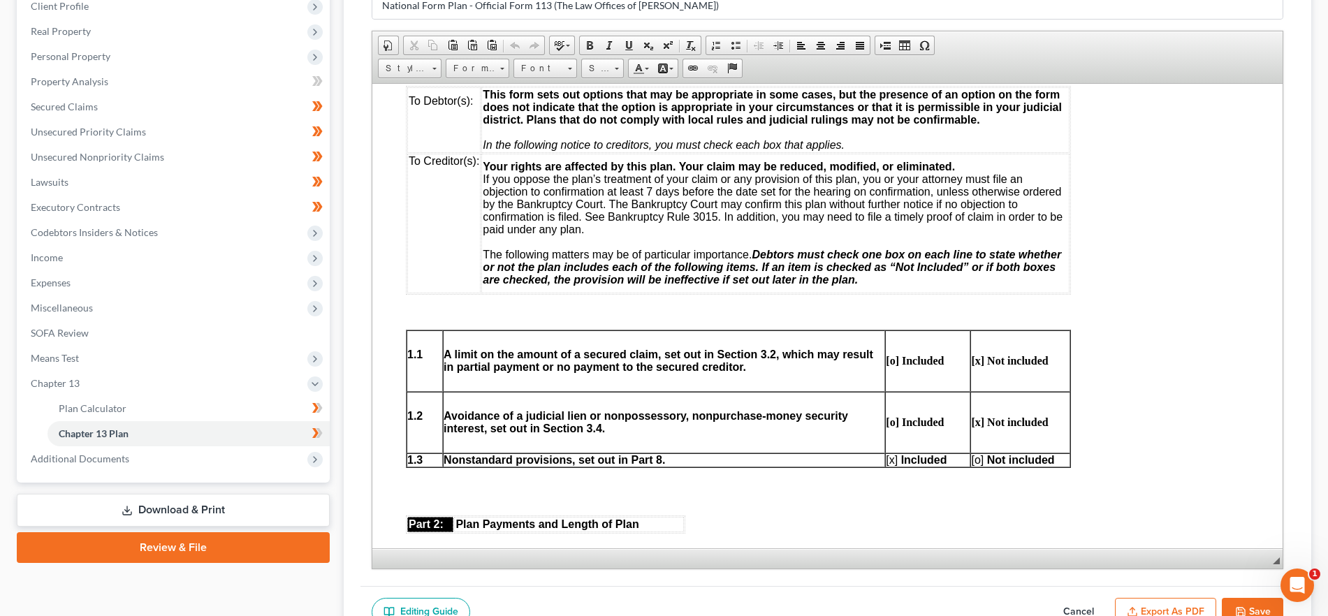
click at [1054, 599] on button "Cancel" at bounding box center [1078, 612] width 61 height 29
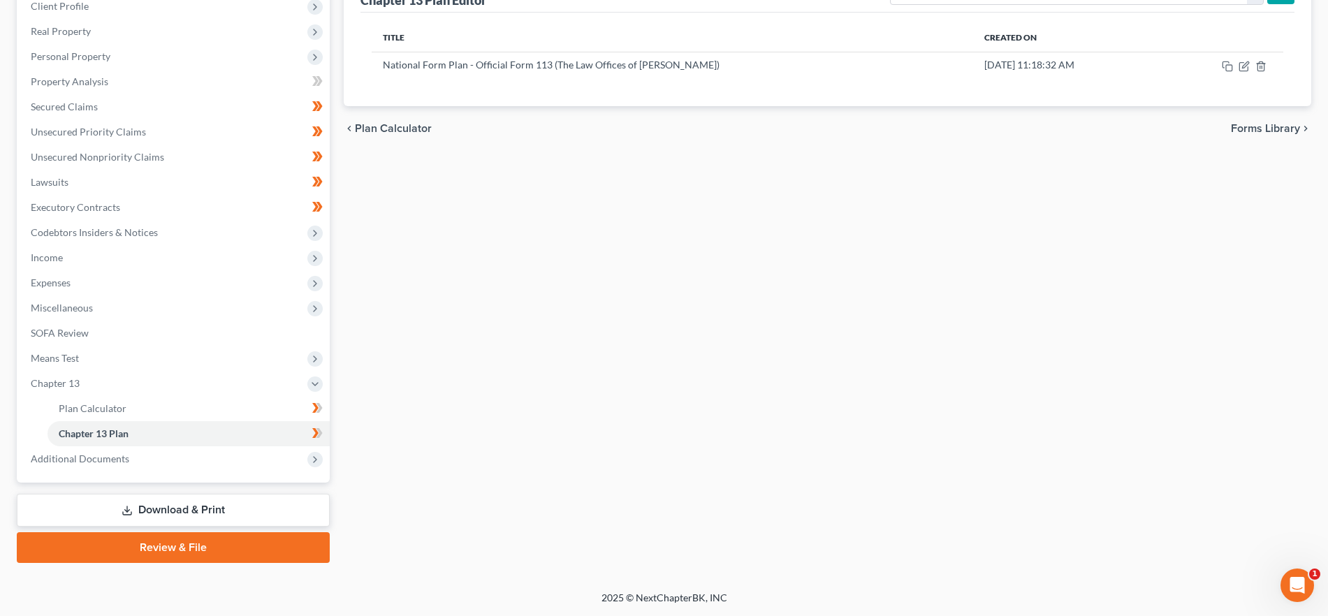
scroll to position [0, 0]
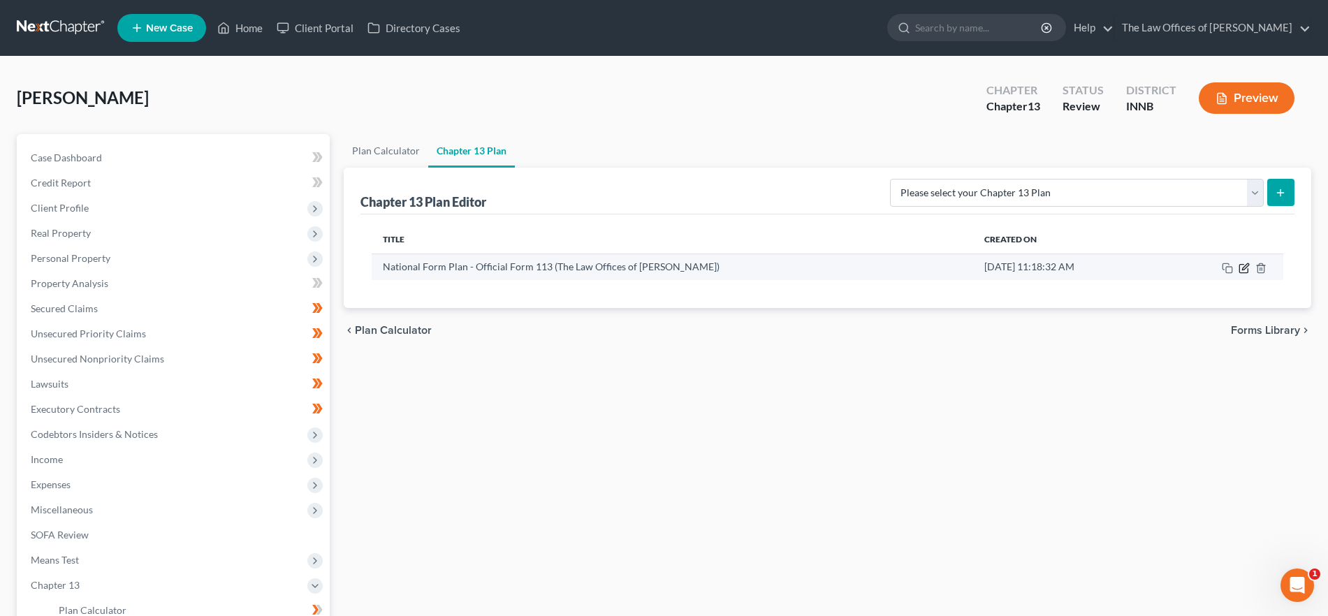
click at [1241, 266] on icon "button" at bounding box center [1244, 268] width 11 height 11
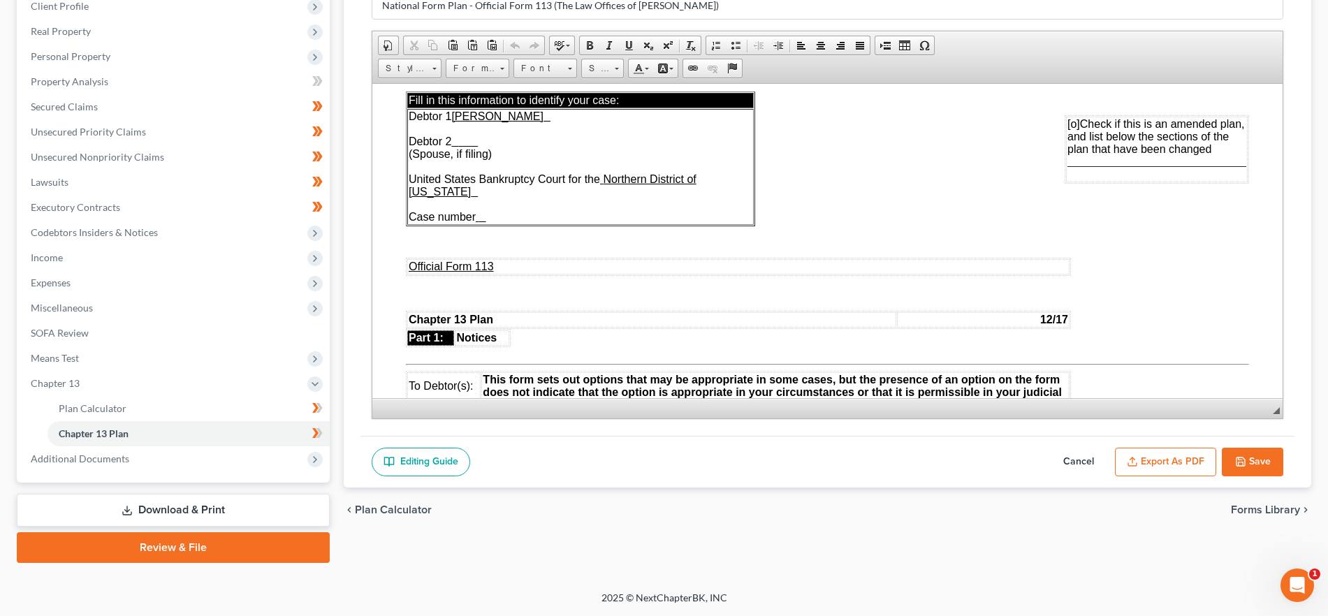
scroll to position [31, 0]
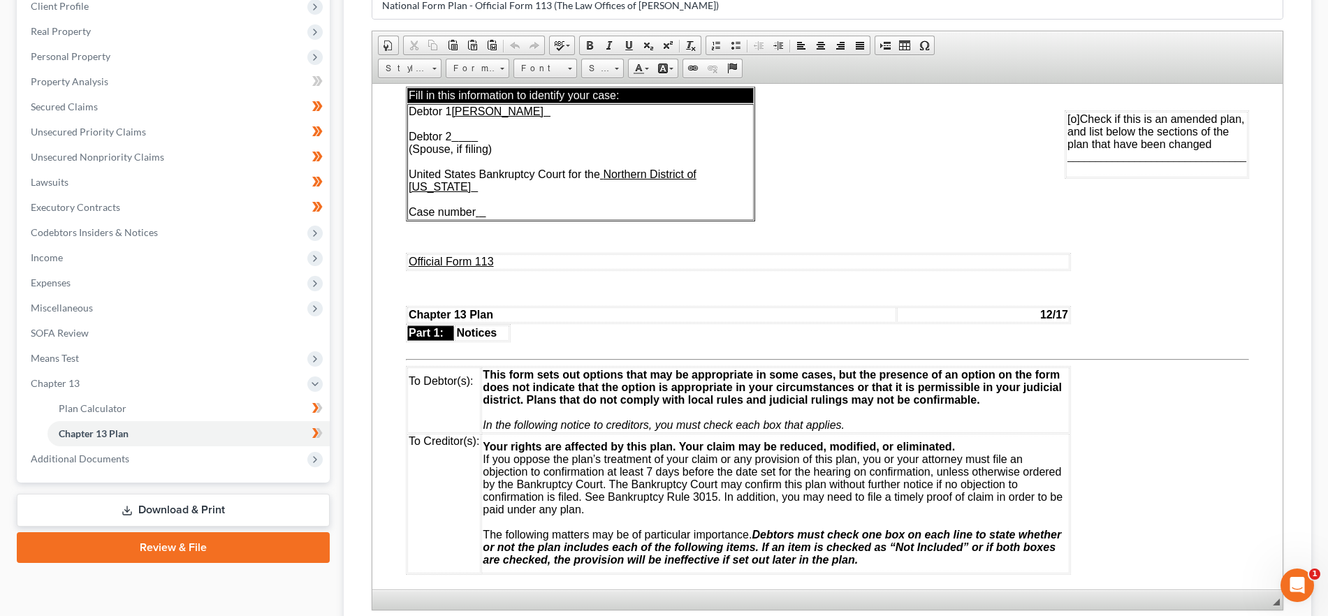
drag, startPoint x: 1274, startPoint y: 407, endPoint x: 1338, endPoint y: 636, distance: 238.0
click at [1328, 615] on html "Home New Case Client Portal Directory Cases The Law Offices of Dax J. Miller al…" at bounding box center [664, 287] width 1328 height 979
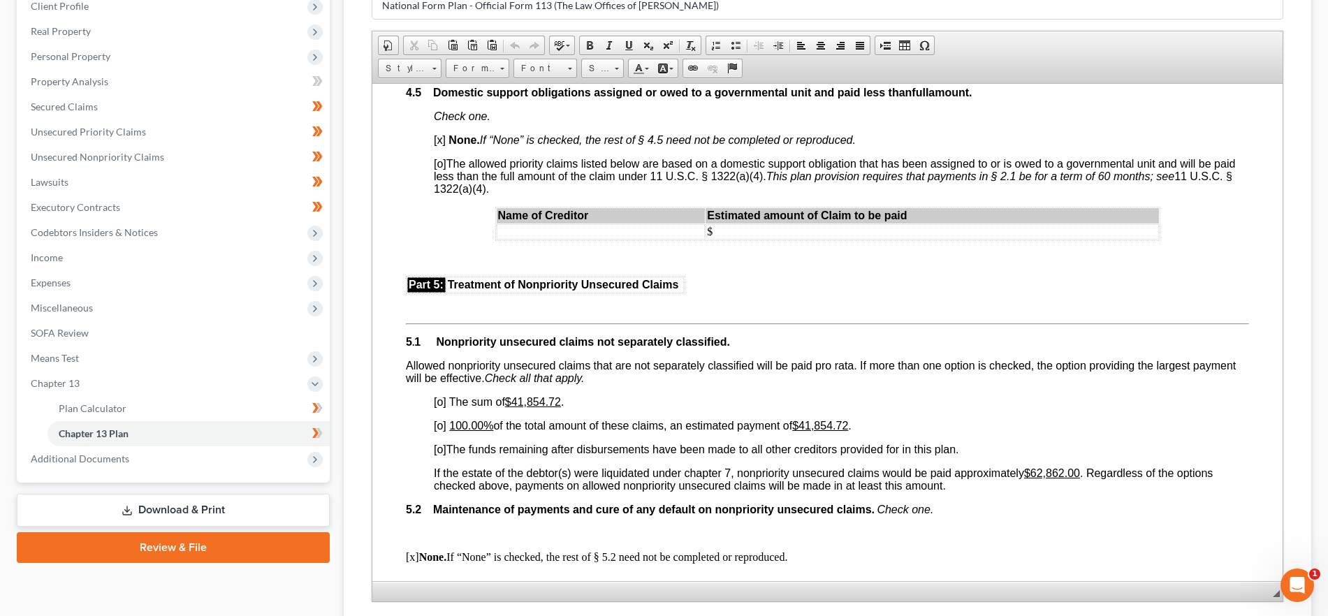
scroll to position [2849, 0]
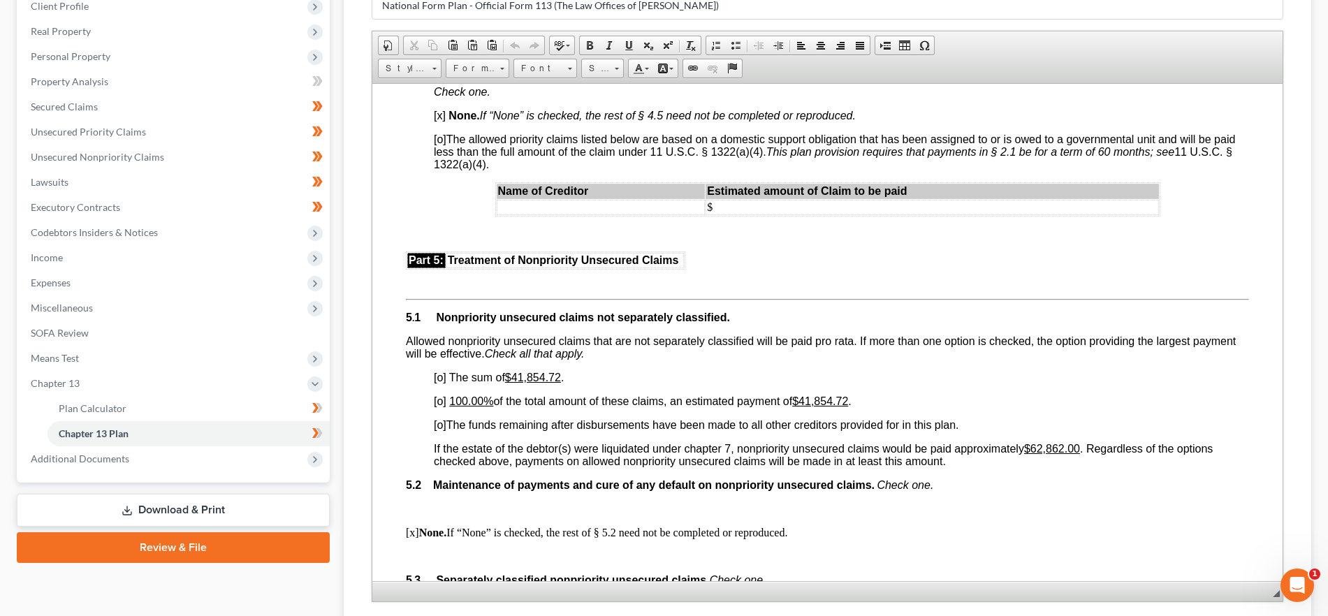
drag, startPoint x: 440, startPoint y: 415, endPoint x: 469, endPoint y: 427, distance: 31.7
click at [444, 407] on span "[o]" at bounding box center [440, 401] width 13 height 12
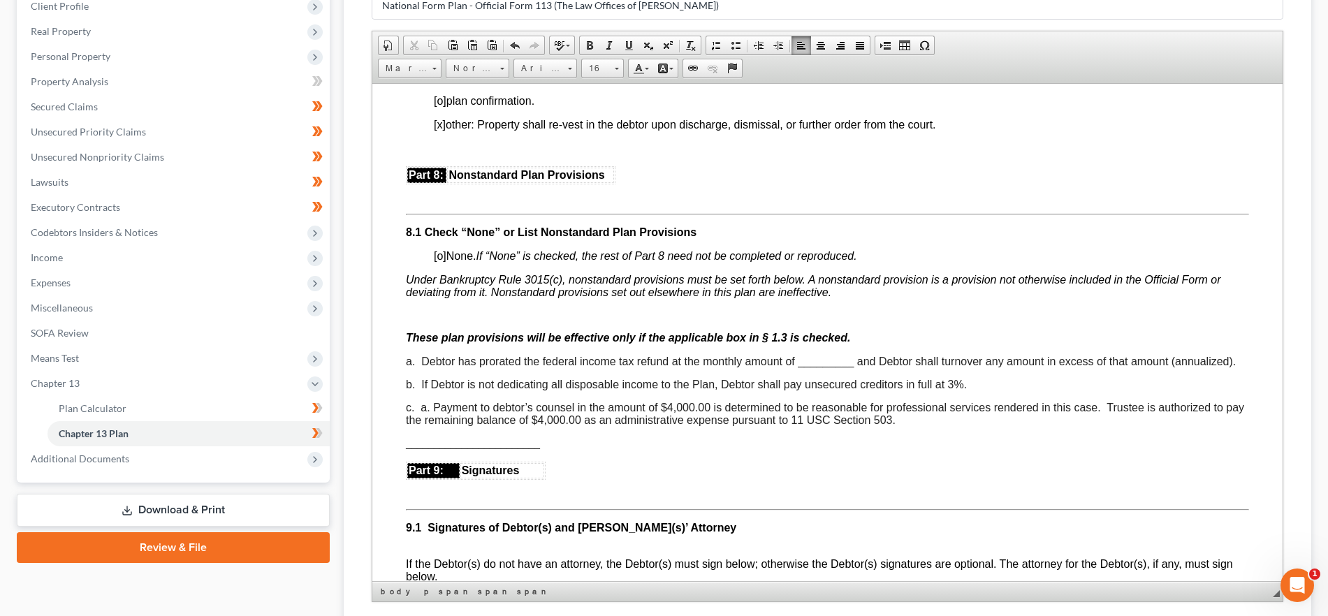
scroll to position [3794, 0]
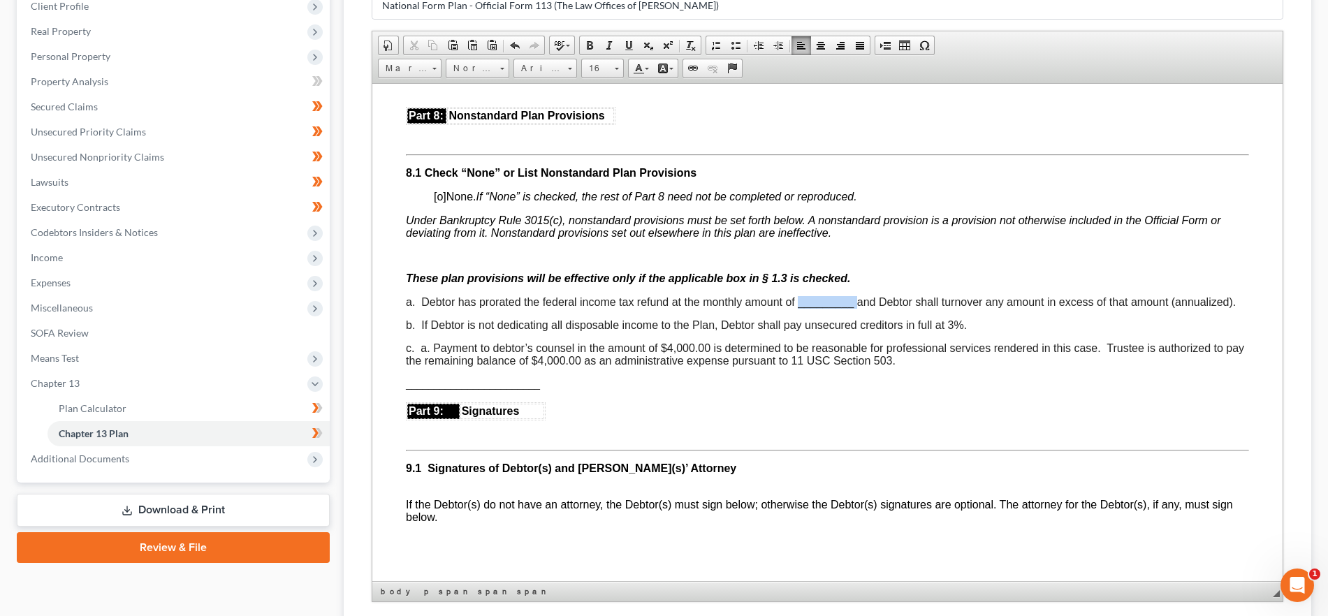
drag, startPoint x: 855, startPoint y: 317, endPoint x: 831, endPoint y: 321, distance: 24.1
click at [799, 307] on span "a. Debtor has prorated the federal income tax refund at the monthly amount of _…" at bounding box center [821, 301] width 830 height 12
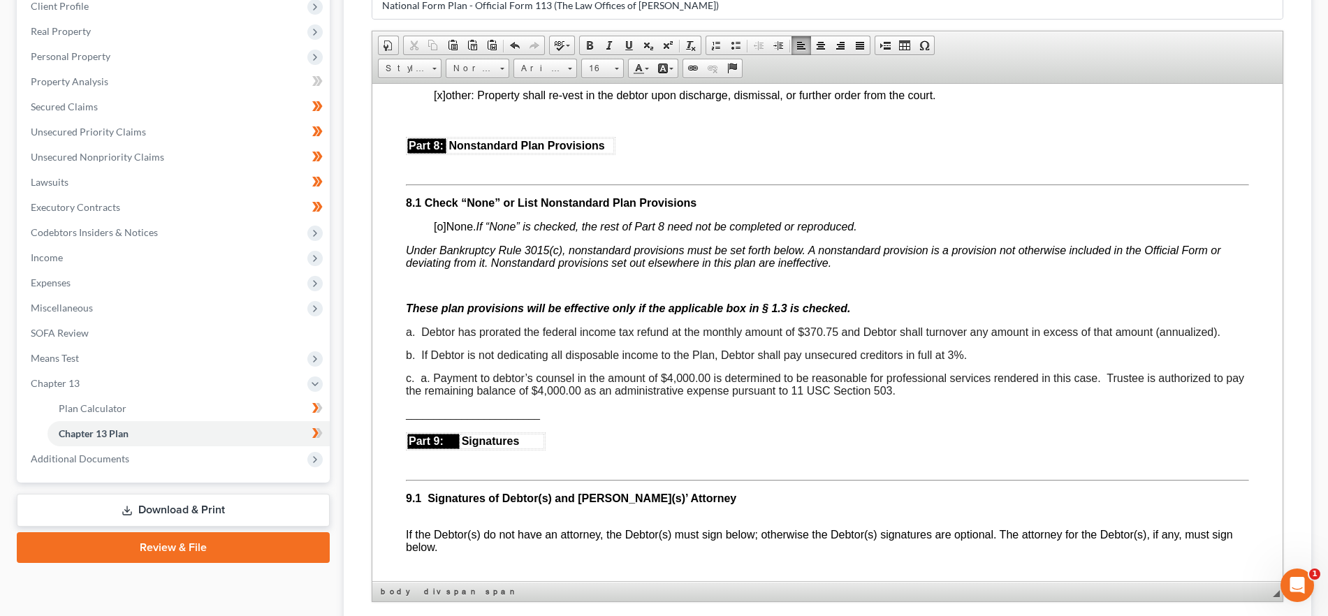
scroll to position [3763, 0]
click at [433, 393] on span "c. a. Payment to debtor’s counsel in the amount of $4,000.00 is determined to b…" at bounding box center [825, 384] width 838 height 24
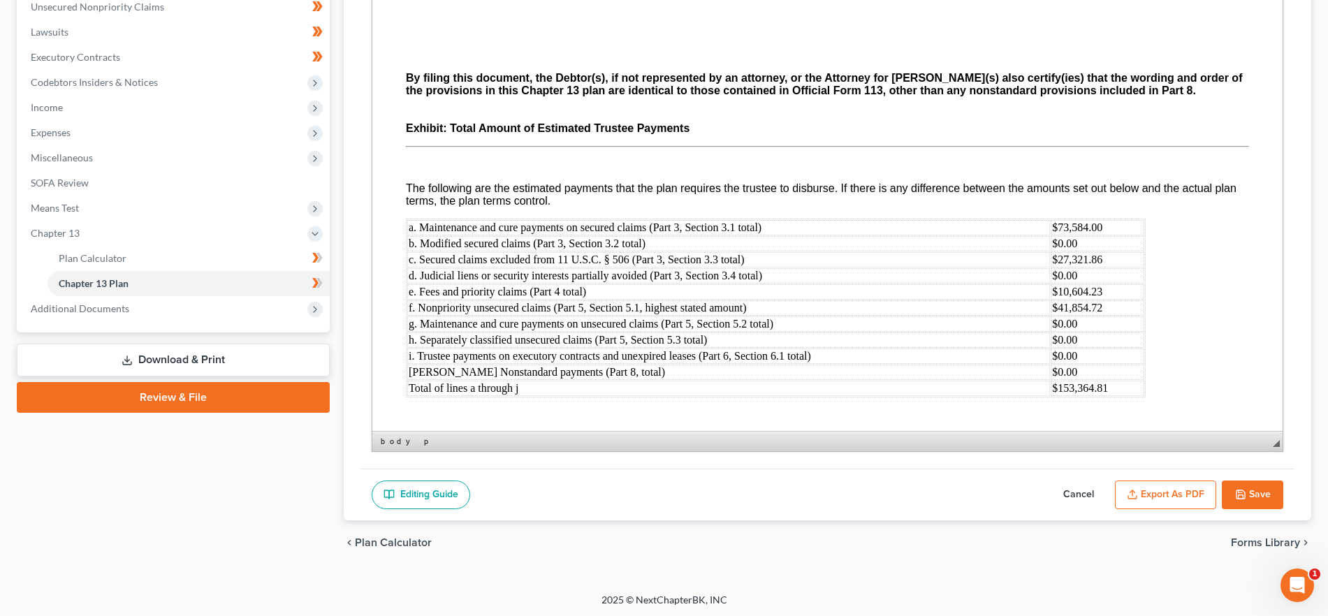
scroll to position [353, 0]
click at [1256, 501] on button "Save" at bounding box center [1252, 494] width 61 height 29
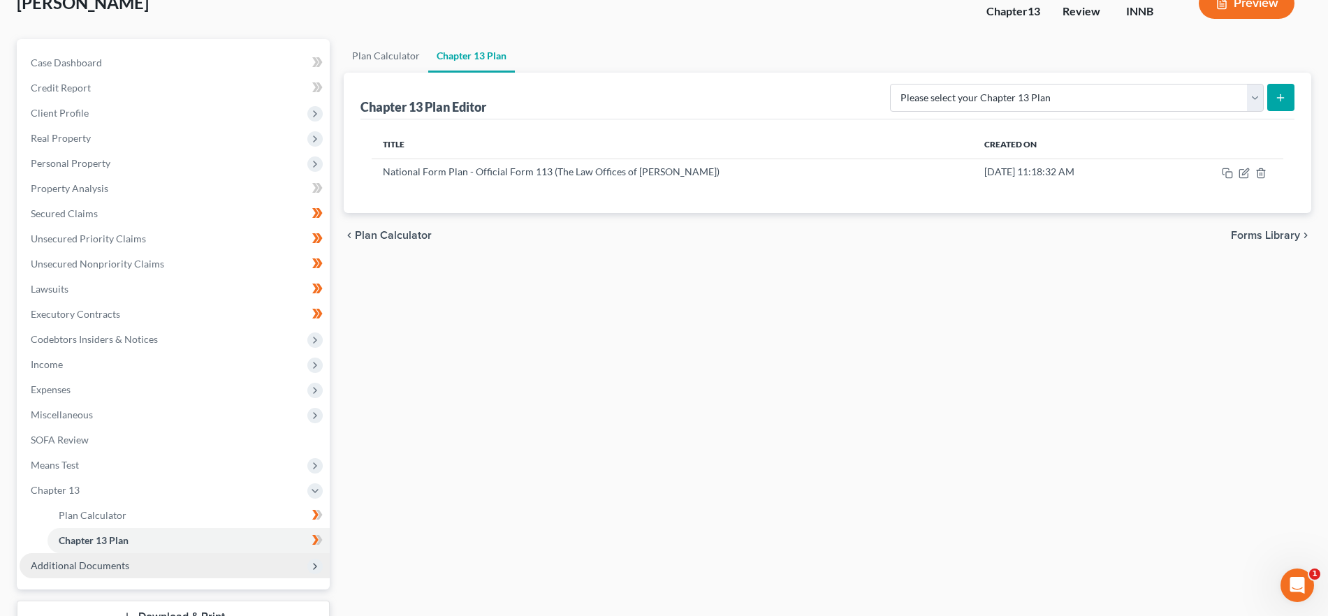
scroll to position [0, 0]
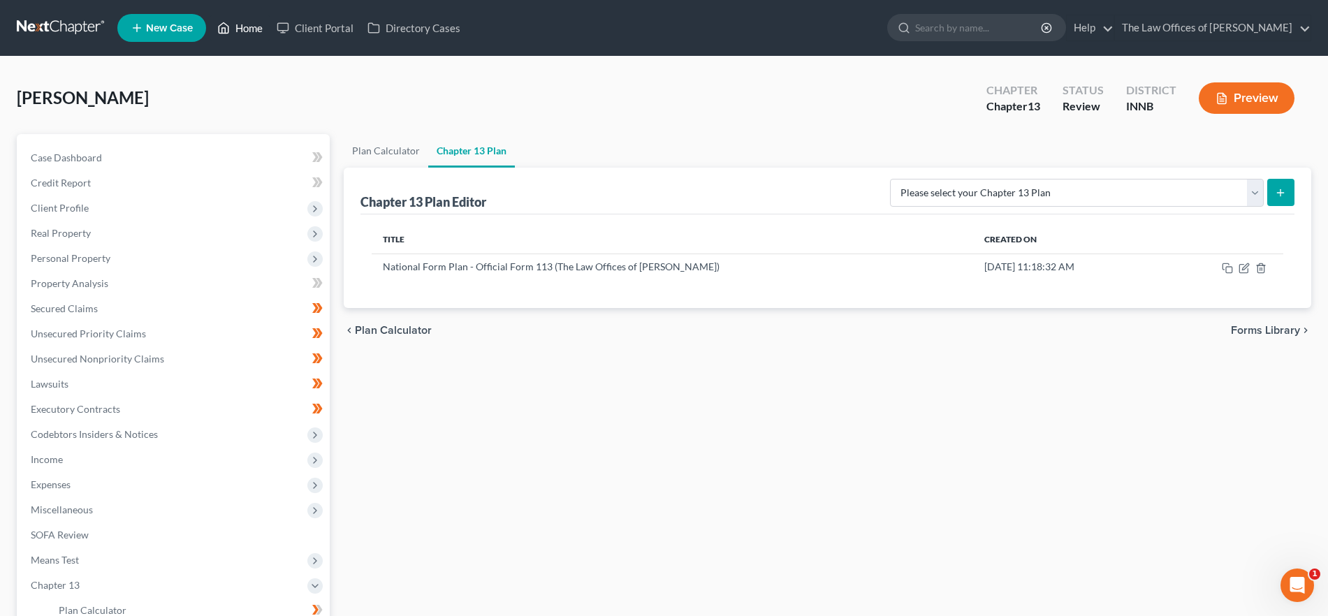
click at [247, 31] on link "Home" at bounding box center [239, 27] width 59 height 25
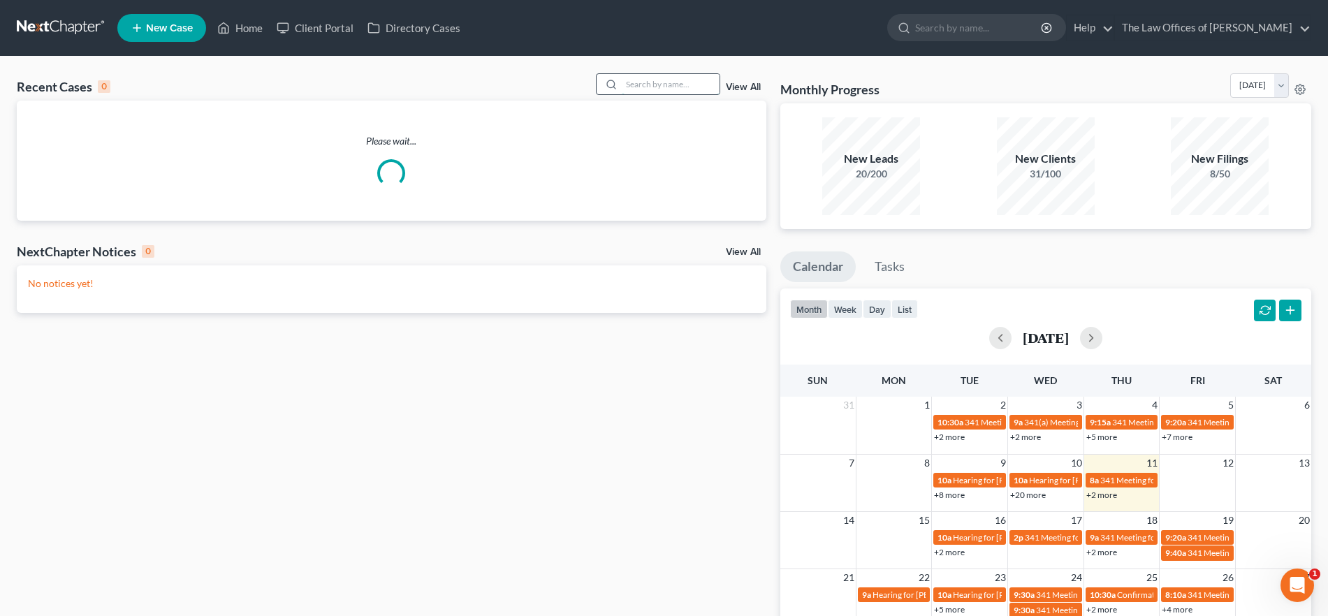
click at [653, 82] on input "search" at bounding box center [671, 84] width 98 height 20
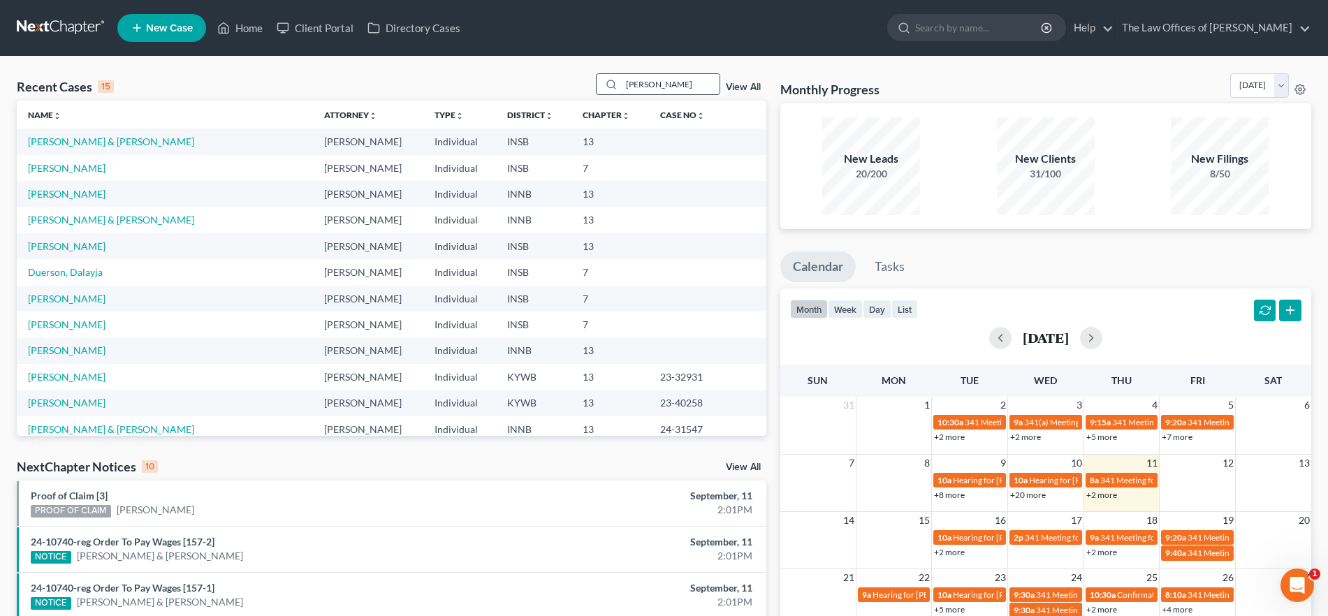
type input "cotten"
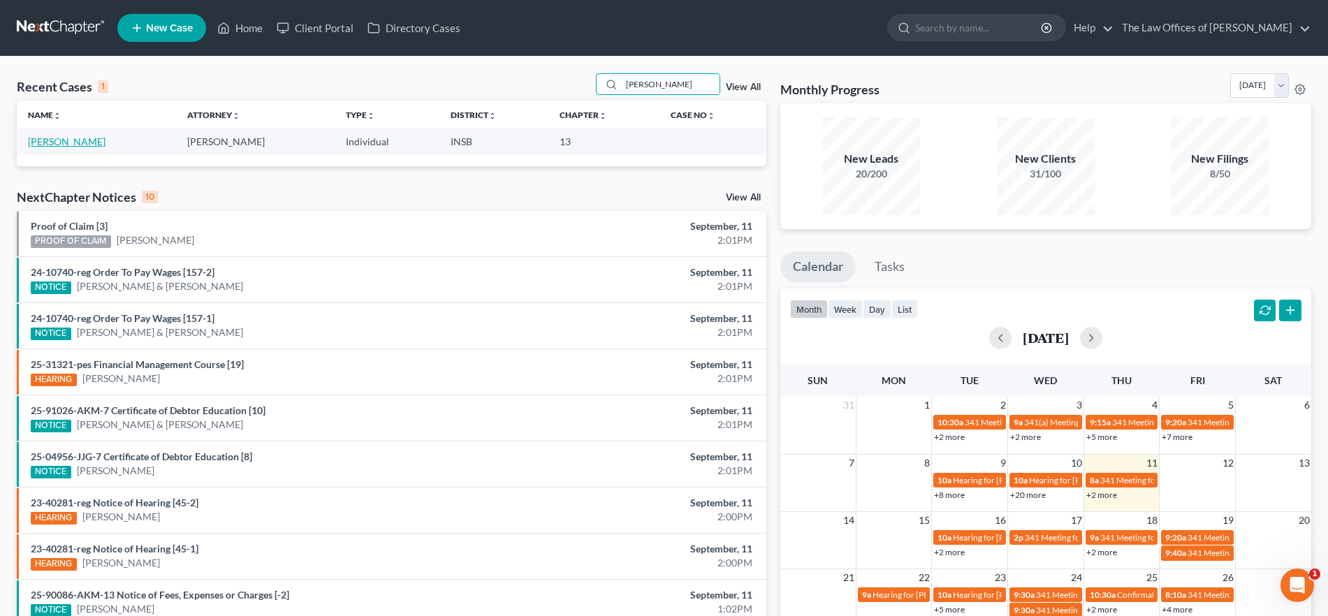
click at [43, 143] on link "[PERSON_NAME]" at bounding box center [67, 142] width 78 height 12
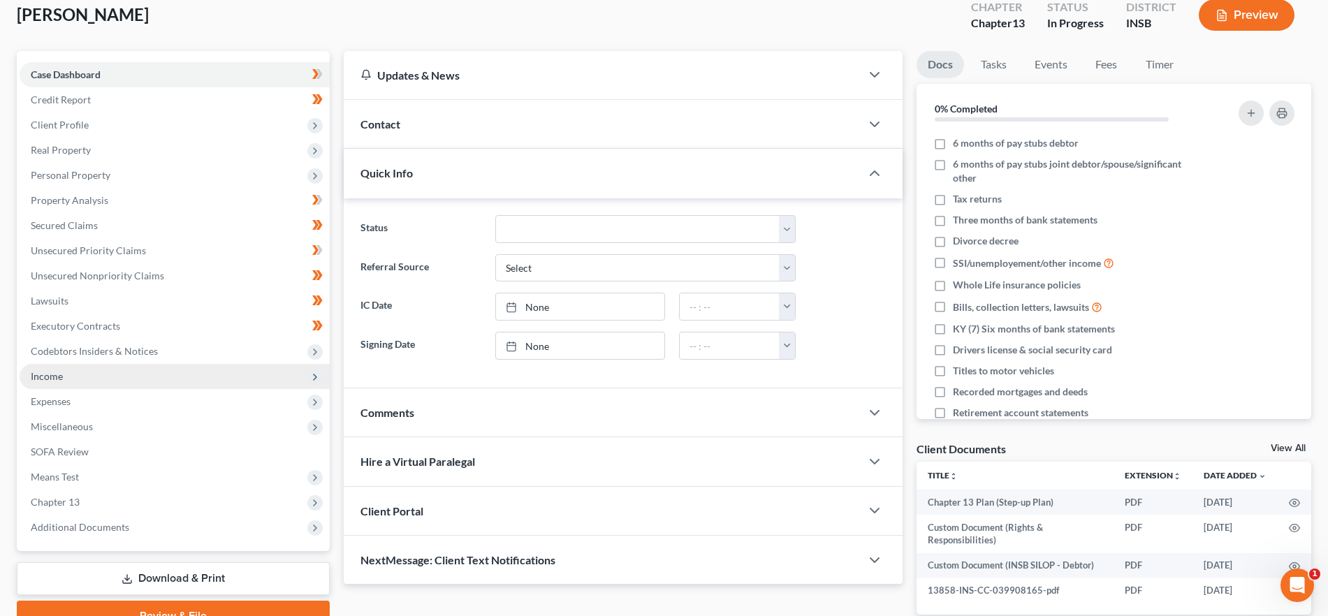
scroll to position [157, 0]
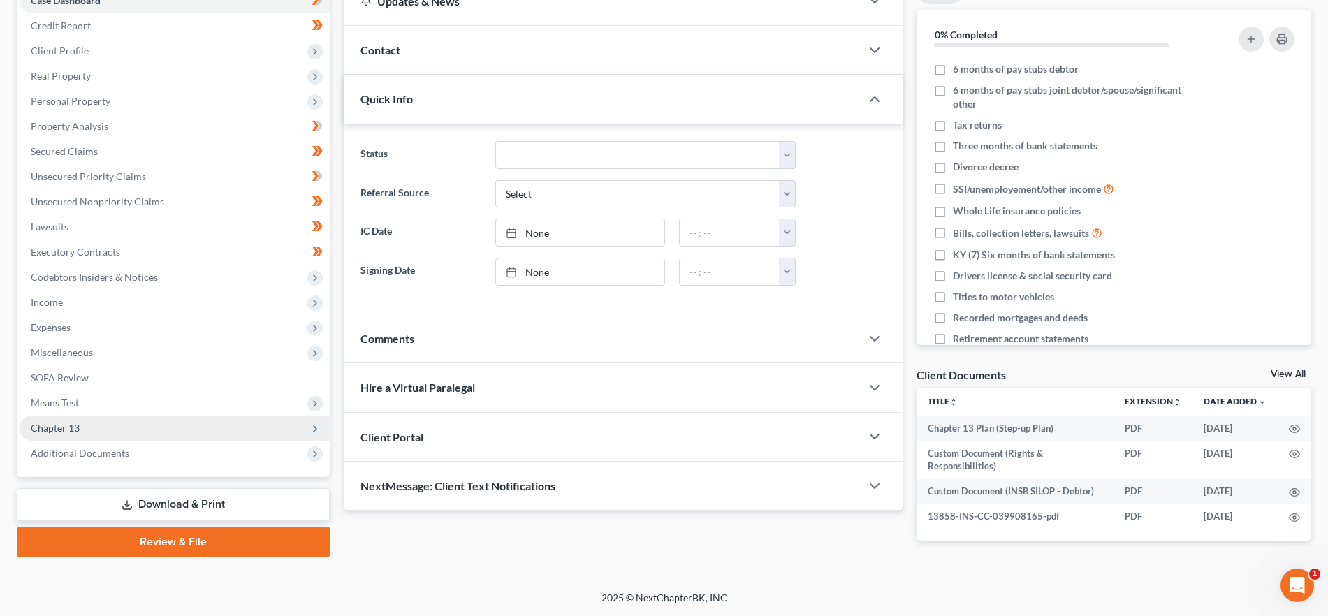
click at [117, 434] on span "Chapter 13" at bounding box center [175, 428] width 310 height 25
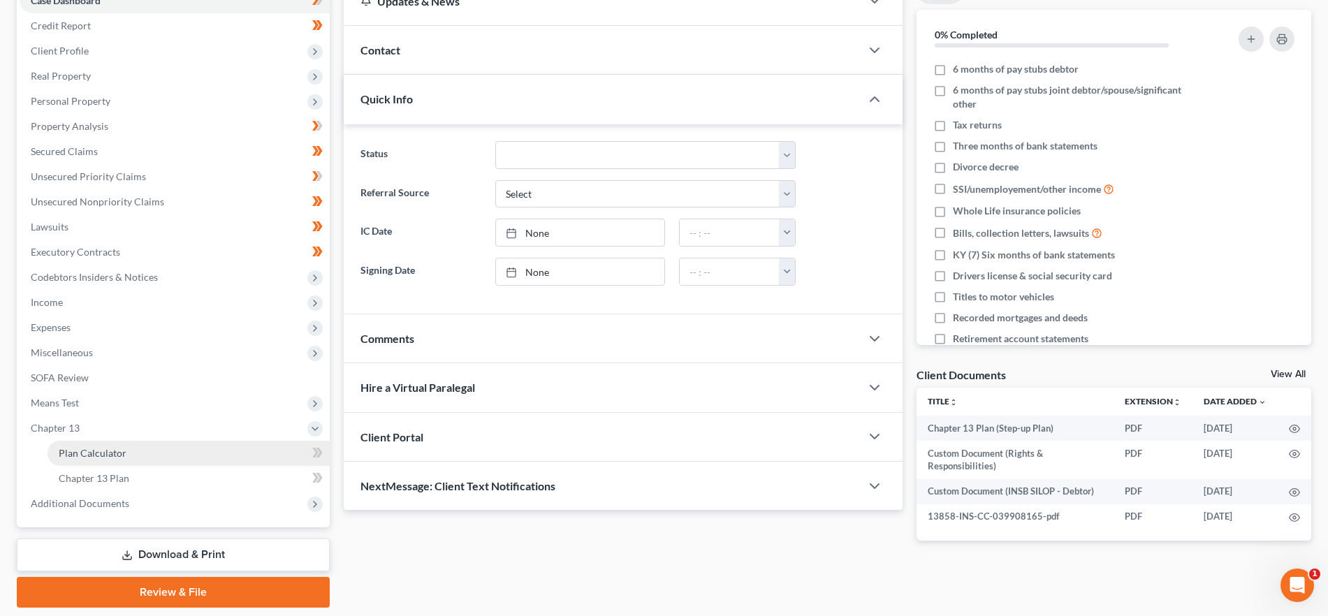
click at [118, 446] on link "Plan Calculator" at bounding box center [189, 453] width 282 height 25
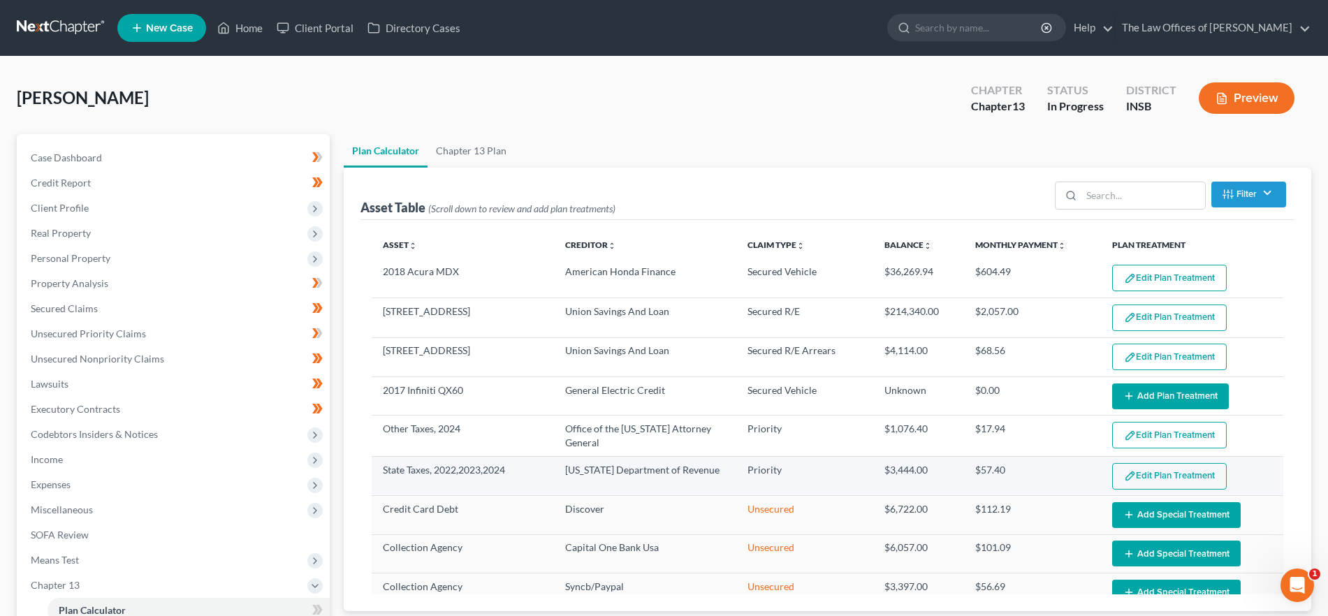
select select "59"
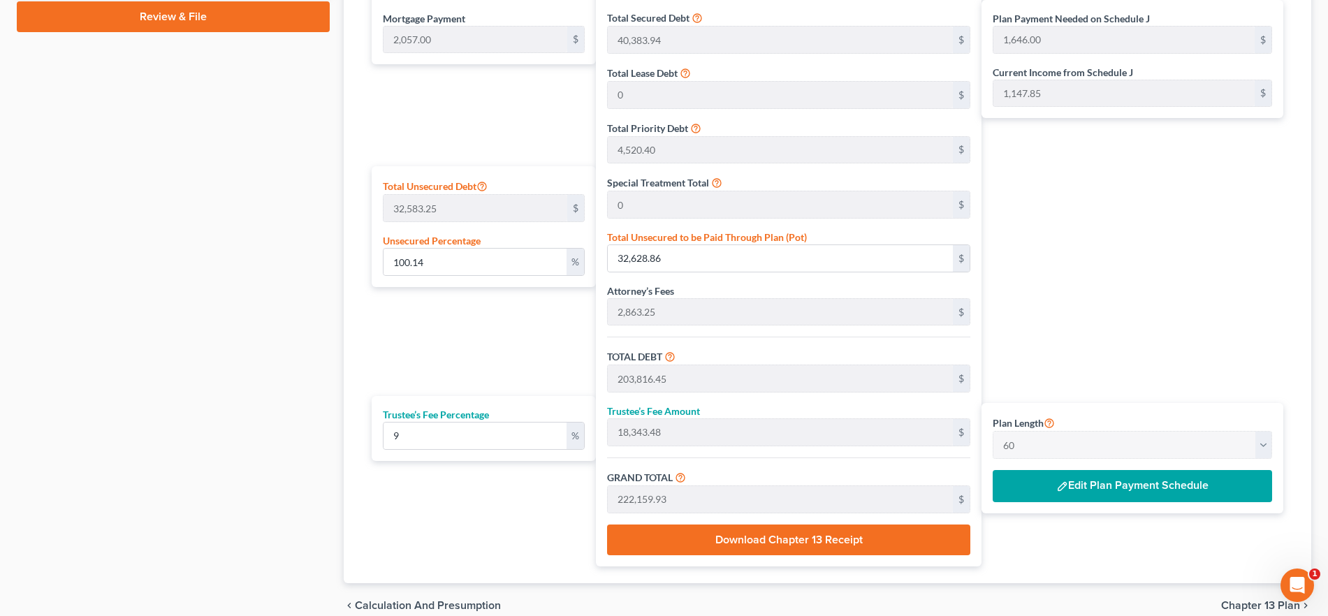
scroll to position [798, 0]
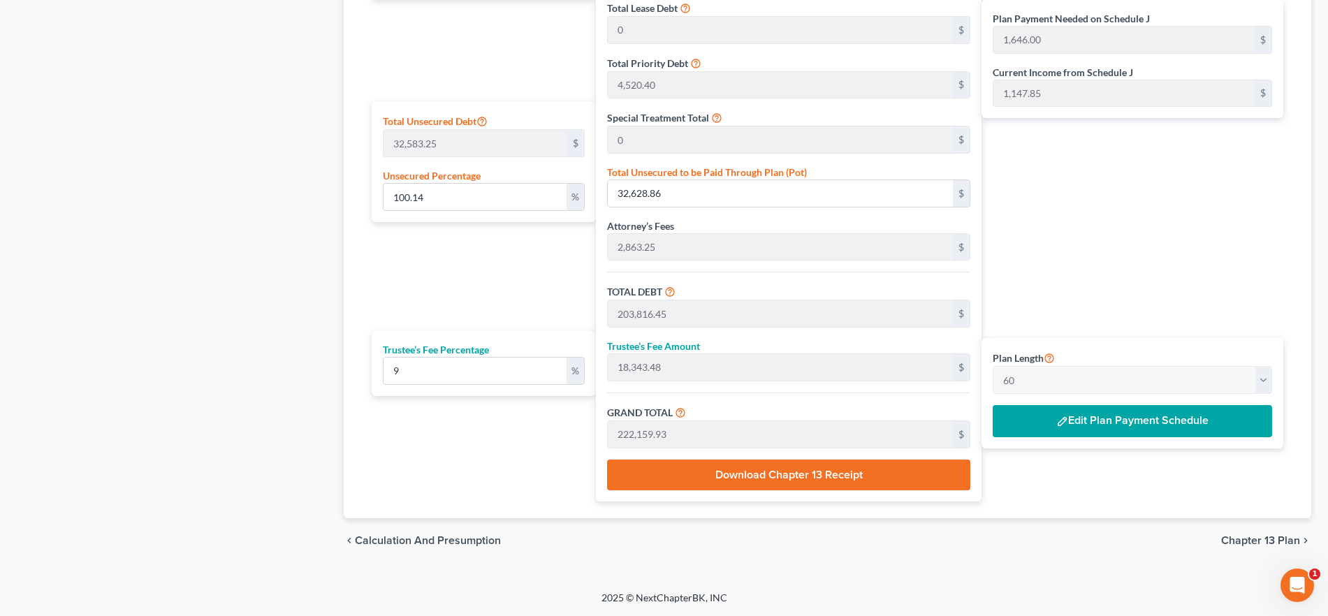
click at [1150, 417] on button "Edit Plan Payment Schedule" at bounding box center [1132, 421] width 279 height 32
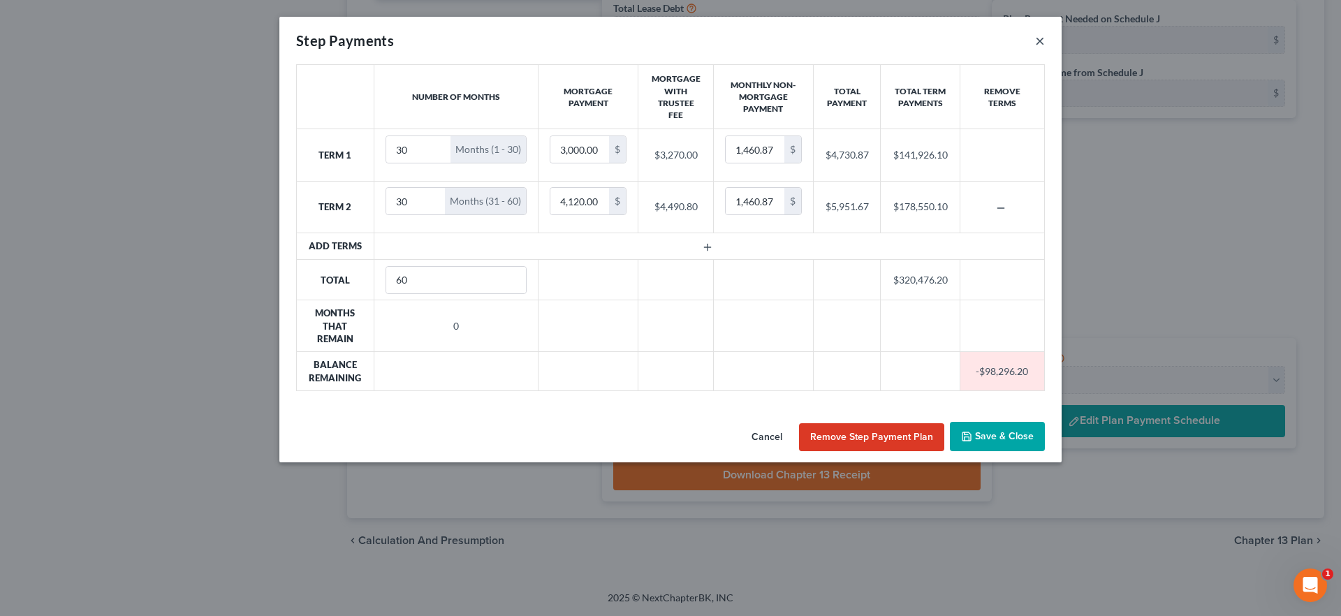
click at [1044, 36] on button "×" at bounding box center [1040, 40] width 10 height 17
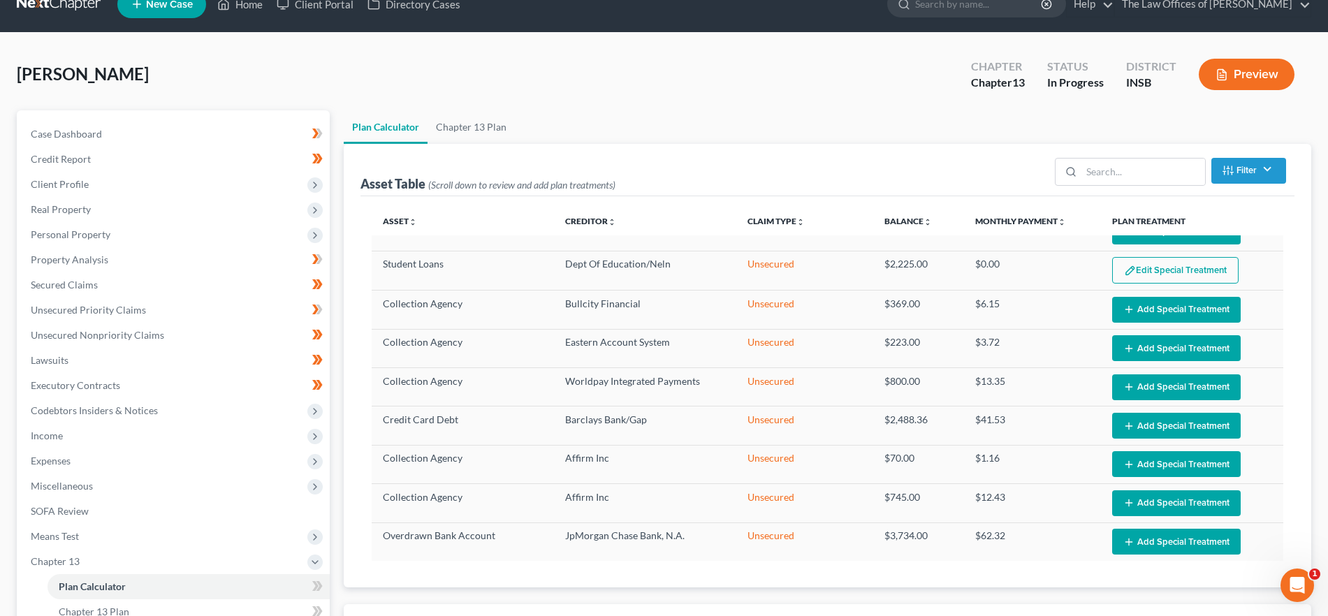
scroll to position [0, 0]
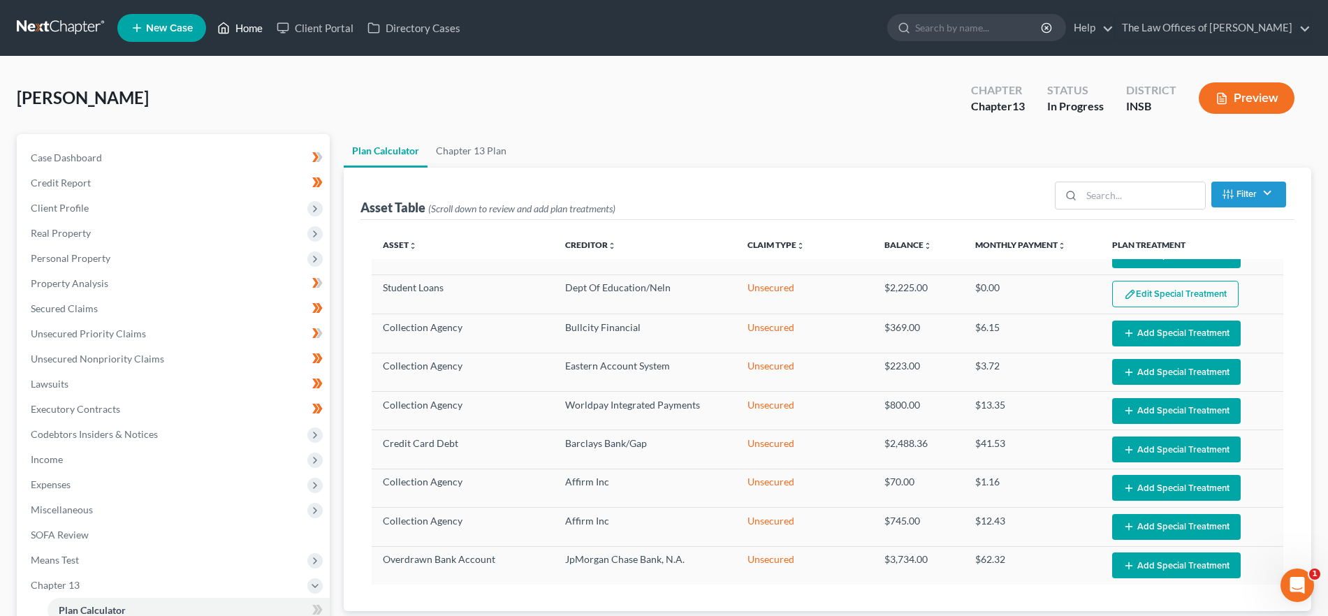
click at [244, 22] on link "Home" at bounding box center [239, 27] width 59 height 25
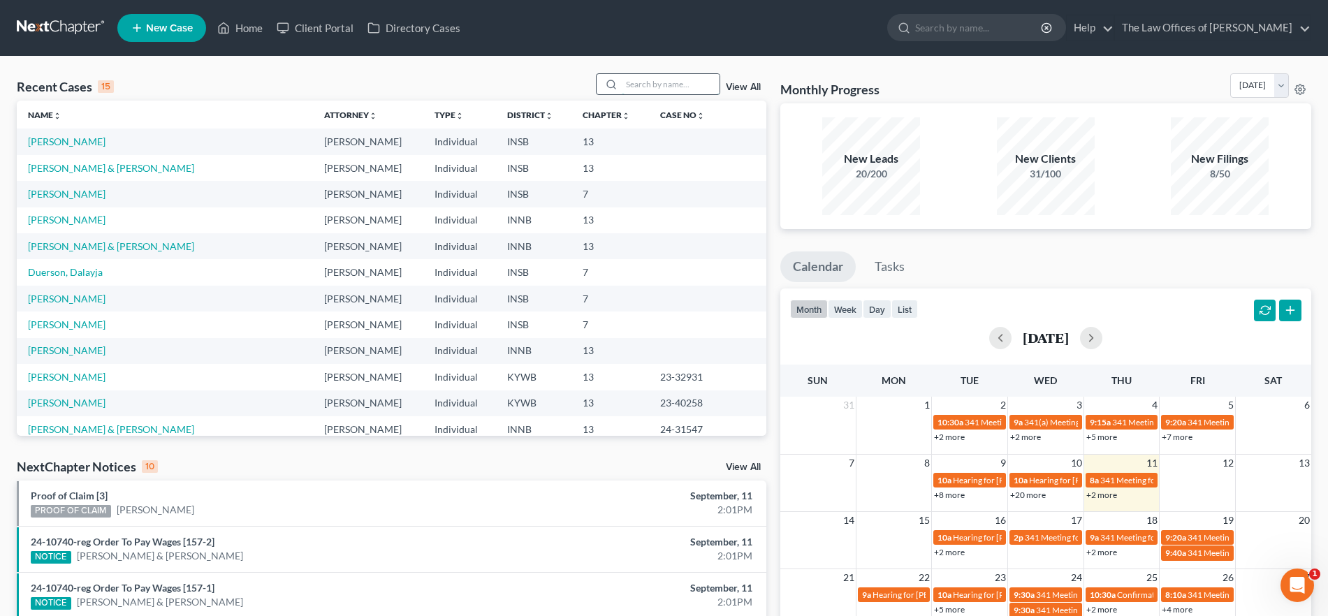
click at [648, 84] on input "search" at bounding box center [671, 84] width 98 height 20
type input "beasley"
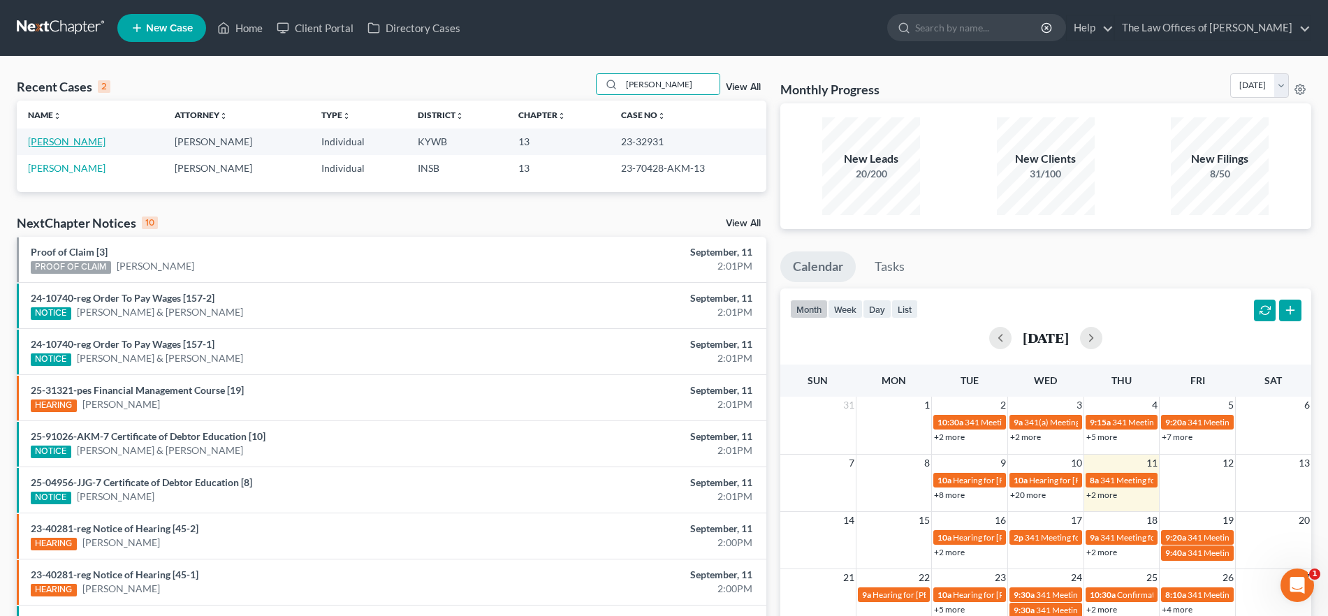
click at [71, 138] on link "[PERSON_NAME]" at bounding box center [67, 142] width 78 height 12
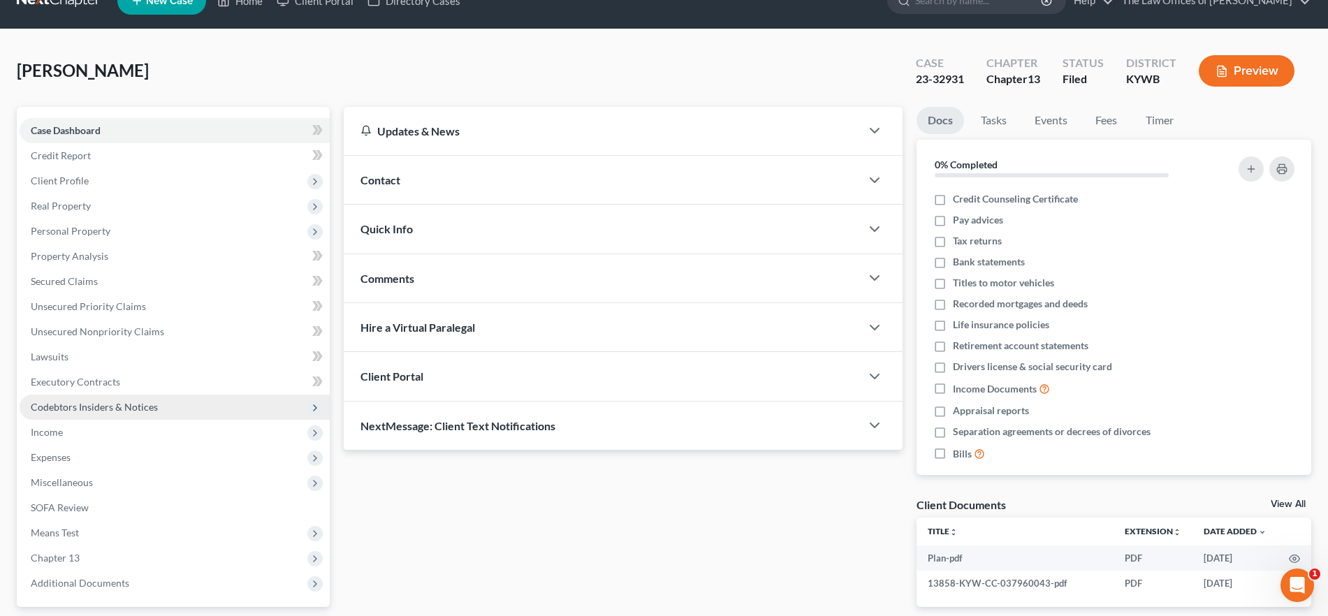
scroll to position [15, 0]
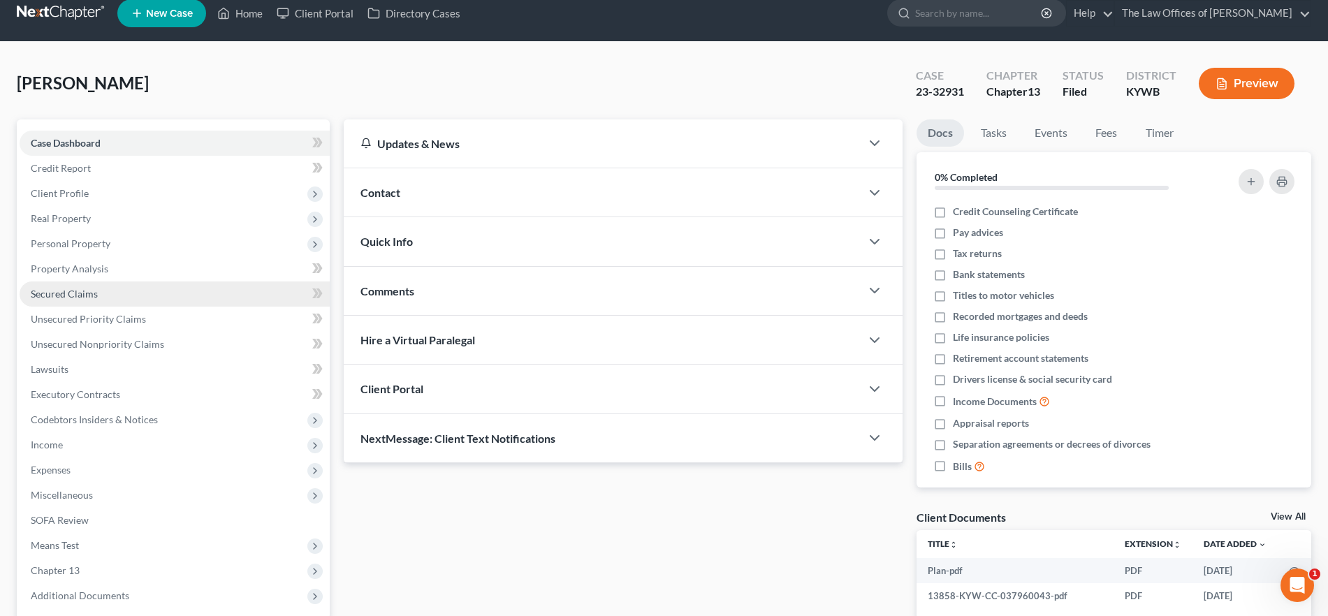
click at [107, 291] on link "Secured Claims" at bounding box center [175, 294] width 310 height 25
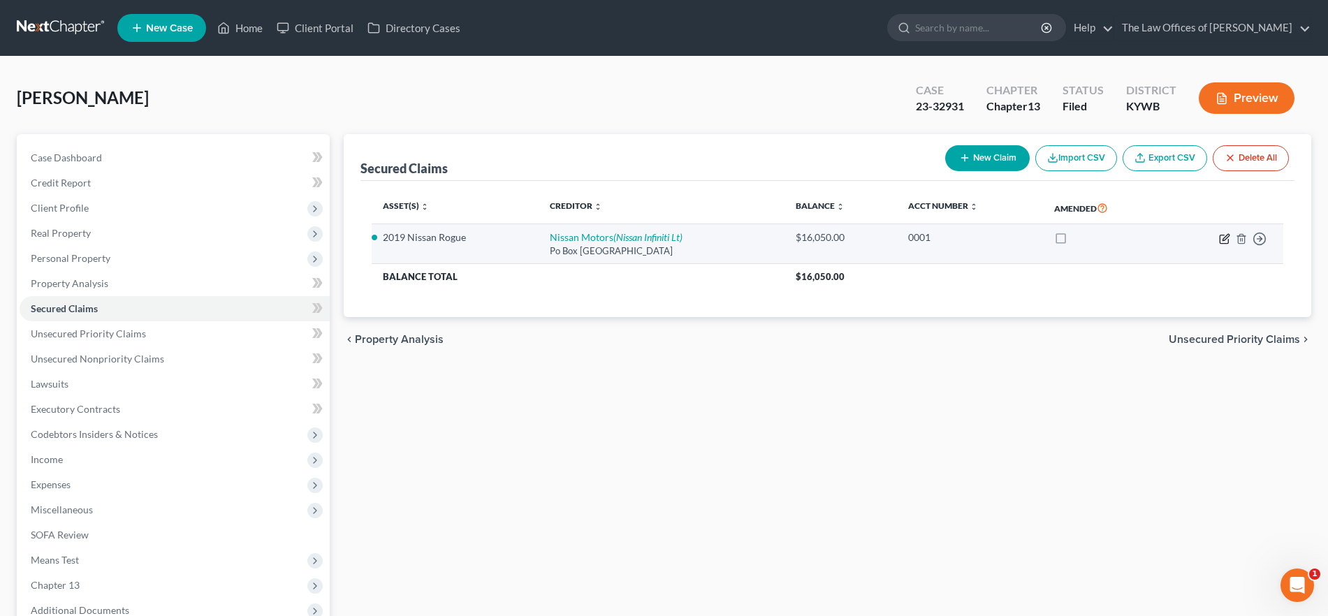
click at [1222, 235] on icon "button" at bounding box center [1224, 238] width 11 height 11
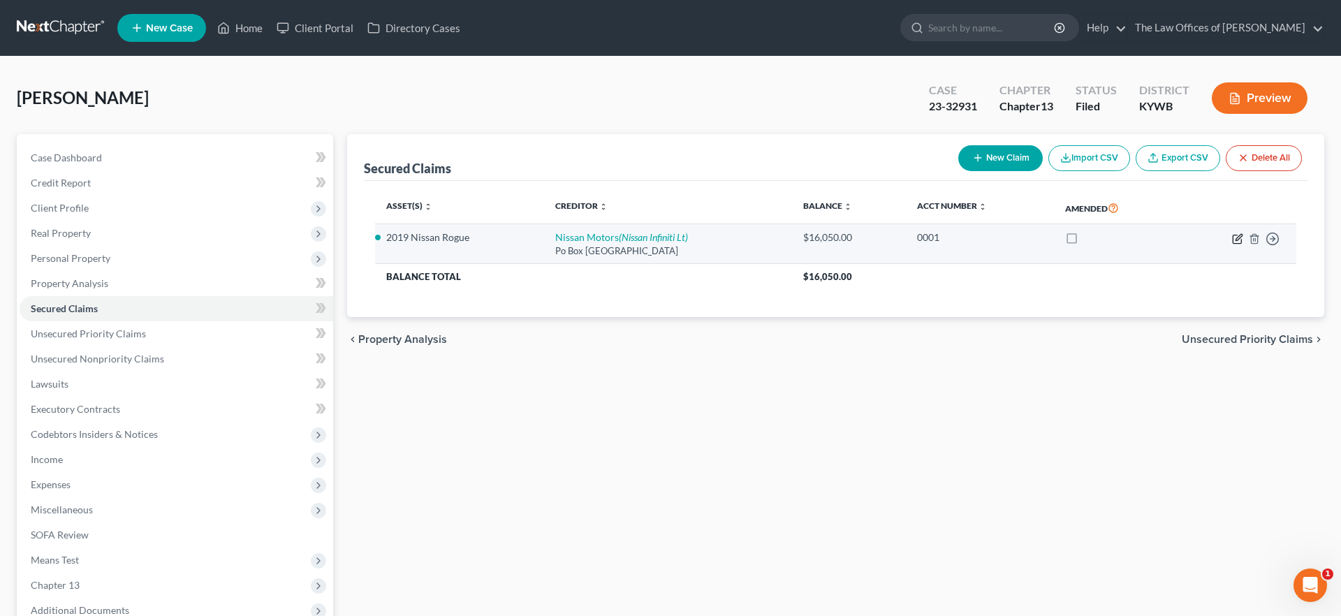
select select "45"
select select "2"
select select "0"
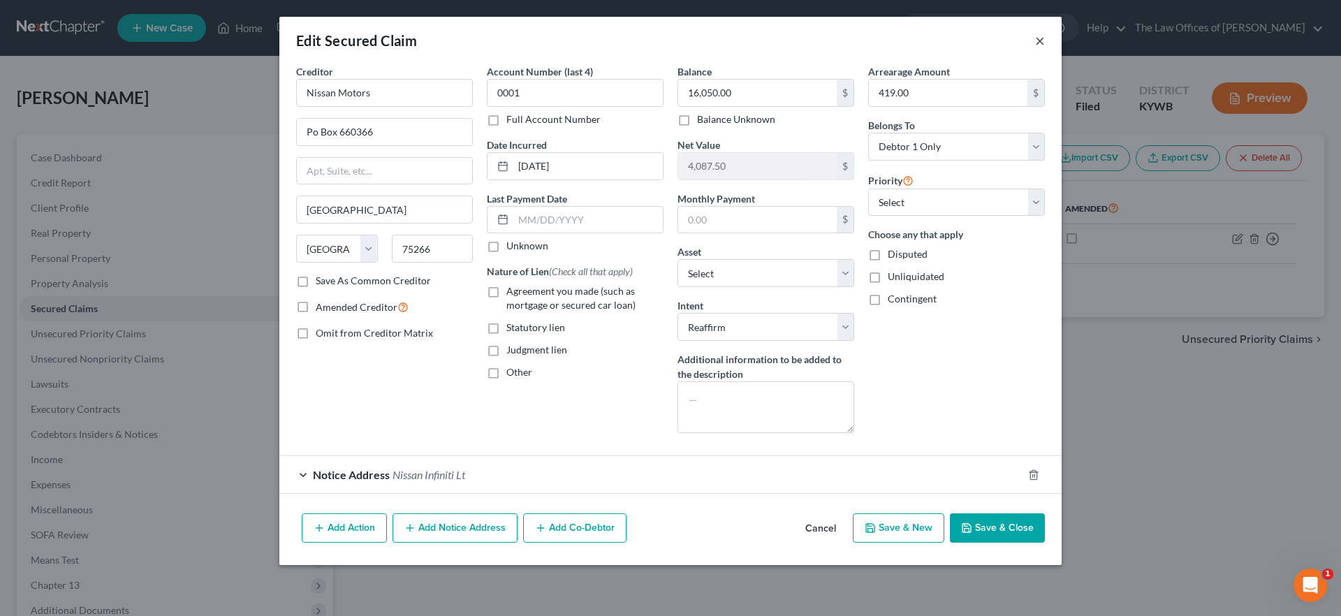
click at [1041, 41] on button "×" at bounding box center [1040, 40] width 10 height 17
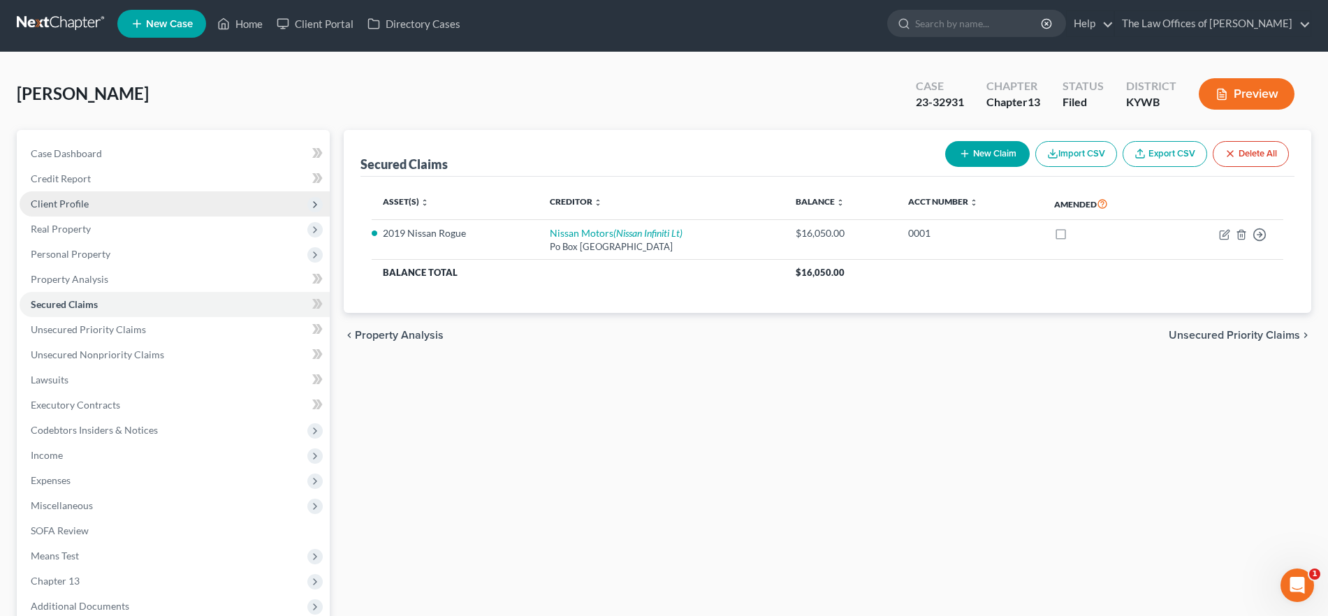
scroll to position [5, 0]
click at [132, 214] on span "Client Profile" at bounding box center [175, 203] width 310 height 25
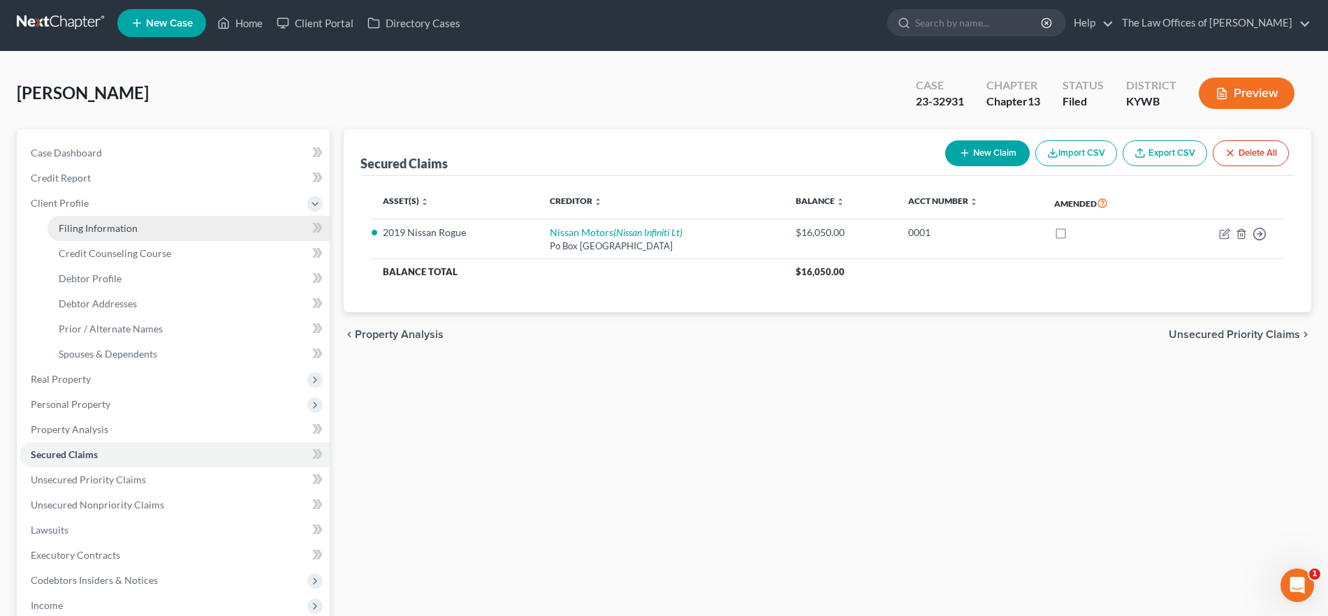
click at [128, 230] on span "Filing Information" at bounding box center [98, 228] width 79 height 12
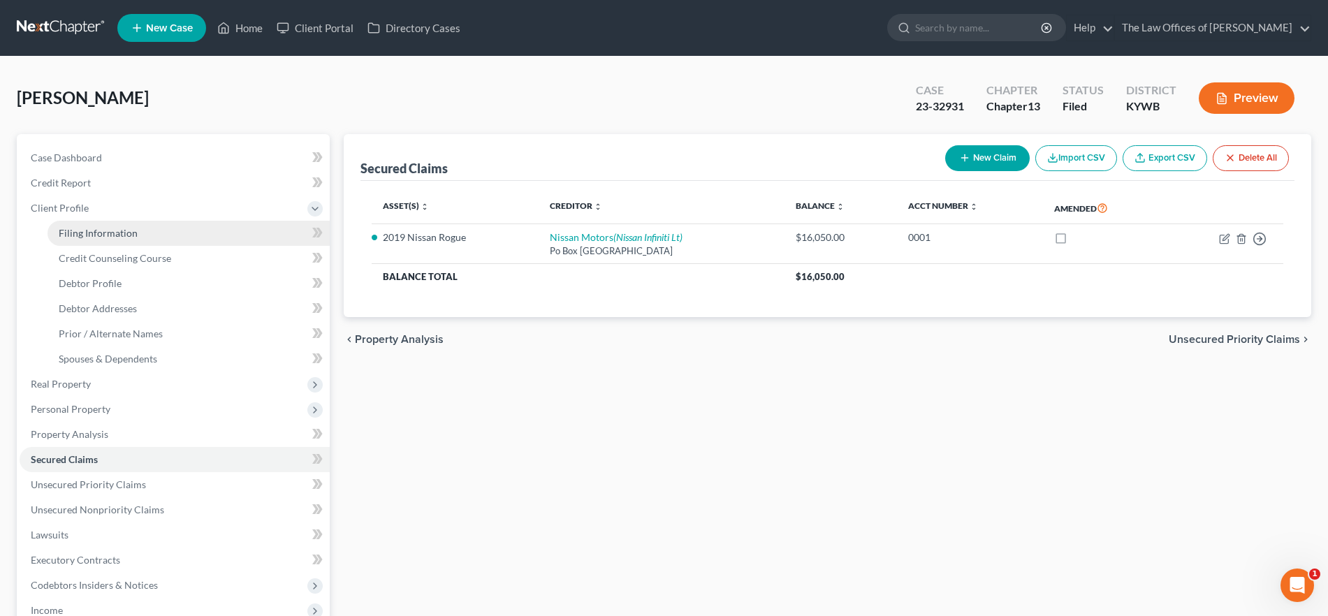
select select "1"
select select "0"
select select "3"
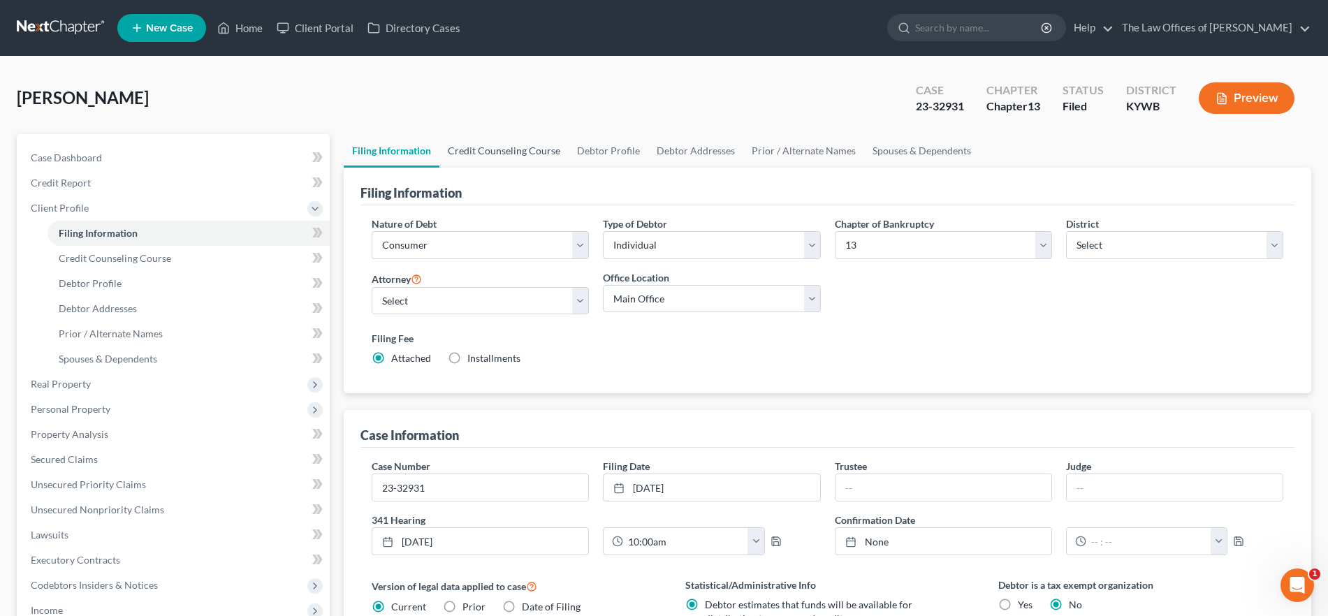
click at [514, 153] on link "Credit Counseling Course" at bounding box center [503, 151] width 129 height 34
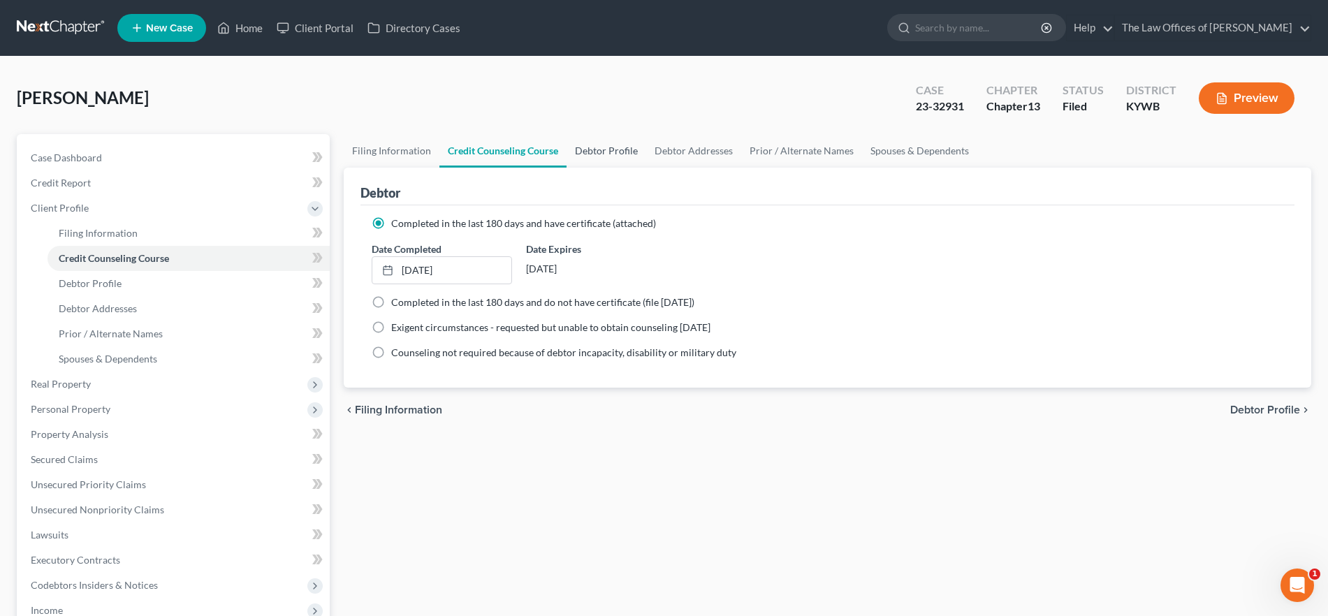
click at [601, 154] on link "Debtor Profile" at bounding box center [607, 151] width 80 height 34
select select "3"
select select "0"
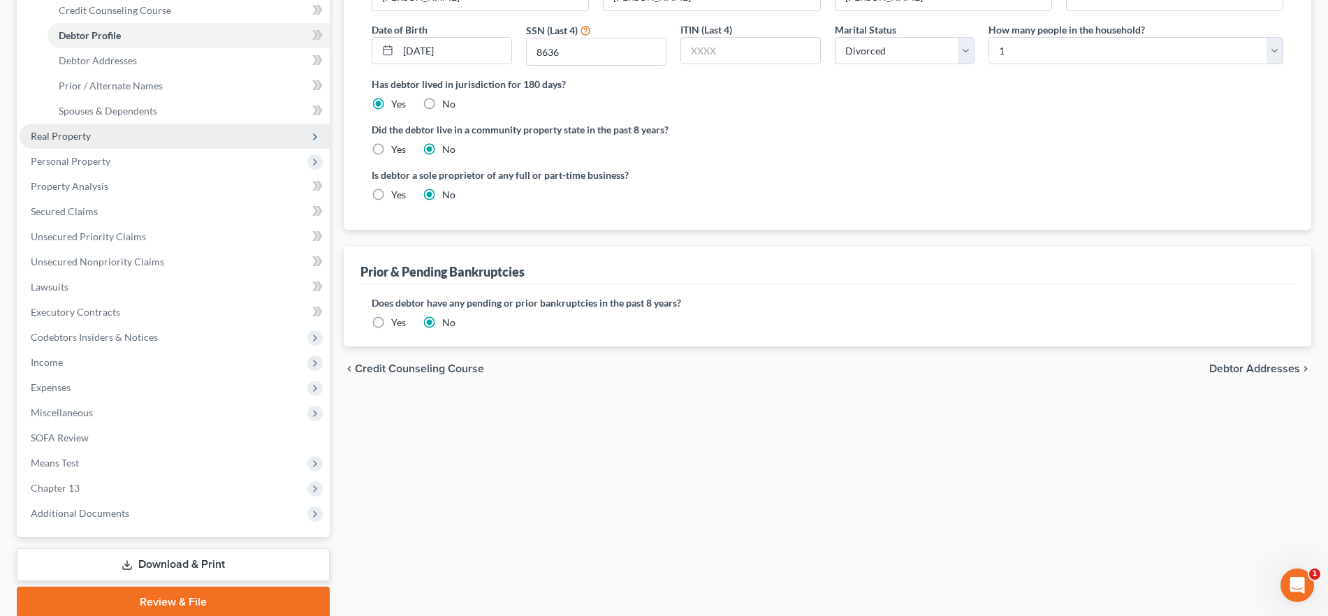
scroll to position [286, 0]
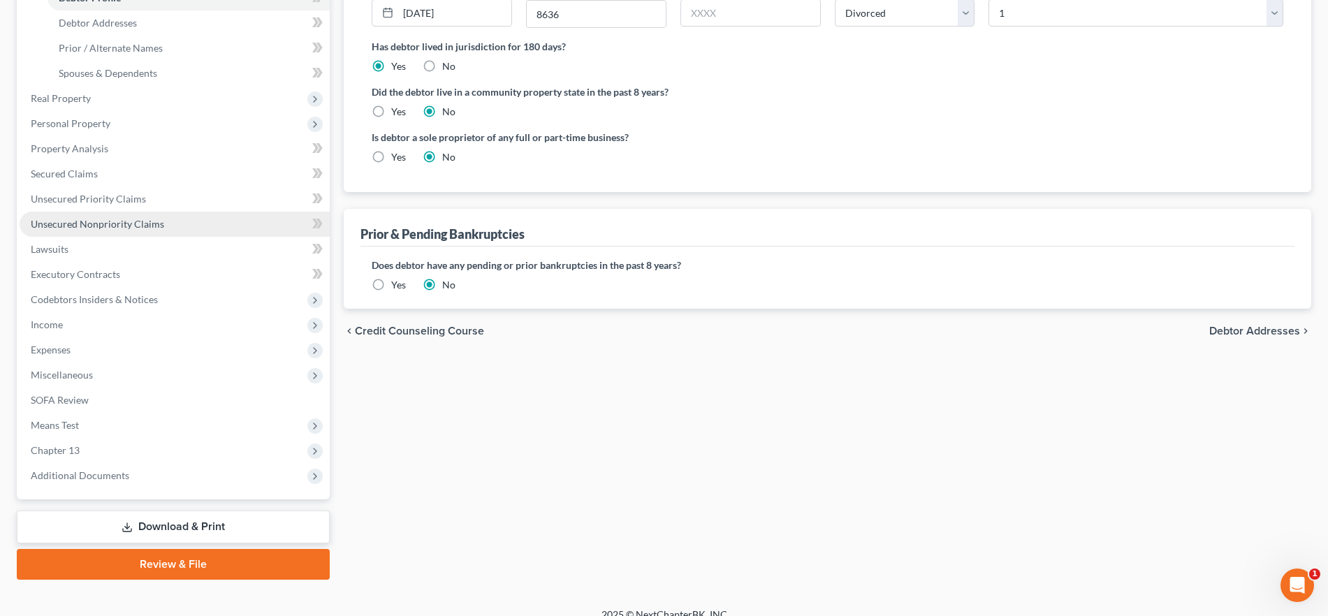
click at [122, 226] on span "Unsecured Nonpriority Claims" at bounding box center [97, 224] width 133 height 12
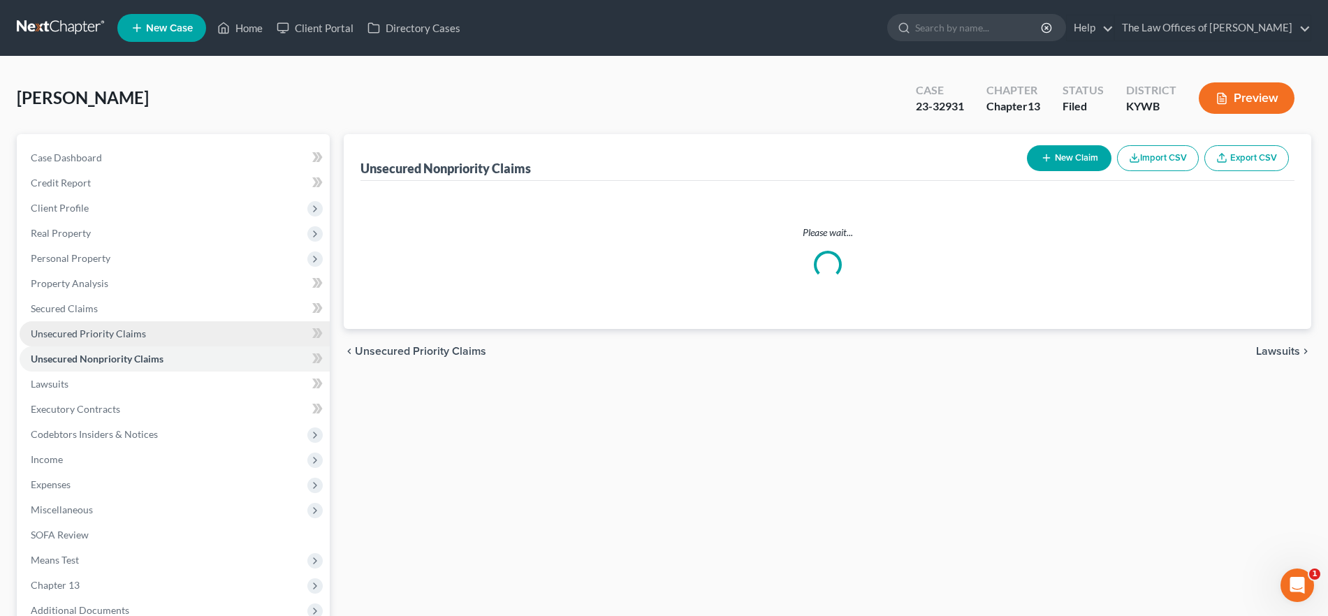
click at [50, 329] on span "Unsecured Priority Claims" at bounding box center [88, 334] width 115 height 12
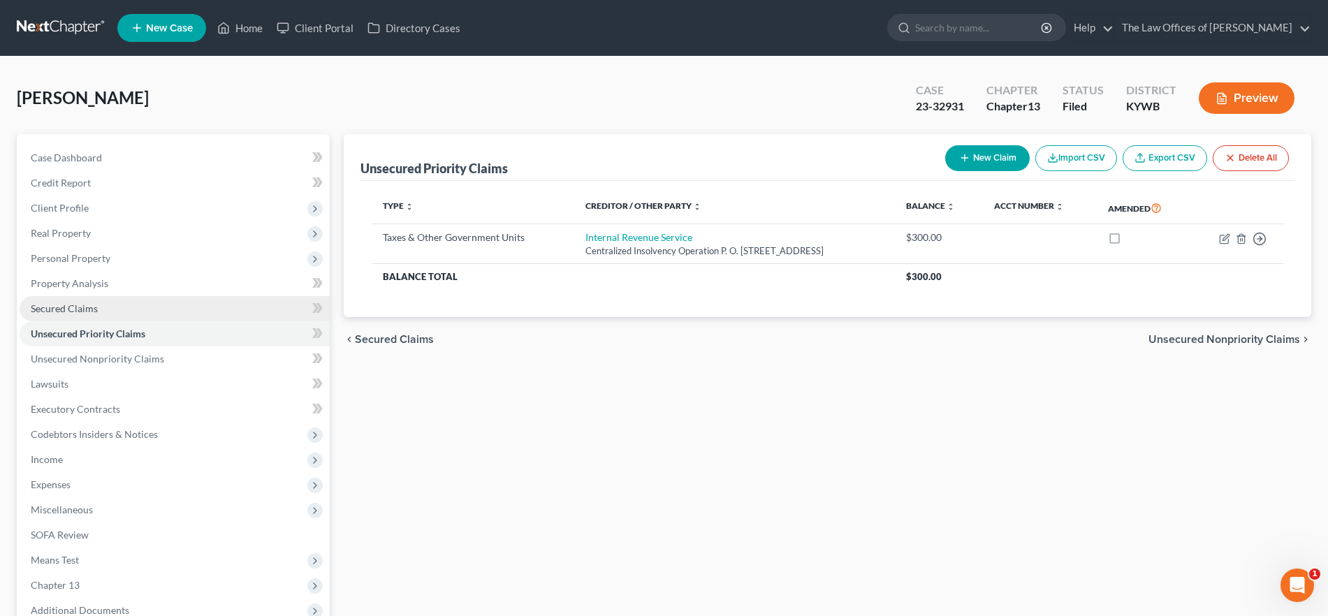
click at [85, 302] on span "Secured Claims" at bounding box center [64, 308] width 67 height 12
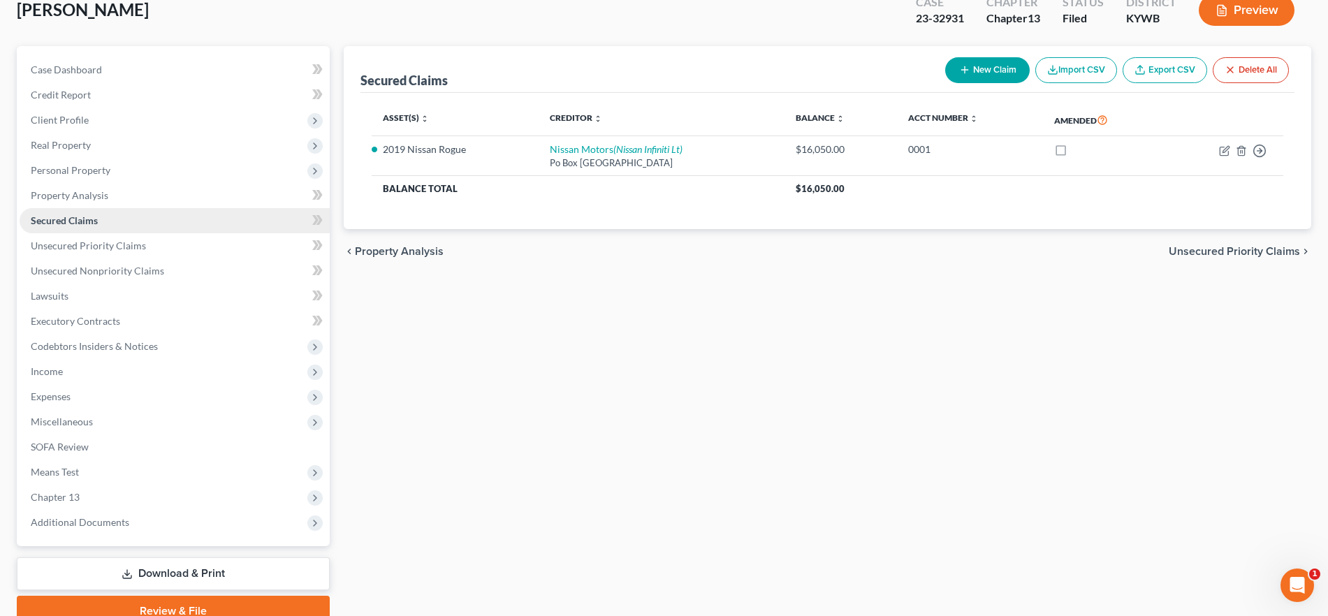
scroll to position [152, 0]
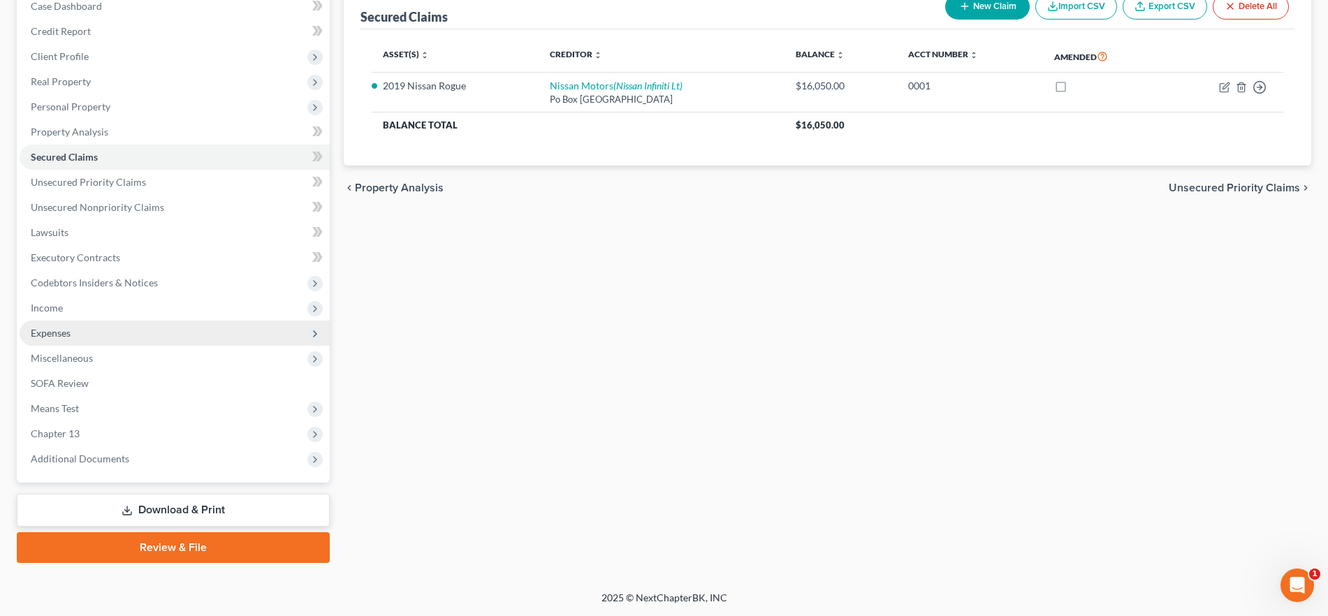
click at [96, 342] on span "Expenses" at bounding box center [175, 333] width 310 height 25
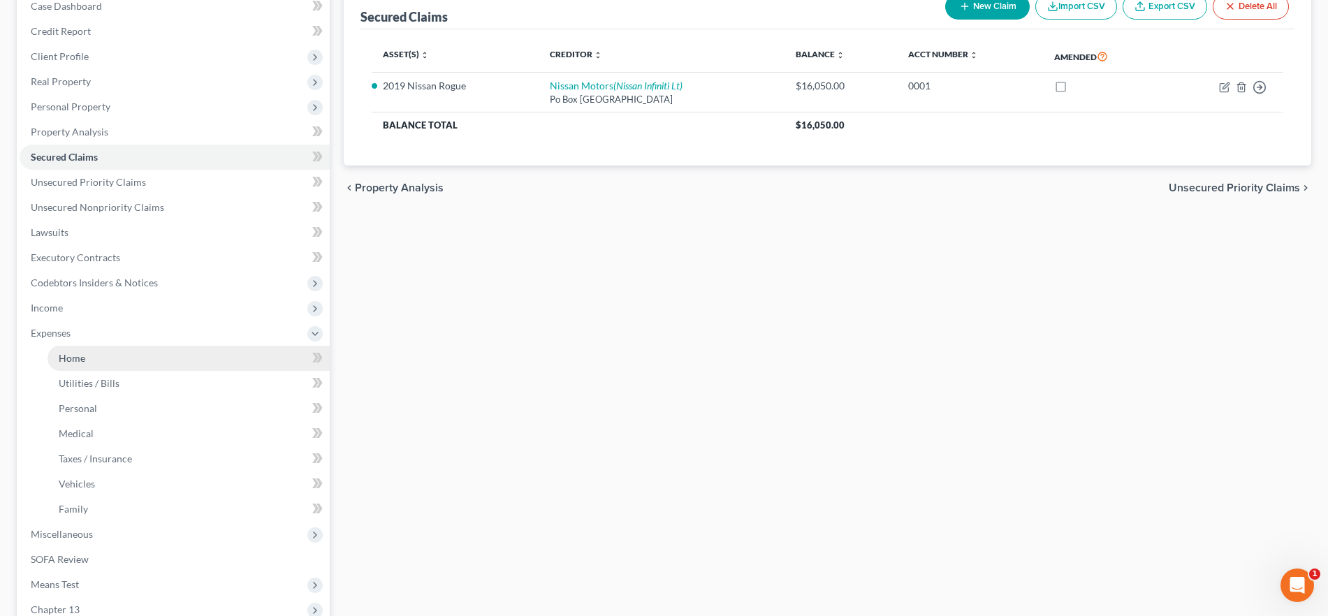
click at [95, 360] on link "Home" at bounding box center [189, 358] width 282 height 25
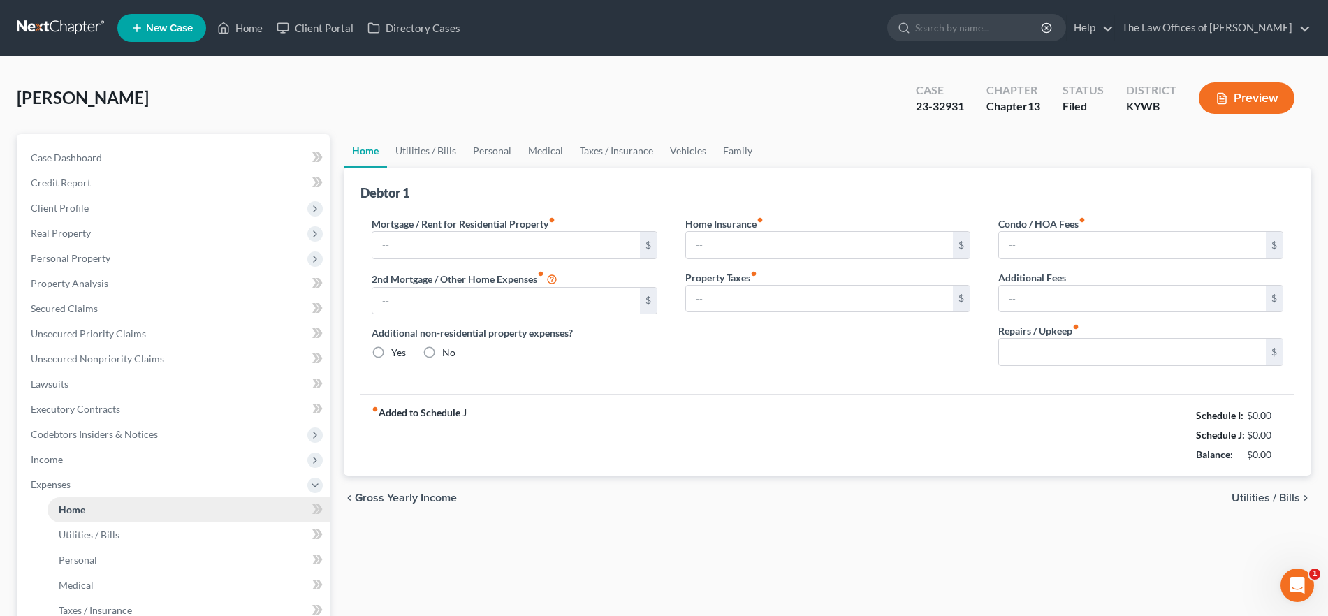
type input "875.00"
type input "0.00"
radio input "true"
type input "20.00"
type input "0.00"
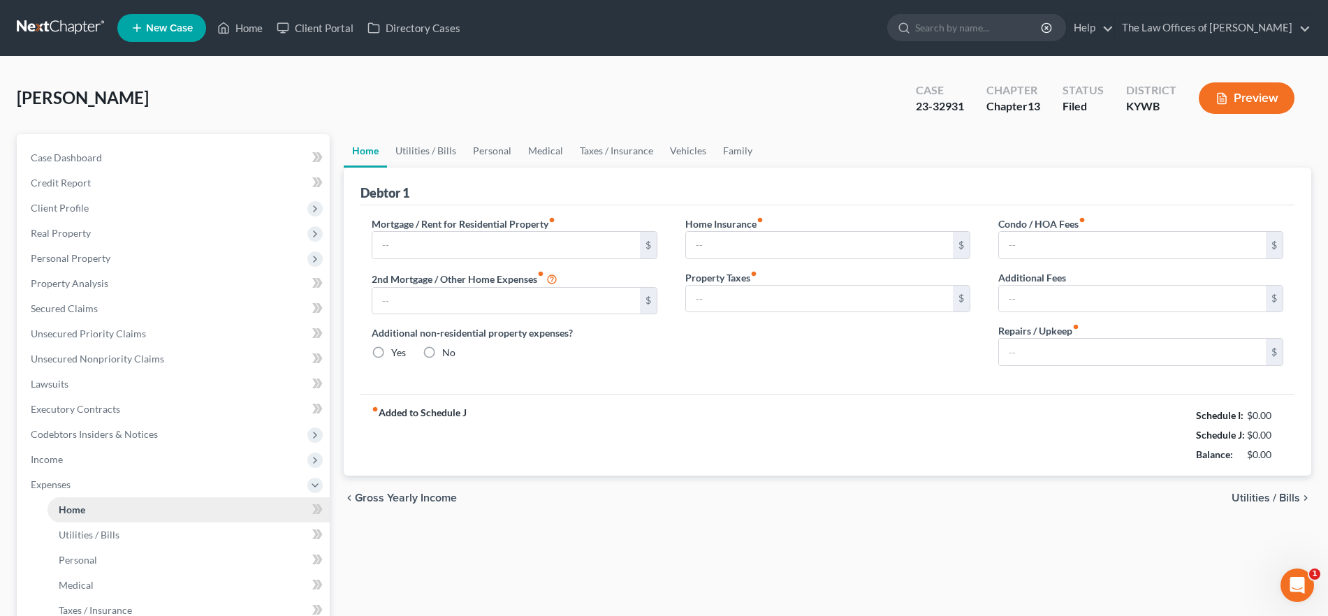
type input "0.00"
click at [694, 149] on link "Vehicles" at bounding box center [688, 151] width 53 height 34
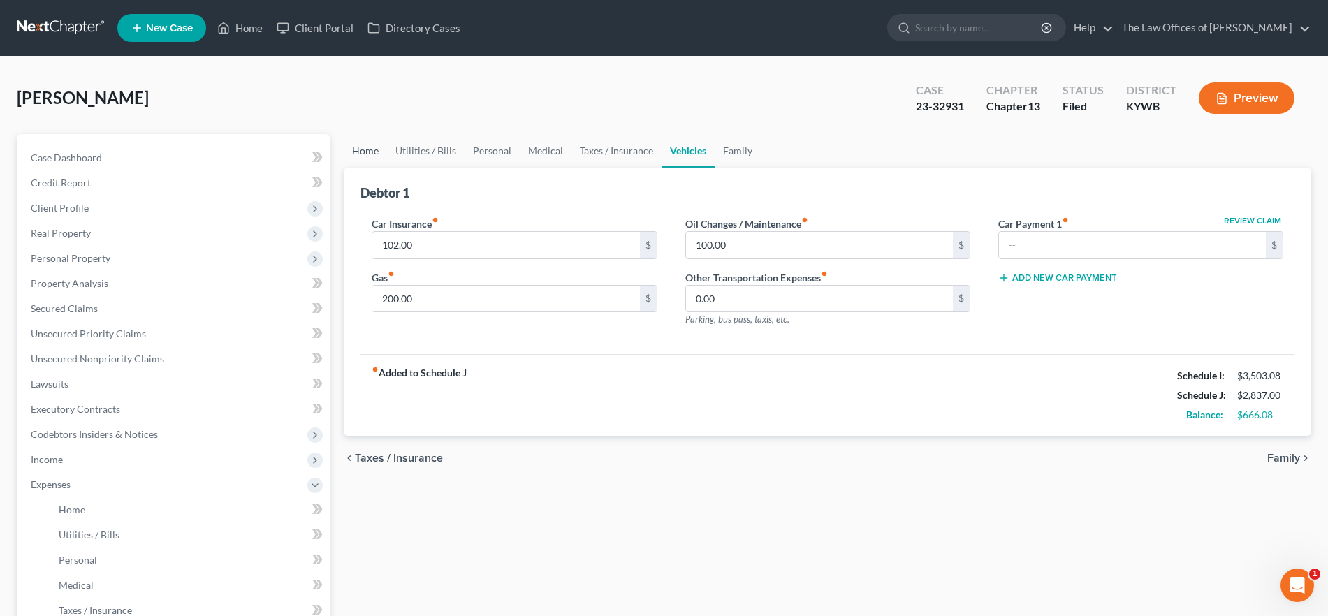
click at [372, 151] on link "Home" at bounding box center [365, 151] width 43 height 34
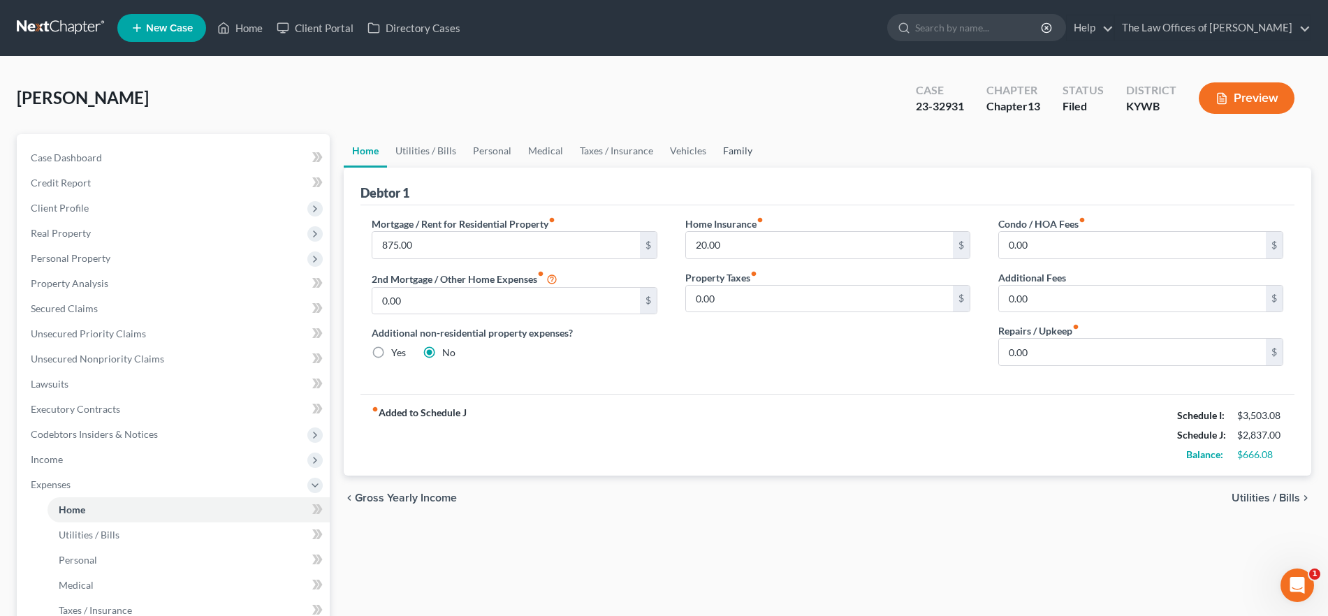
click at [728, 147] on link "Family" at bounding box center [738, 151] width 46 height 34
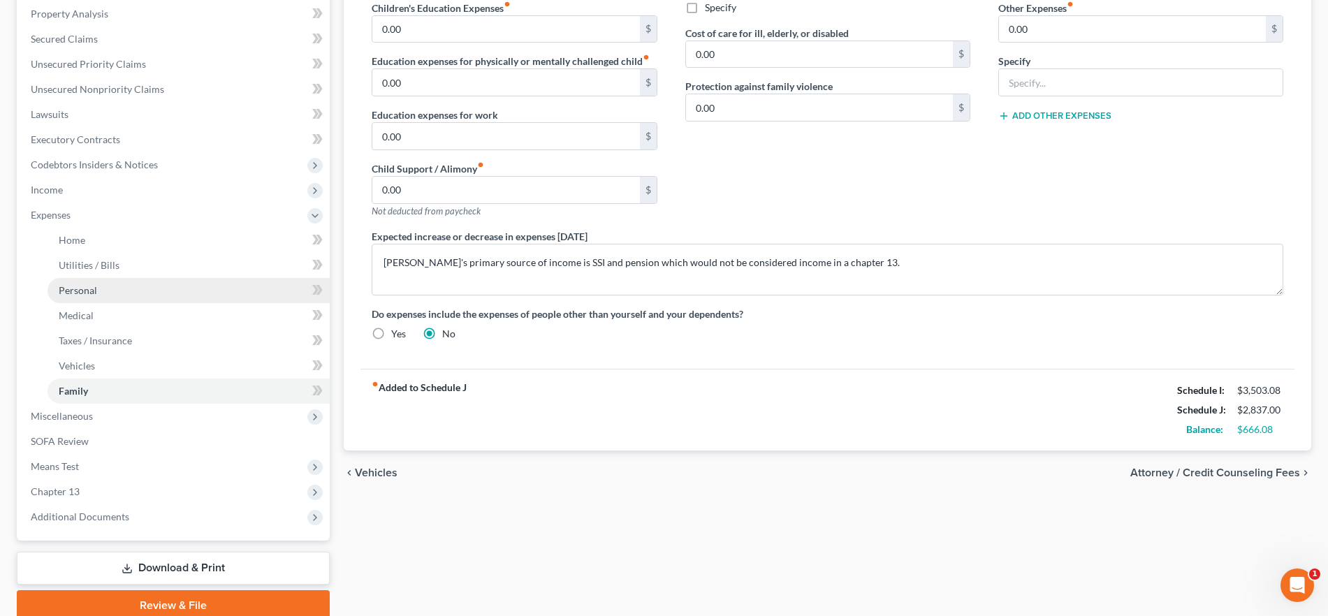
scroll to position [328, 0]
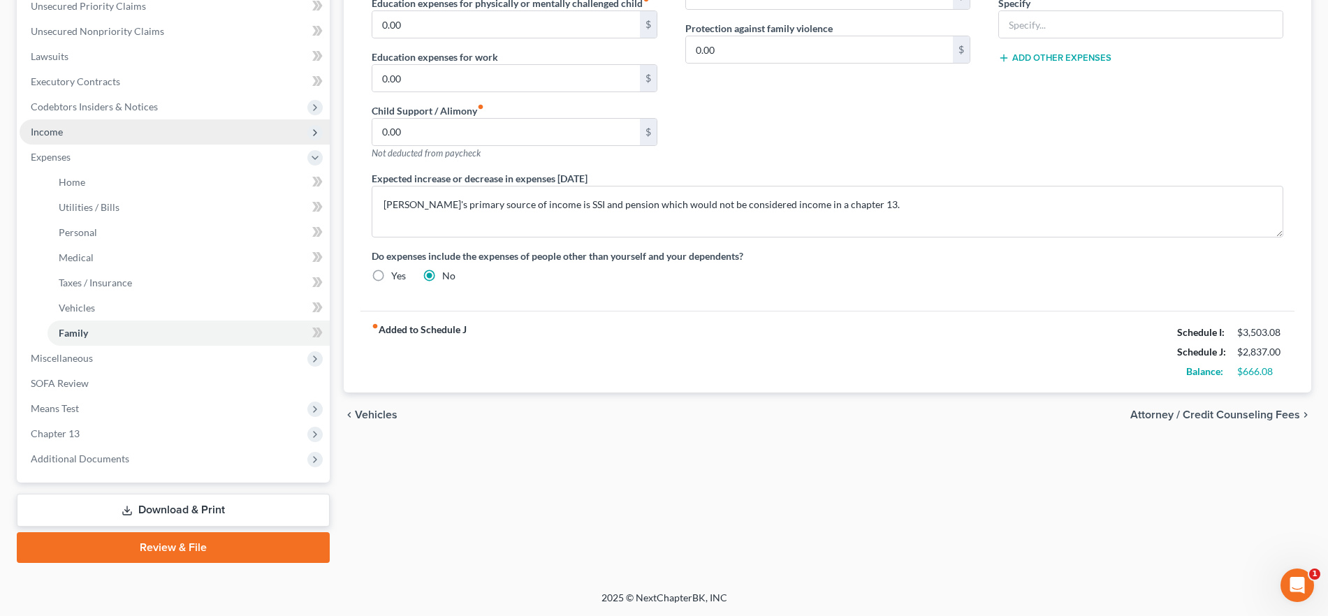
drag, startPoint x: 65, startPoint y: 127, endPoint x: 106, endPoint y: 156, distance: 50.2
click at [65, 127] on span "Income" at bounding box center [175, 131] width 310 height 25
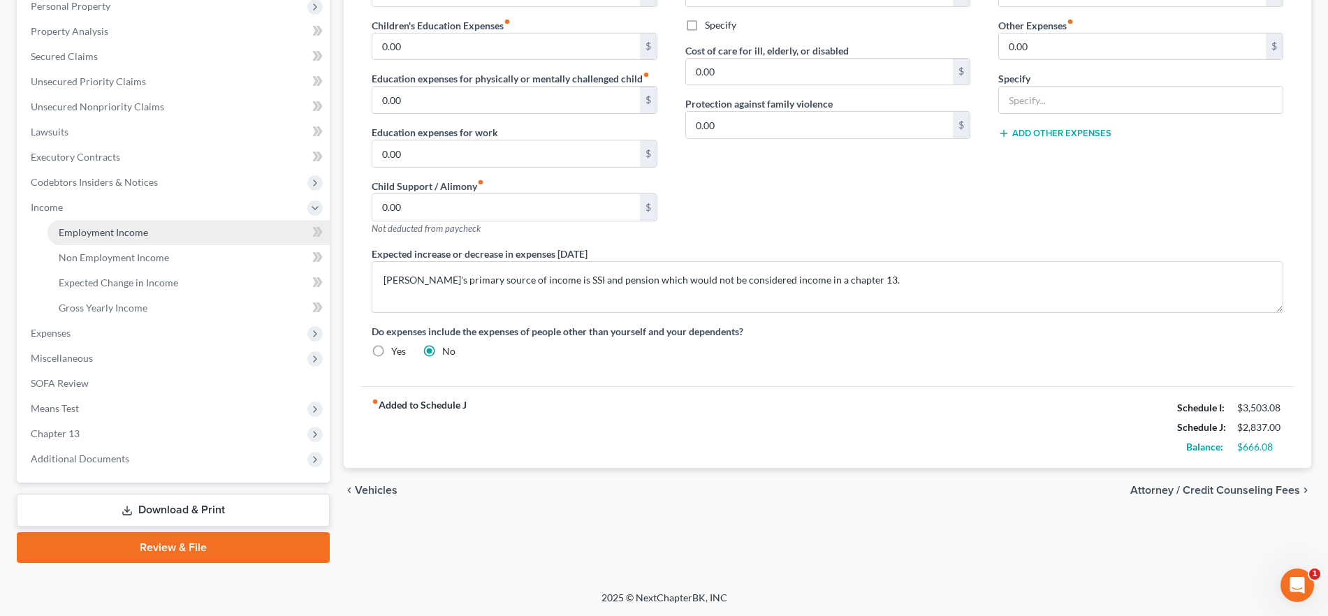
click at [138, 229] on span "Employment Income" at bounding box center [103, 232] width 89 height 12
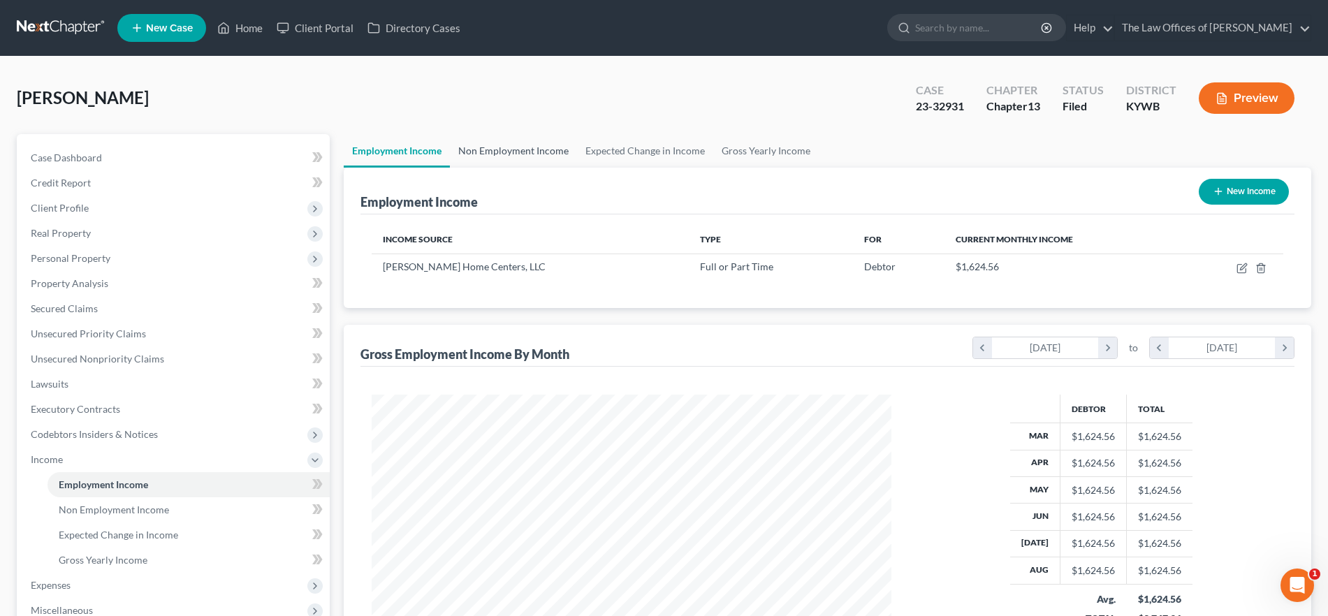
click at [491, 149] on link "Non Employment Income" at bounding box center [513, 151] width 127 height 34
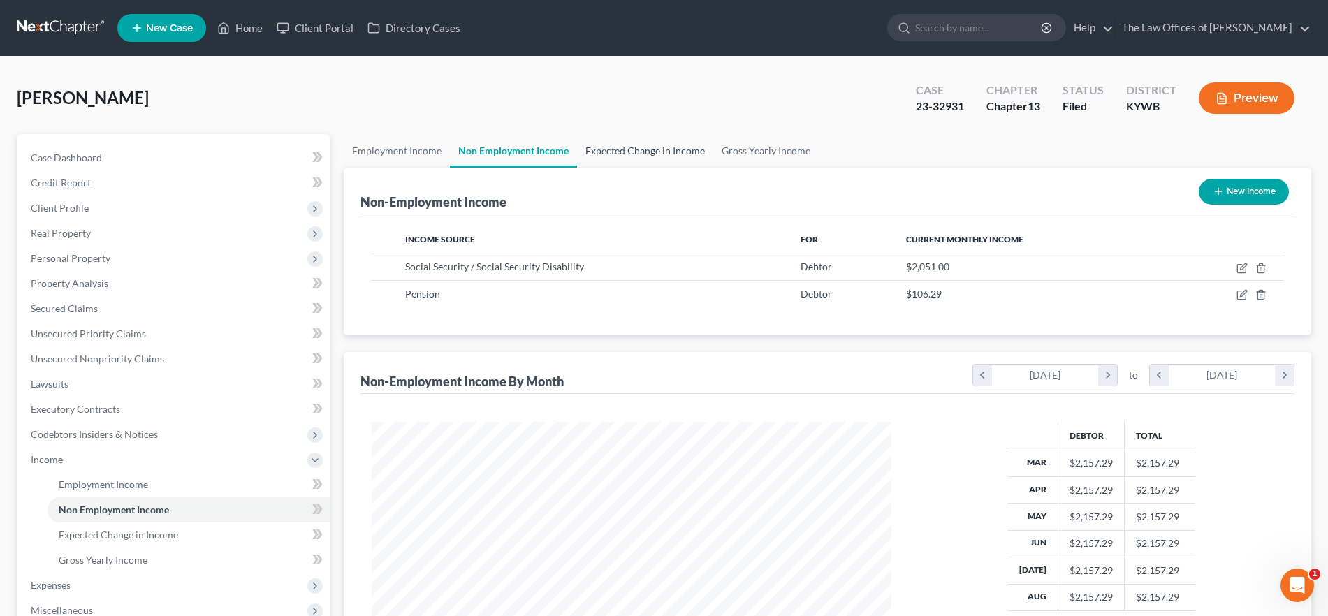
scroll to position [260, 548]
click at [637, 154] on link "Expected Change in Income" at bounding box center [645, 151] width 136 height 34
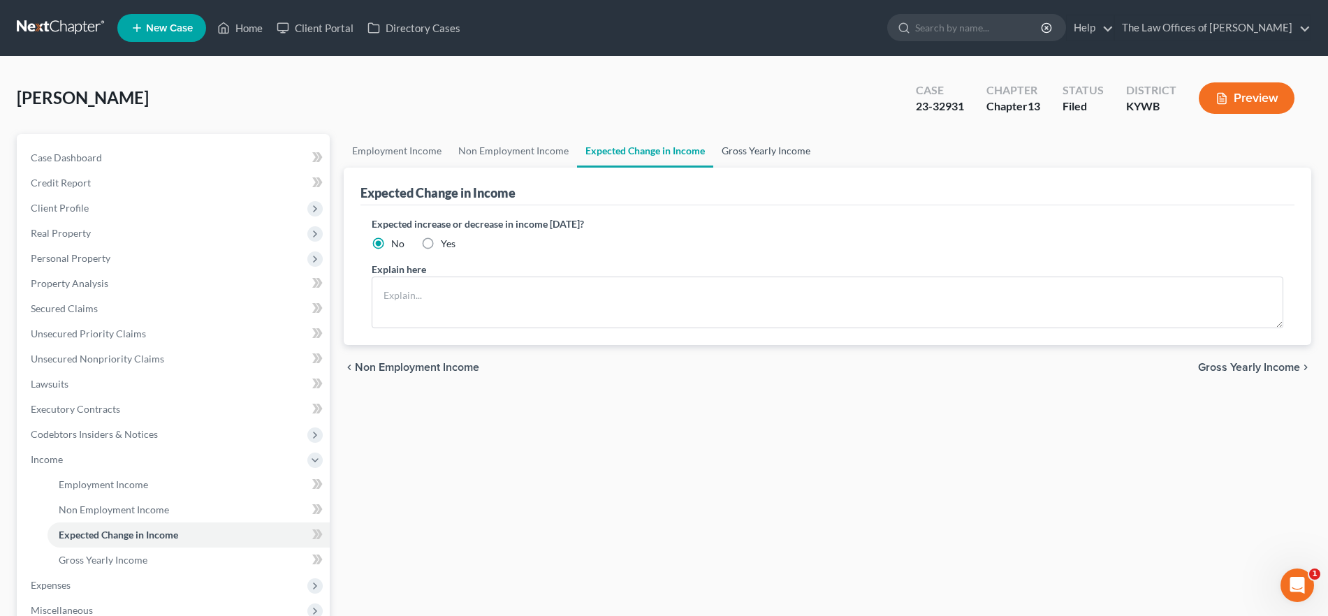
click at [767, 151] on link "Gross Yearly Income" at bounding box center [765, 151] width 105 height 34
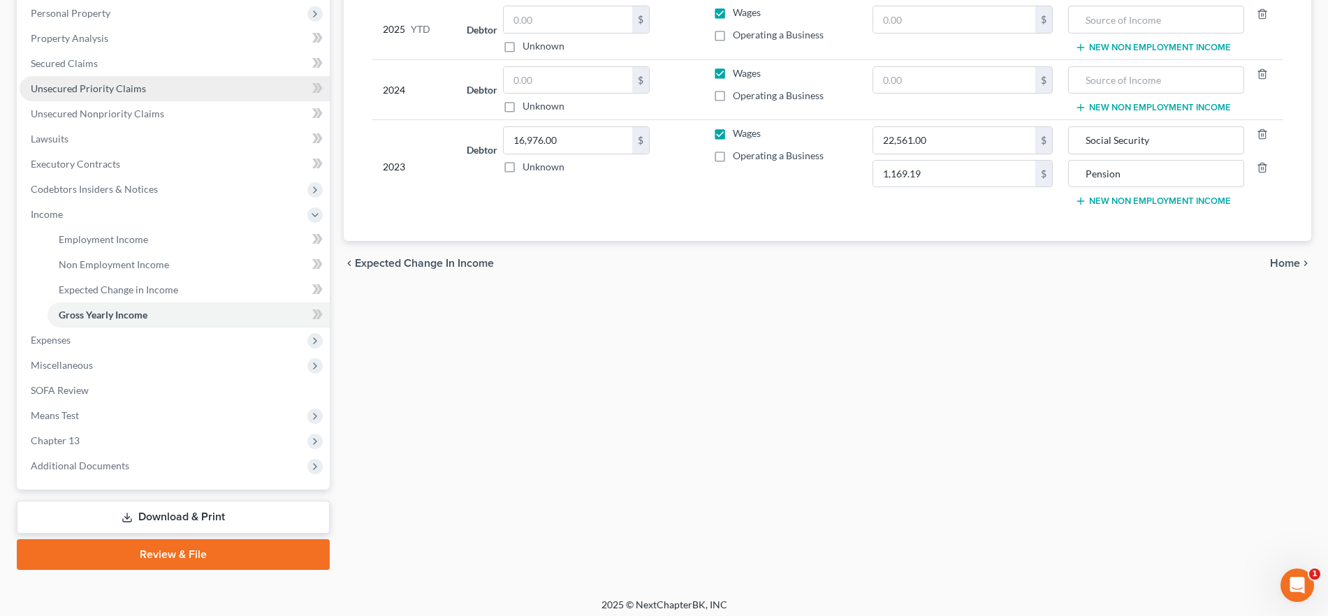
scroll to position [252, 0]
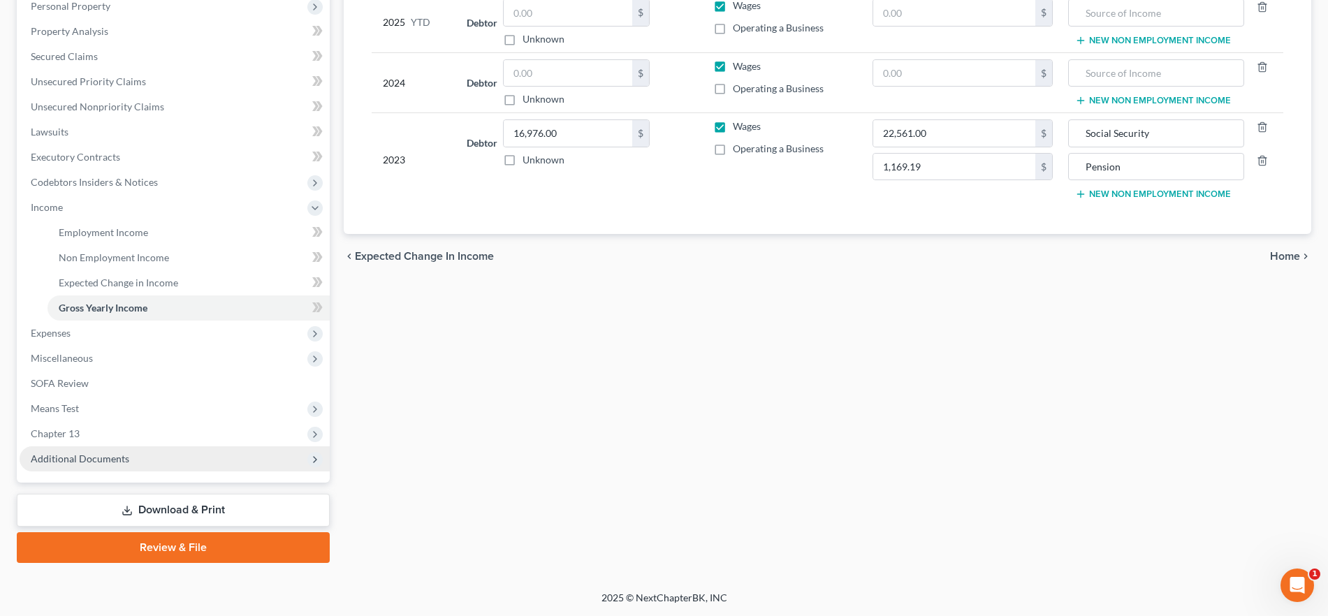
click at [152, 452] on span "Additional Documents" at bounding box center [175, 458] width 310 height 25
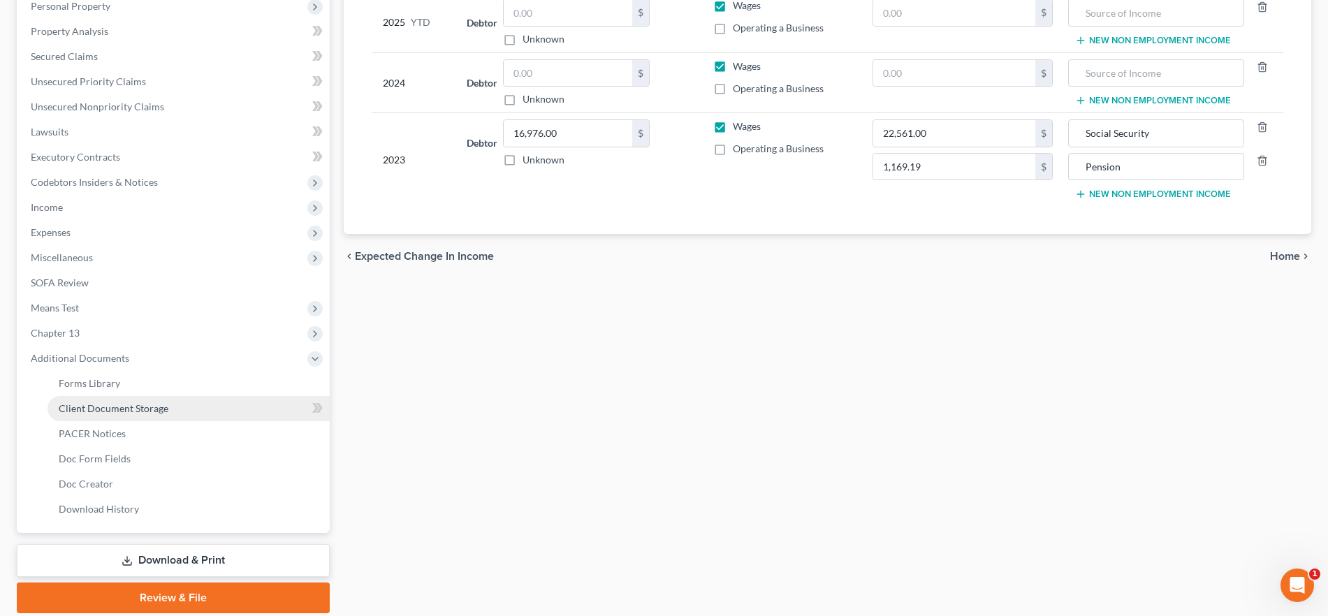
click at [158, 412] on span "Client Document Storage" at bounding box center [114, 408] width 110 height 12
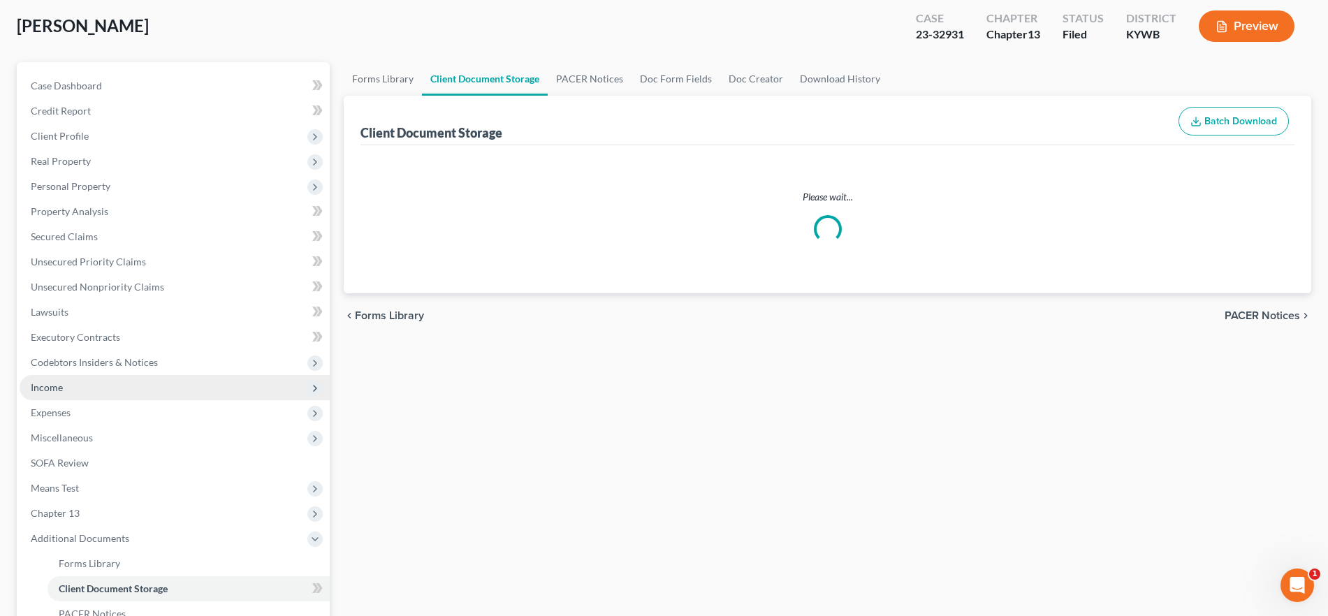
scroll to position [7, 0]
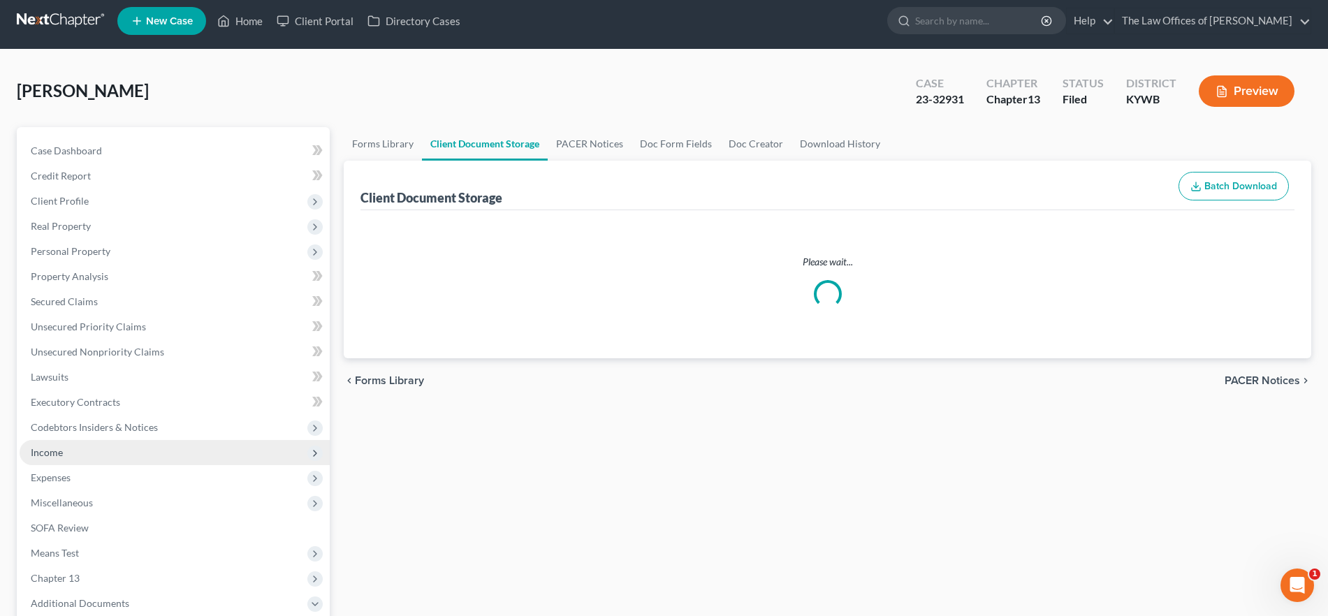
select select "7"
select select "16"
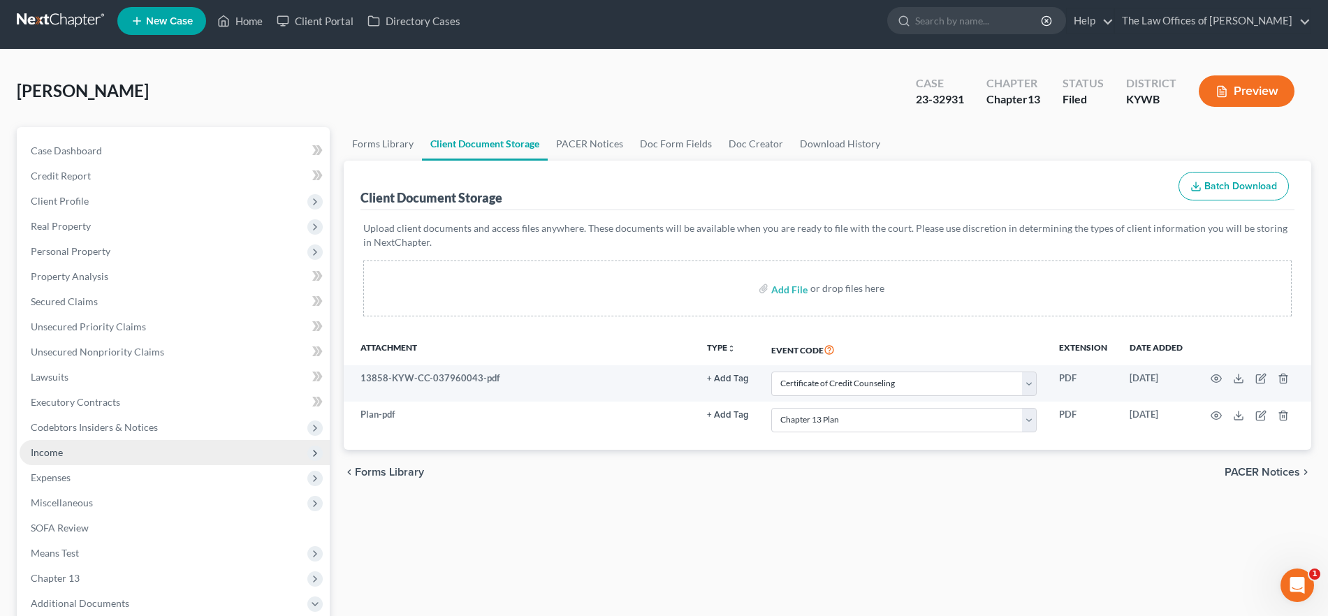
scroll to position [0, 0]
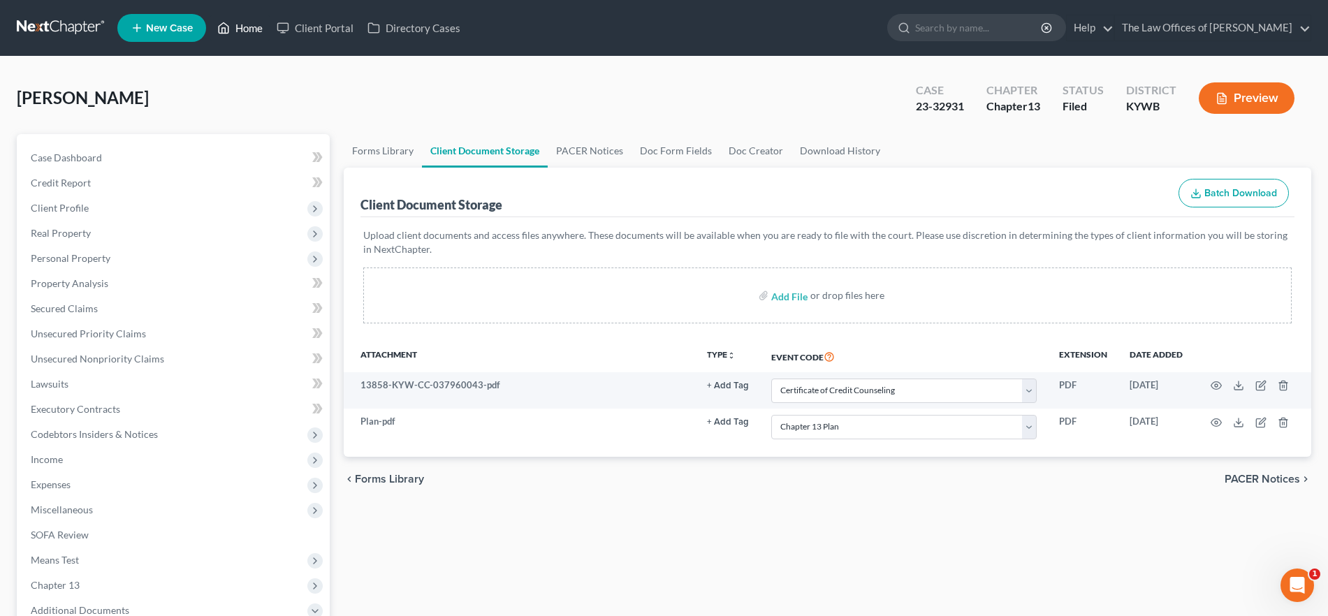
click at [217, 22] on link "Home" at bounding box center [239, 27] width 59 height 25
